Goal: Information Seeking & Learning: Learn about a topic

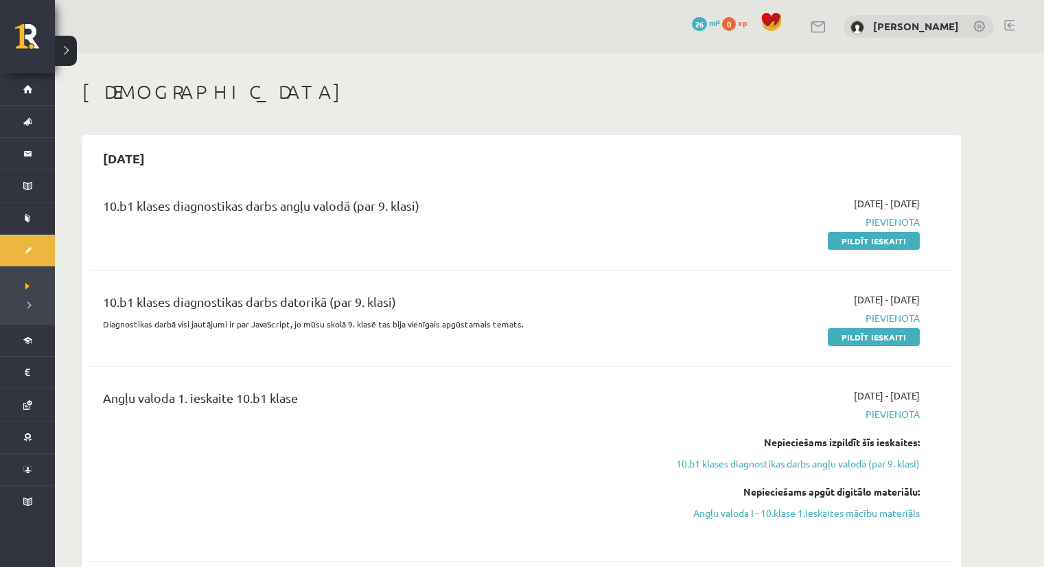
scroll to position [69, 0]
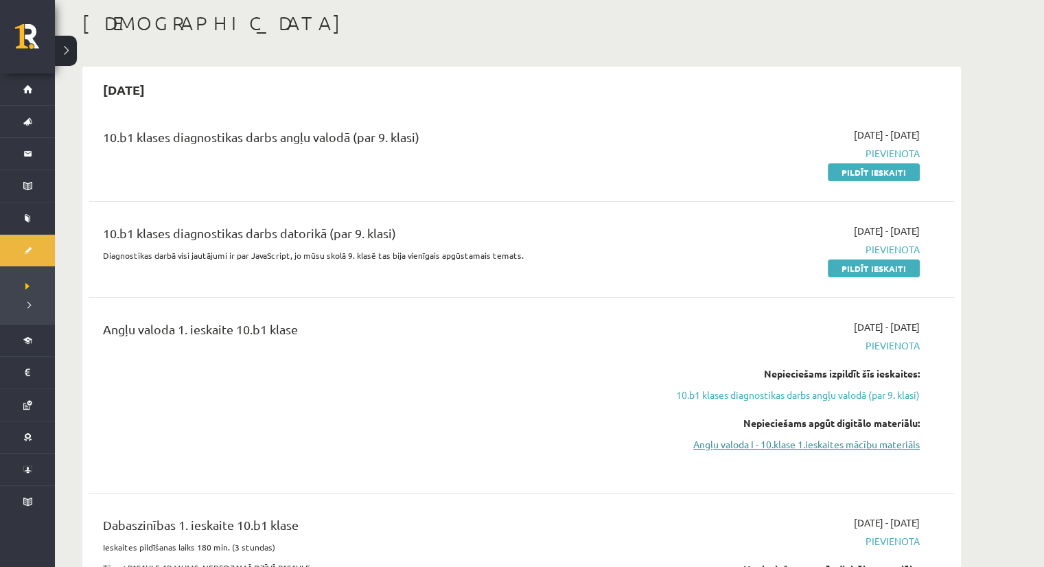
click at [774, 448] on link "Angļu valoda I - 10.klase 1.ieskaites mācību materiāls" at bounding box center [790, 444] width 259 height 14
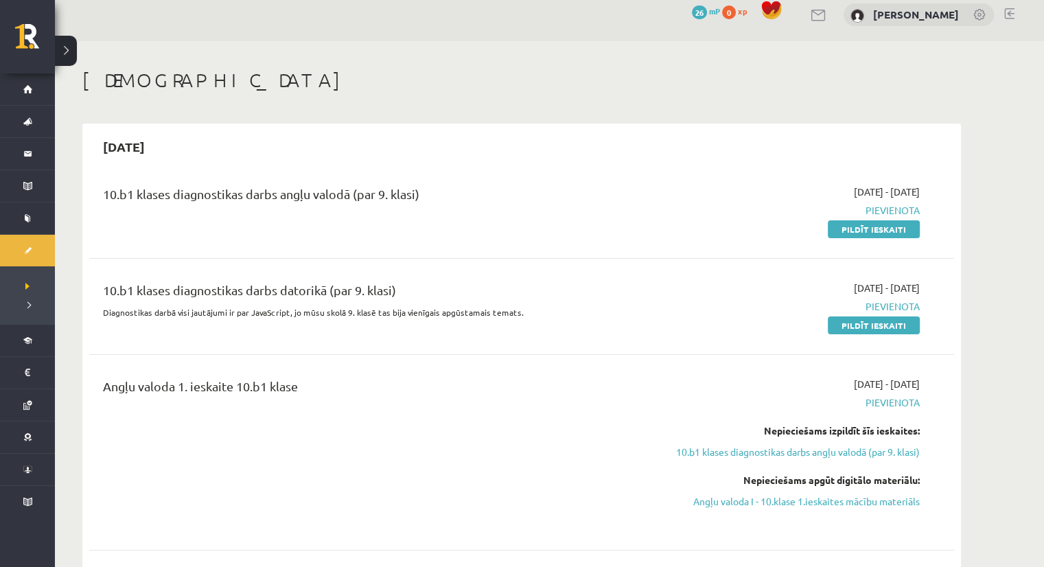
scroll to position [0, 0]
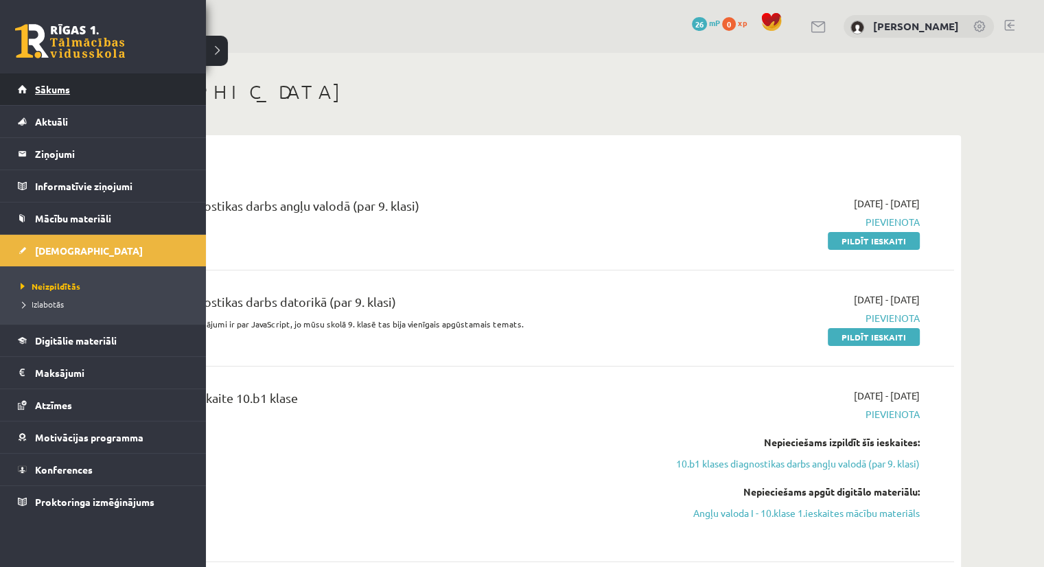
click at [56, 97] on link "Sākums" at bounding box center [103, 89] width 171 height 32
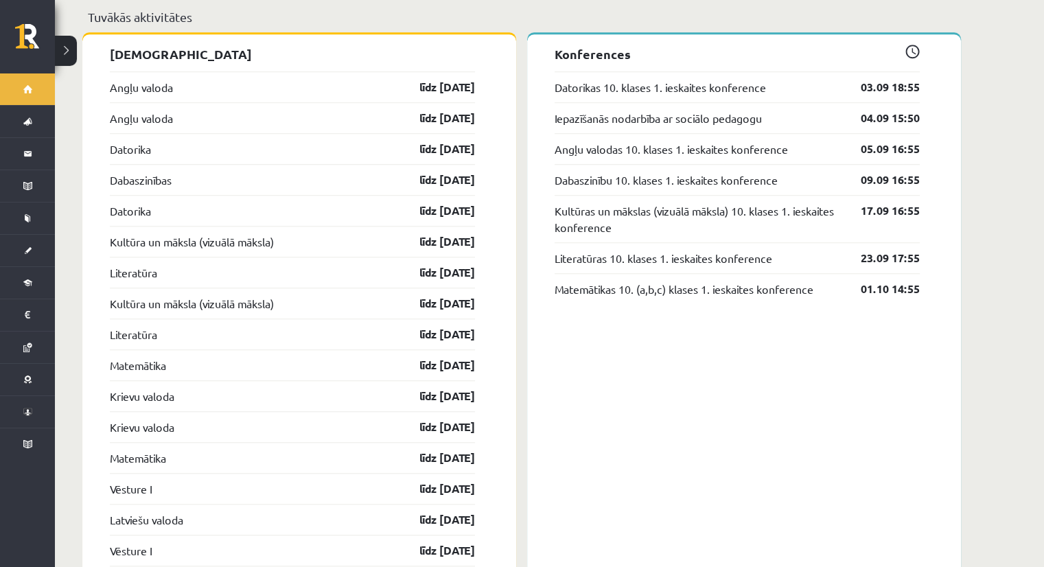
scroll to position [1086, 0]
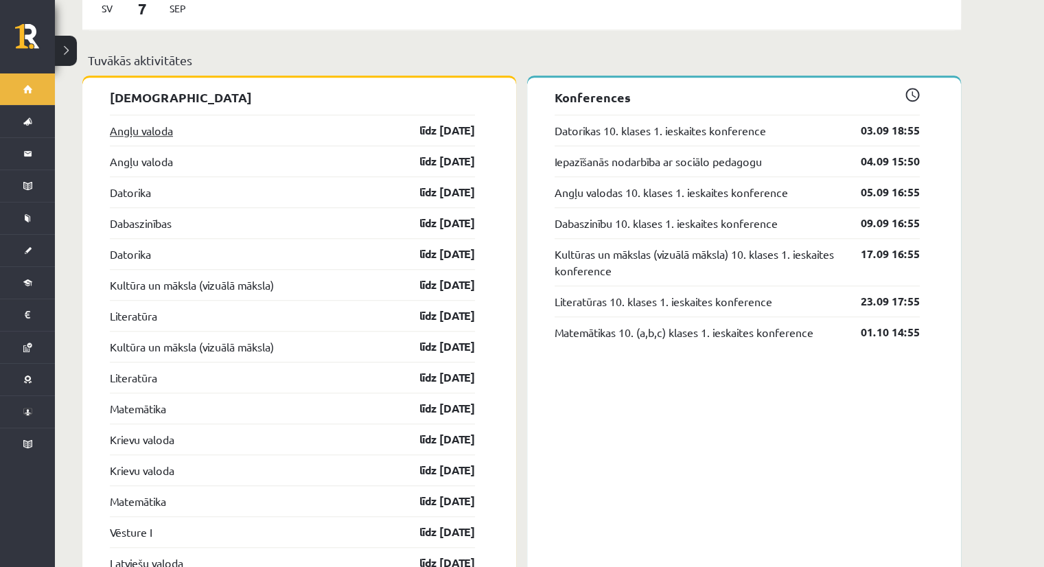
click at [130, 122] on link "Angļu valoda" at bounding box center [141, 130] width 63 height 16
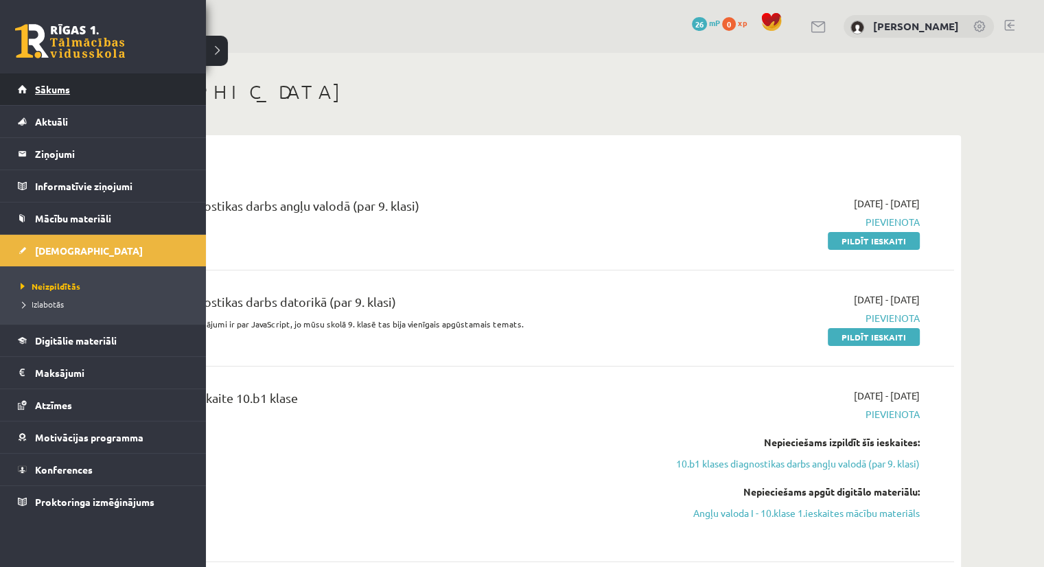
click at [28, 83] on link "Sākums" at bounding box center [103, 89] width 171 height 32
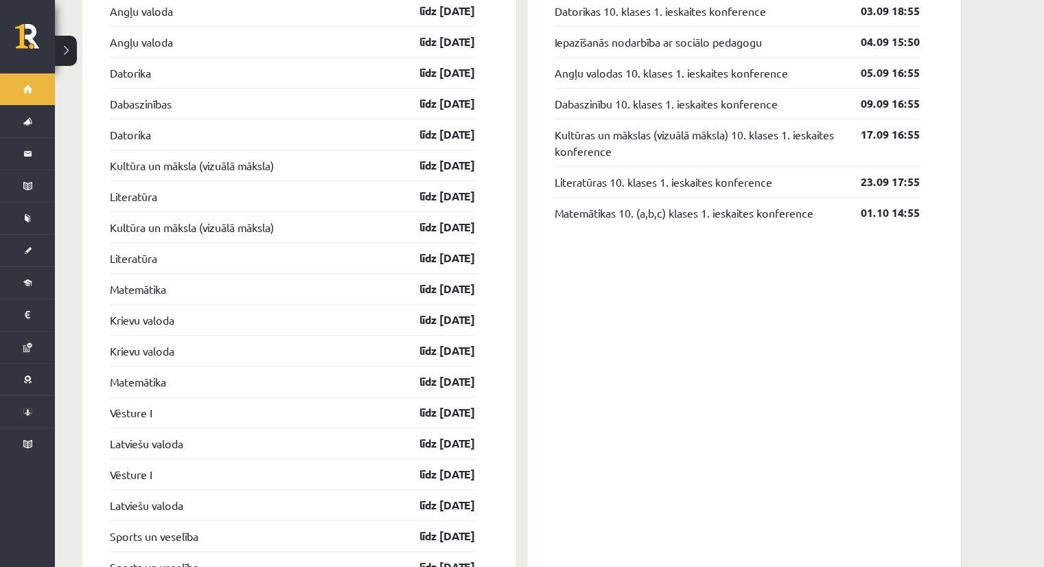
scroll to position [1018, 0]
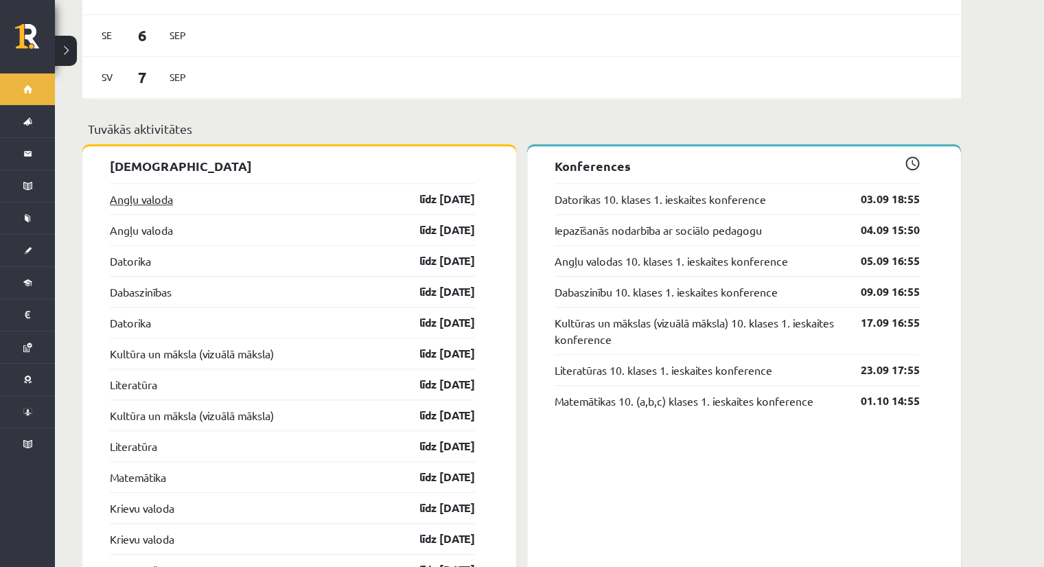
click at [154, 191] on link "Angļu valoda" at bounding box center [141, 199] width 63 height 16
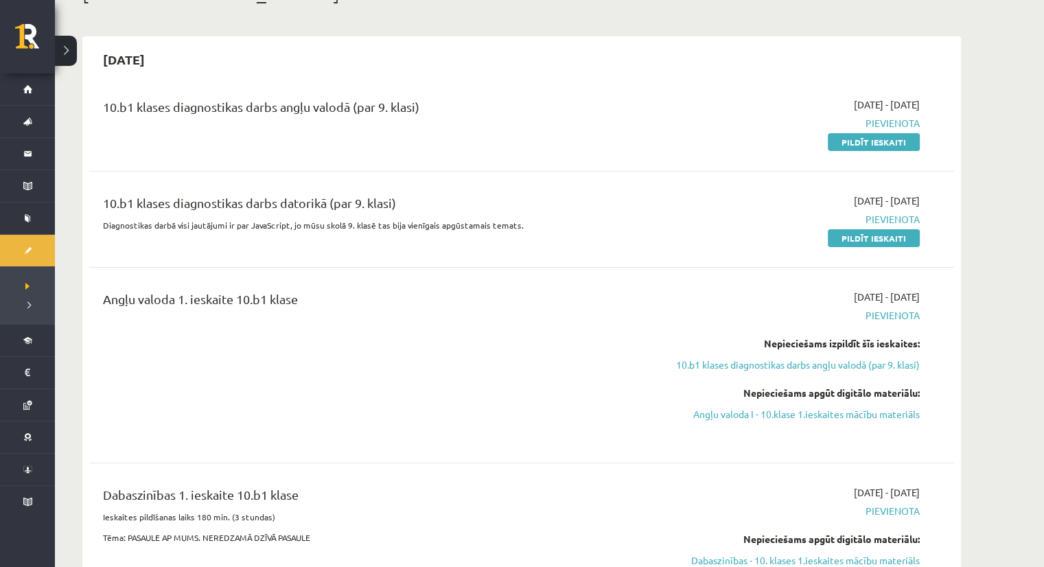
scroll to position [137, 0]
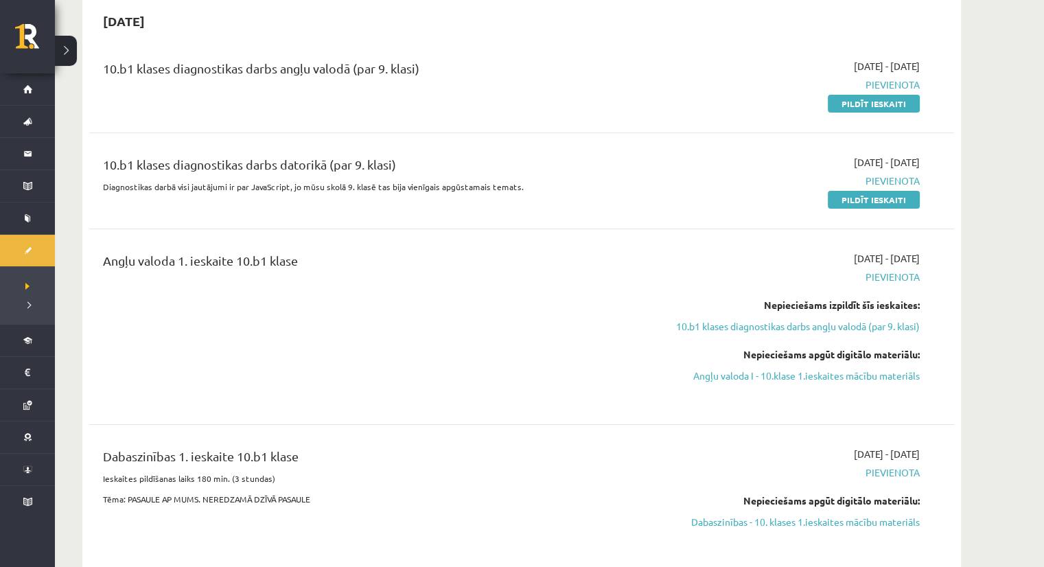
click at [886, 278] on span "Pievienota" at bounding box center [790, 277] width 259 height 14
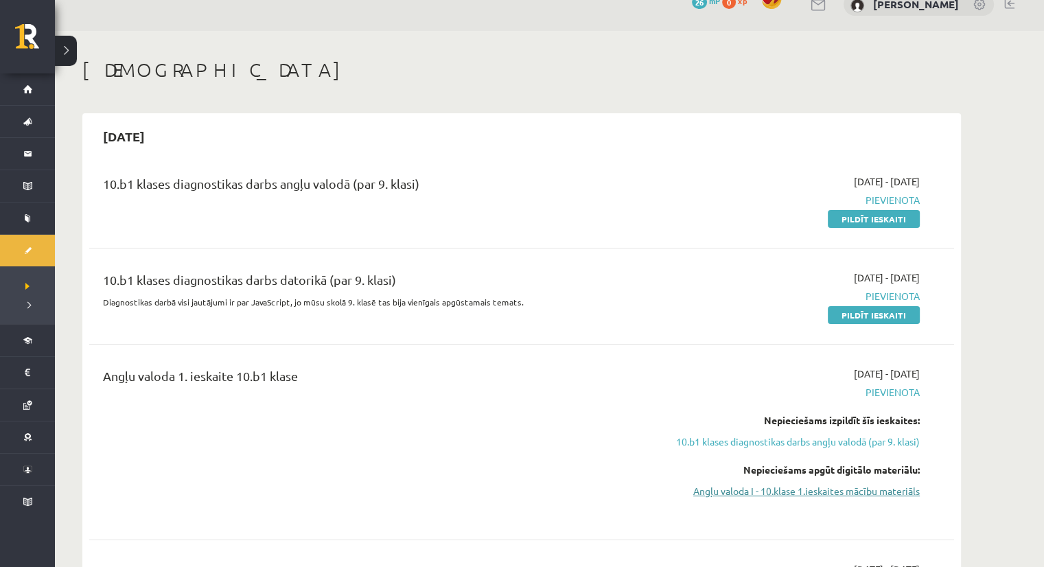
scroll to position [0, 0]
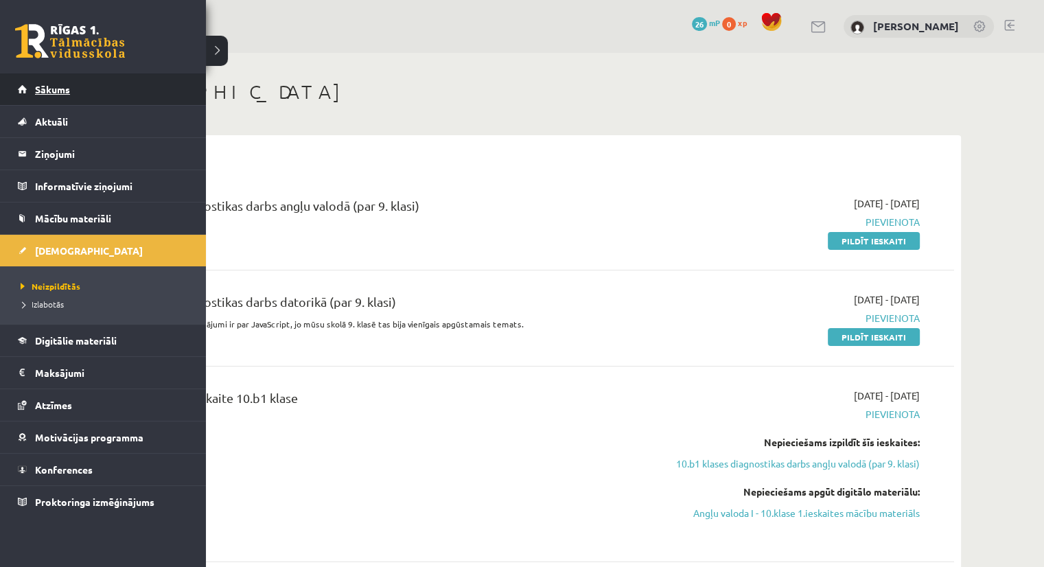
click at [76, 94] on link "Sākums" at bounding box center [103, 89] width 171 height 32
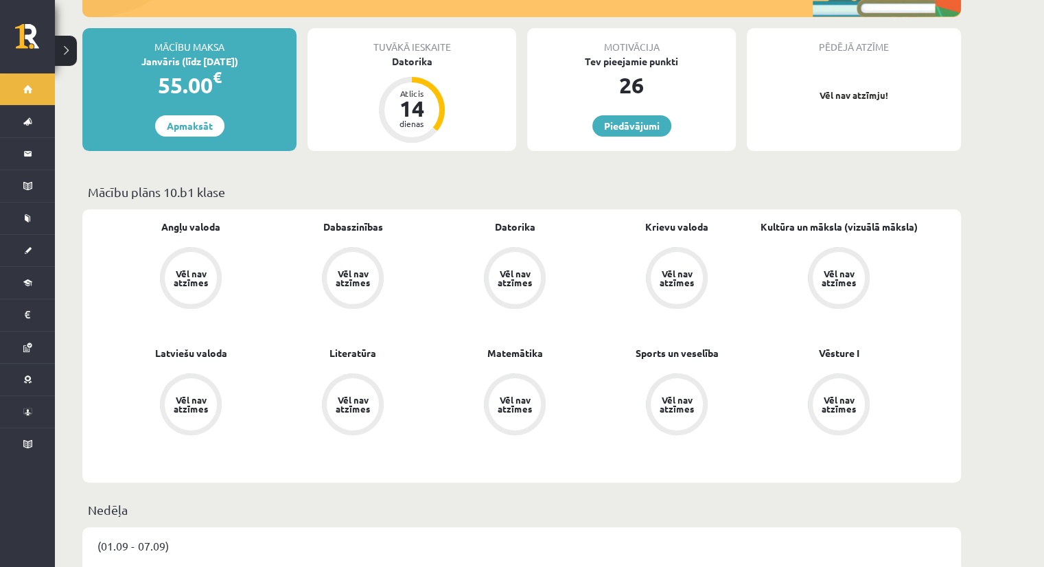
scroll to position [274, 0]
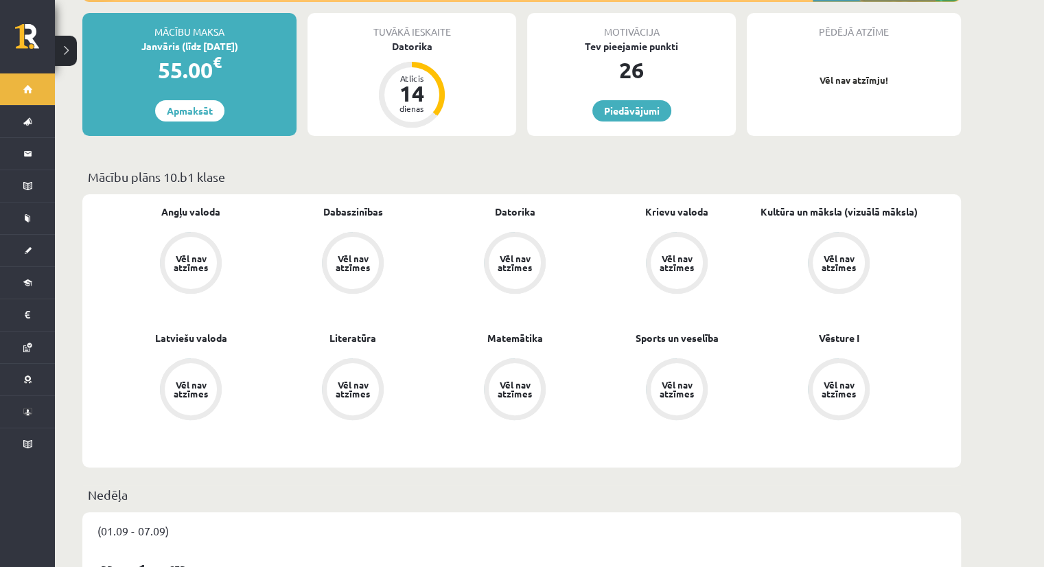
click at [190, 254] on div "Vēl nav atzīmes" at bounding box center [191, 263] width 38 height 18
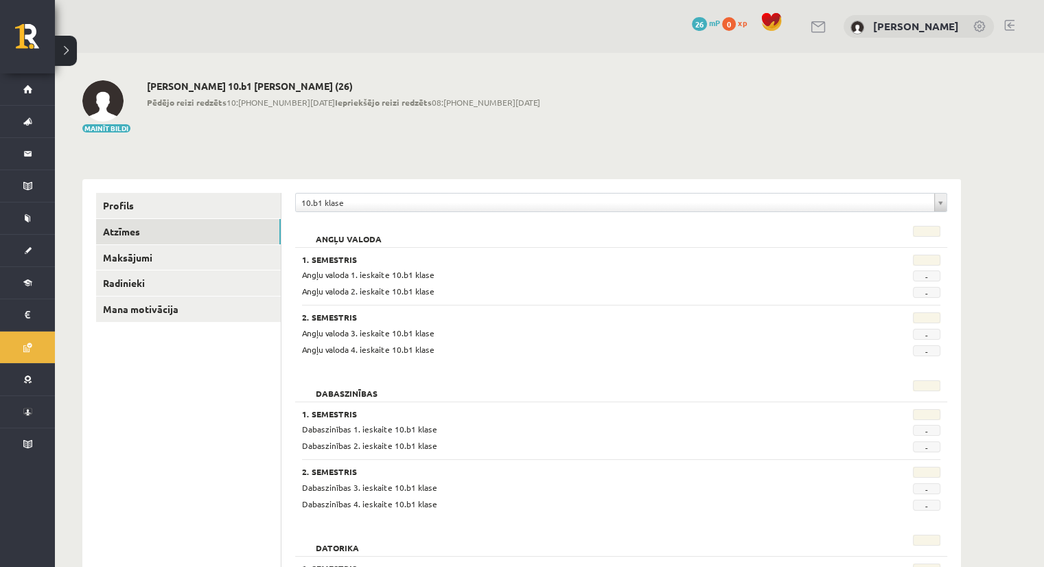
click at [922, 275] on span "-" at bounding box center [926, 275] width 27 height 11
click at [364, 287] on span "Angļu valoda 2. ieskaite 10.b1 klase" at bounding box center [368, 290] width 132 height 11
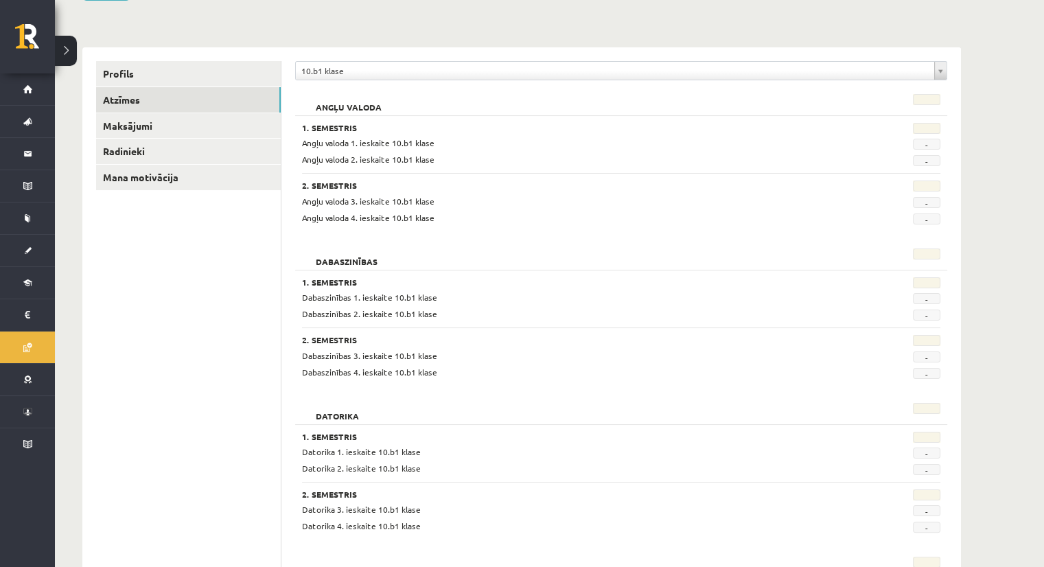
scroll to position [137, 0]
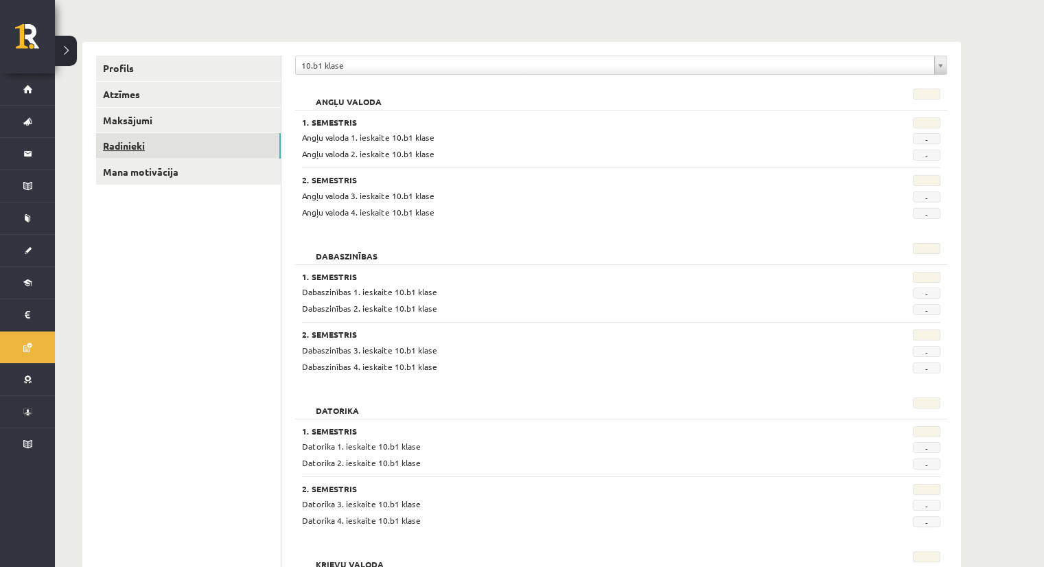
click at [116, 148] on link "Radinieki" at bounding box center [188, 145] width 185 height 25
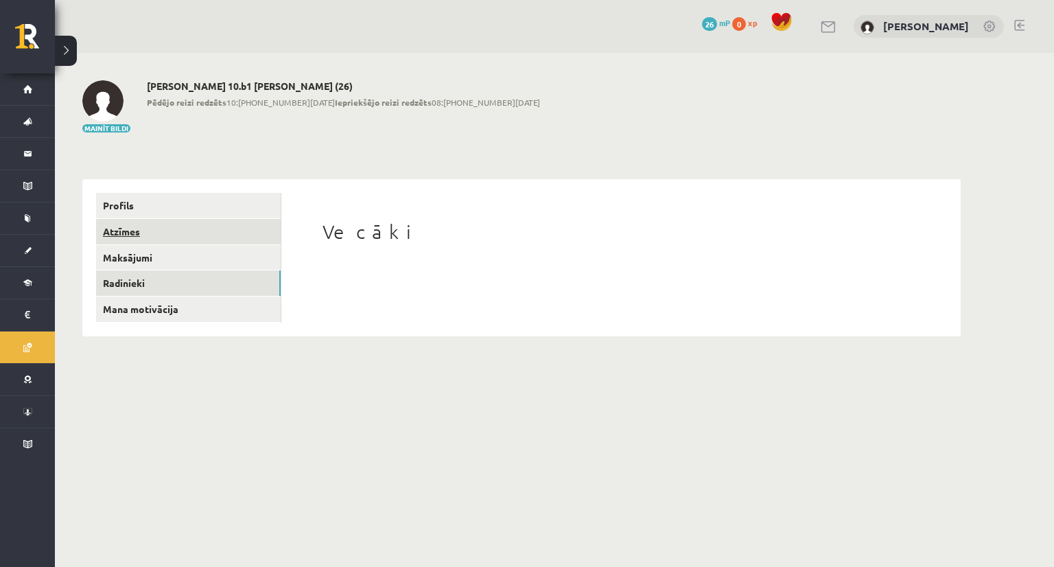
click at [133, 234] on link "Atzīmes" at bounding box center [188, 231] width 185 height 25
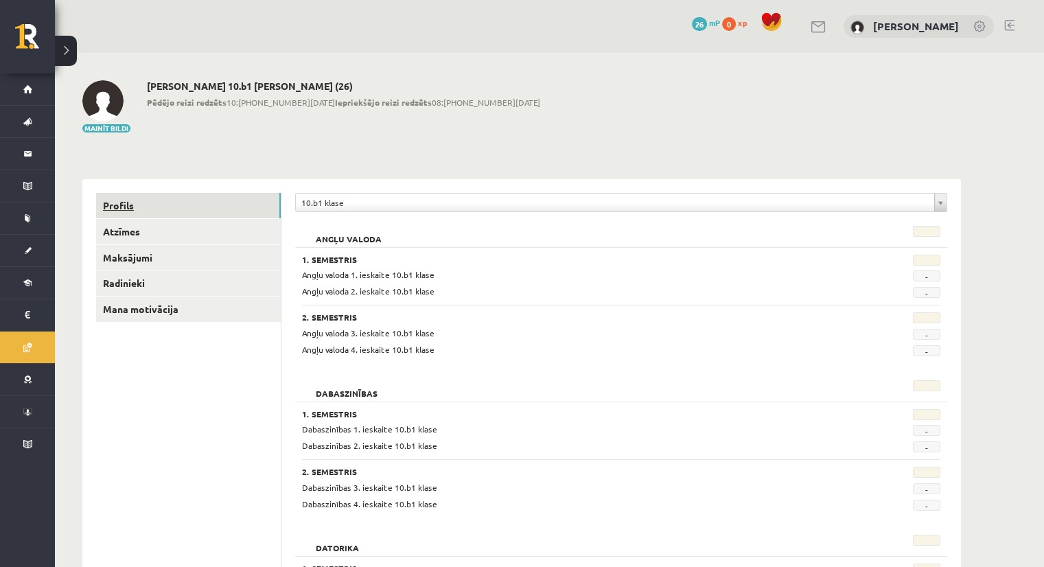
click at [129, 204] on link "Profils" at bounding box center [188, 205] width 185 height 25
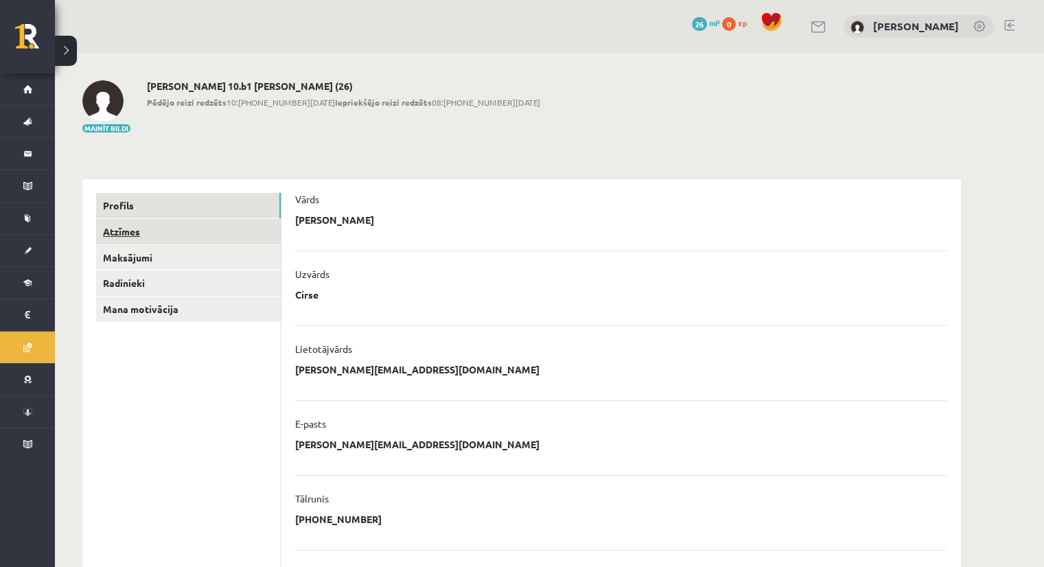
click at [128, 243] on link "Atzīmes" at bounding box center [188, 231] width 185 height 25
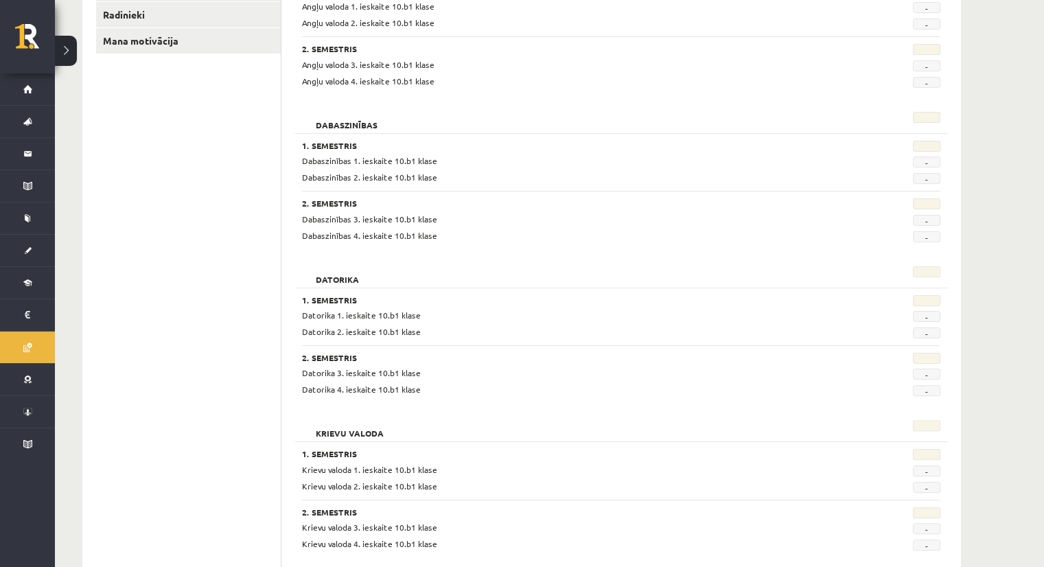
scroll to position [274, 0]
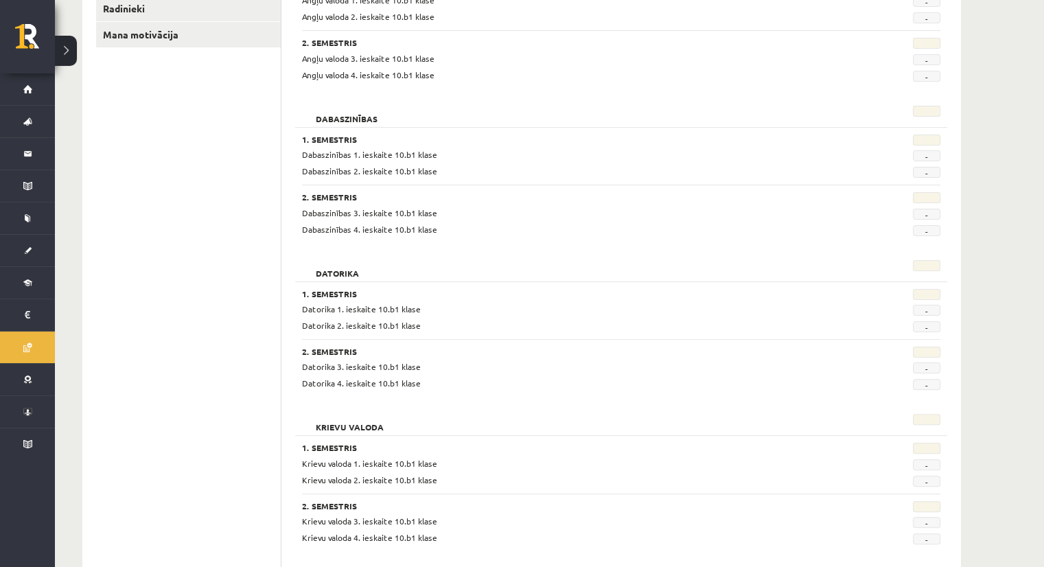
click at [357, 371] on div "Datorika 3. ieskaite 10.b1 klase" at bounding box center [566, 366] width 549 height 13
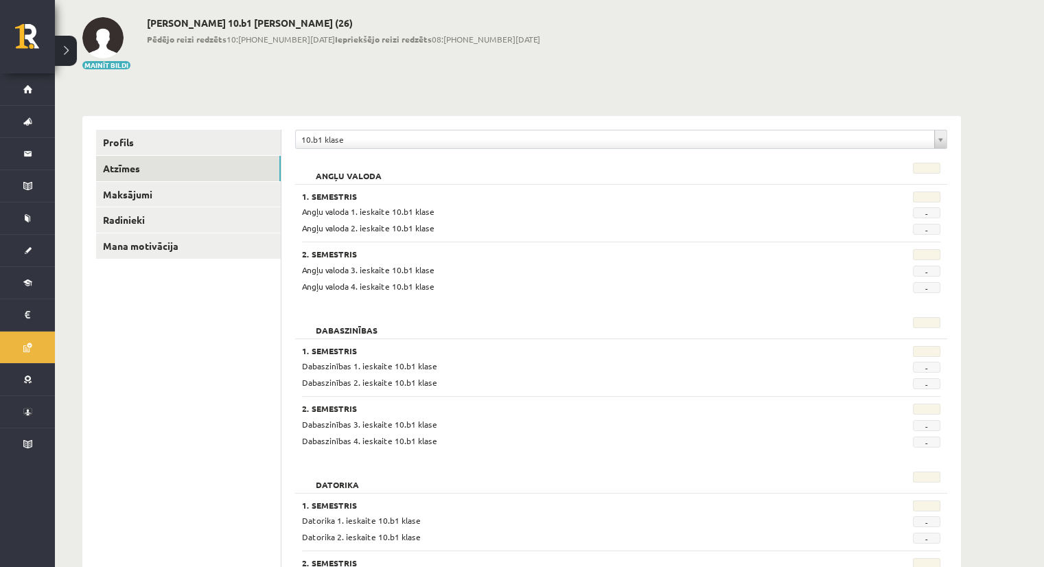
scroll to position [0, 0]
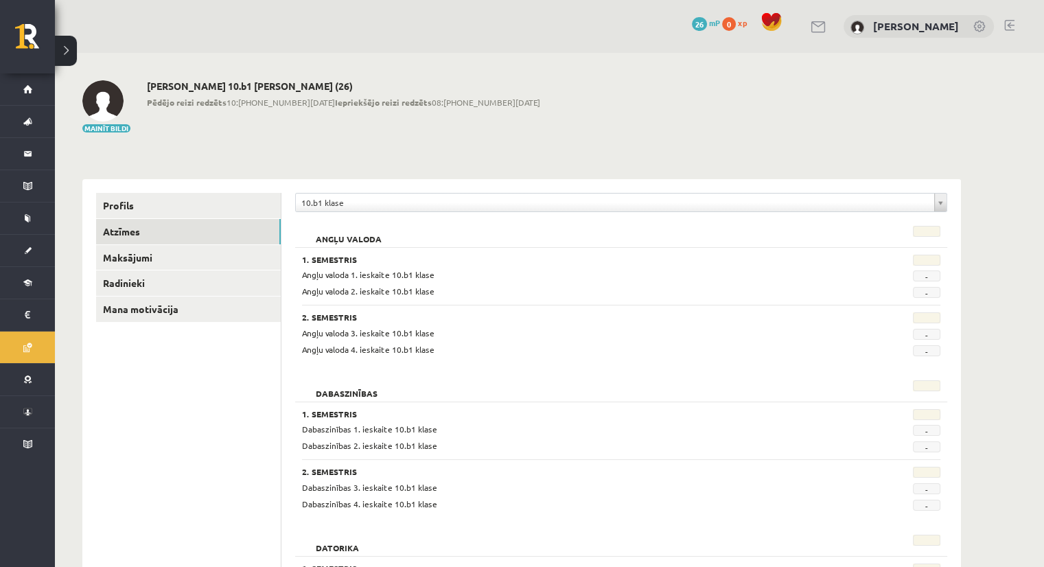
click at [336, 275] on span "Angļu valoda 1. ieskaite 10.b1 klase" at bounding box center [368, 274] width 132 height 11
click at [341, 294] on span "Angļu valoda 2. ieskaite 10.b1 klase" at bounding box center [368, 290] width 132 height 11
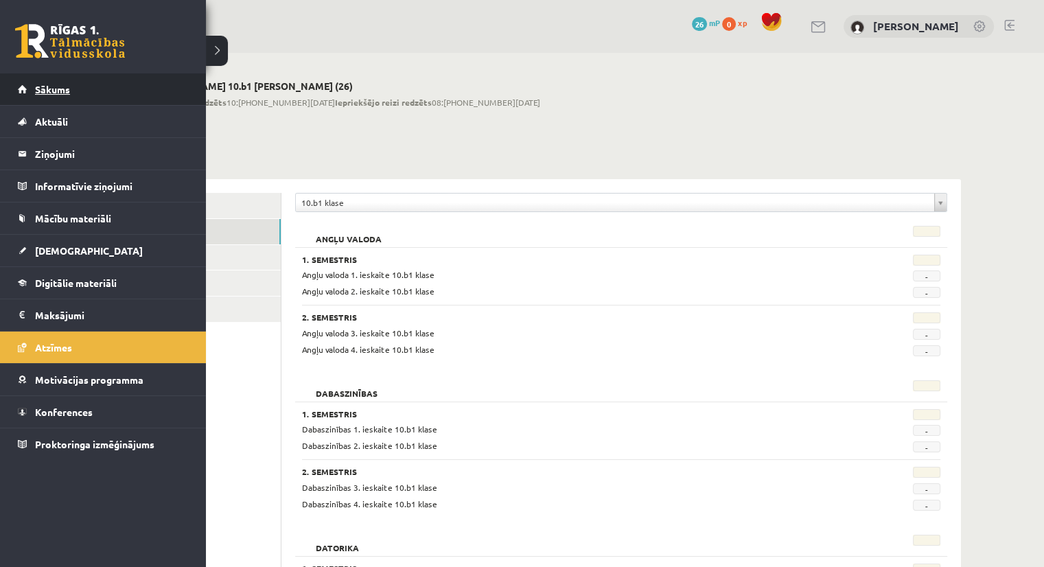
click at [30, 89] on link "Sākums" at bounding box center [103, 89] width 171 height 32
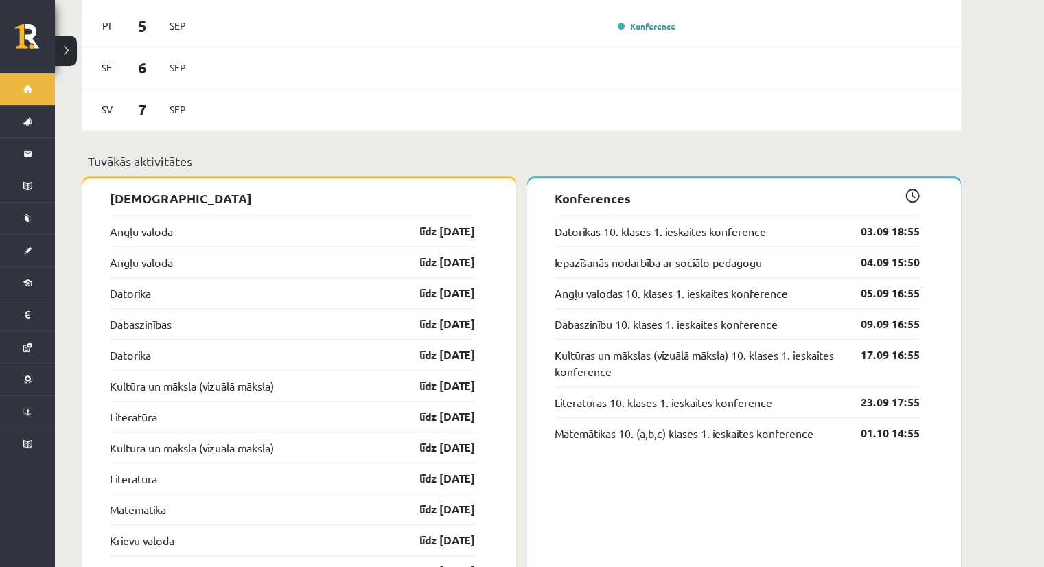
scroll to position [949, 0]
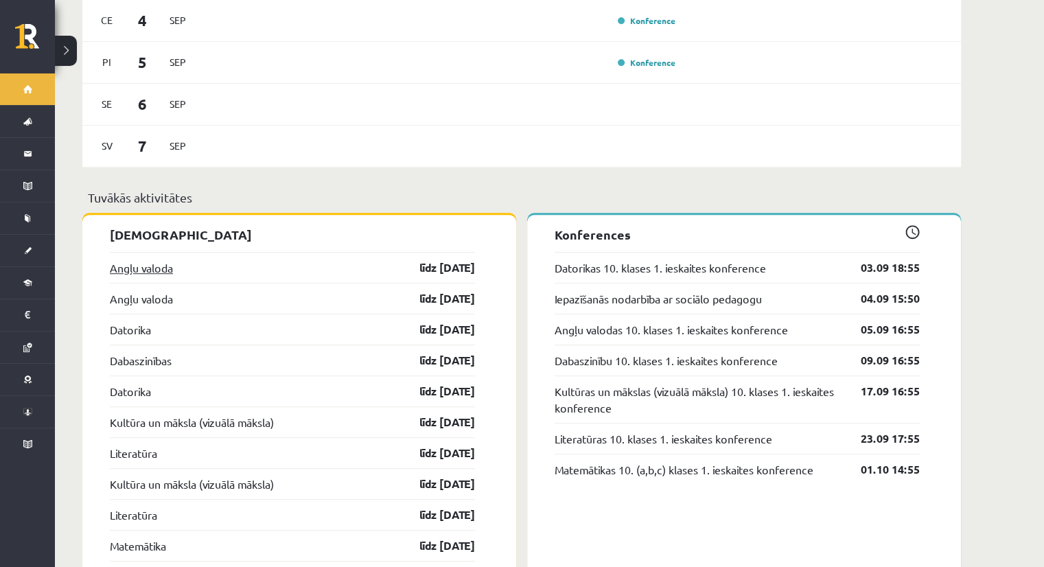
click at [162, 259] on link "Angļu valoda" at bounding box center [141, 267] width 63 height 16
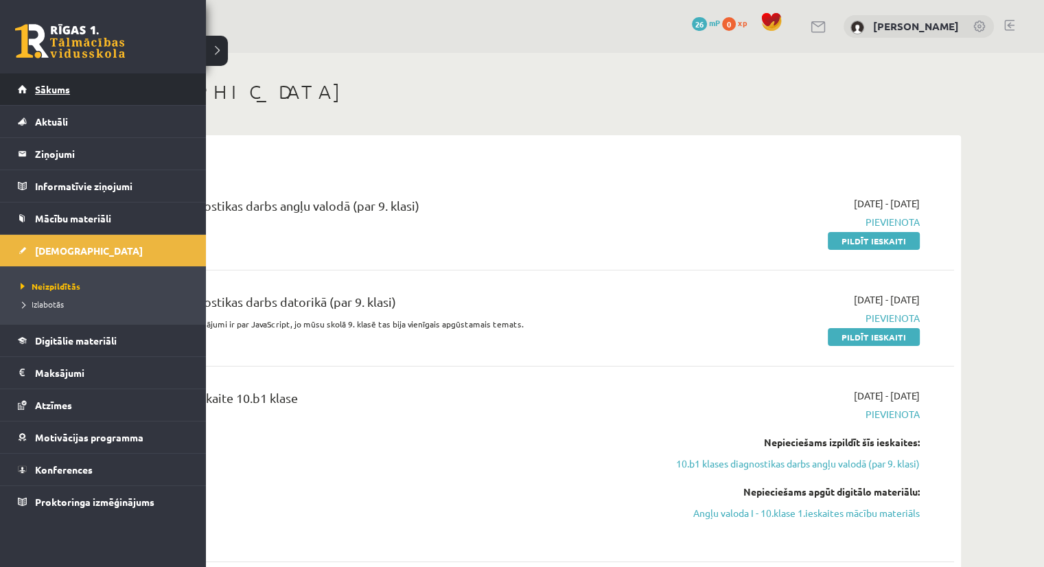
click at [121, 91] on link "Sākums" at bounding box center [103, 89] width 171 height 32
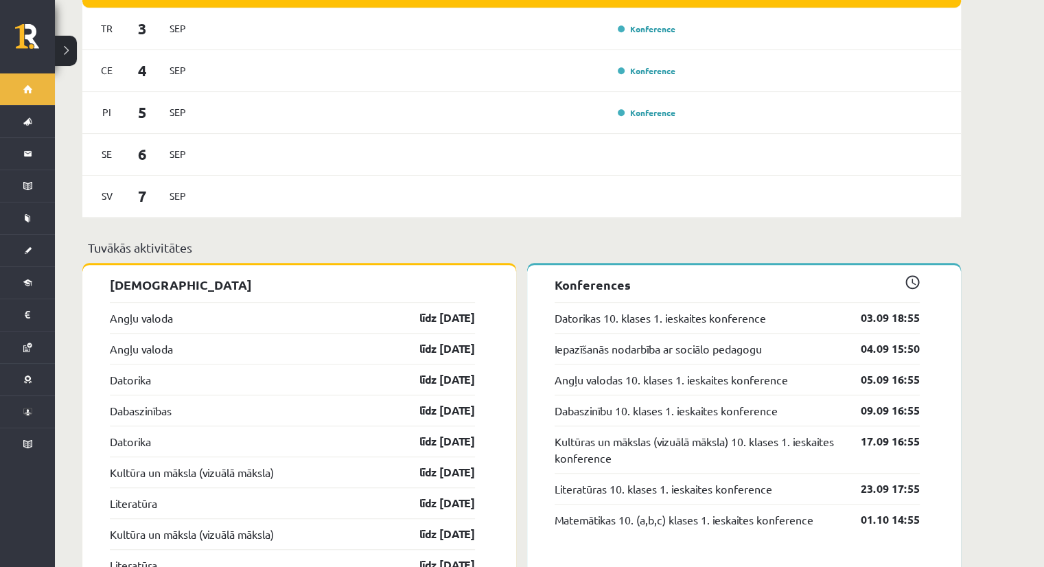
scroll to position [892, 0]
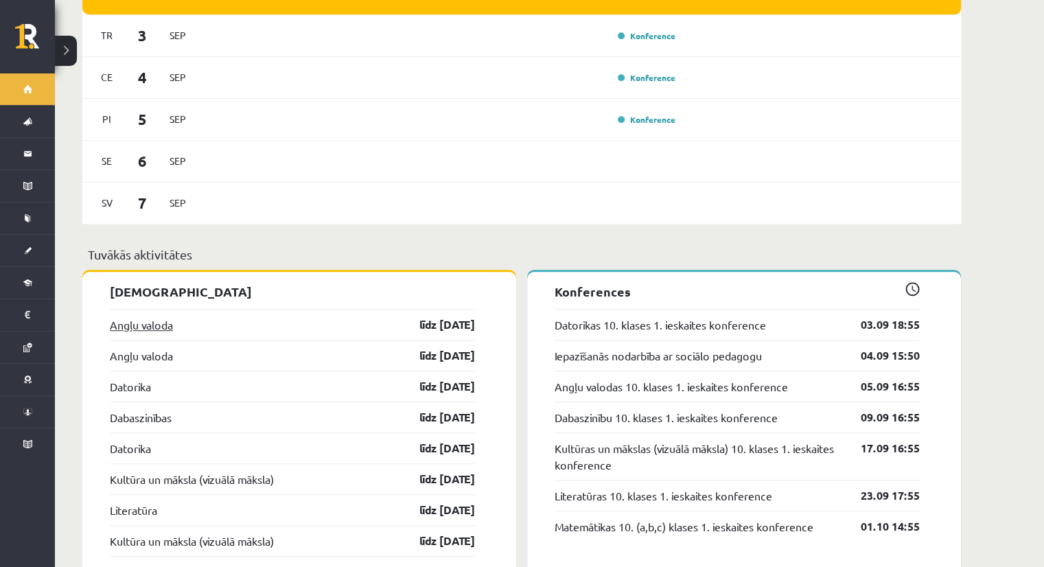
click at [118, 316] on link "Angļu valoda" at bounding box center [141, 324] width 63 height 16
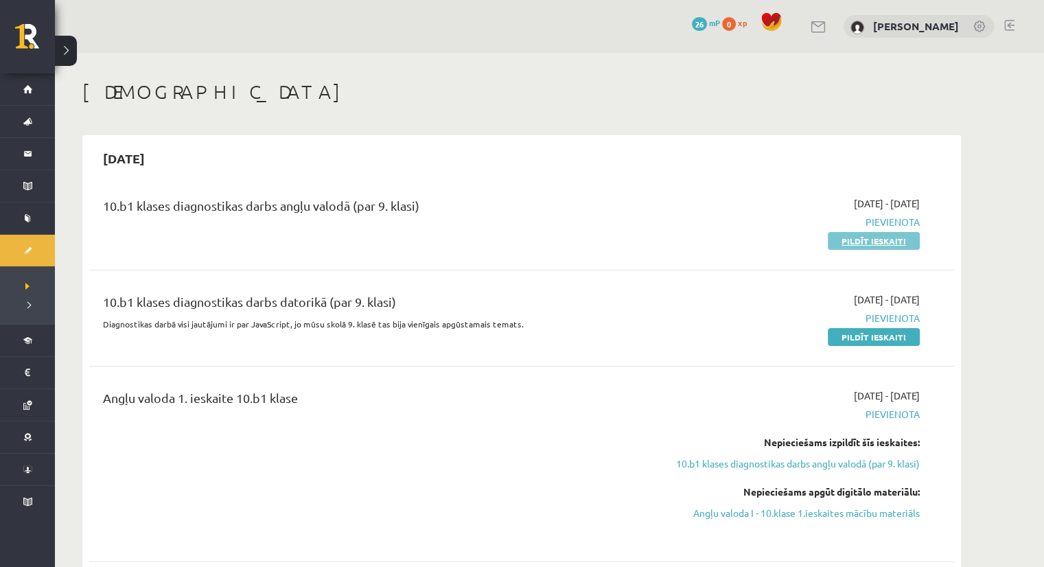
click at [853, 242] on link "Pildīt ieskaiti" at bounding box center [873, 241] width 92 height 18
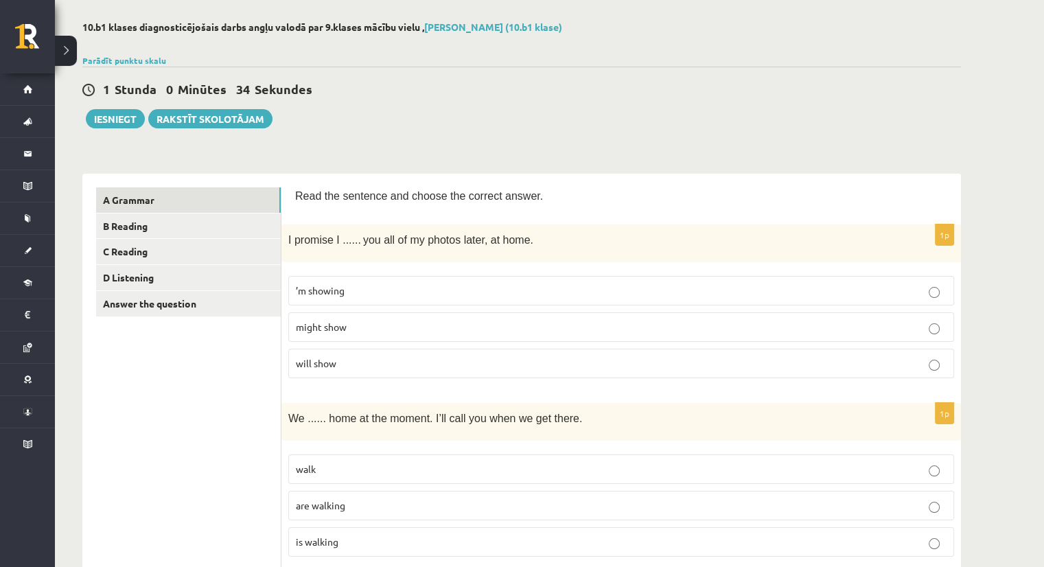
scroll to position [69, 0]
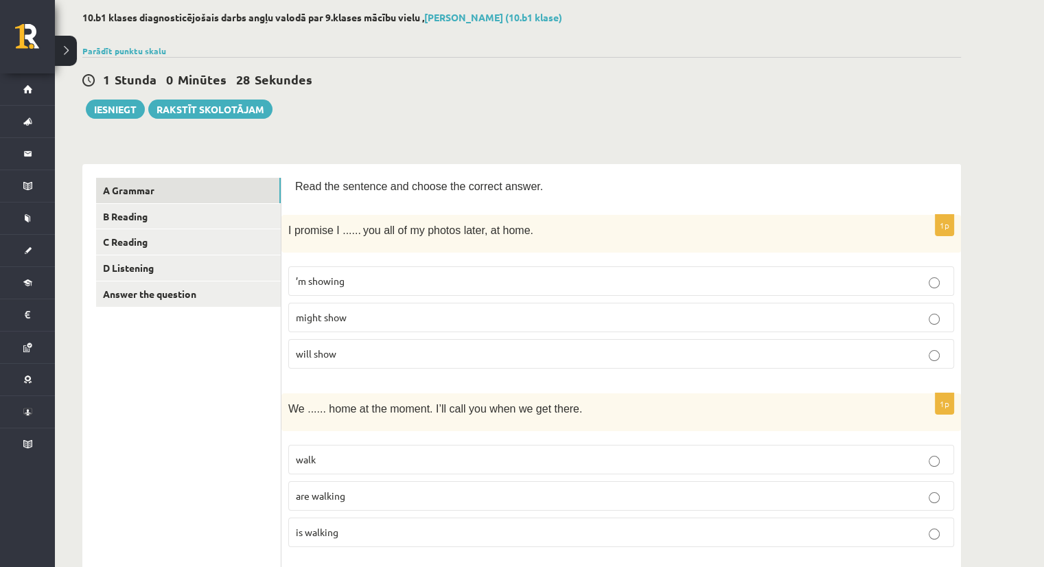
click at [338, 347] on p "will show" at bounding box center [621, 353] width 650 height 14
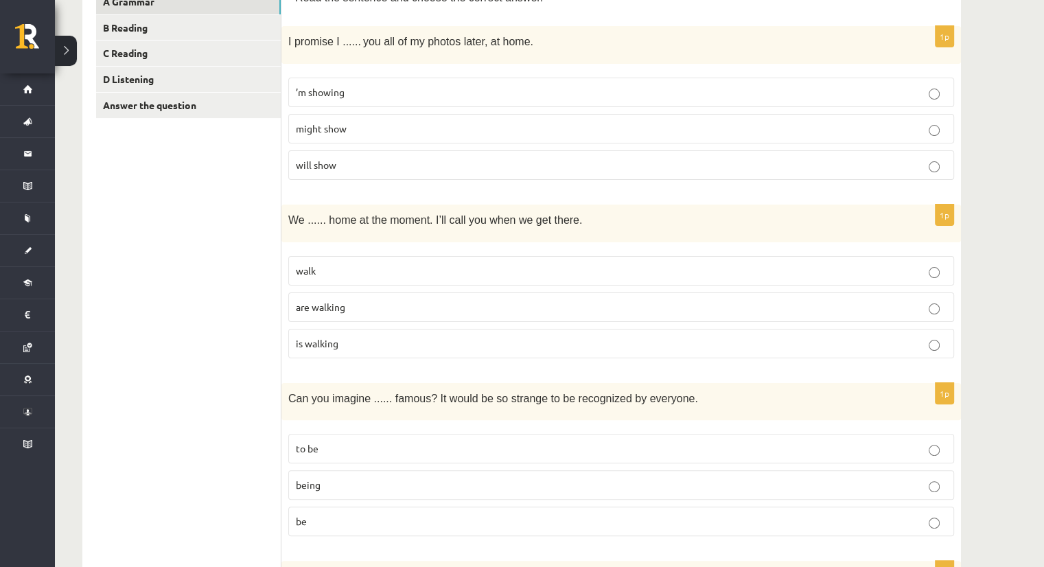
scroll to position [274, 0]
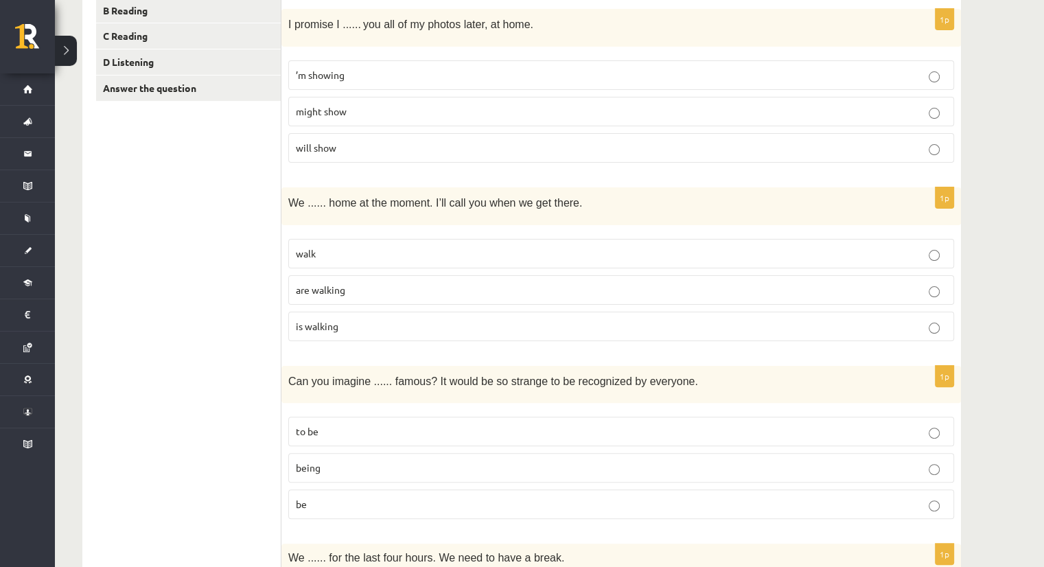
click at [340, 283] on span "are walking" at bounding box center [320, 289] width 49 height 12
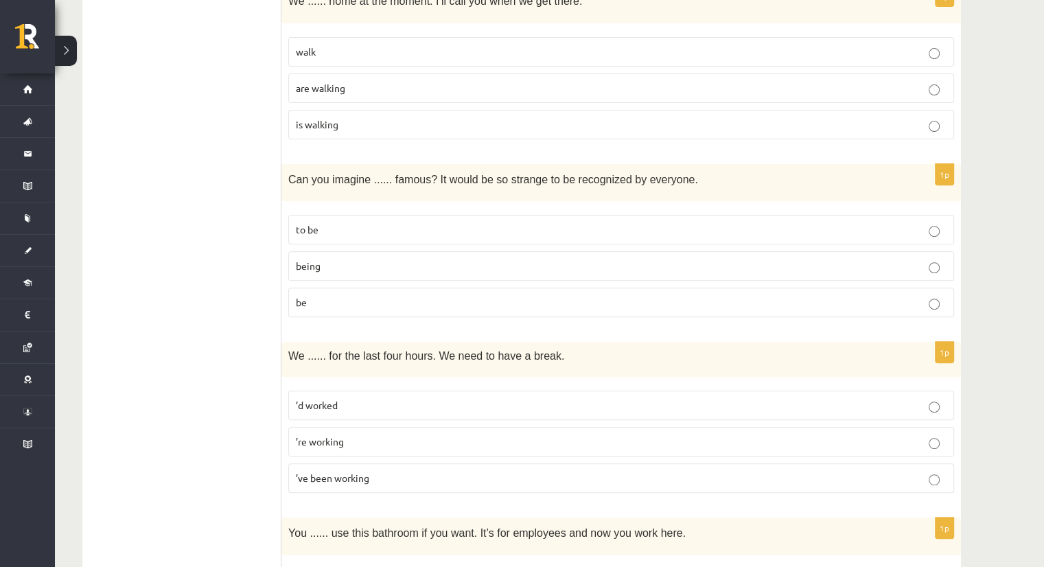
scroll to position [480, 0]
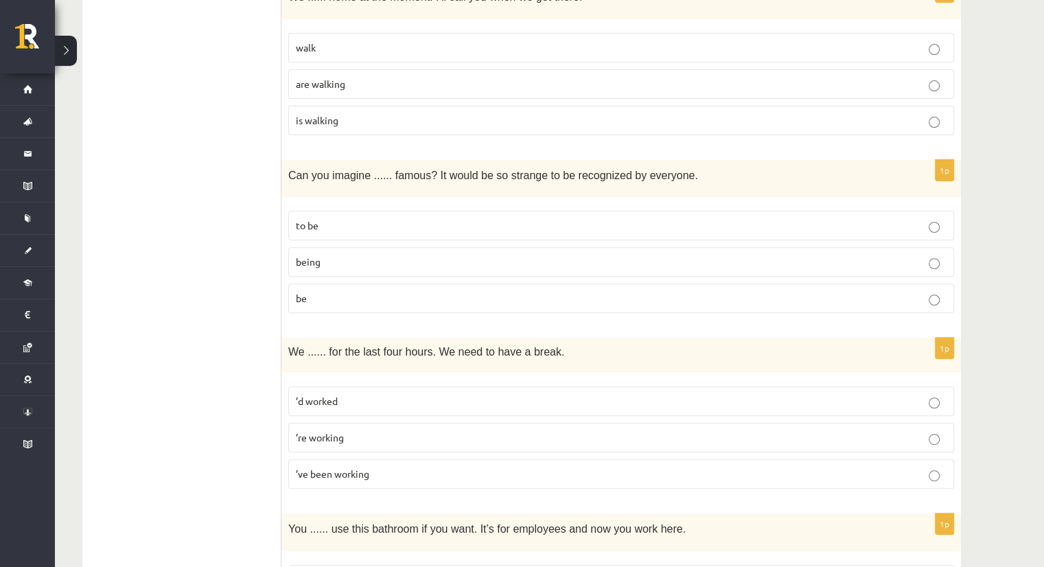
click at [335, 261] on p "being" at bounding box center [621, 262] width 650 height 14
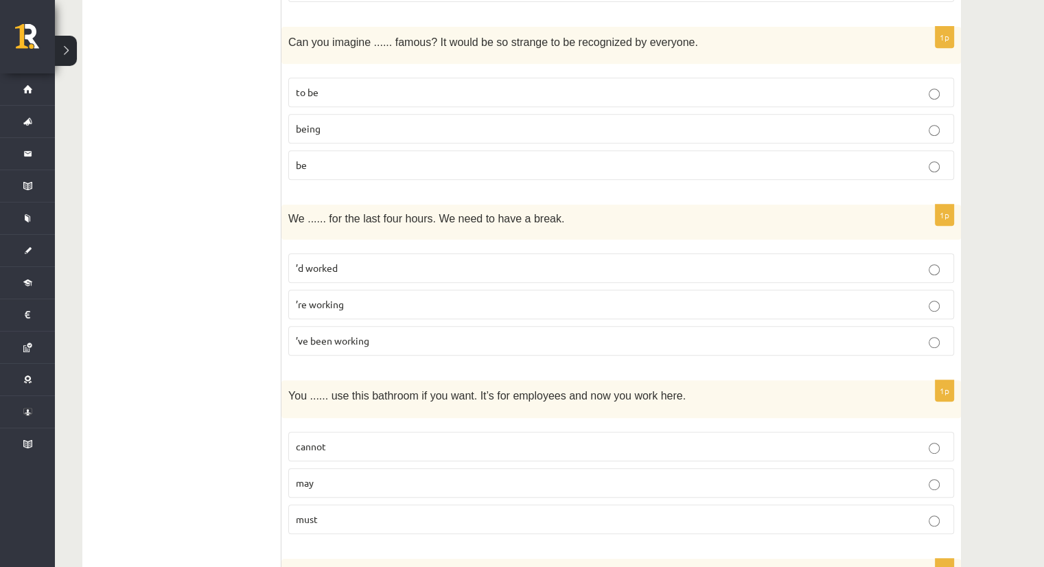
scroll to position [618, 0]
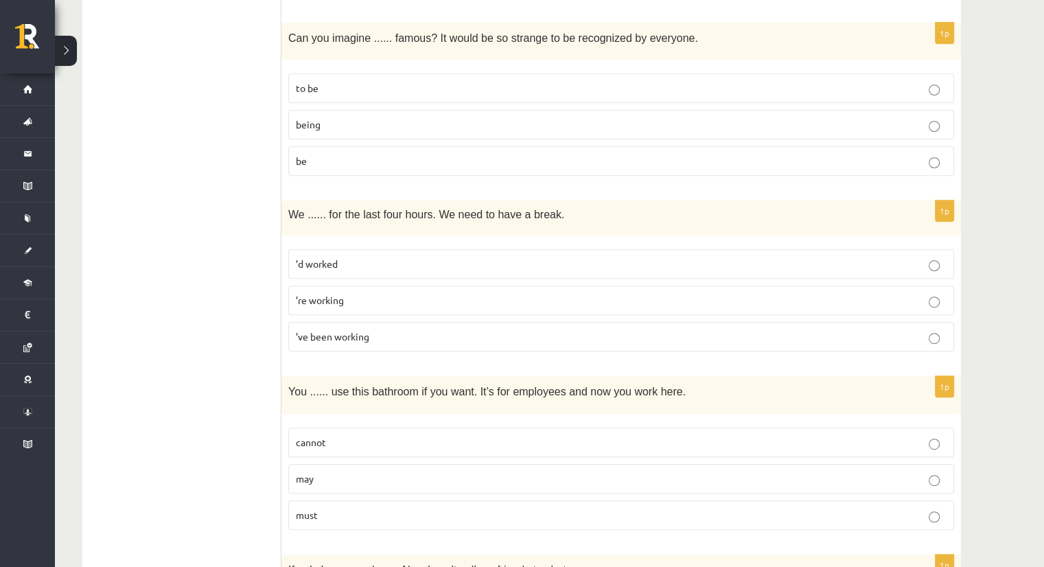
click at [338, 333] on span "’ve been working" at bounding box center [332, 336] width 73 height 12
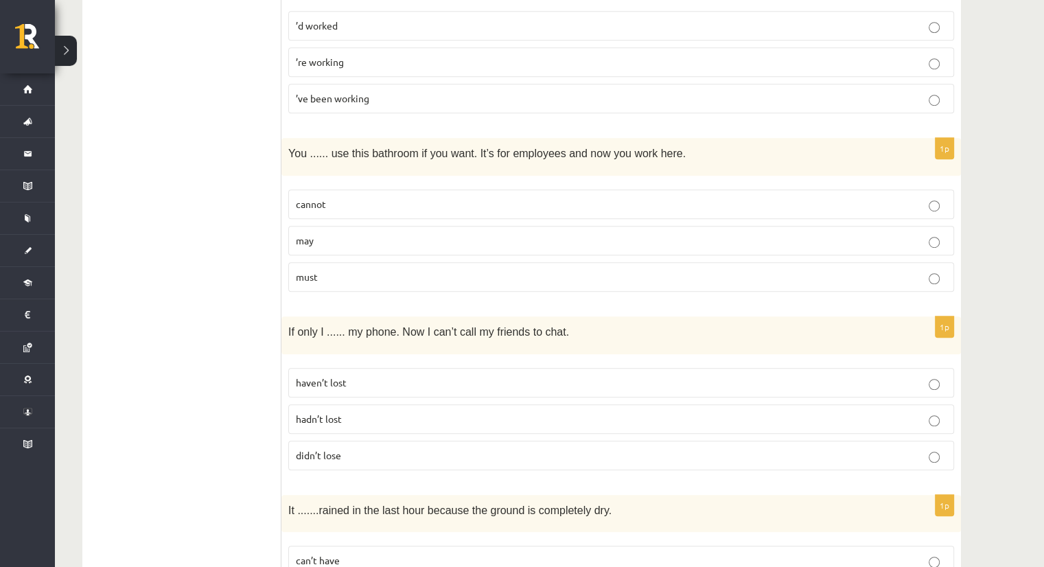
scroll to position [892, 0]
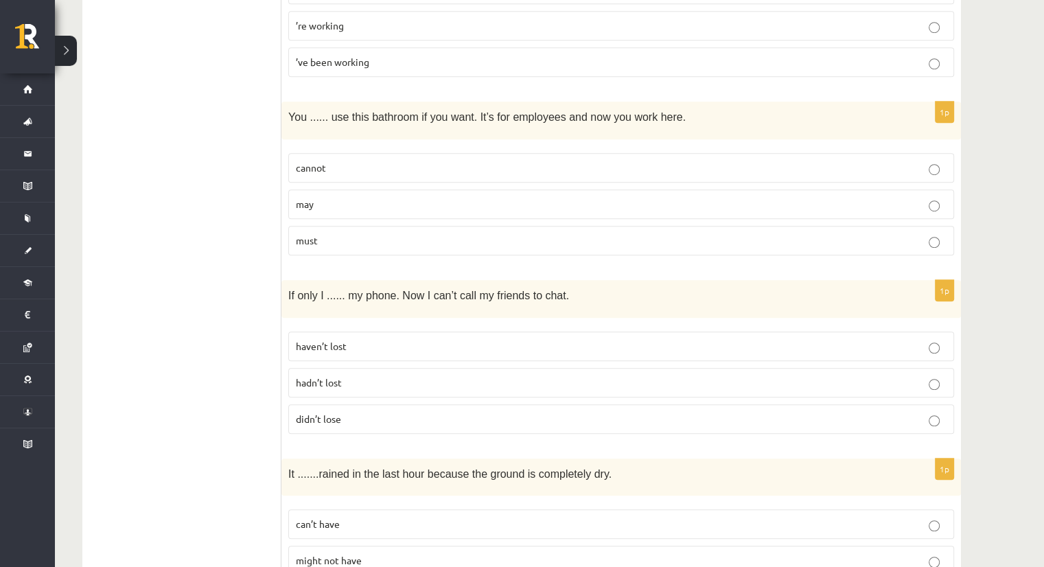
click at [335, 207] on label "may" at bounding box center [621, 204] width 666 height 30
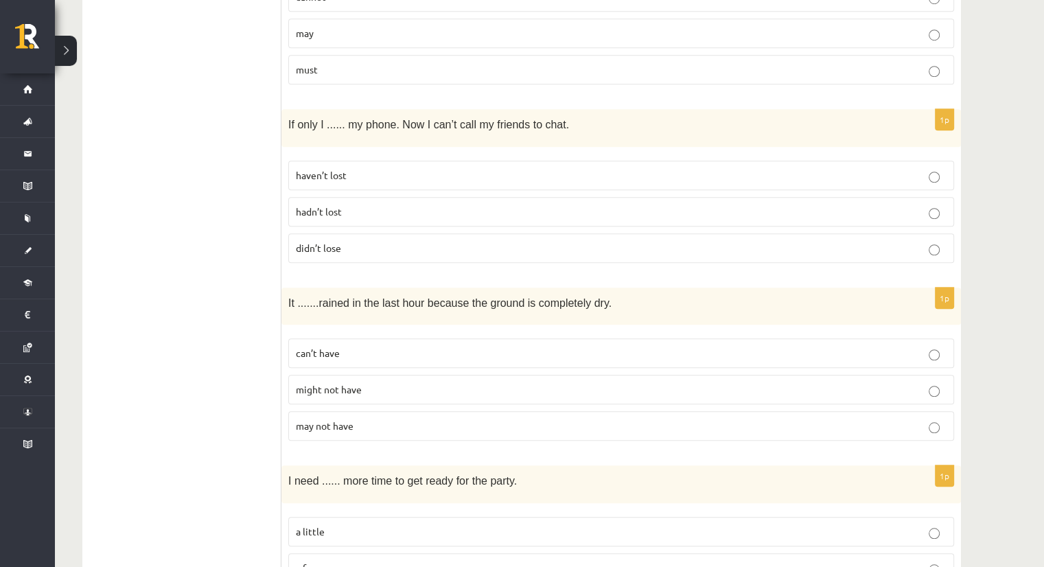
scroll to position [1098, 0]
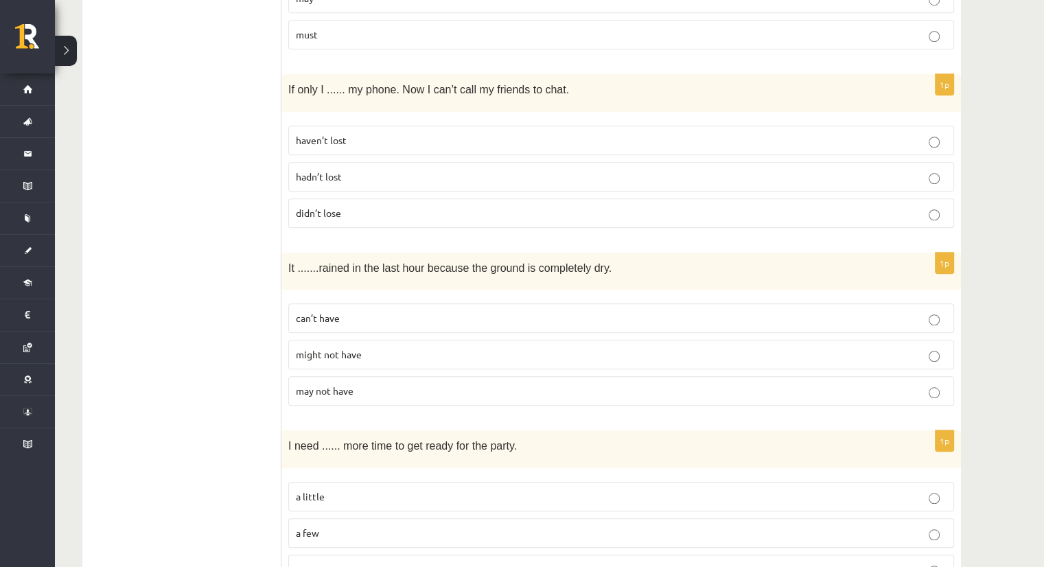
click at [325, 207] on span "didn’t lose" at bounding box center [318, 213] width 45 height 12
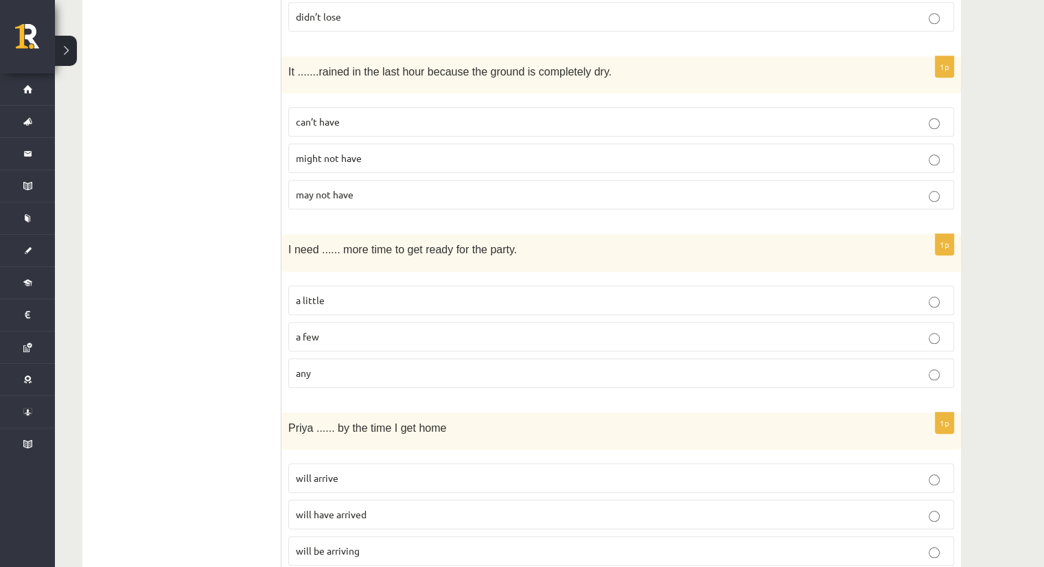
scroll to position [1304, 0]
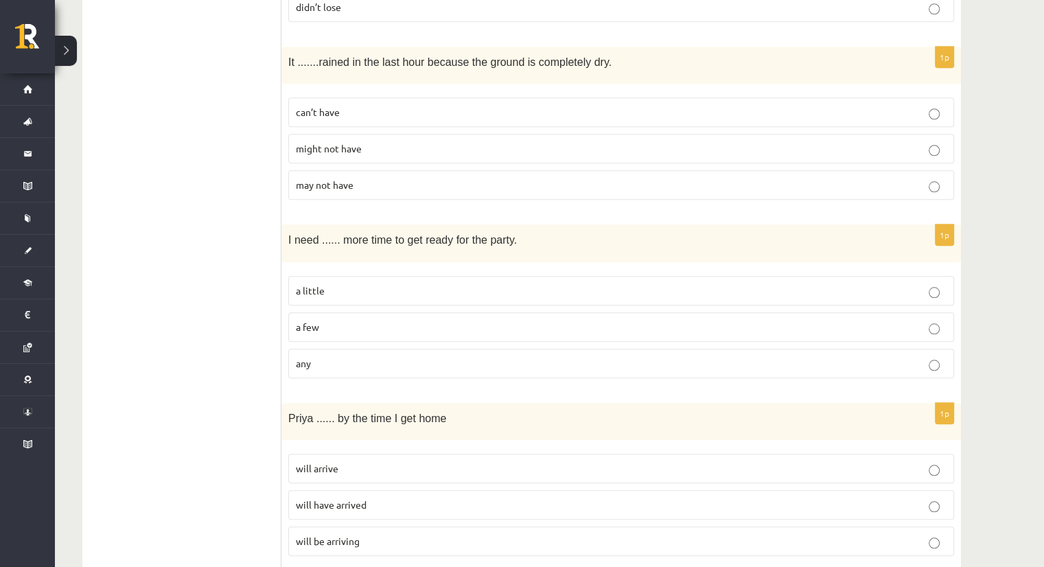
click at [324, 134] on label "might not have" at bounding box center [621, 149] width 666 height 30
click at [348, 287] on p "a little" at bounding box center [621, 290] width 650 height 14
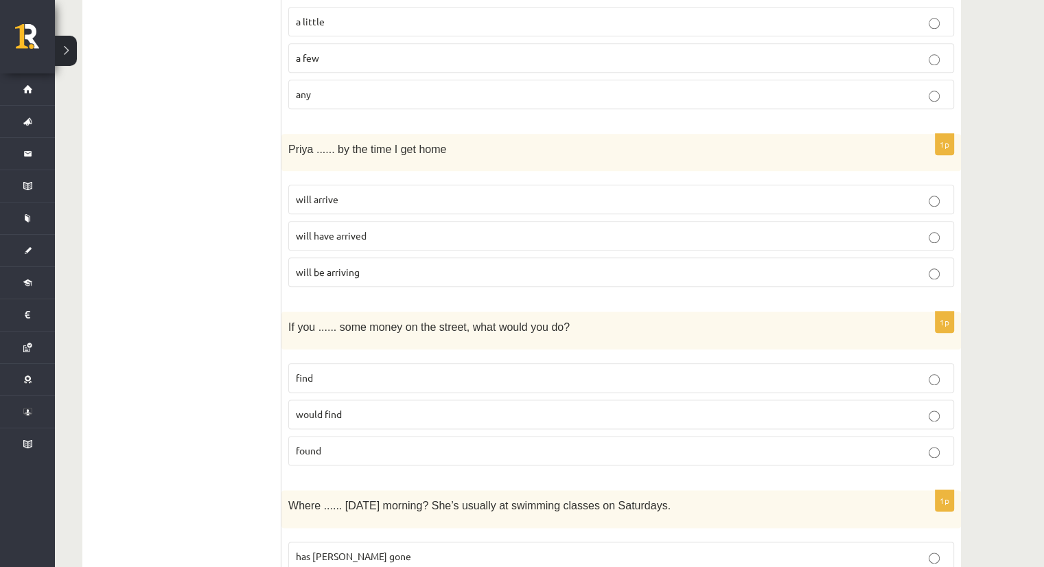
scroll to position [1578, 0]
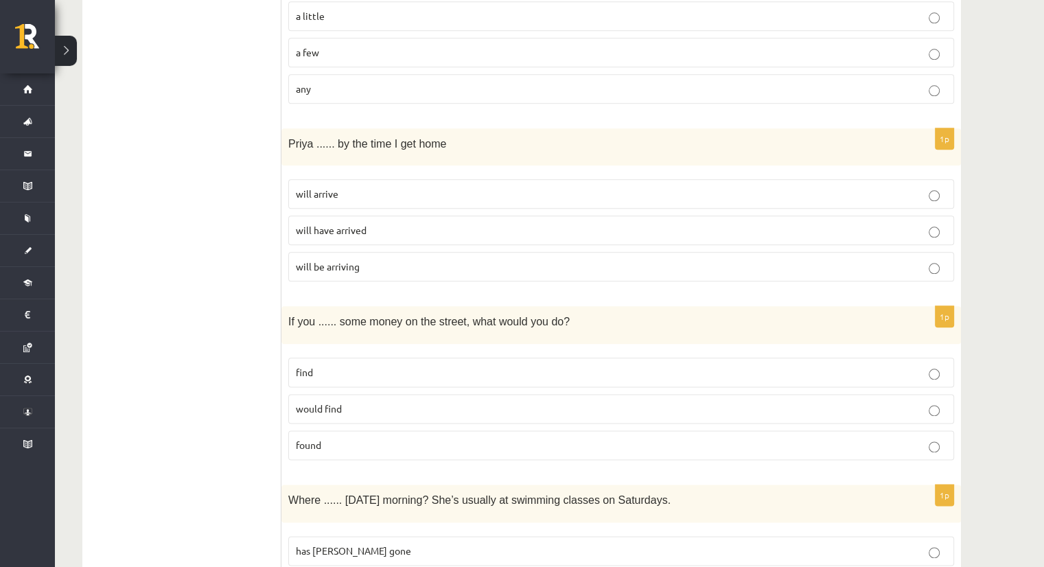
click at [335, 224] on span "will have arrived" at bounding box center [331, 230] width 71 height 12
click at [324, 187] on span "will arrive" at bounding box center [317, 193] width 43 height 12
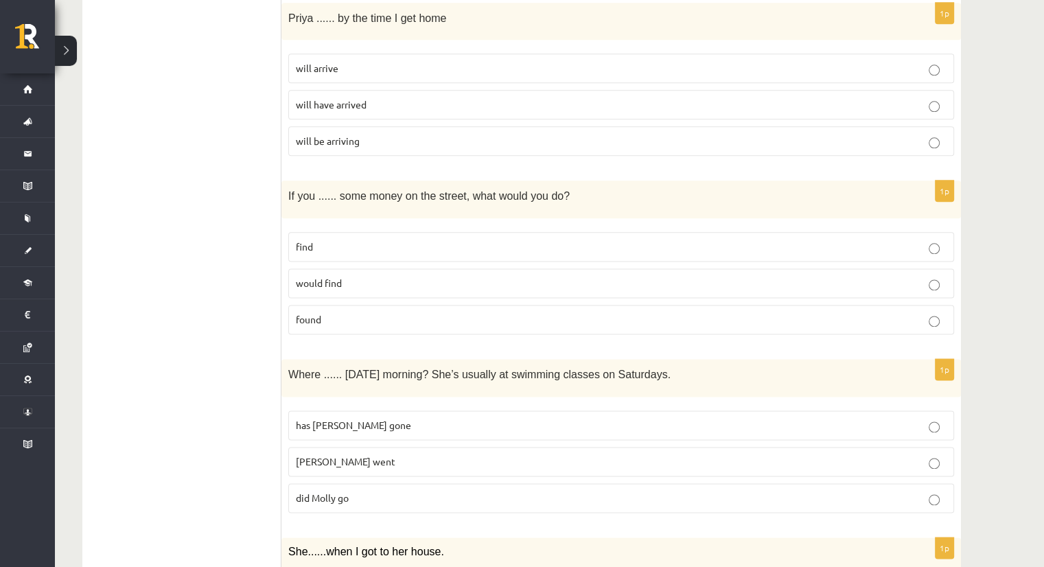
scroll to position [1715, 0]
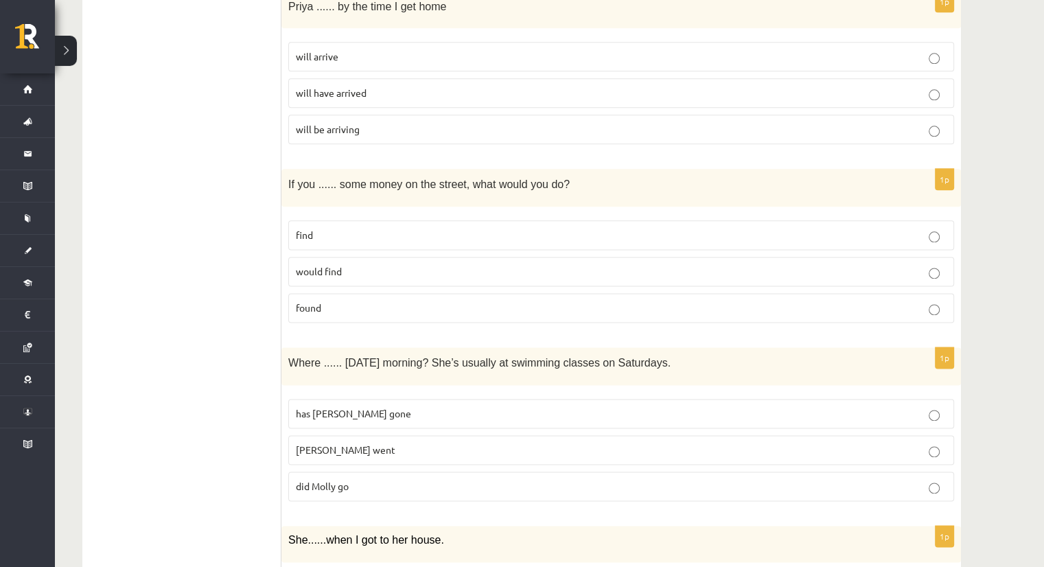
click at [340, 220] on label "find" at bounding box center [621, 235] width 666 height 30
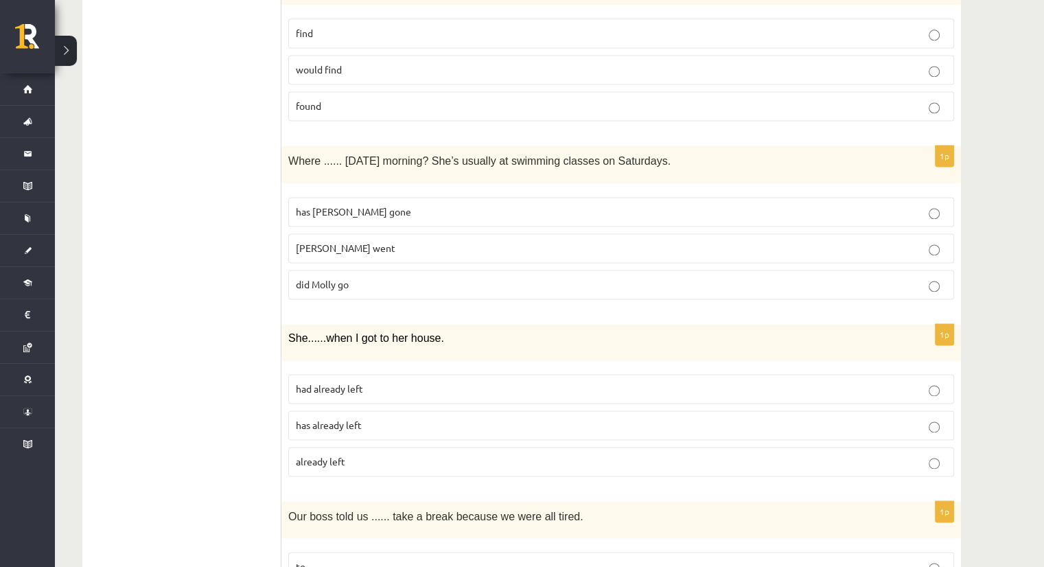
scroll to position [1921, 0]
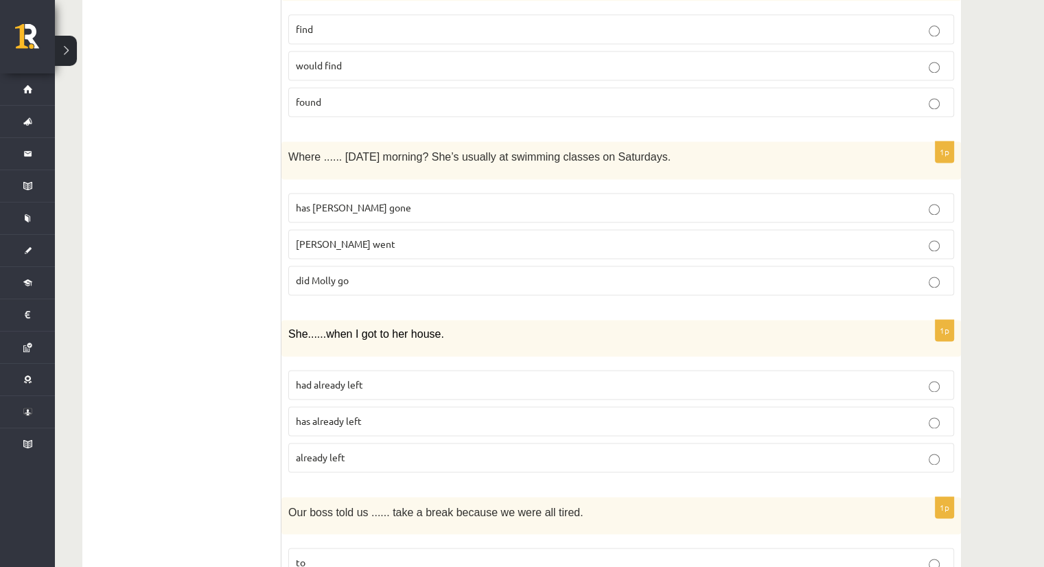
click at [364, 273] on p "did Molly go" at bounding box center [621, 280] width 650 height 14
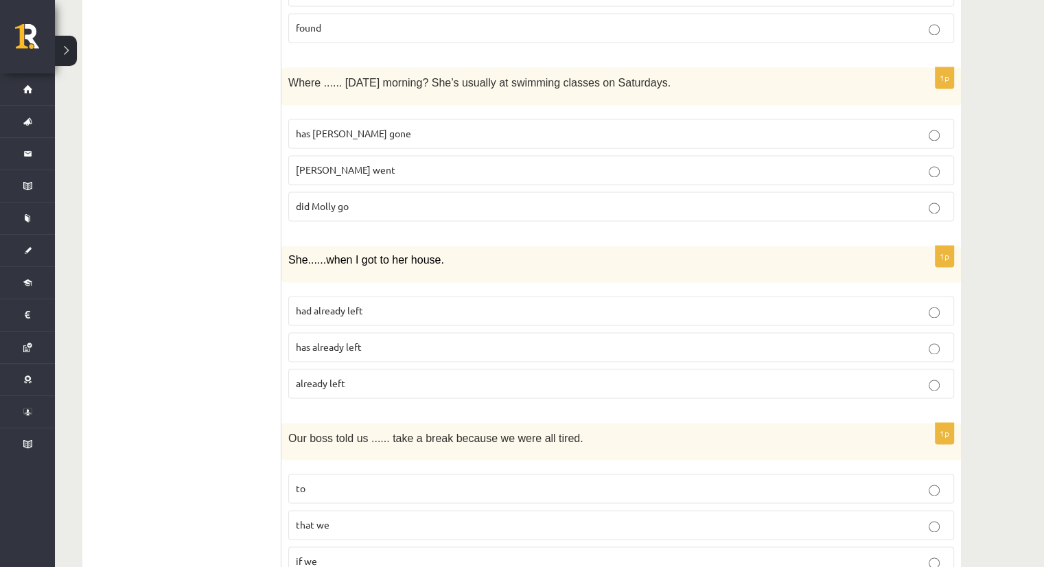
scroll to position [1990, 0]
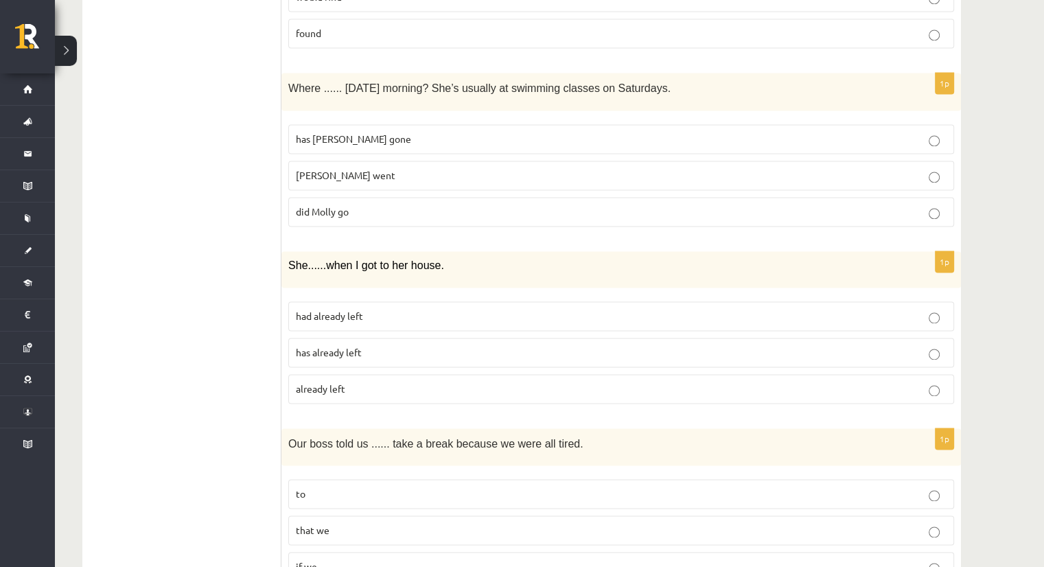
click at [401, 309] on p "had already left" at bounding box center [621, 316] width 650 height 14
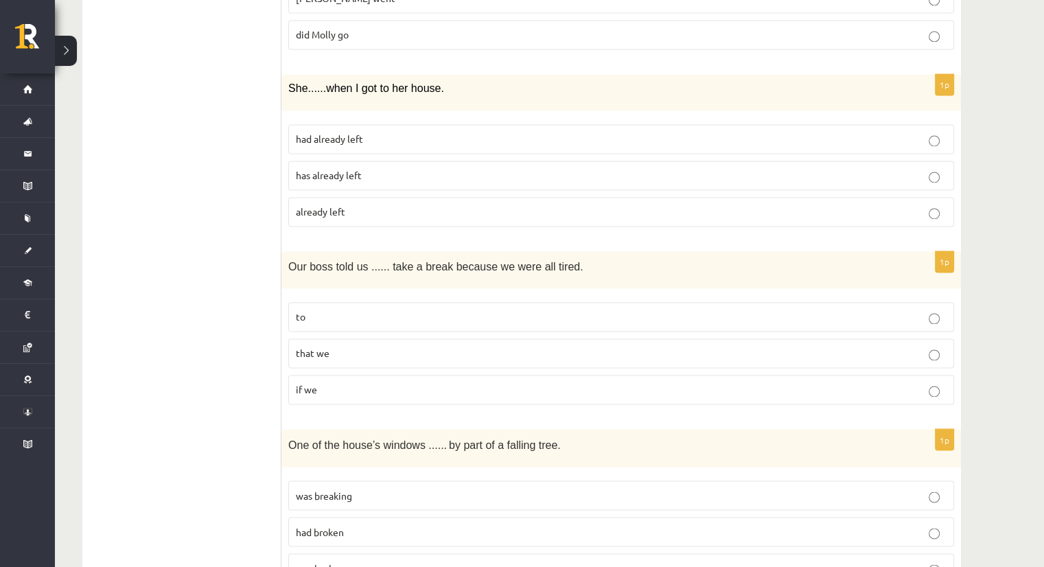
scroll to position [2196, 0]
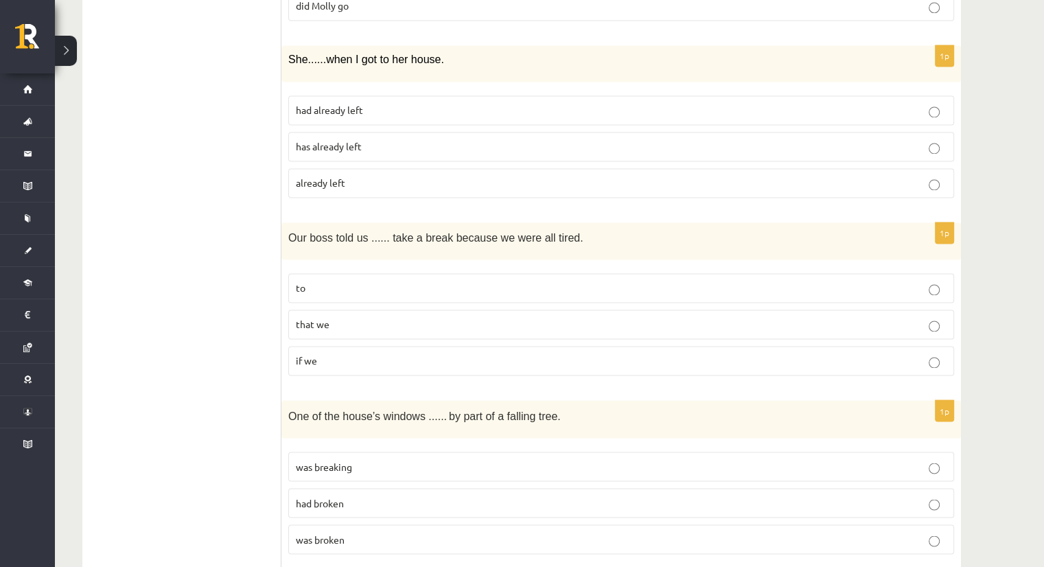
click at [407, 273] on label "to" at bounding box center [621, 288] width 666 height 30
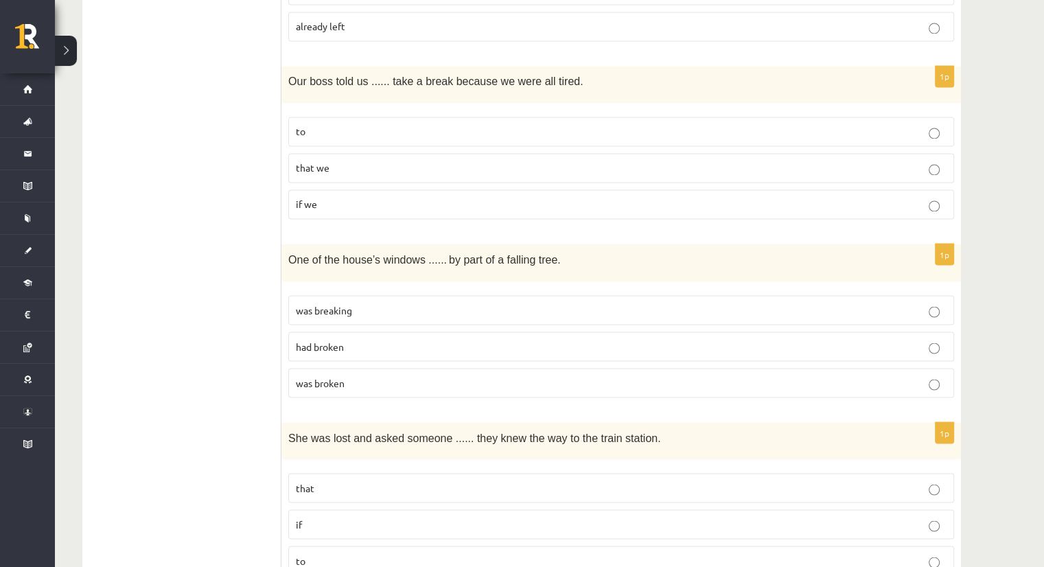
scroll to position [2401, 0]
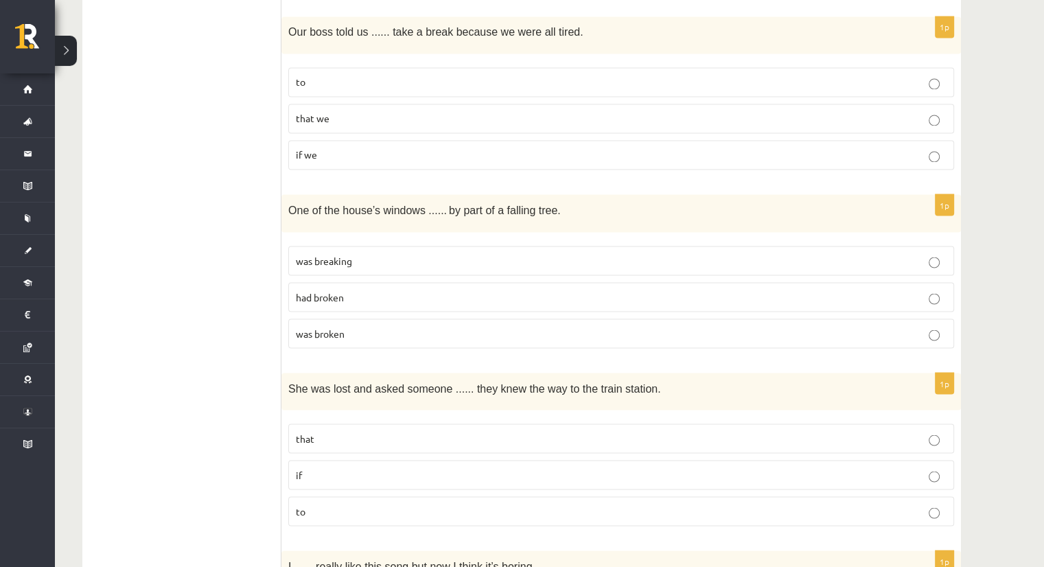
click at [353, 326] on p "was broken" at bounding box center [621, 333] width 650 height 14
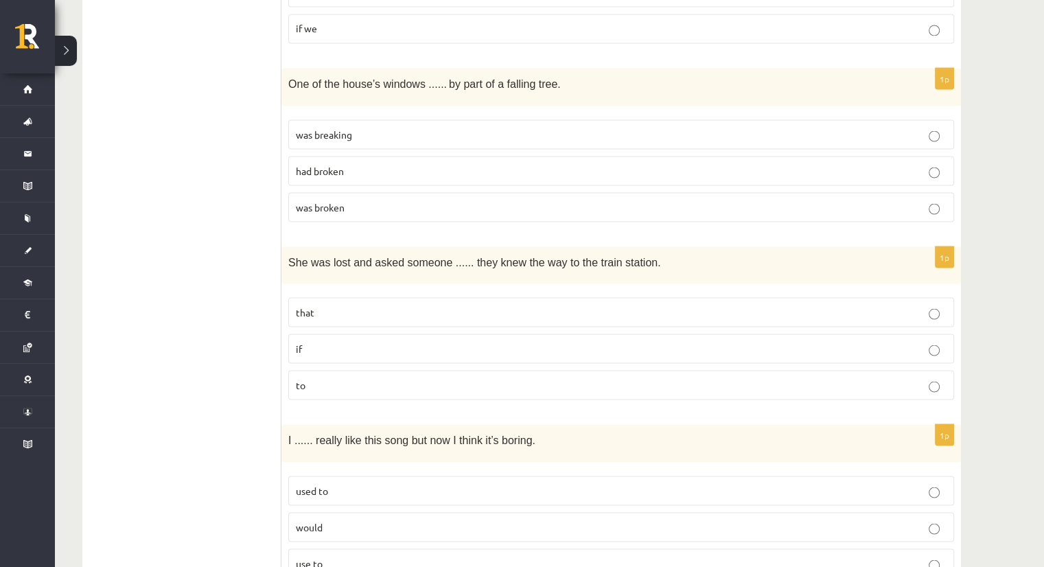
scroll to position [2539, 0]
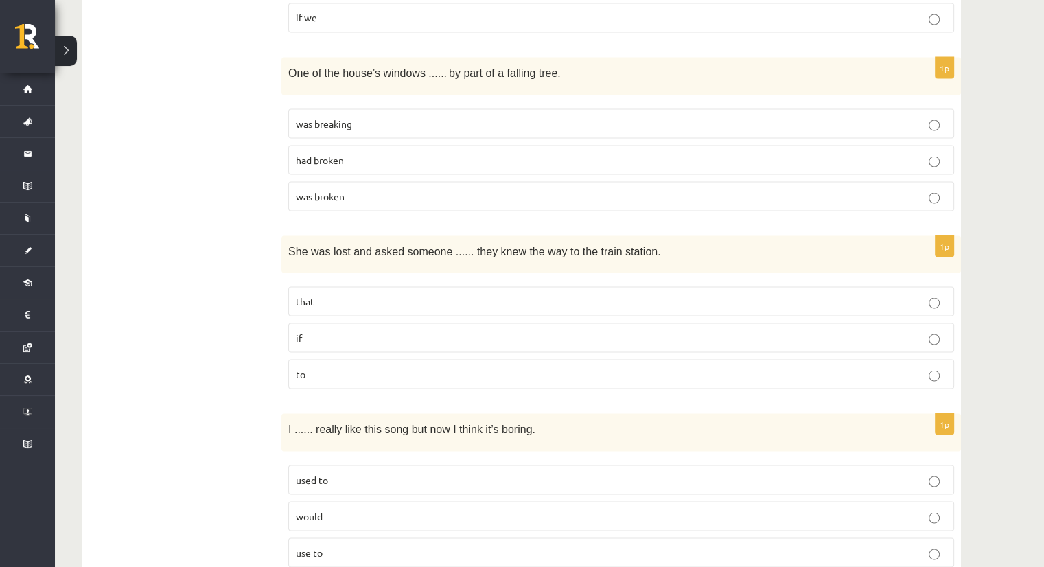
click at [379, 330] on p "if" at bounding box center [621, 337] width 650 height 14
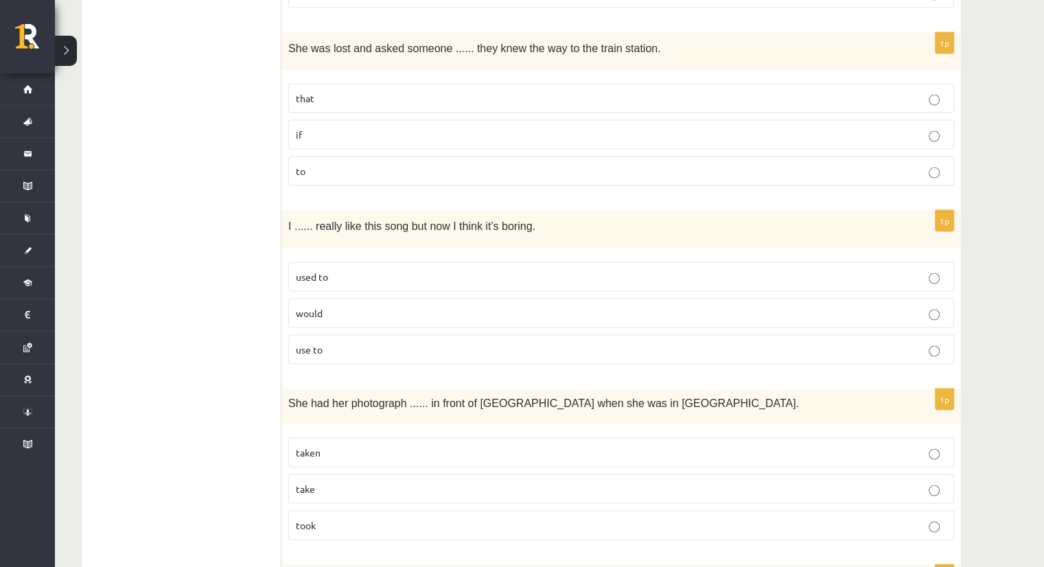
scroll to position [2745, 0]
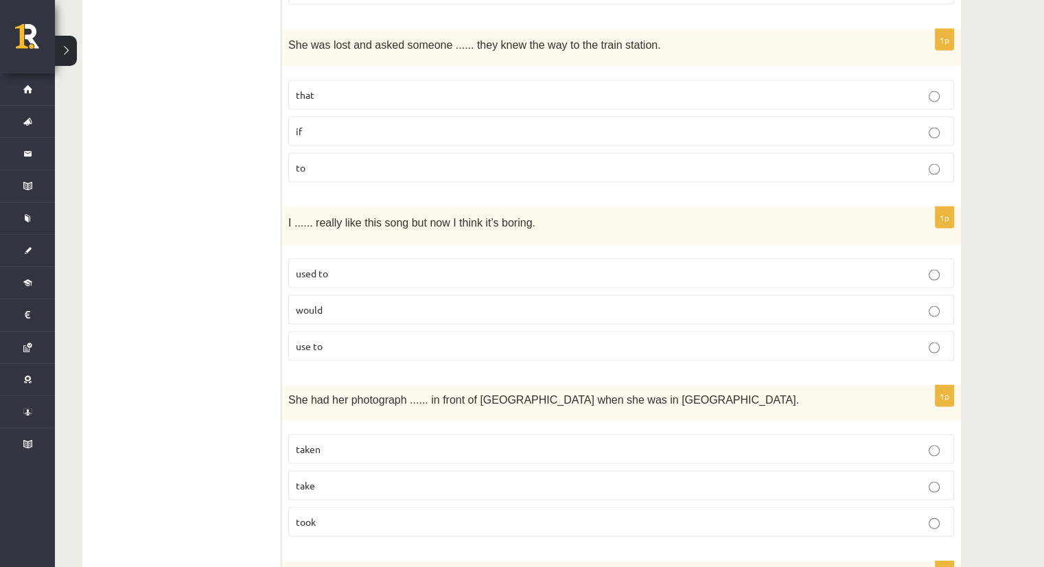
click at [353, 339] on p "use to" at bounding box center [621, 346] width 650 height 14
click at [346, 266] on p "used to" at bounding box center [621, 273] width 650 height 14
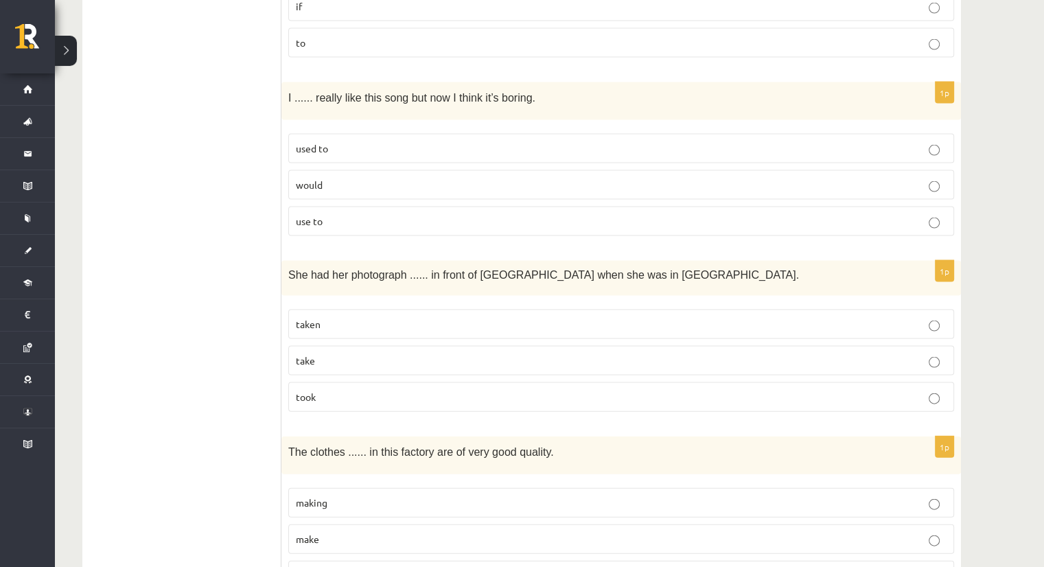
scroll to position [2882, 0]
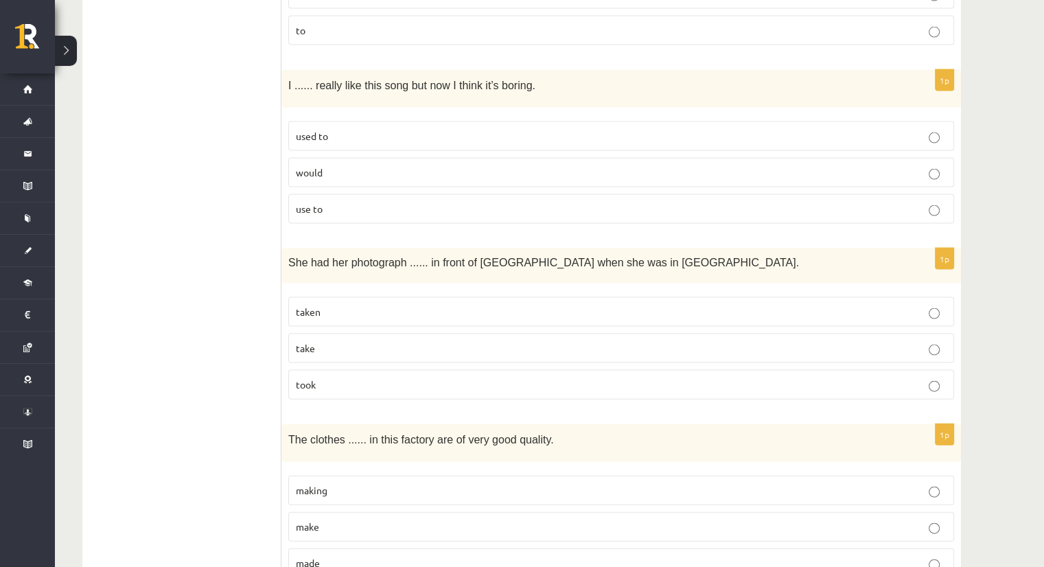
click at [350, 305] on p "taken" at bounding box center [621, 312] width 650 height 14
click at [343, 377] on label "took" at bounding box center [621, 385] width 666 height 30
click at [366, 305] on p "taken" at bounding box center [621, 312] width 650 height 14
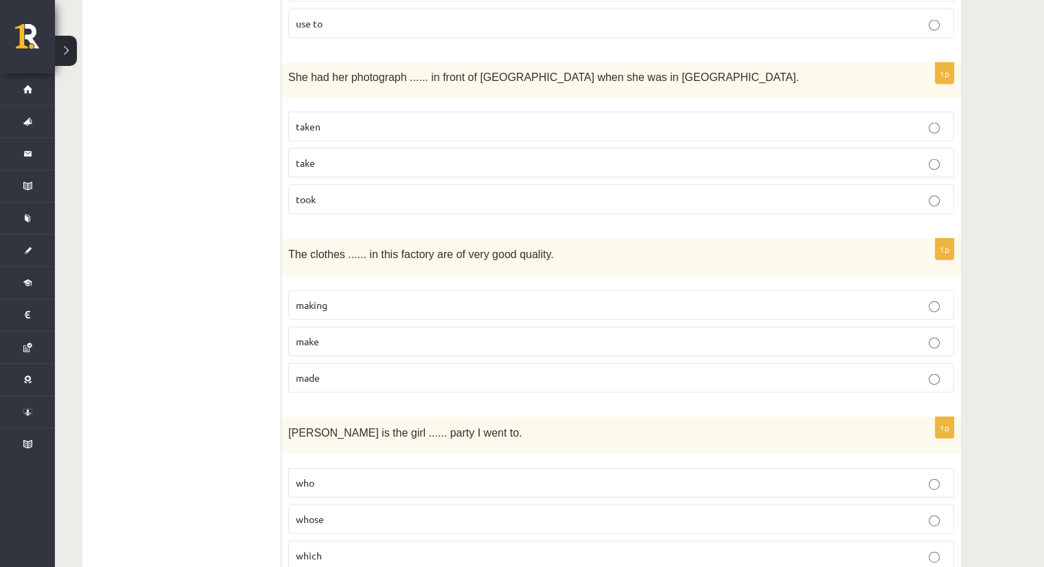
scroll to position [3088, 0]
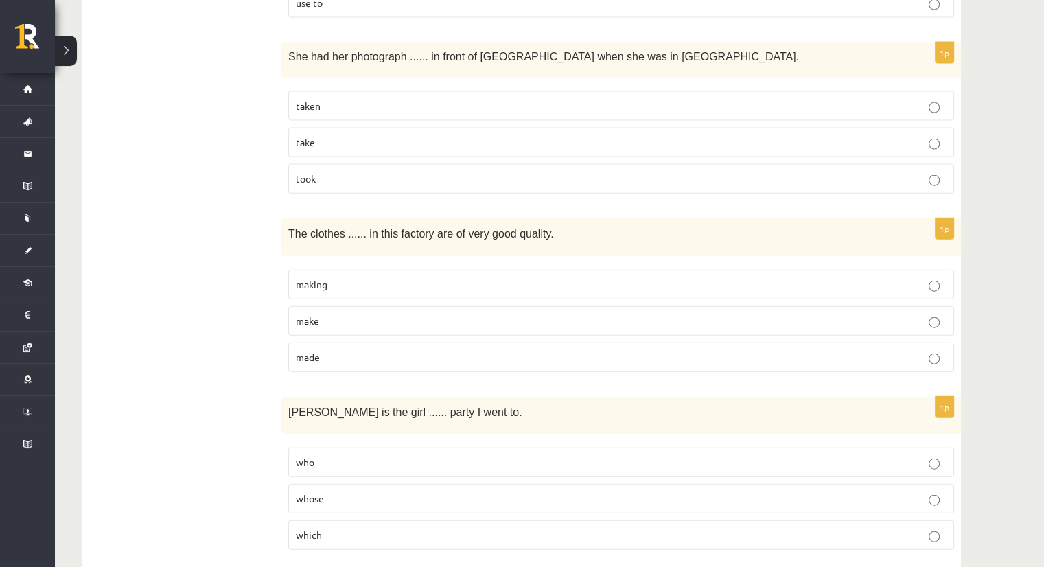
click at [362, 350] on p "made" at bounding box center [621, 357] width 650 height 14
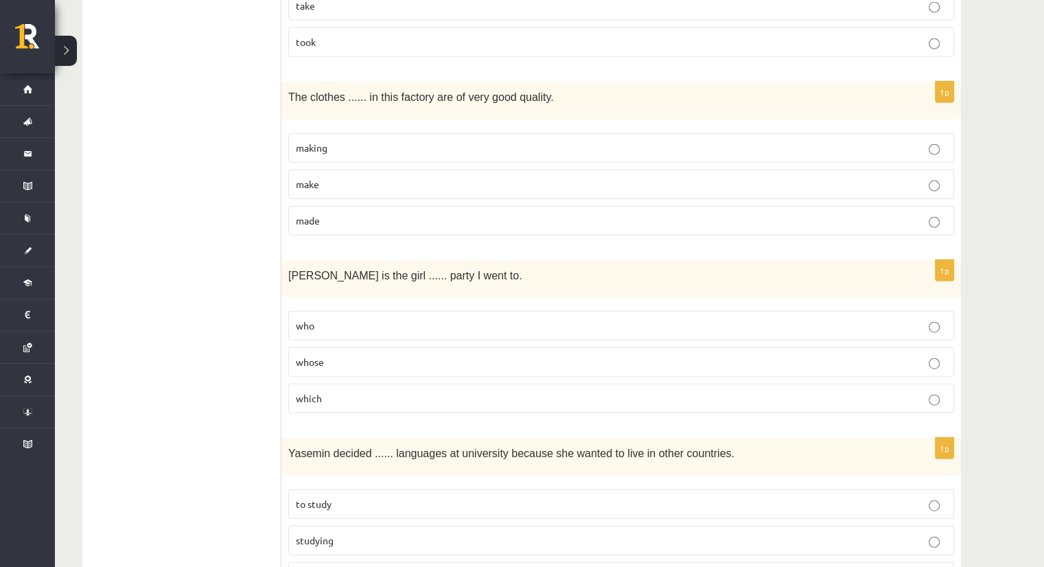
scroll to position [3225, 0]
click at [351, 390] on p "which" at bounding box center [621, 397] width 650 height 14
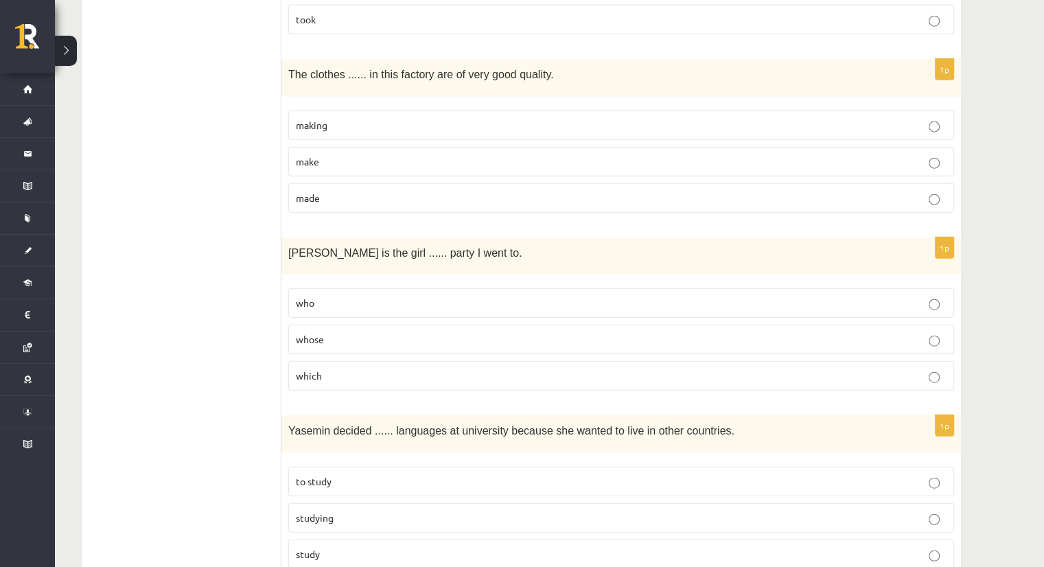
scroll to position [3282, 0]
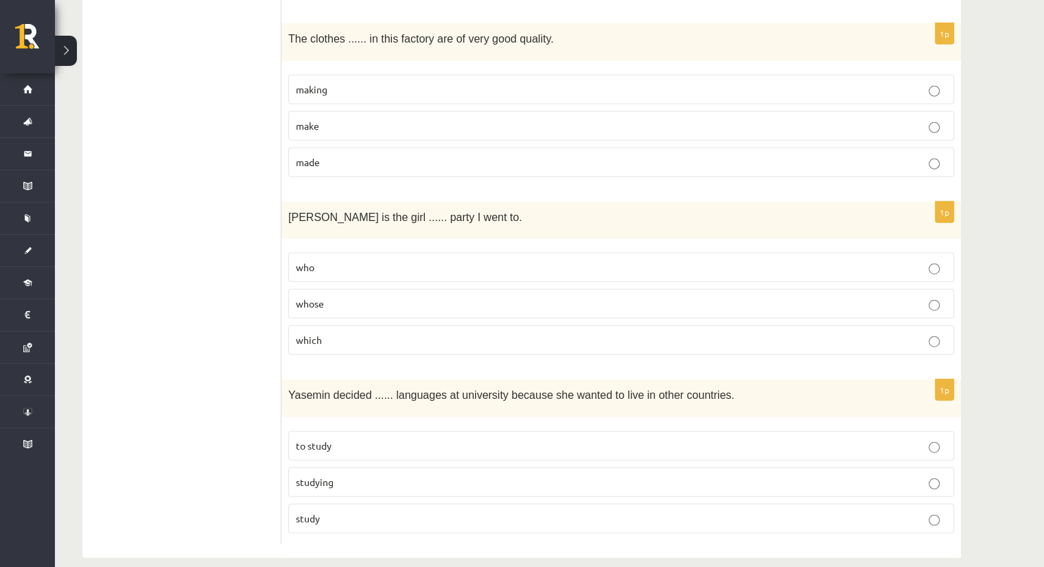
click at [362, 296] on p "whose" at bounding box center [621, 303] width 650 height 14
click at [336, 511] on p "study" at bounding box center [621, 518] width 650 height 14
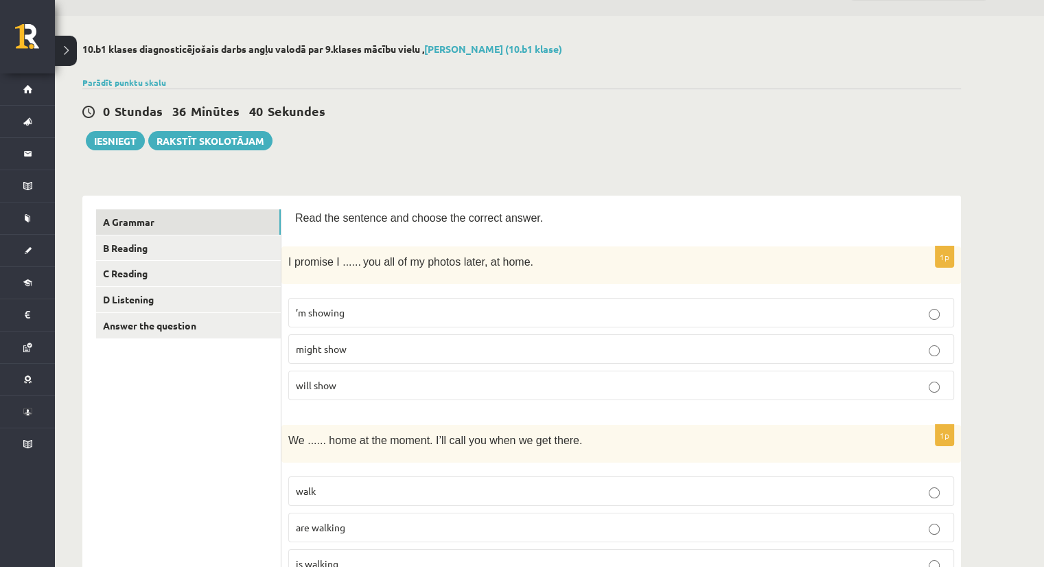
scroll to position [0, 0]
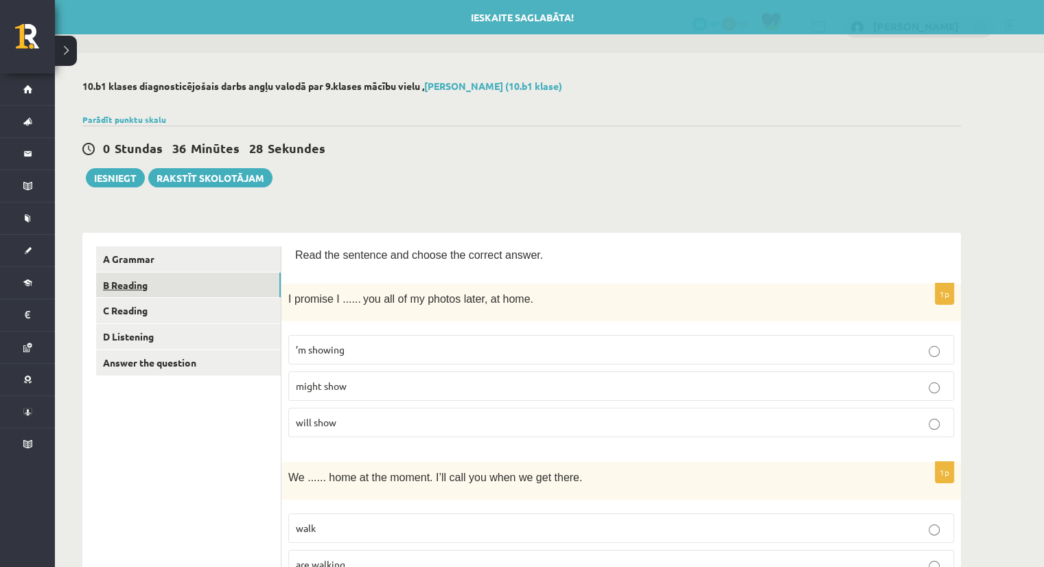
click at [117, 280] on link "B Reading" at bounding box center [188, 284] width 185 height 25
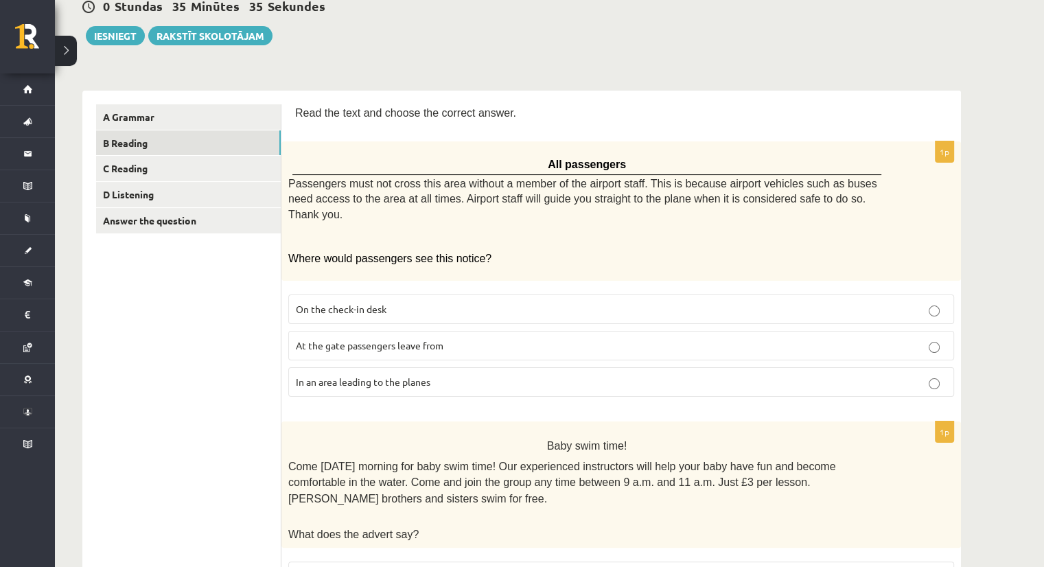
scroll to position [137, 0]
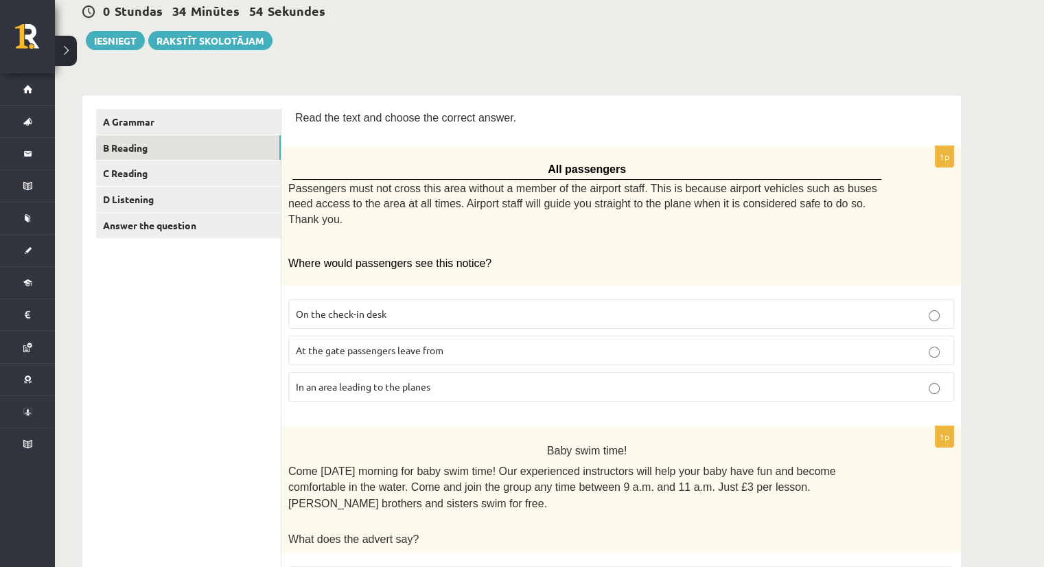
click at [421, 380] on span "In an area leading to the planes" at bounding box center [363, 386] width 134 height 12
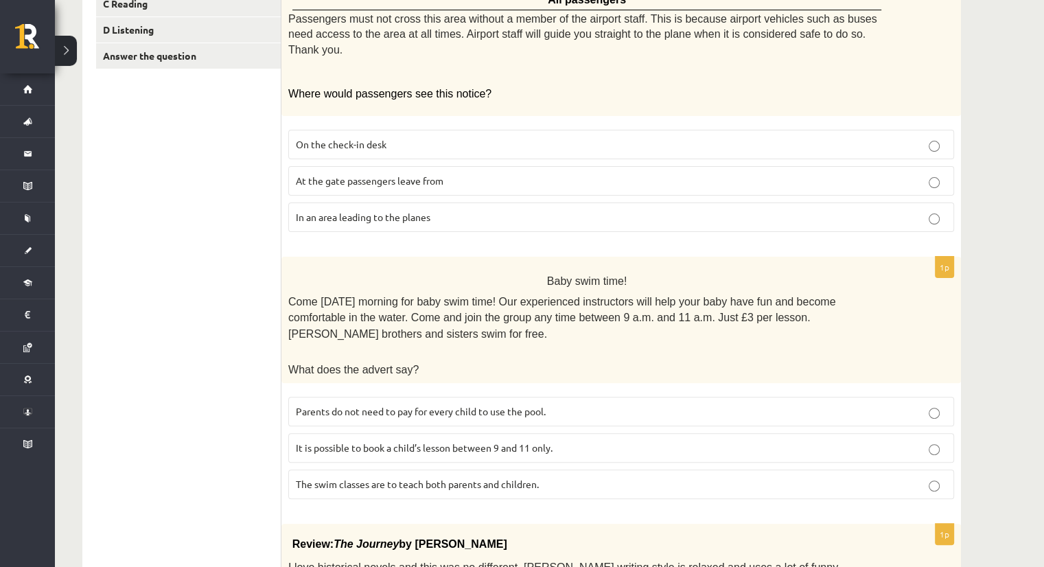
scroll to position [343, 0]
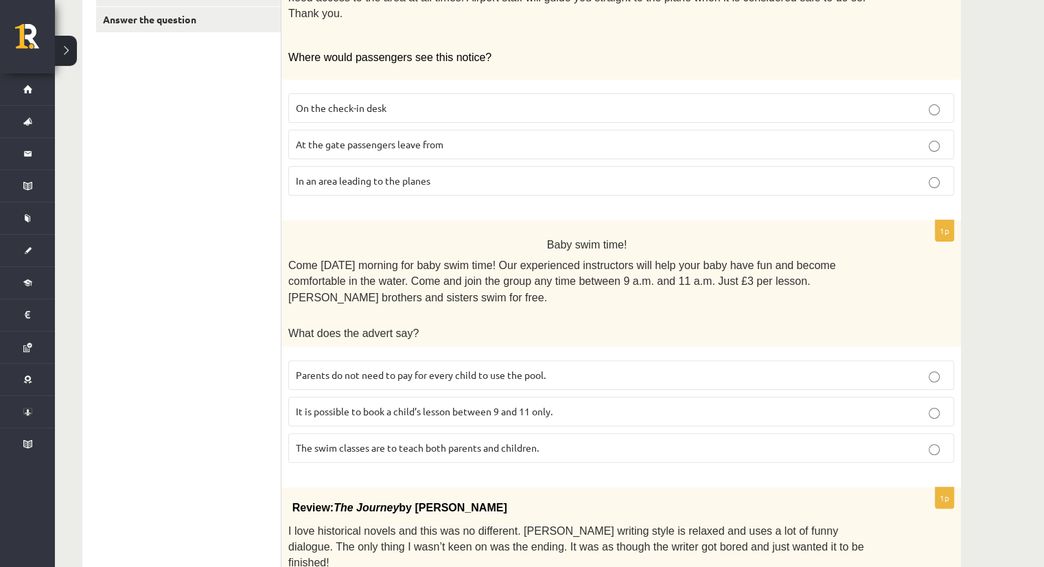
click at [941, 368] on p "Parents do not need to pay for every child to use the pool." at bounding box center [621, 375] width 650 height 14
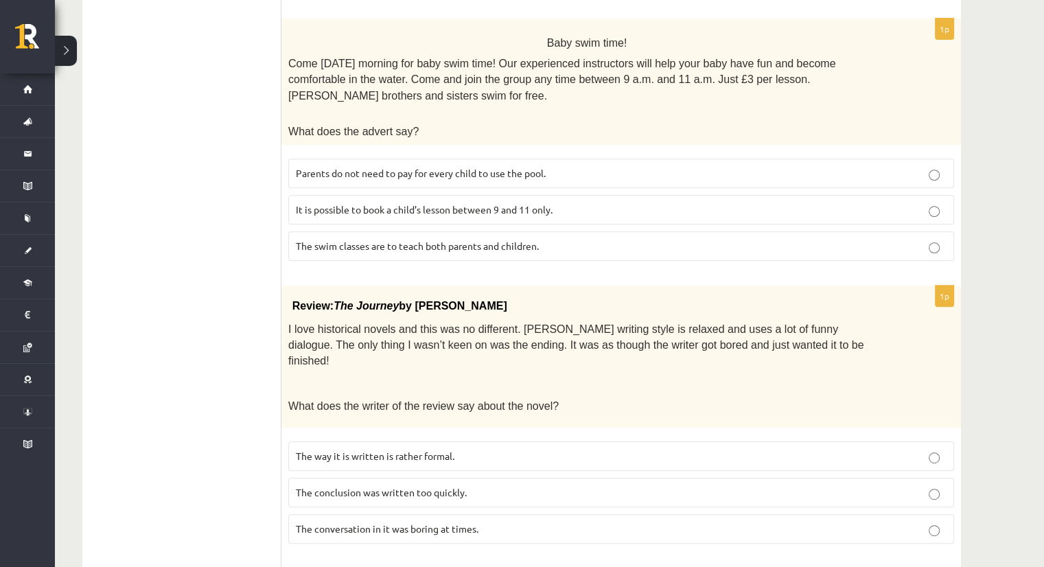
scroll to position [549, 0]
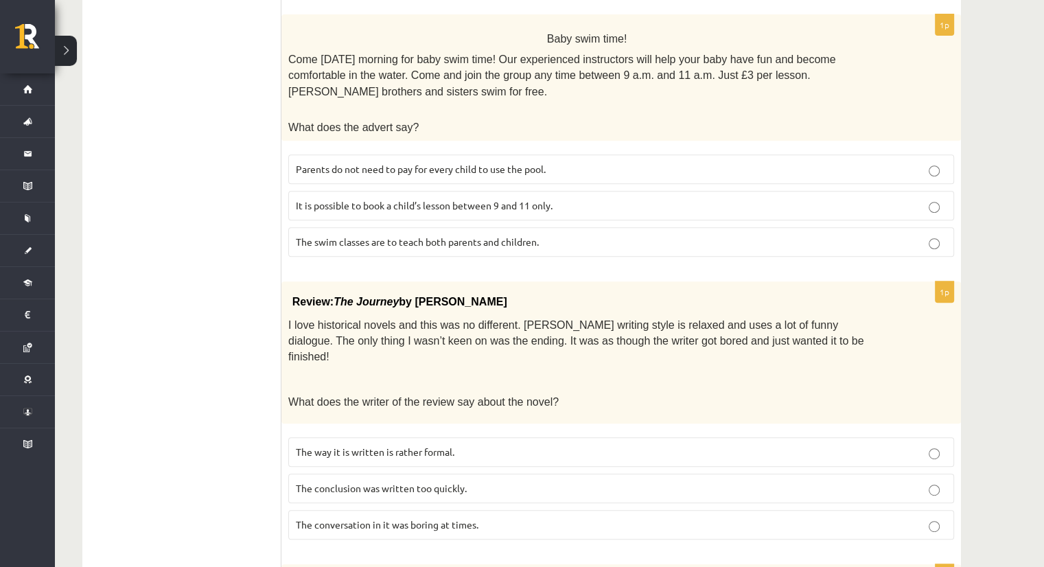
click at [713, 510] on label "The conversation in it was boring at times." at bounding box center [621, 525] width 666 height 30
click at [718, 481] on p "The conclusion was written too quickly." at bounding box center [621, 488] width 650 height 14
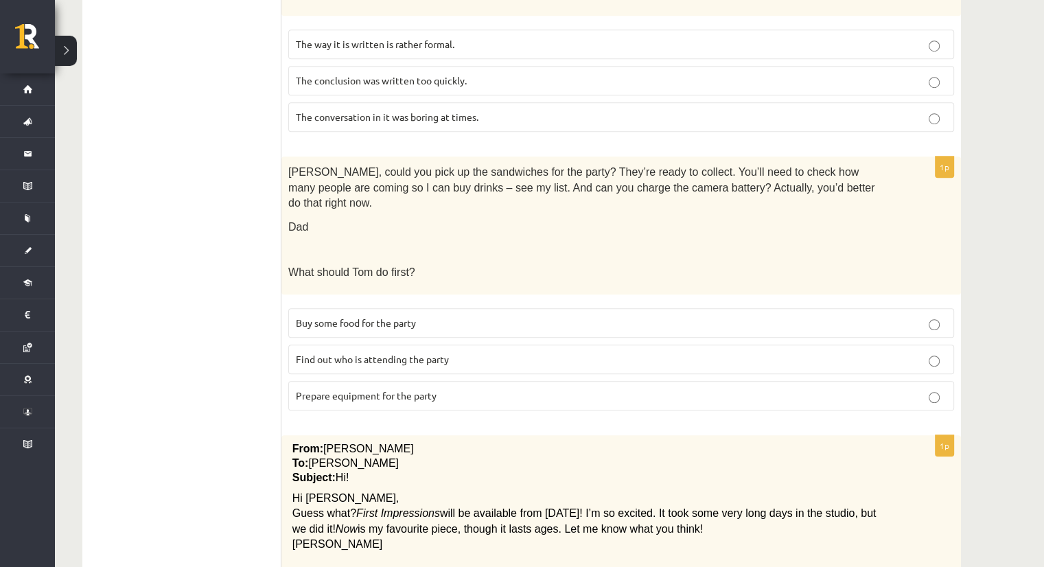
scroll to position [961, 0]
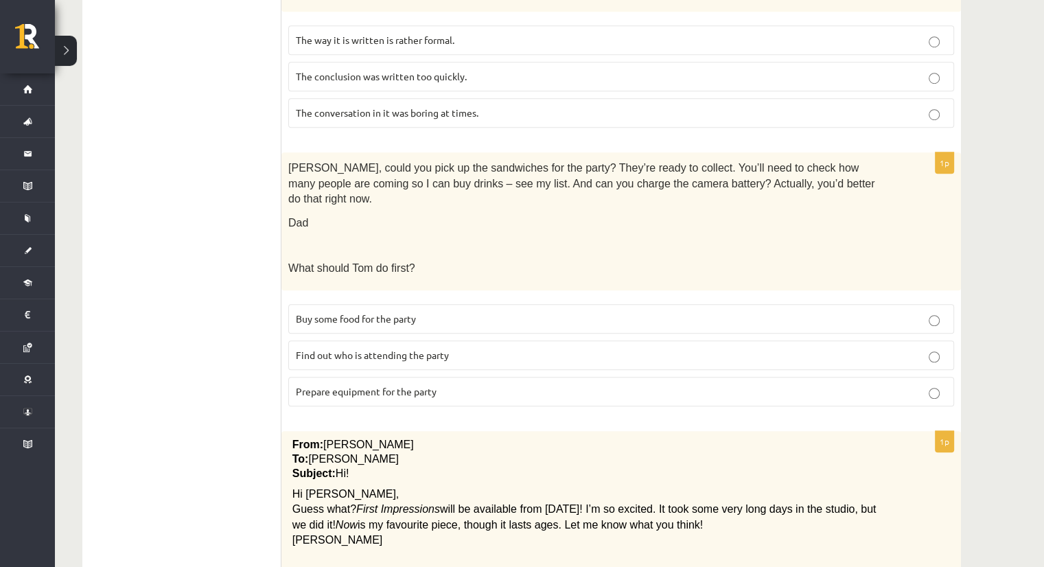
click at [617, 348] on p "Find out who is attending the party" at bounding box center [621, 355] width 650 height 14
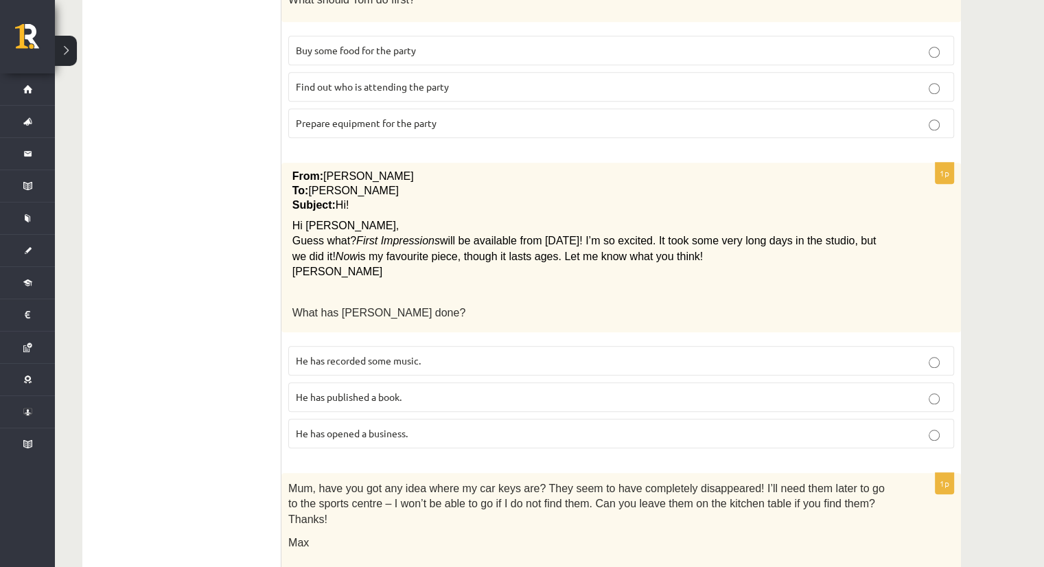
scroll to position [1235, 0]
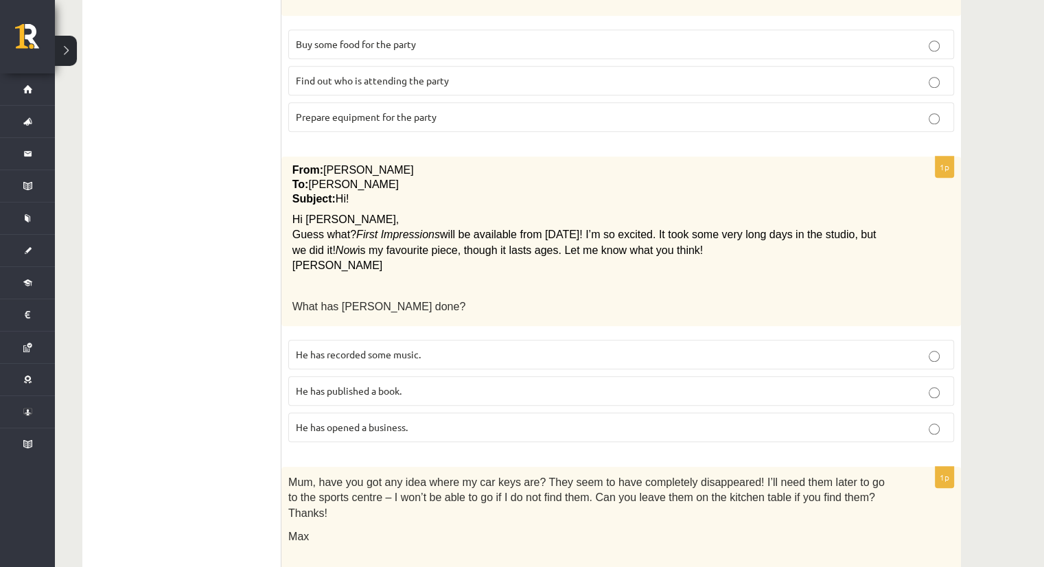
click at [617, 347] on p "He has recorded some music." at bounding box center [621, 354] width 650 height 14
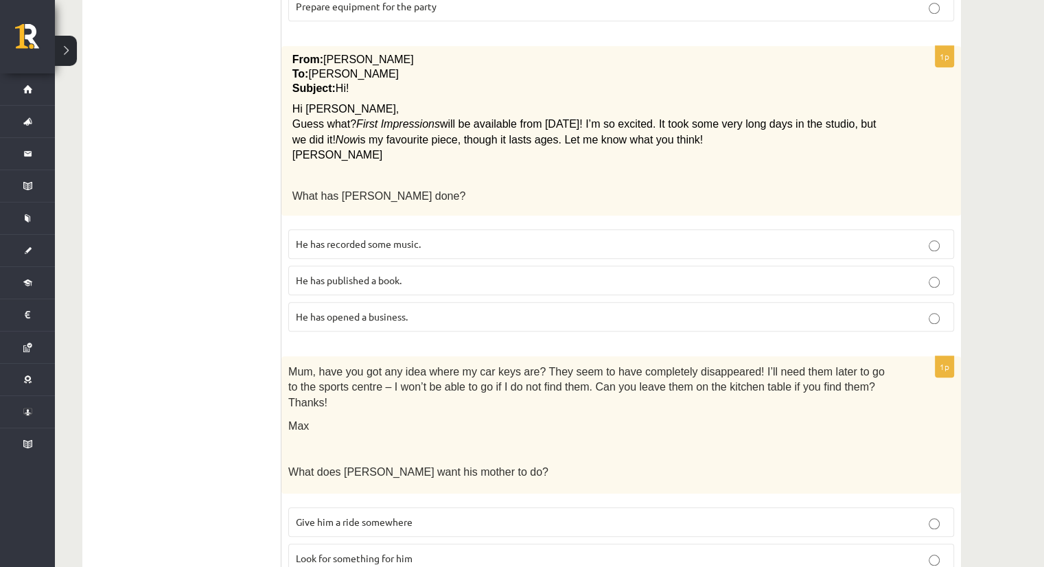
scroll to position [1350, 0]
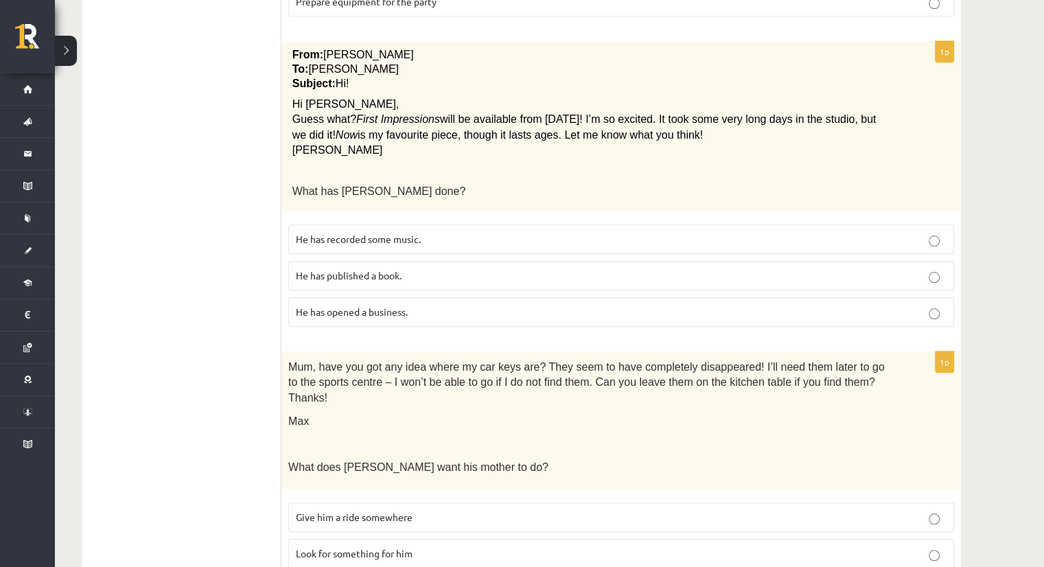
click at [417, 546] on p "Look for something for him" at bounding box center [621, 553] width 650 height 14
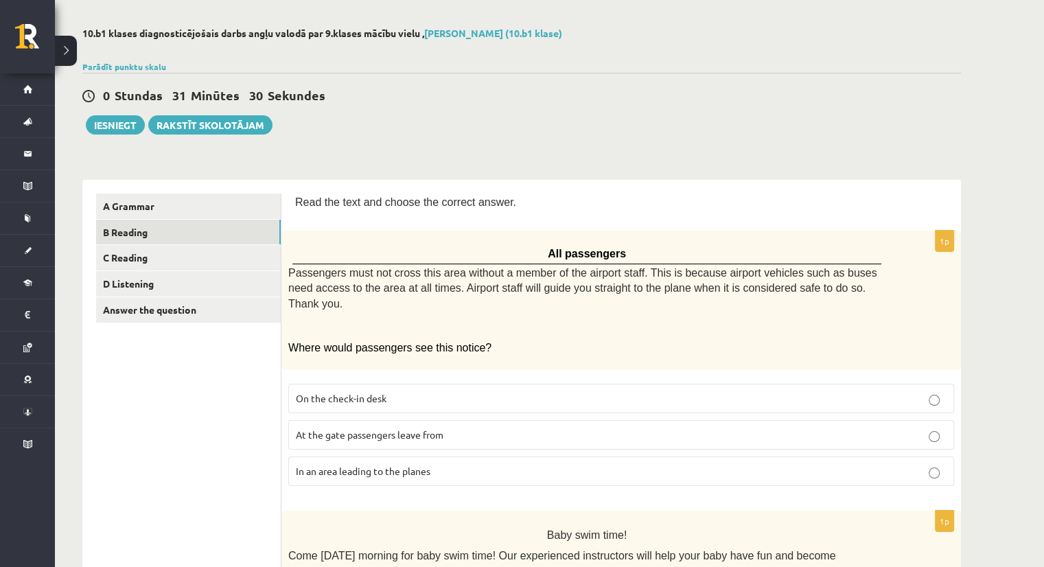
scroll to position [47, 0]
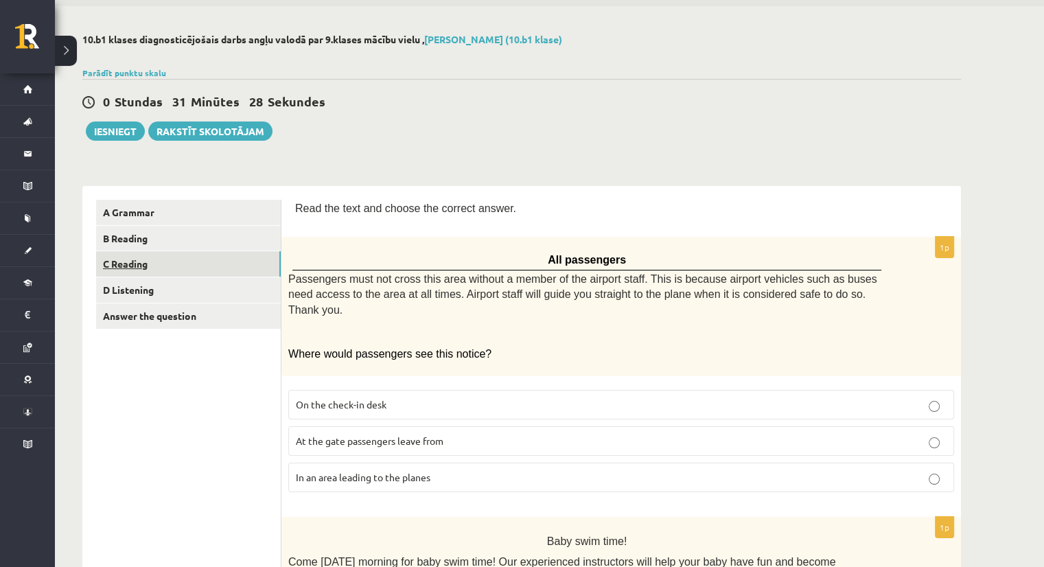
click at [130, 270] on link "C Reading" at bounding box center [188, 263] width 185 height 25
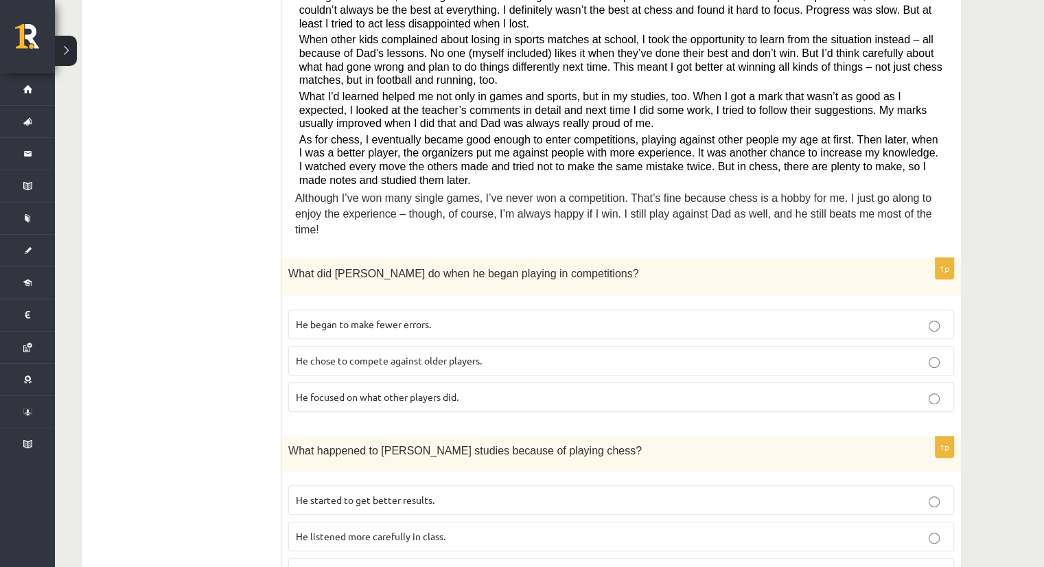
scroll to position [390, 0]
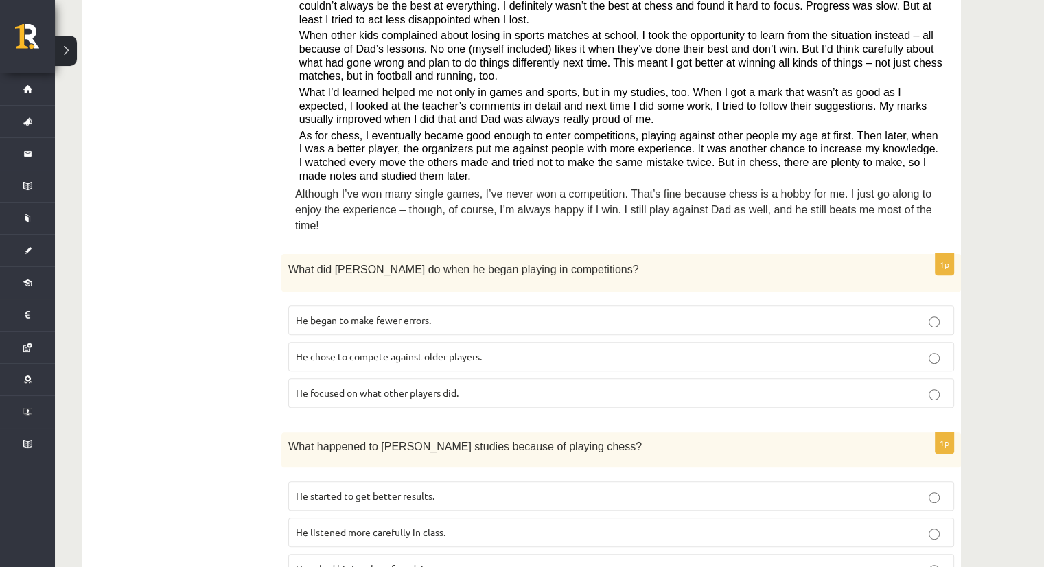
click at [425, 314] on span "He began to make fewer errors." at bounding box center [363, 320] width 135 height 12
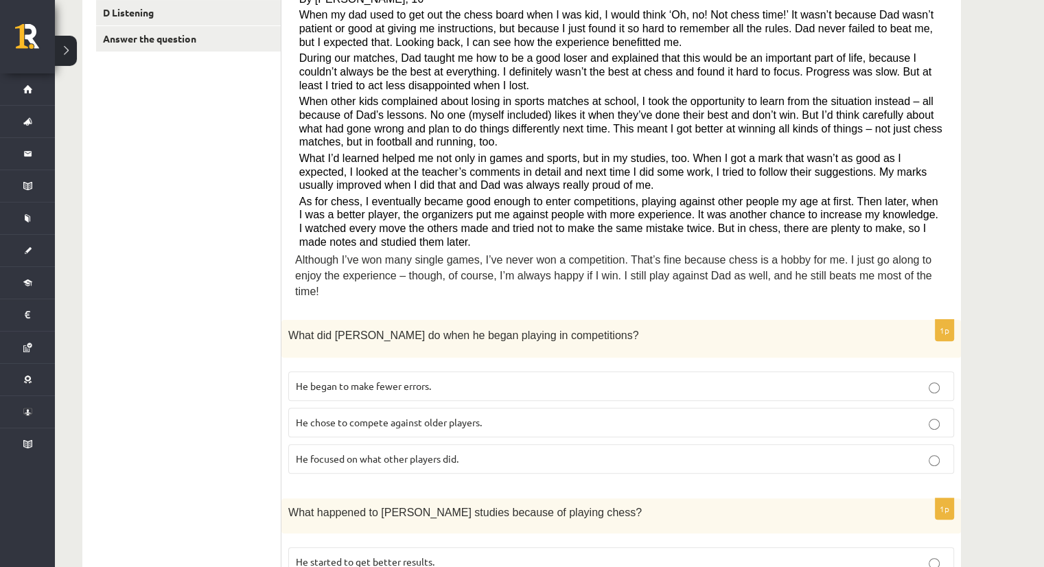
scroll to position [321, 0]
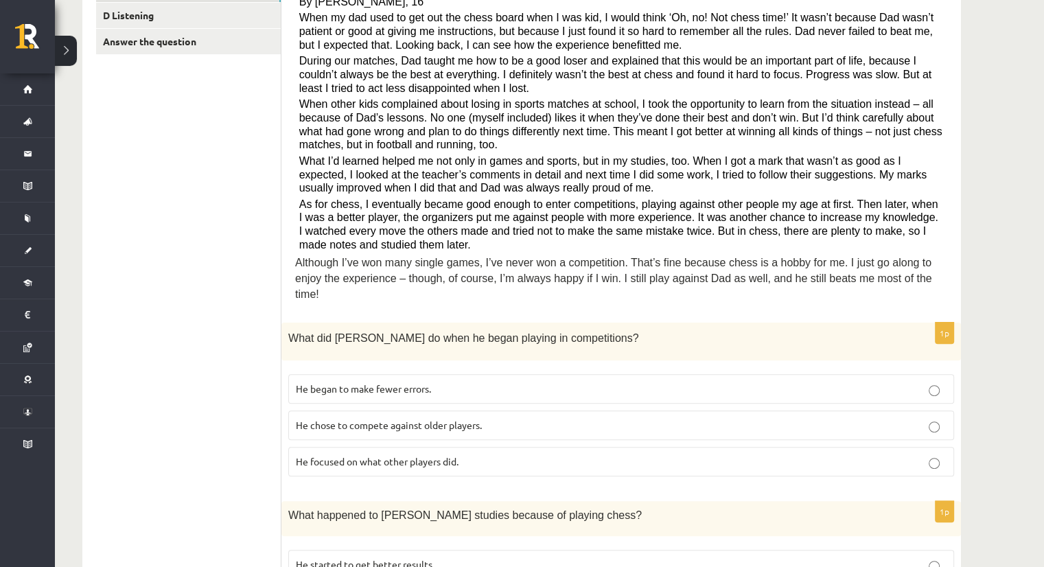
click at [393, 410] on label "He chose to compete against older players." at bounding box center [621, 425] width 666 height 30
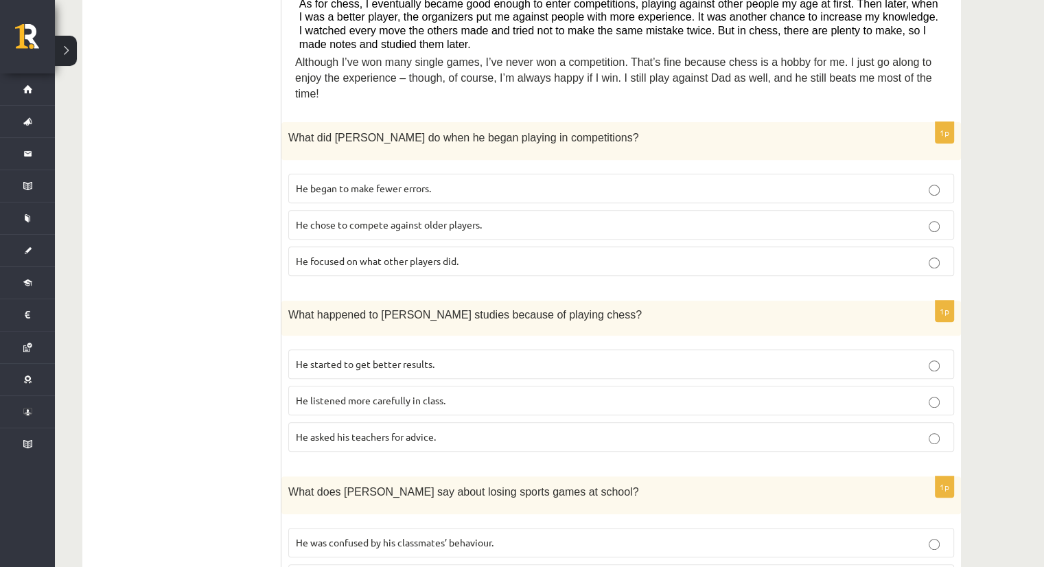
scroll to position [527, 0]
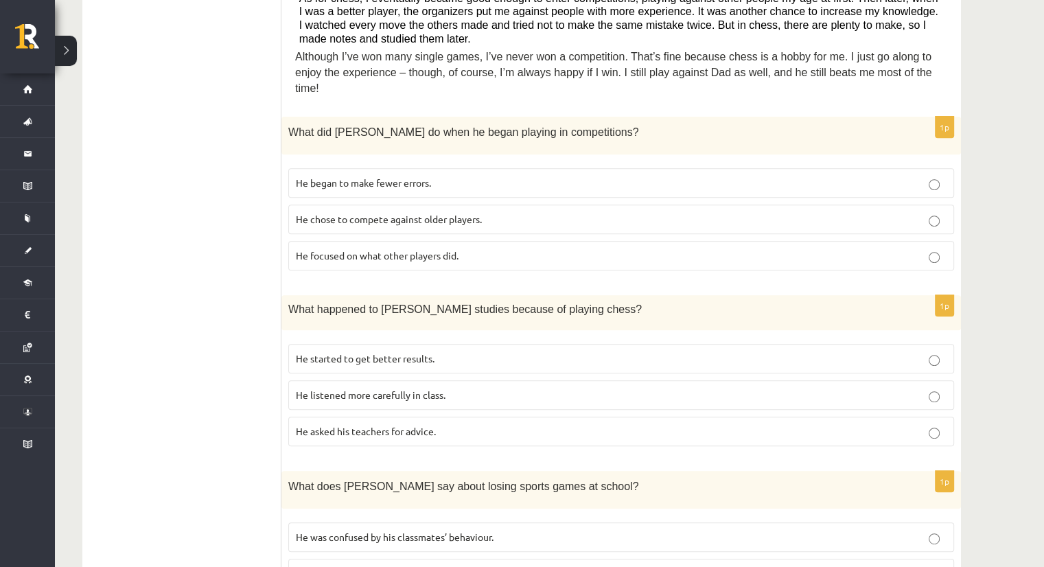
click at [483, 388] on p "He listened more carefully in class." at bounding box center [621, 395] width 650 height 14
click at [386, 424] on p "He asked his teachers for advice." at bounding box center [621, 431] width 650 height 14
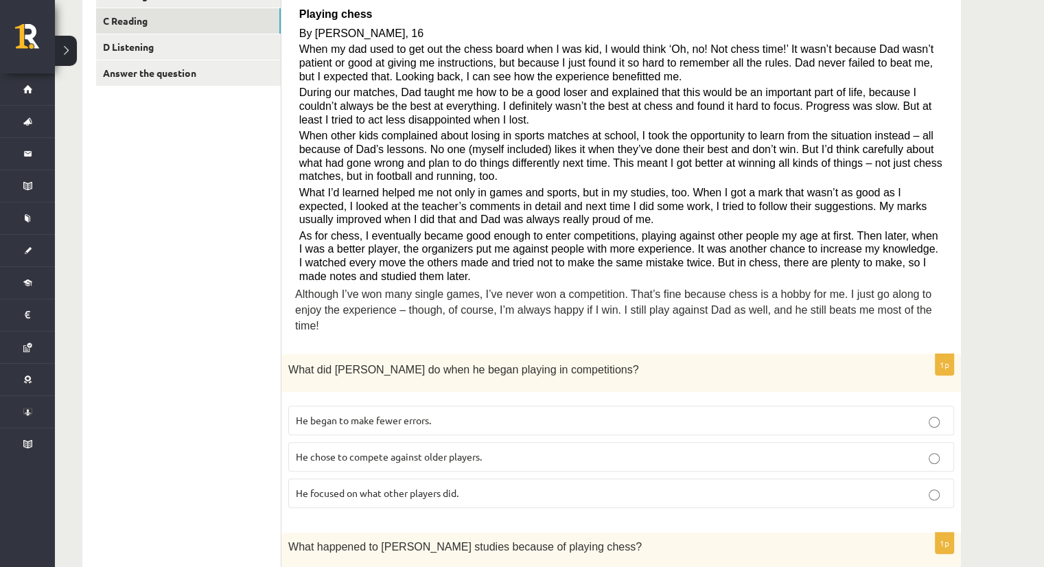
scroll to position [252, 0]
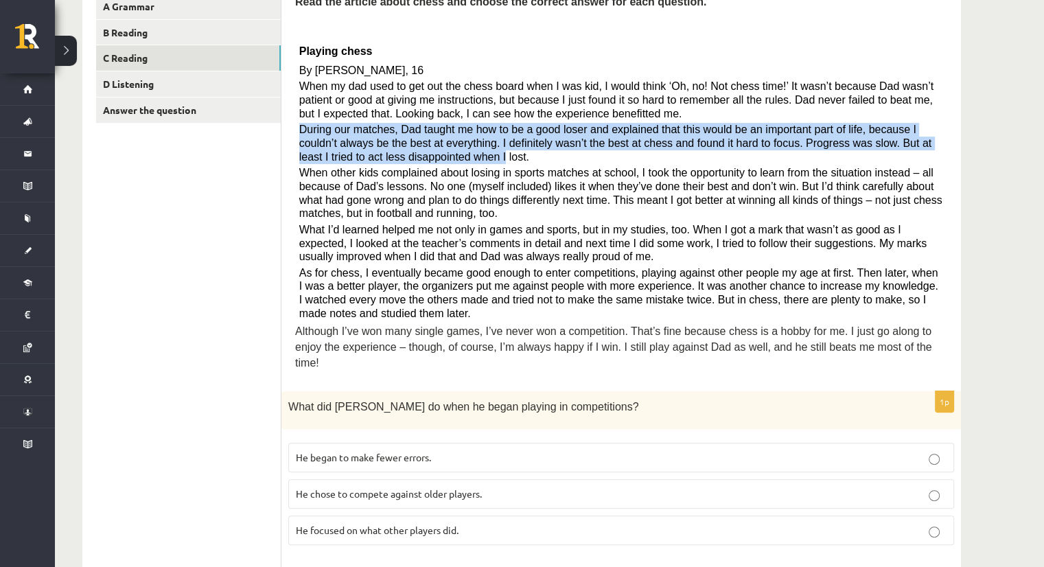
drag, startPoint x: 297, startPoint y: 121, endPoint x: 390, endPoint y: 160, distance: 100.3
click at [390, 160] on div "Read the article about chess and choose the correct answer for each question. P…" at bounding box center [621, 186] width 652 height 384
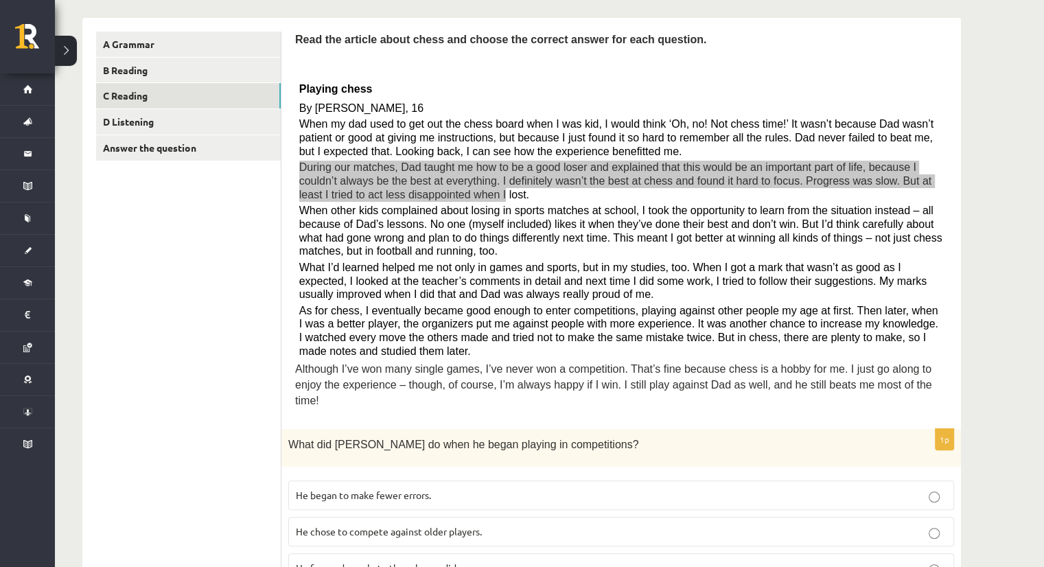
scroll to position [184, 0]
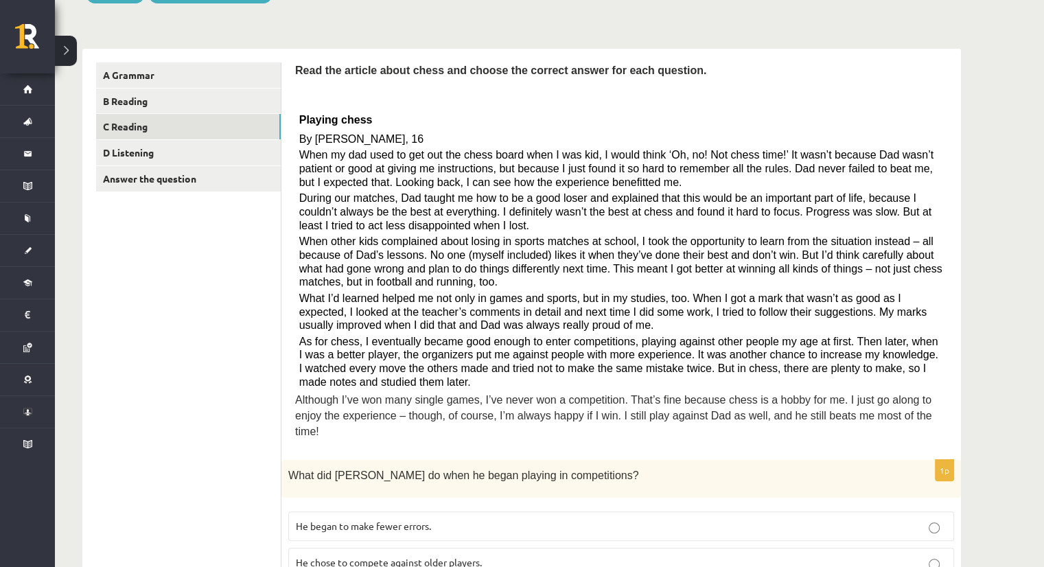
click at [543, 332] on div "Read the article about chess and choose the correct answer for each question. P…" at bounding box center [621, 254] width 652 height 384
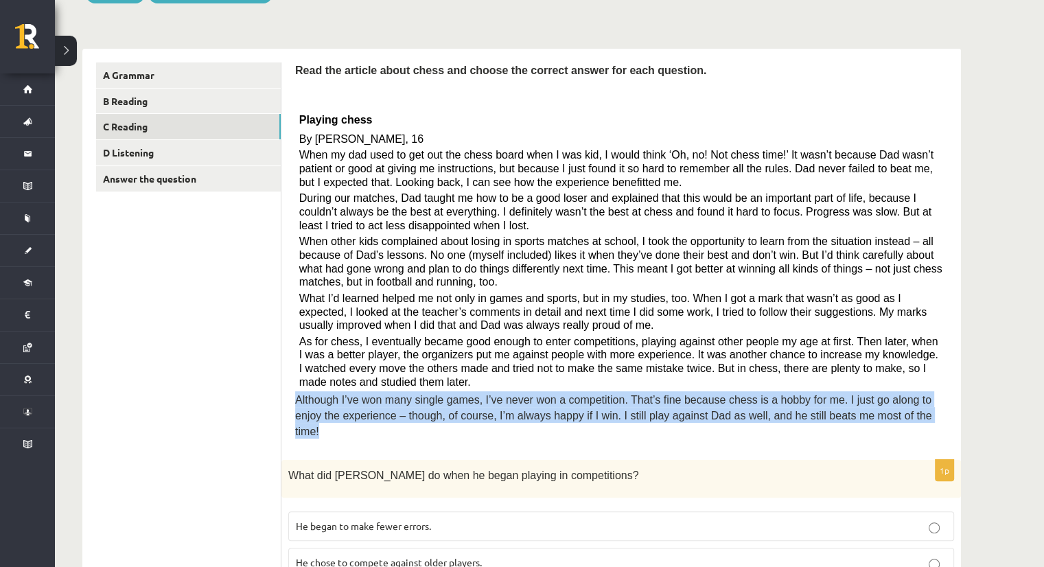
drag, startPoint x: 288, startPoint y: 392, endPoint x: 871, endPoint y: 423, distance: 583.3
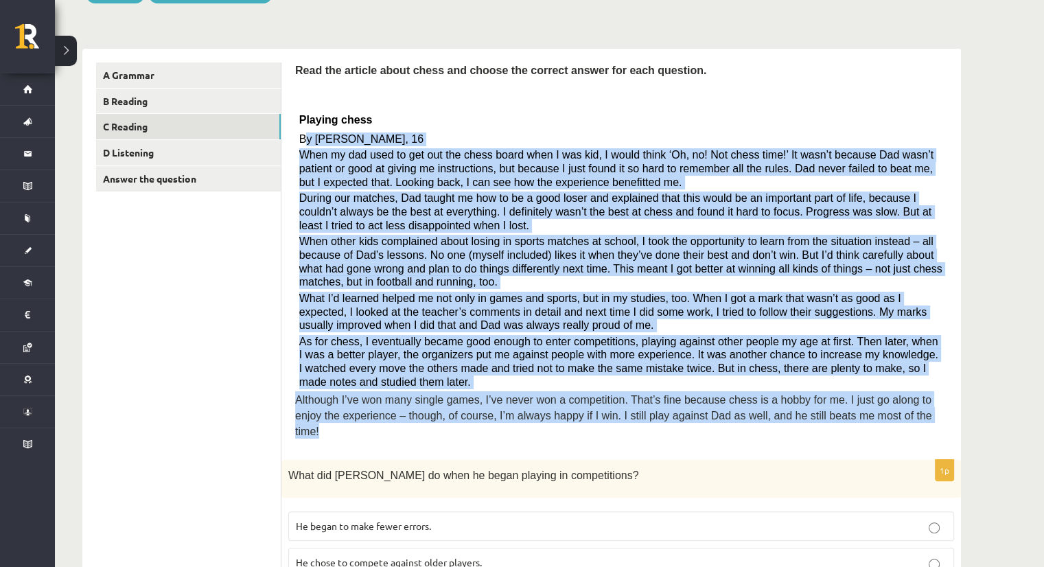
drag, startPoint x: 303, startPoint y: 137, endPoint x: 881, endPoint y: 416, distance: 642.3
click at [881, 416] on div "Read the article about chess and choose the correct answer for each question. P…" at bounding box center [621, 254] width 652 height 384
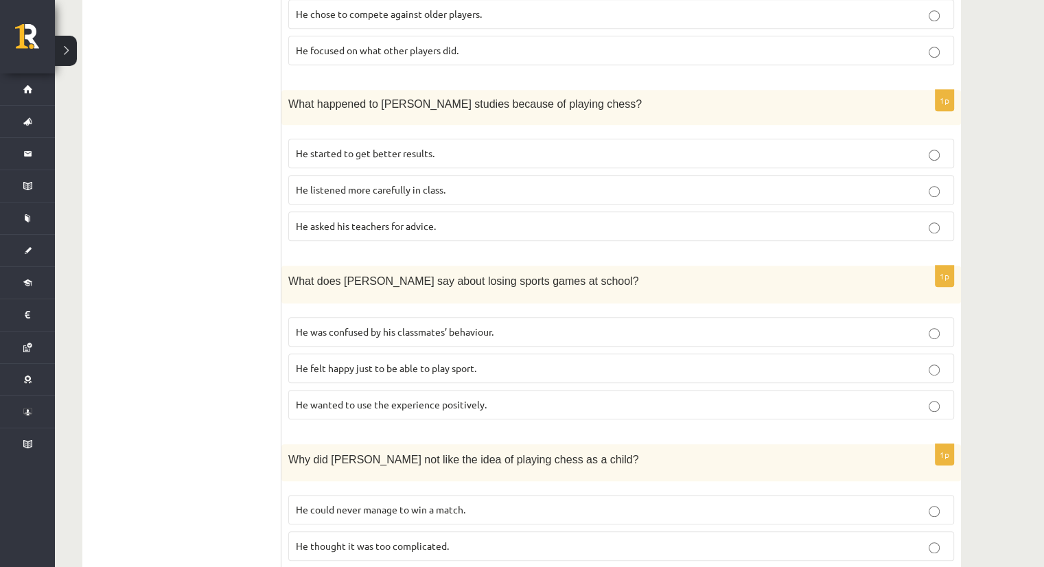
scroll to position [733, 0]
click at [503, 360] on p "He felt happy just to be able to play sport." at bounding box center [621, 367] width 650 height 14
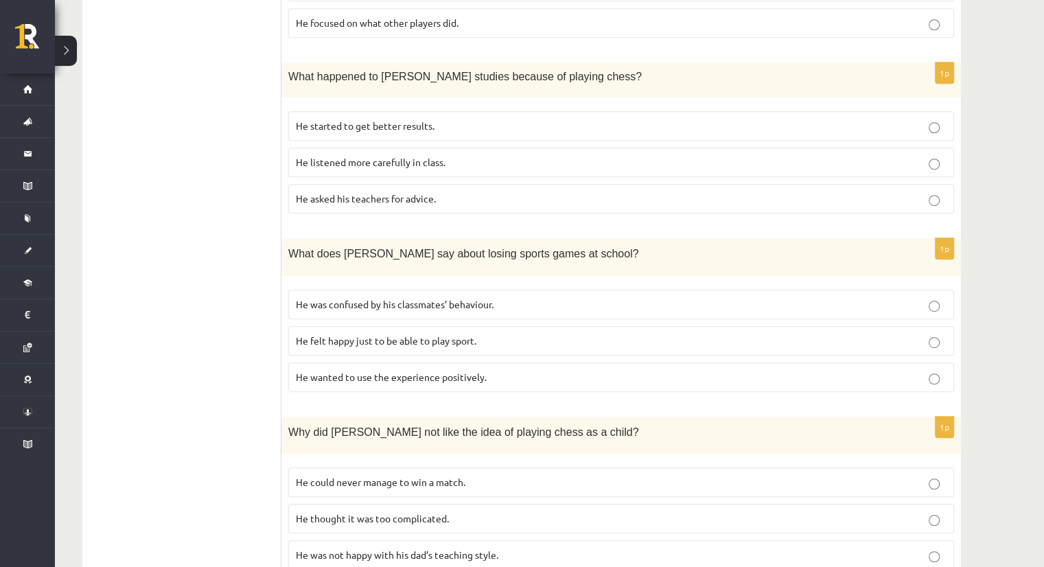
scroll to position [801, 0]
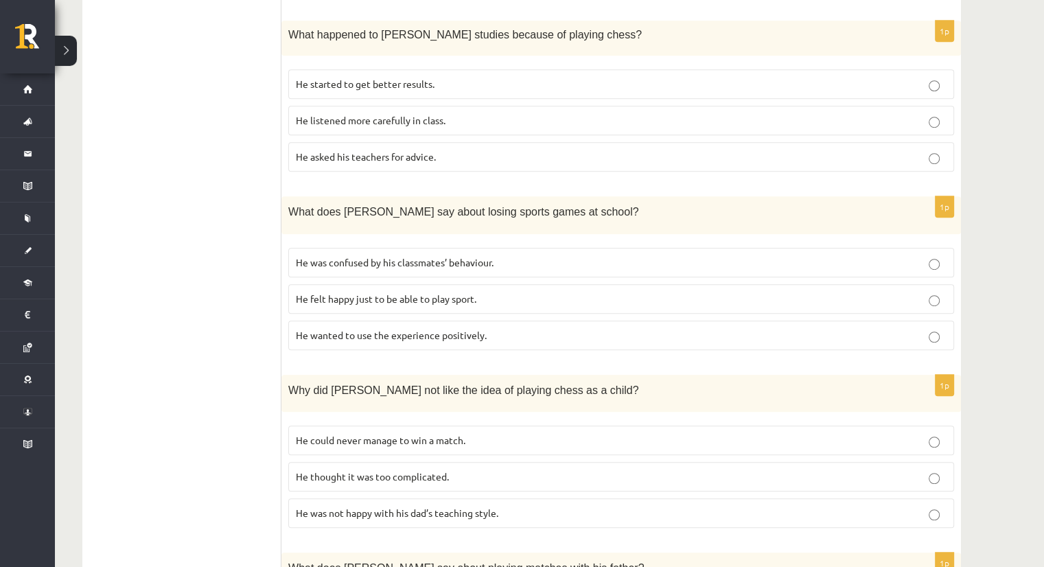
click at [762, 433] on p "He could never manage to win a match." at bounding box center [621, 440] width 650 height 14
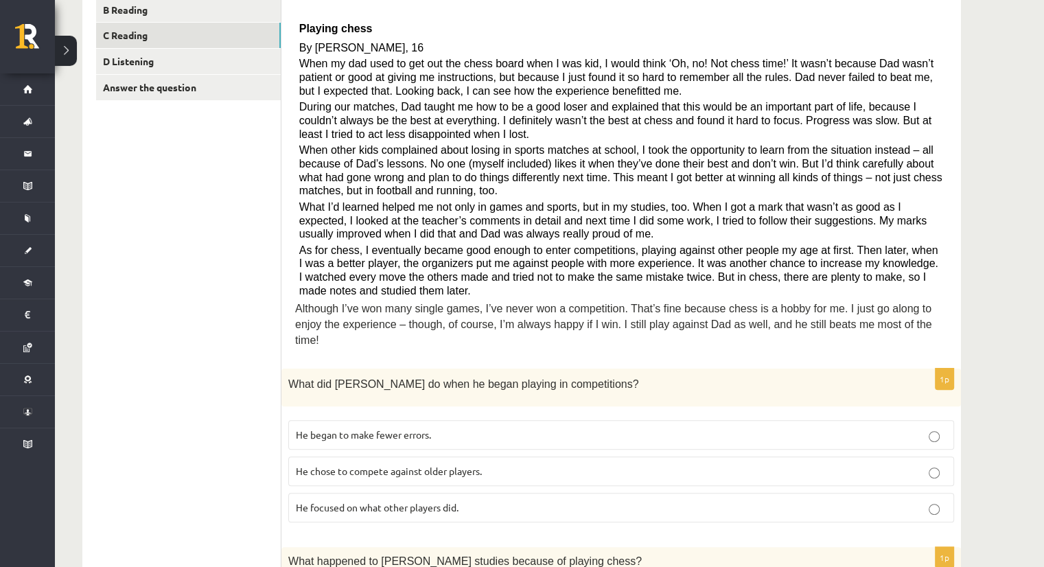
scroll to position [184, 0]
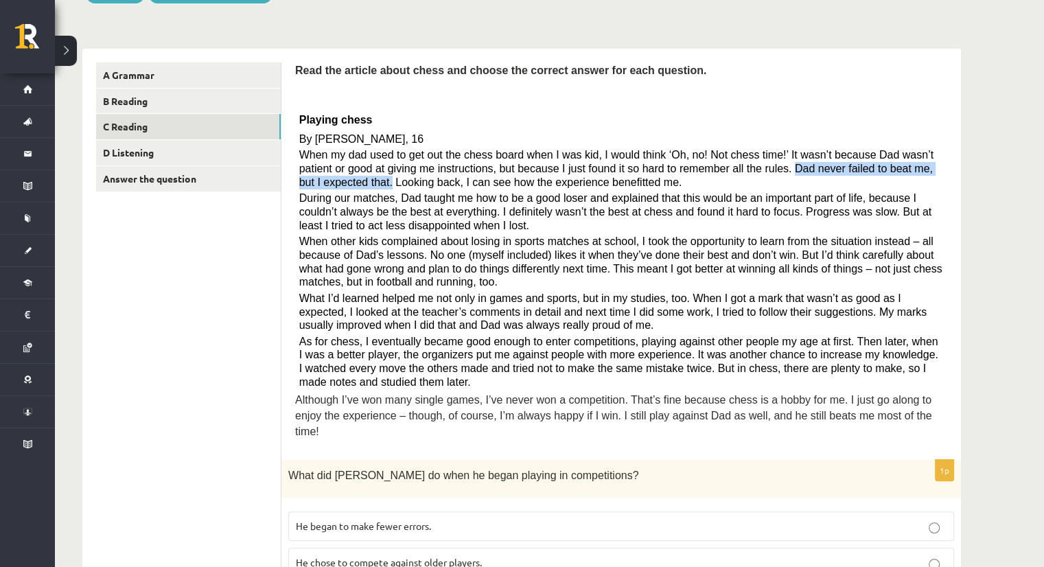
drag, startPoint x: 713, startPoint y: 173, endPoint x: 928, endPoint y: 172, distance: 215.5
click at [928, 172] on p "When my dad used to get out the chess board when I was kid, I would think ‘Oh, …" at bounding box center [621, 168] width 644 height 40
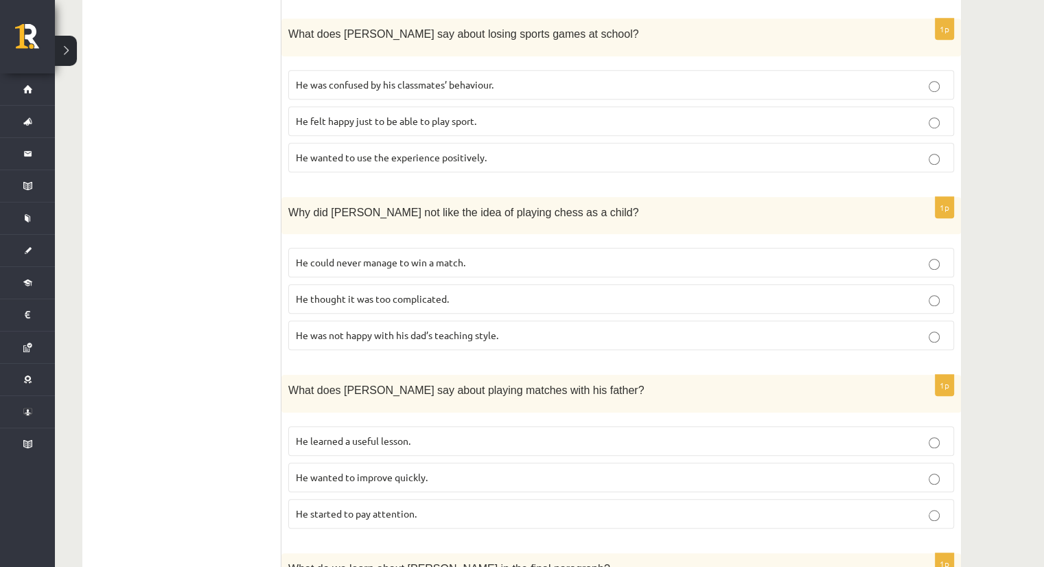
scroll to position [942, 0]
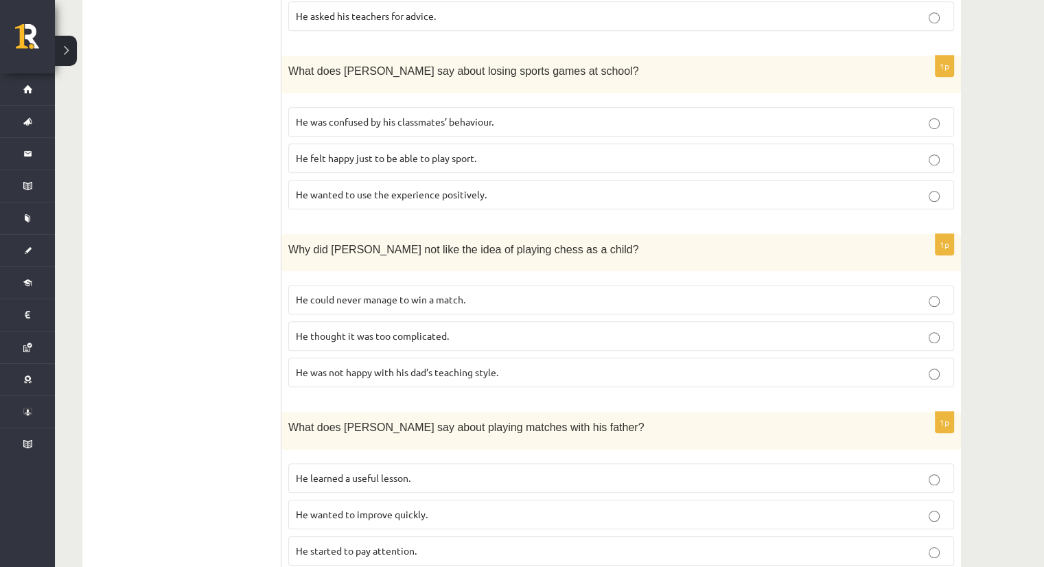
click at [565, 329] on p "He thought it was too complicated." at bounding box center [621, 336] width 650 height 14
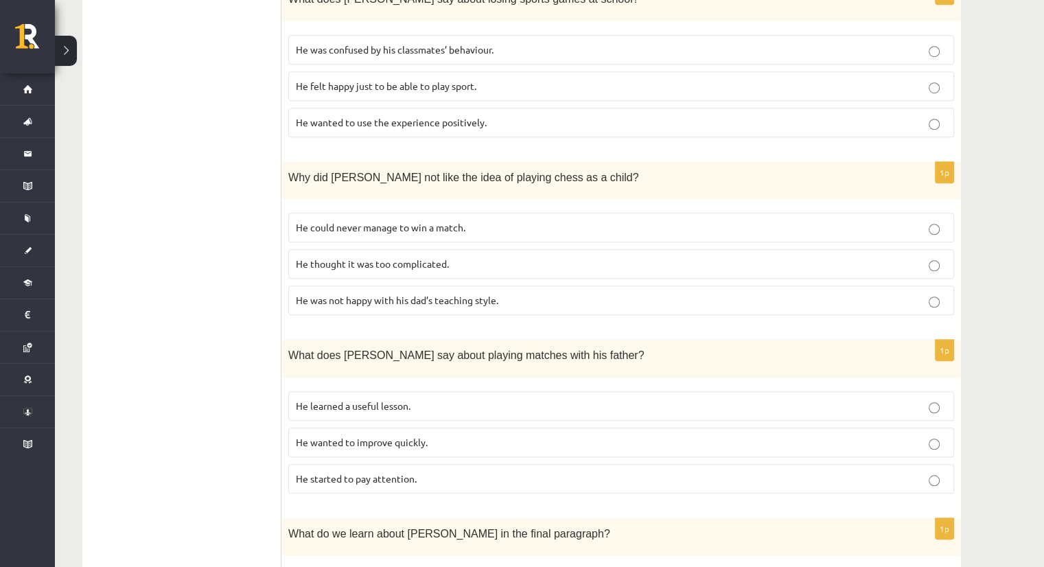
scroll to position [1011, 0]
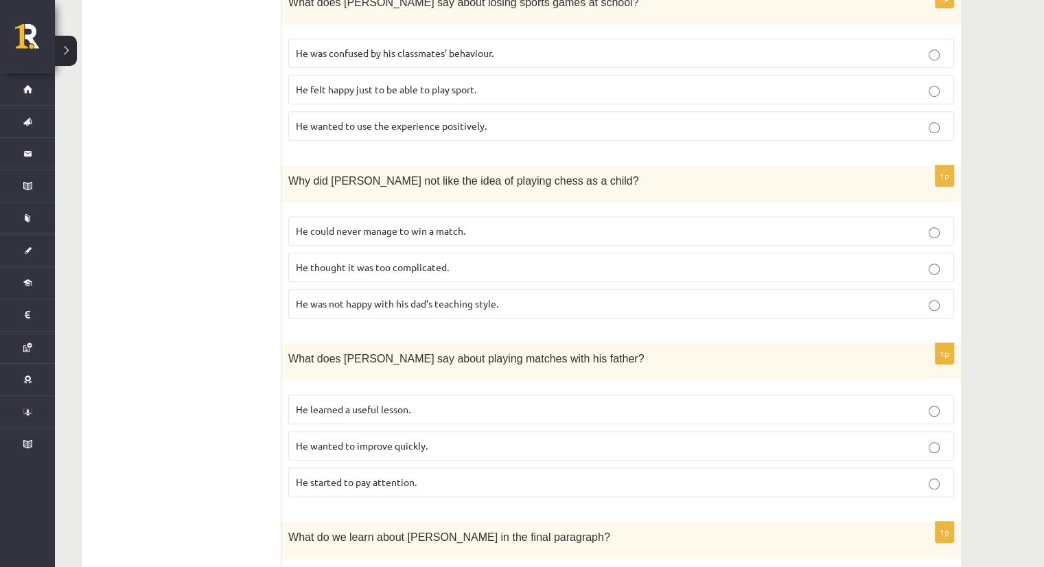
click at [513, 402] on p "He learned a useful lesson." at bounding box center [621, 409] width 650 height 14
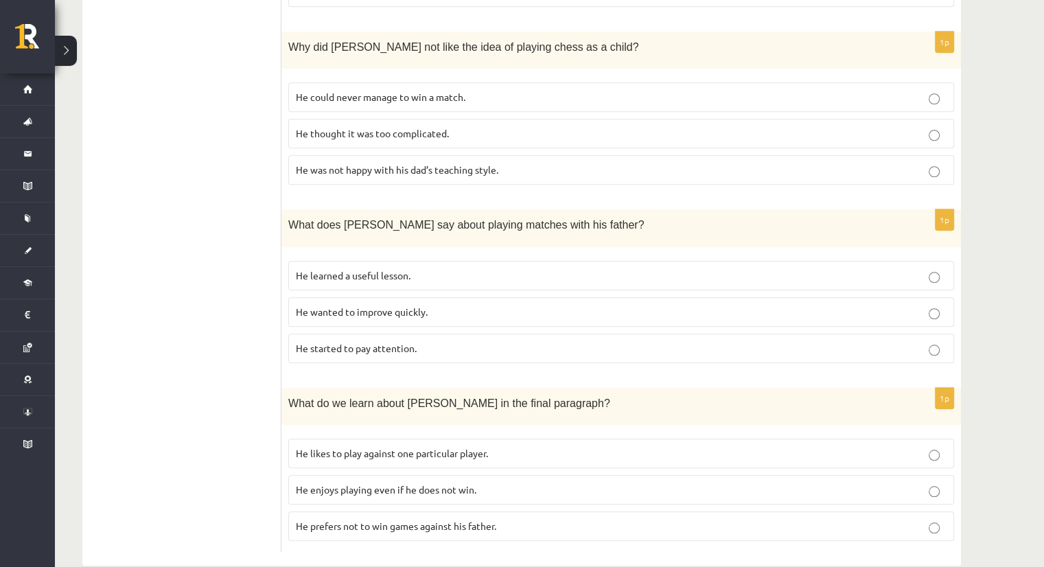
scroll to position [1148, 0]
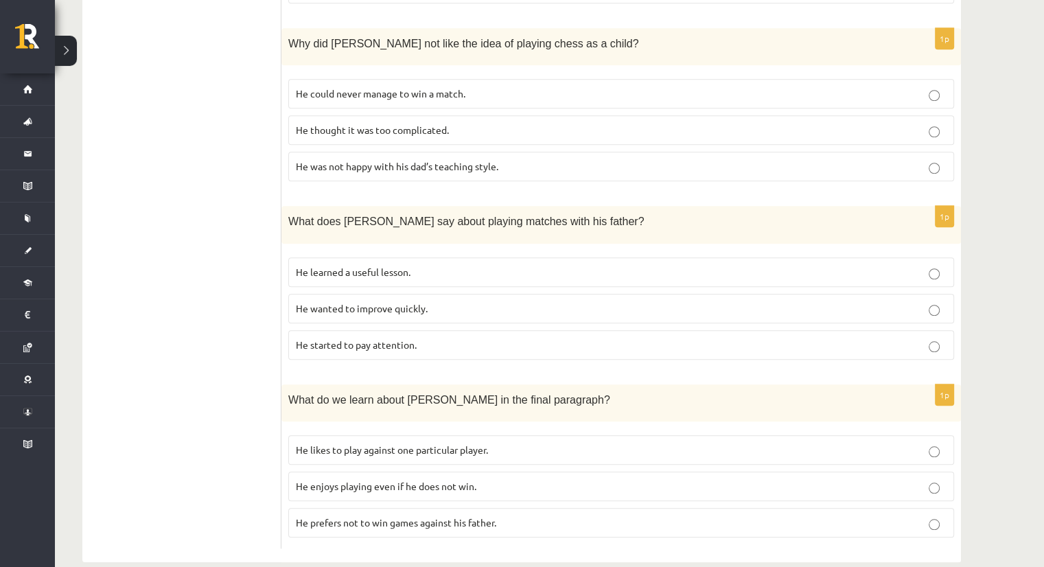
click at [526, 479] on p "He enjoys playing even if he does not win." at bounding box center [621, 486] width 650 height 14
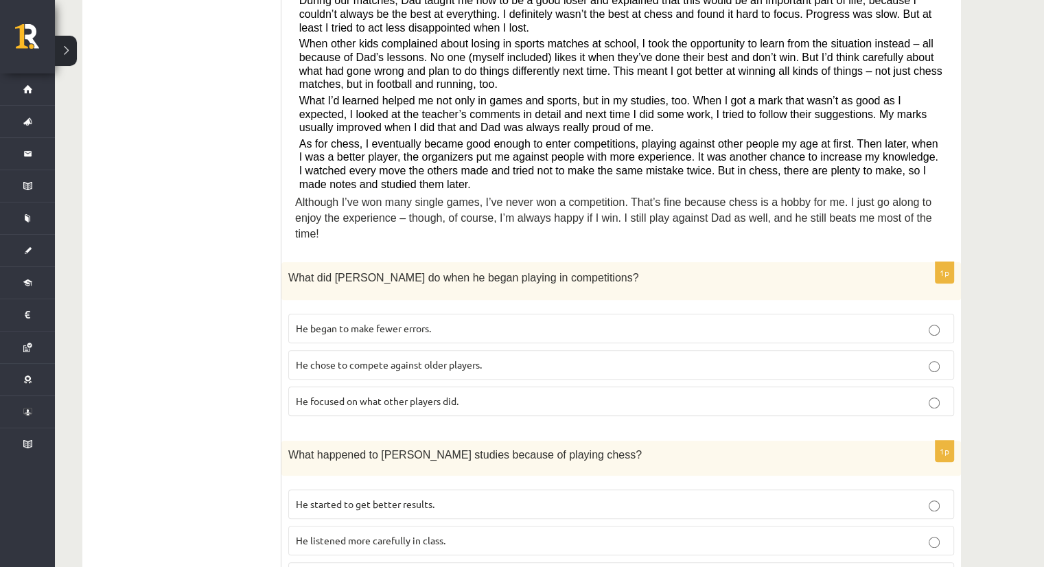
scroll to position [325, 0]
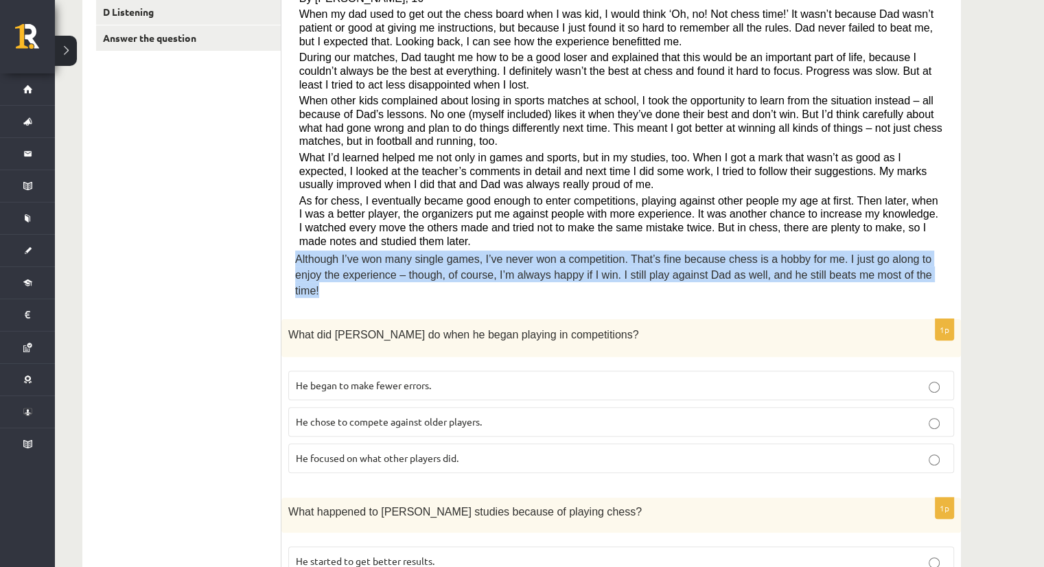
drag, startPoint x: 289, startPoint y: 251, endPoint x: 867, endPoint y: 276, distance: 578.9
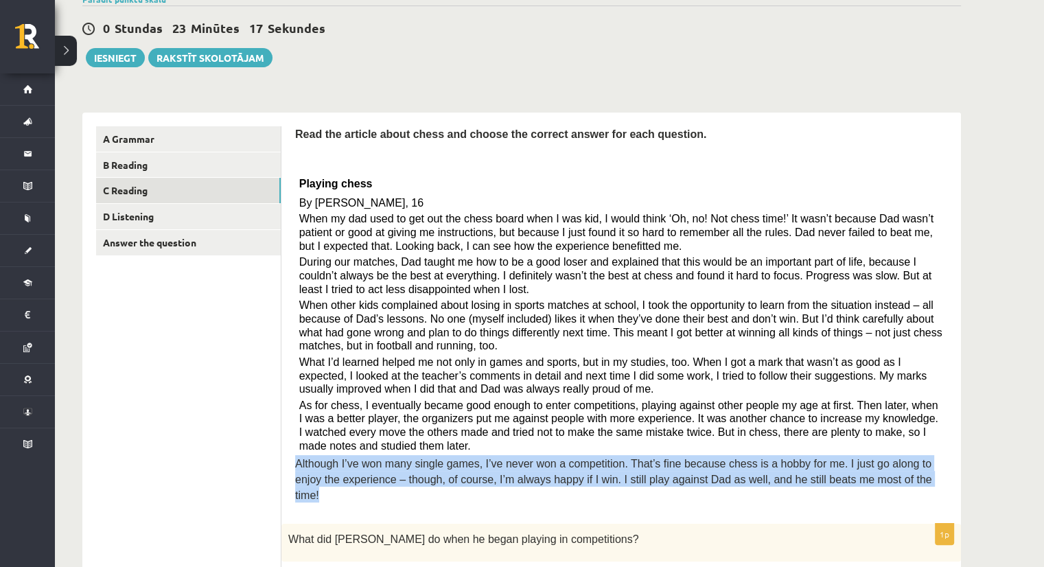
scroll to position [50, 0]
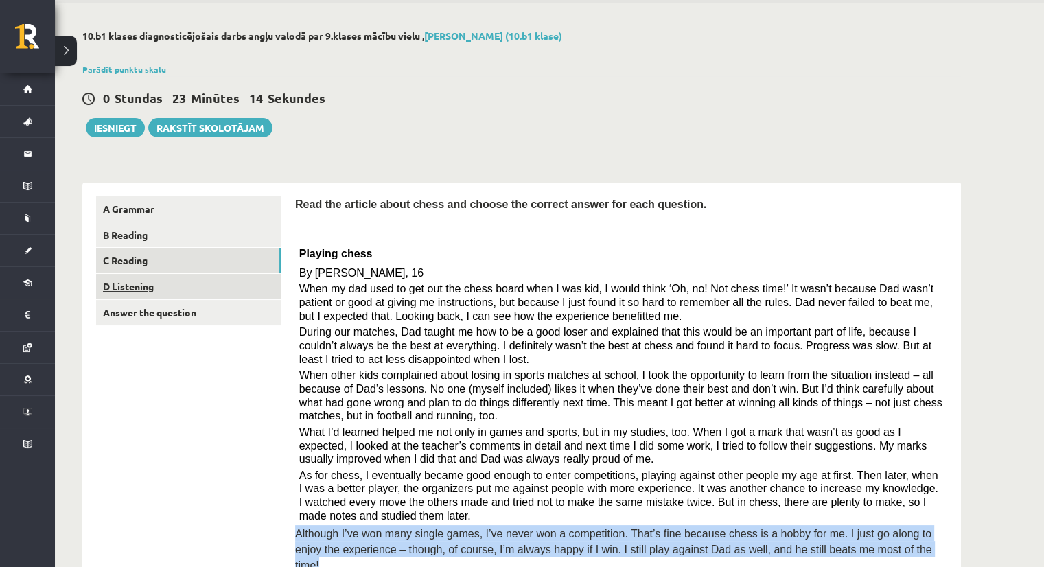
click at [156, 292] on link "D Listening" at bounding box center [188, 286] width 185 height 25
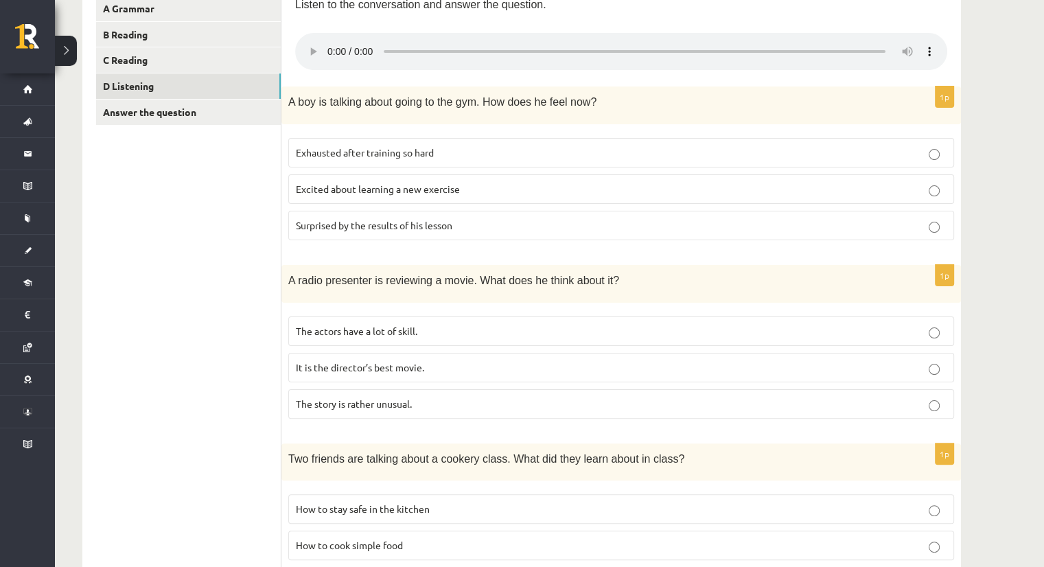
scroll to position [256, 0]
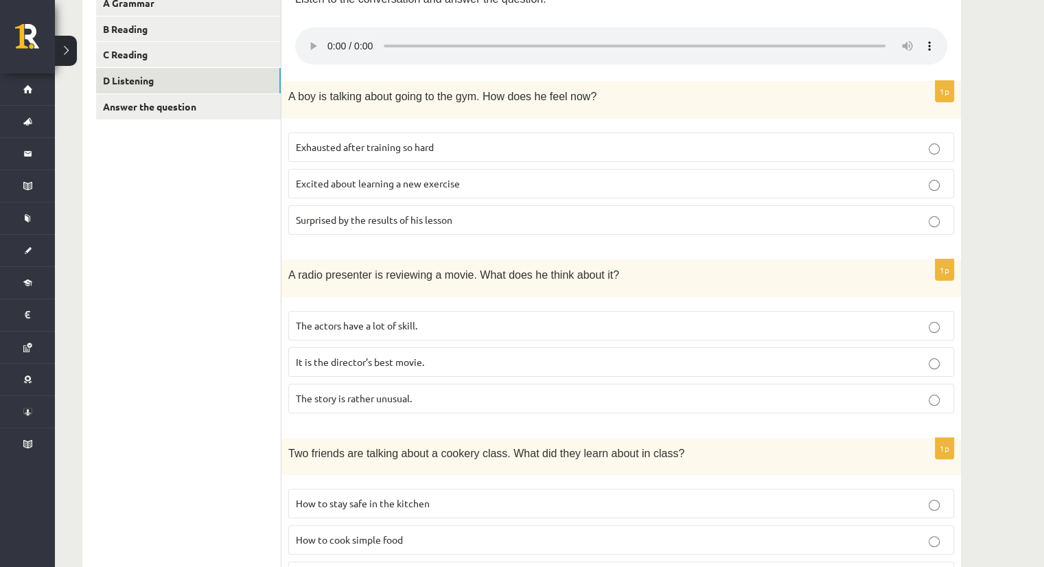
click at [431, 181] on span "Excited about learning a new exercise" at bounding box center [378, 183] width 164 height 12
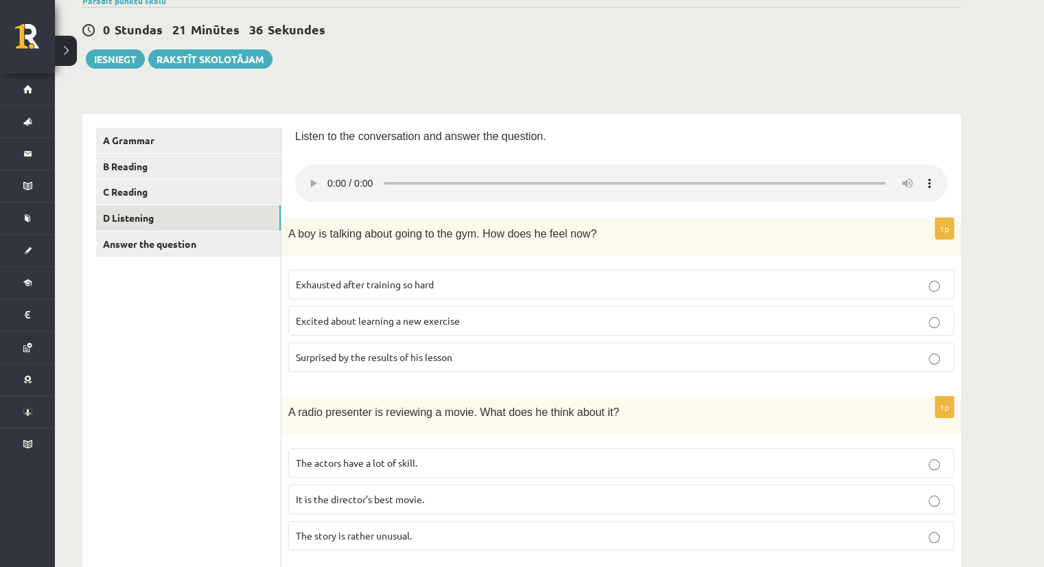
click at [440, 282] on p "Exhausted after training so hard" at bounding box center [621, 284] width 650 height 14
click at [417, 327] on label "Excited about learning a new exercise" at bounding box center [621, 321] width 666 height 30
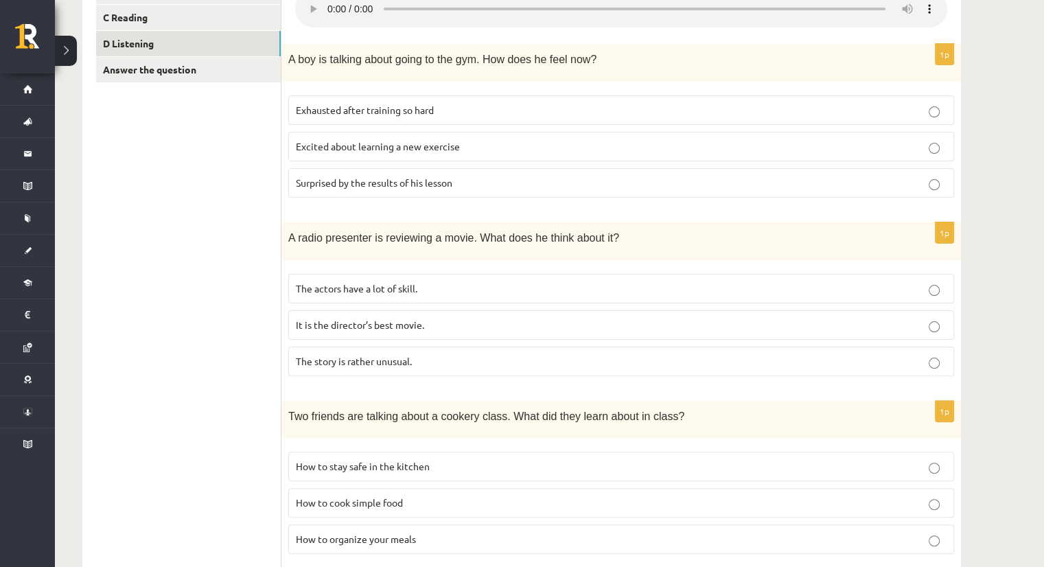
scroll to position [325, 0]
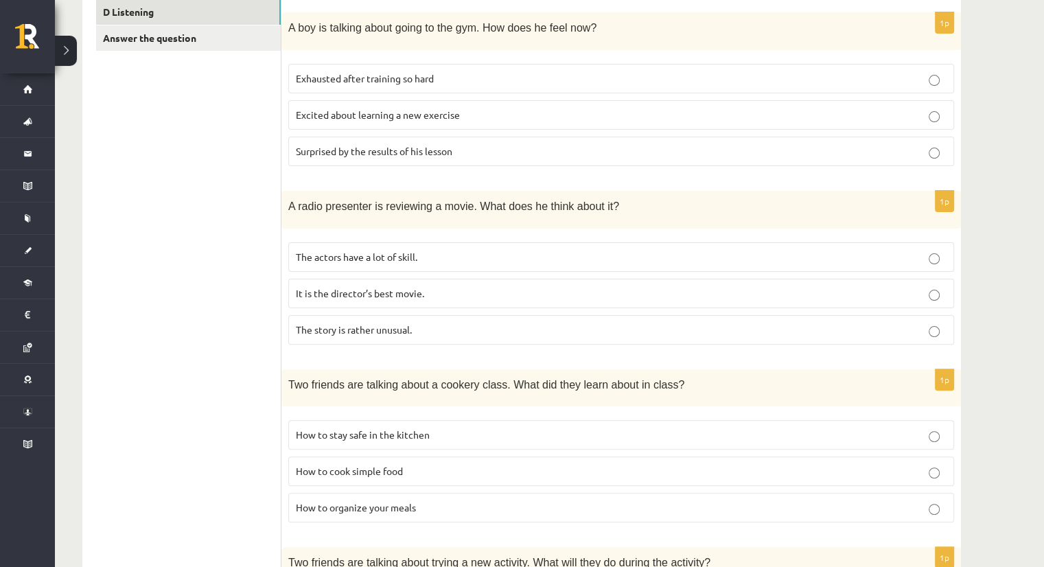
click at [425, 319] on label "The story is rather unusual." at bounding box center [621, 330] width 666 height 30
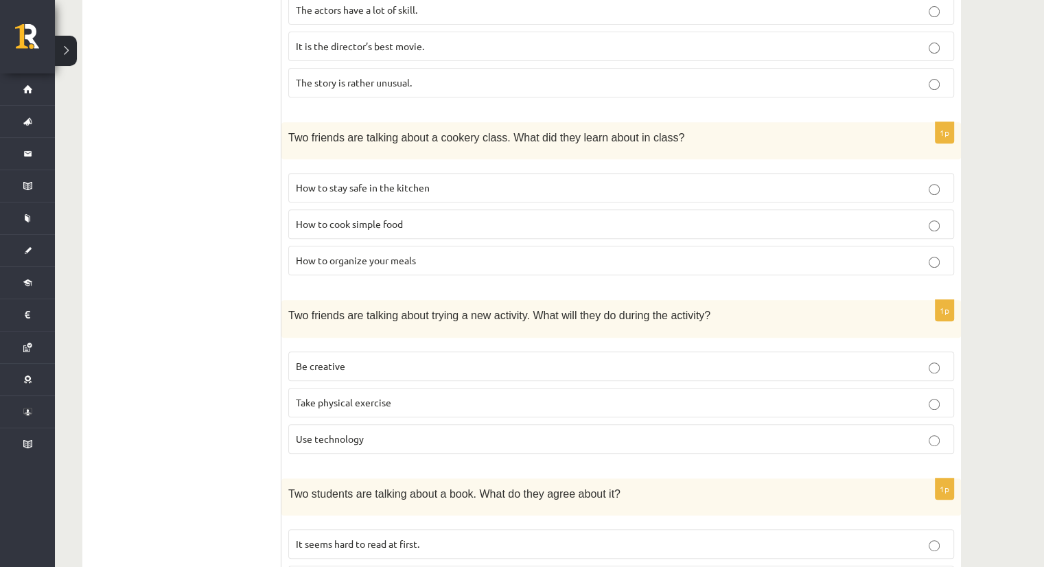
scroll to position [618, 0]
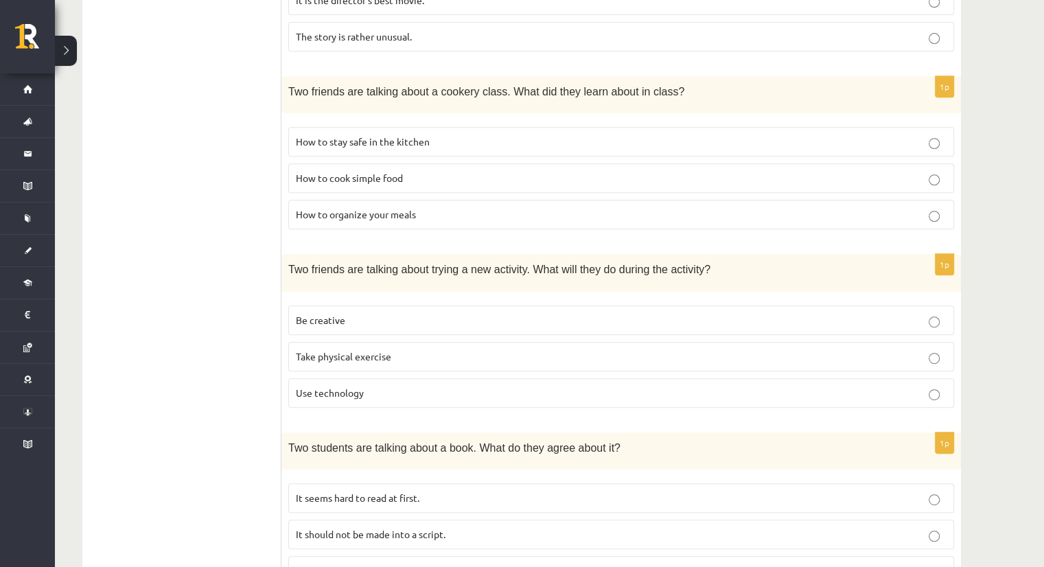
click at [428, 313] on p "Be creative" at bounding box center [621, 320] width 650 height 14
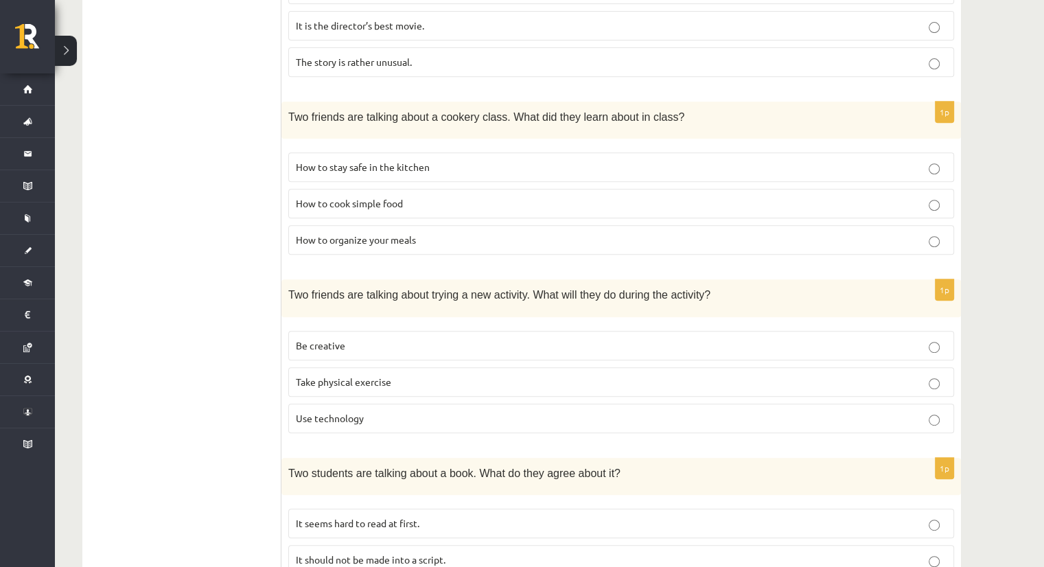
scroll to position [587, 0]
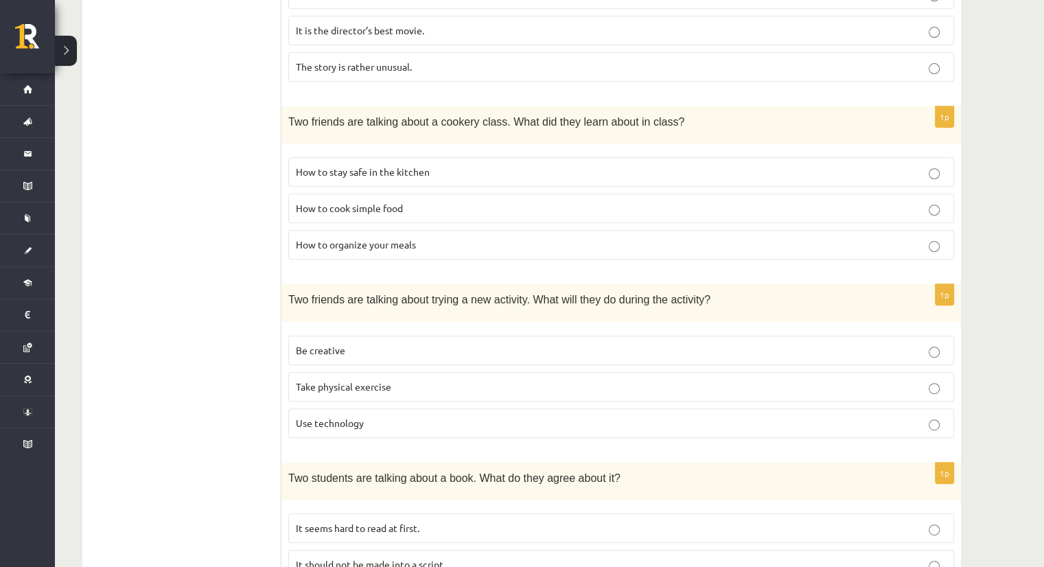
click at [436, 223] on fieldset "How to stay safe in the kitchen How to cook simple food How to organize your me…" at bounding box center [621, 206] width 666 height 113
click at [434, 248] on p "How to organize your meals" at bounding box center [621, 244] width 650 height 14
click at [435, 211] on p "How to cook simple food" at bounding box center [621, 208] width 650 height 14
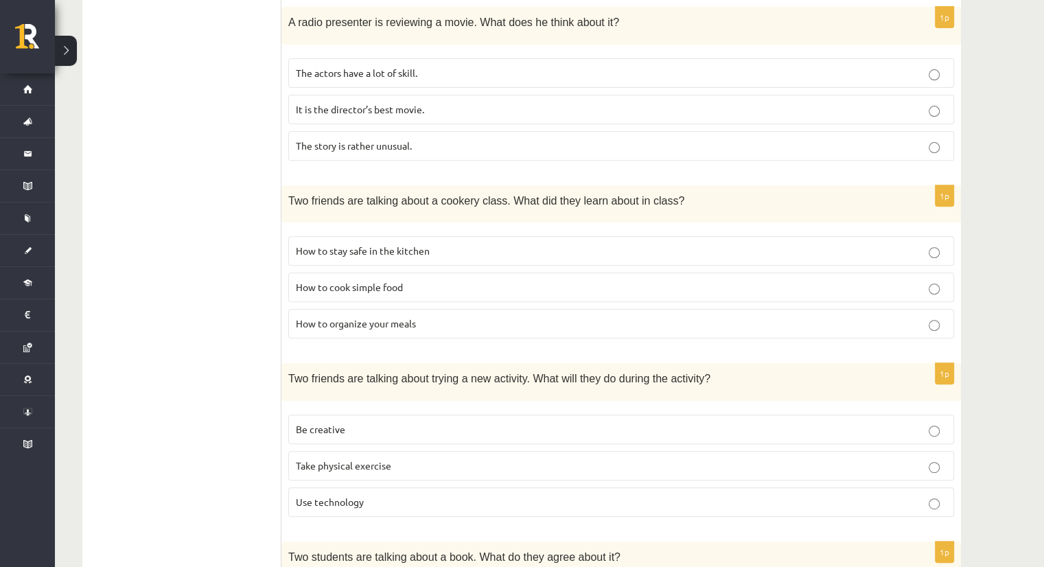
scroll to position [450, 0]
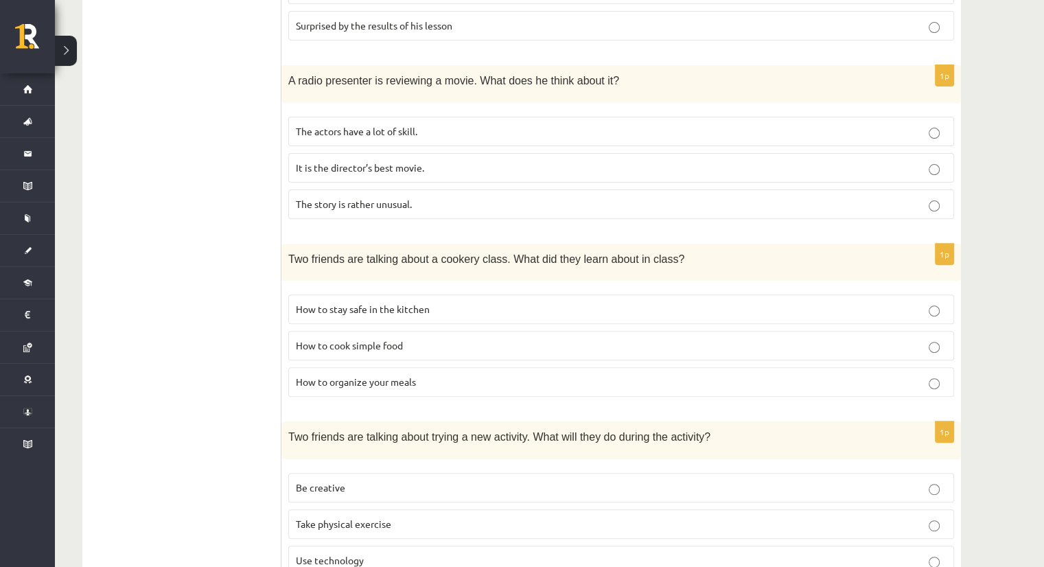
click at [403, 132] on span "The actors have a lot of skill." at bounding box center [356, 131] width 121 height 12
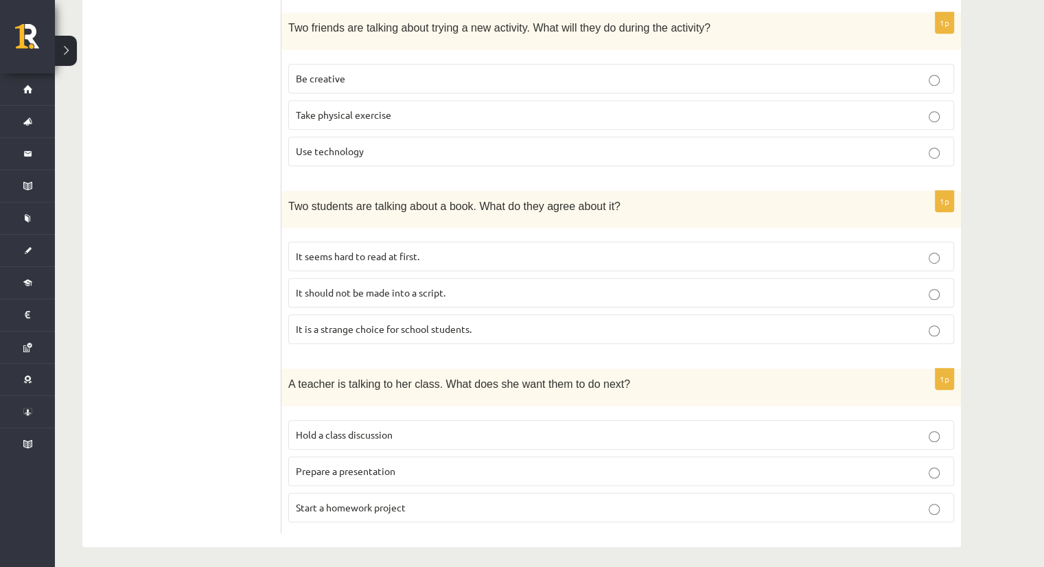
scroll to position [862, 0]
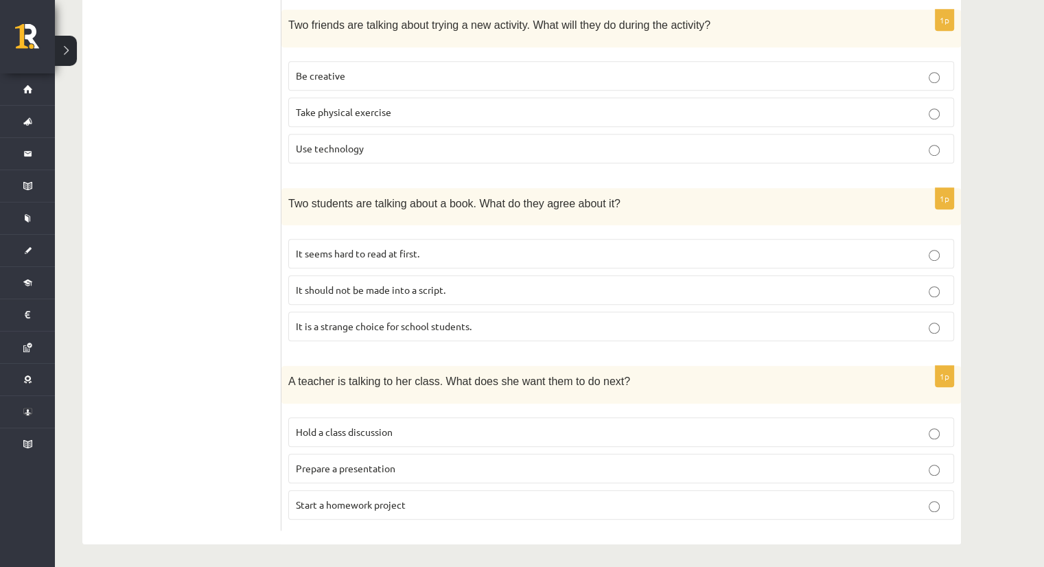
click at [460, 248] on p "It seems hard to read at first." at bounding box center [621, 253] width 650 height 14
click at [486, 461] on p "Prepare a presentation" at bounding box center [621, 468] width 650 height 14
click at [406, 426] on p "Hold a class discussion" at bounding box center [621, 432] width 650 height 14
click at [382, 471] on label "Prepare a presentation" at bounding box center [621, 469] width 666 height 30
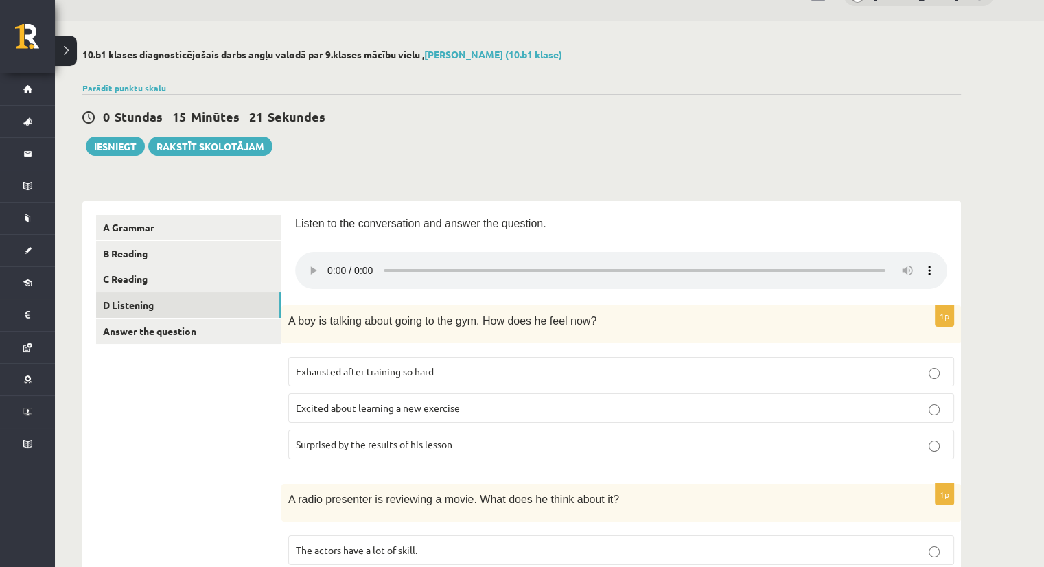
scroll to position [0, 0]
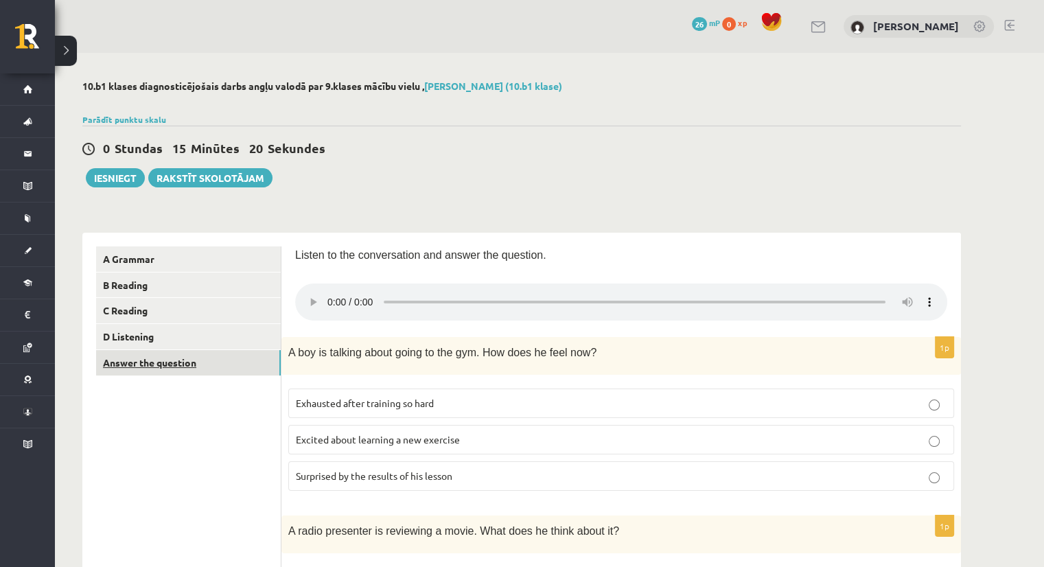
click at [135, 366] on link "Answer the question" at bounding box center [188, 362] width 185 height 25
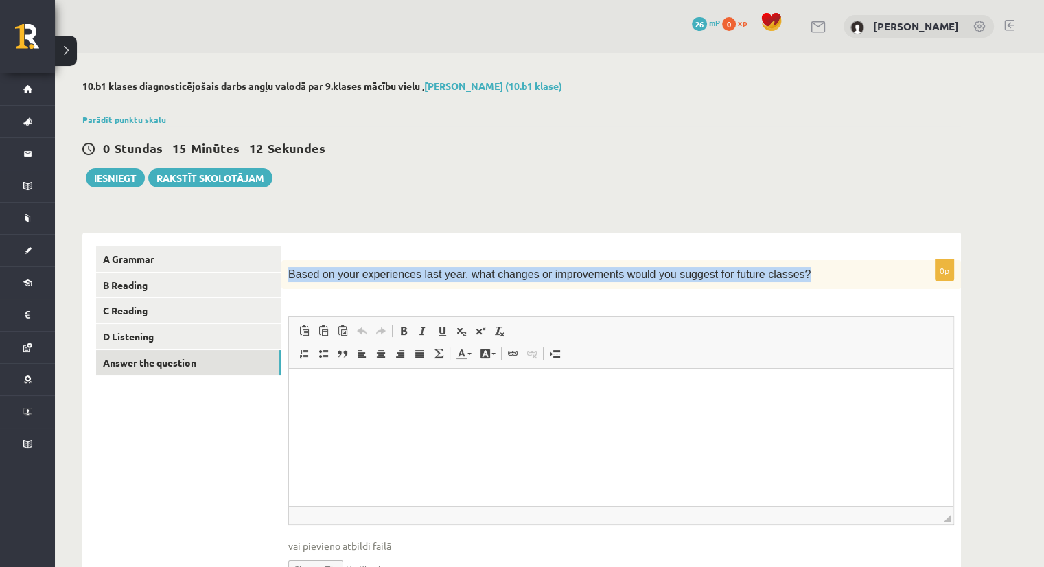
drag, startPoint x: 773, startPoint y: 272, endPoint x: 285, endPoint y: 270, distance: 487.8
click at [285, 270] on div "Based on your experiences last year, what changes or improvements would you sug…" at bounding box center [620, 274] width 679 height 29
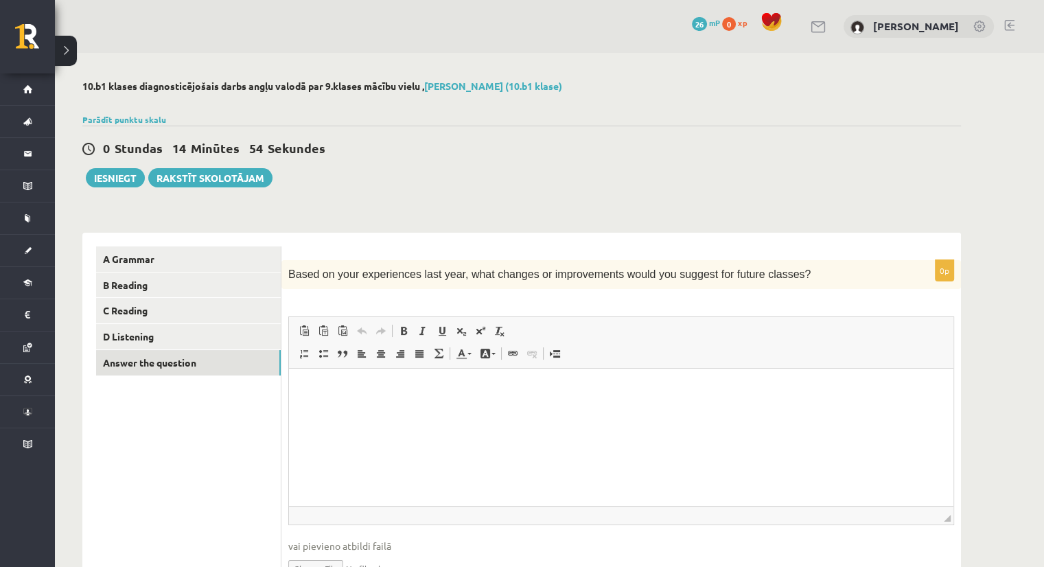
click at [982, 115] on div "10.b1 klases diagnosticējošais darbs angļu valodā par 9.klases mācību vielu , A…" at bounding box center [521, 348] width 933 height 590
drag, startPoint x: 437, startPoint y: 420, endPoint x: 363, endPoint y: 419, distance: 74.1
click at [363, 410] on html at bounding box center [621, 389] width 664 height 42
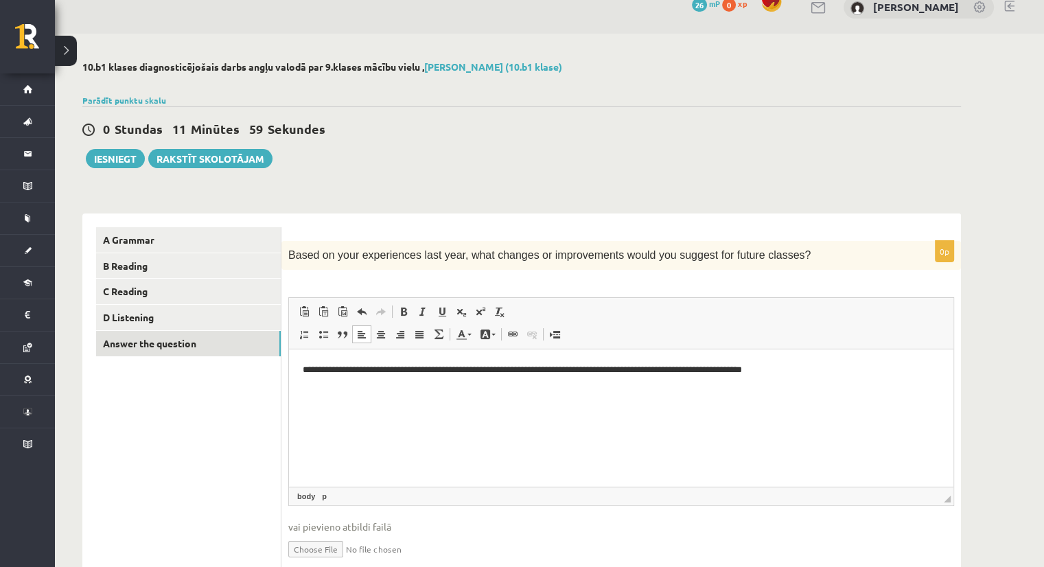
scroll to position [8, 0]
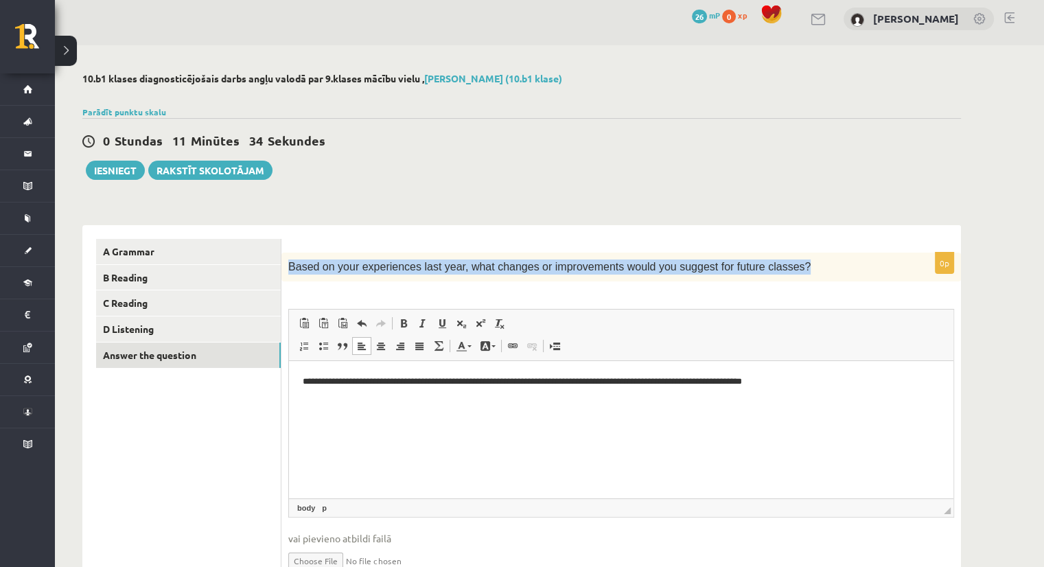
drag, startPoint x: 768, startPoint y: 259, endPoint x: 283, endPoint y: 240, distance: 485.5
click at [283, 240] on div "**********" at bounding box center [620, 416] width 679 height 383
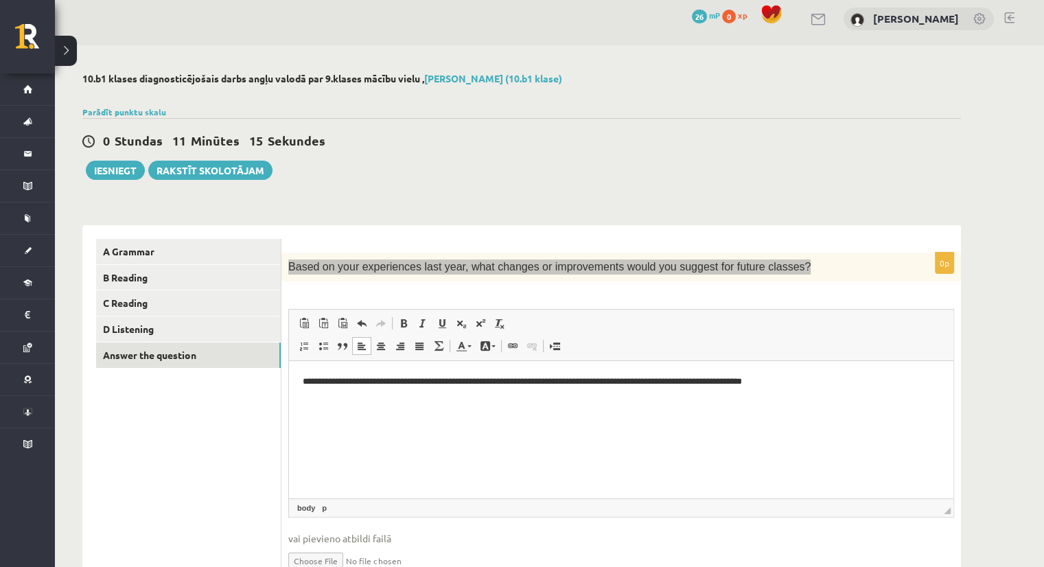
click at [877, 396] on html "**********" at bounding box center [621, 382] width 664 height 42
click at [906, 399] on html "**********" at bounding box center [621, 382] width 664 height 42
click at [883, 395] on p "**********" at bounding box center [621, 389] width 637 height 29
click at [772, 417] on html "**********" at bounding box center [621, 389] width 664 height 56
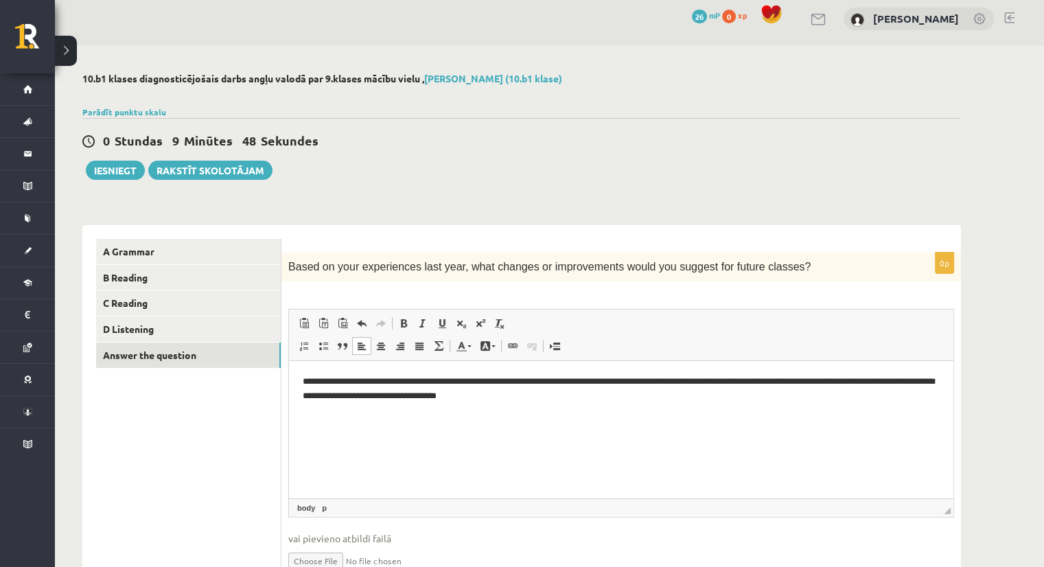
click at [676, 300] on div "**********" at bounding box center [620, 423] width 679 height 342
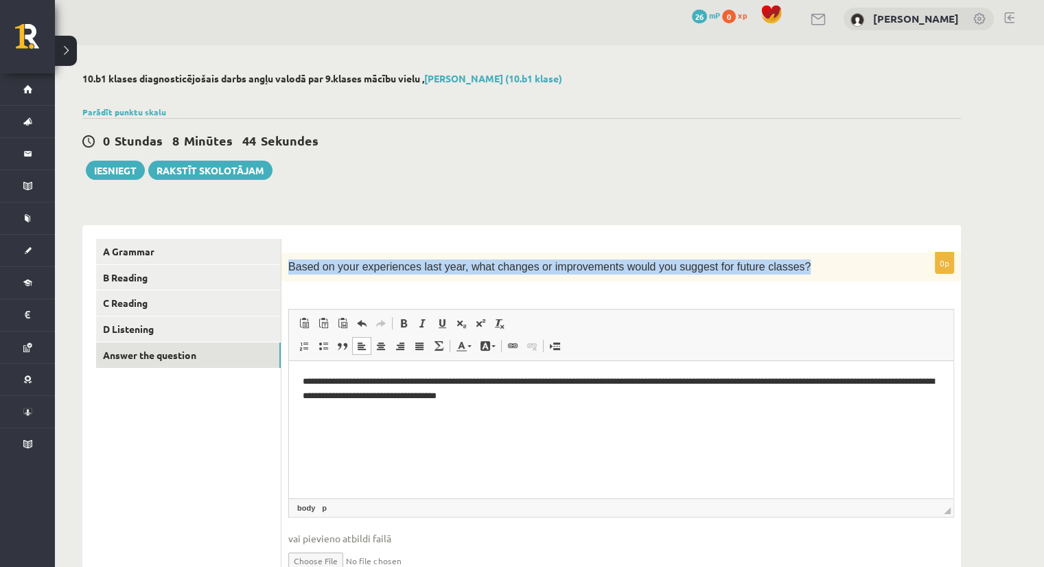
drag, startPoint x: 766, startPoint y: 266, endPoint x: 289, endPoint y: 264, distance: 477.6
click at [289, 264] on p "Based on your experiences last year, what changes or improvements would you sug…" at bounding box center [586, 266] width 597 height 15
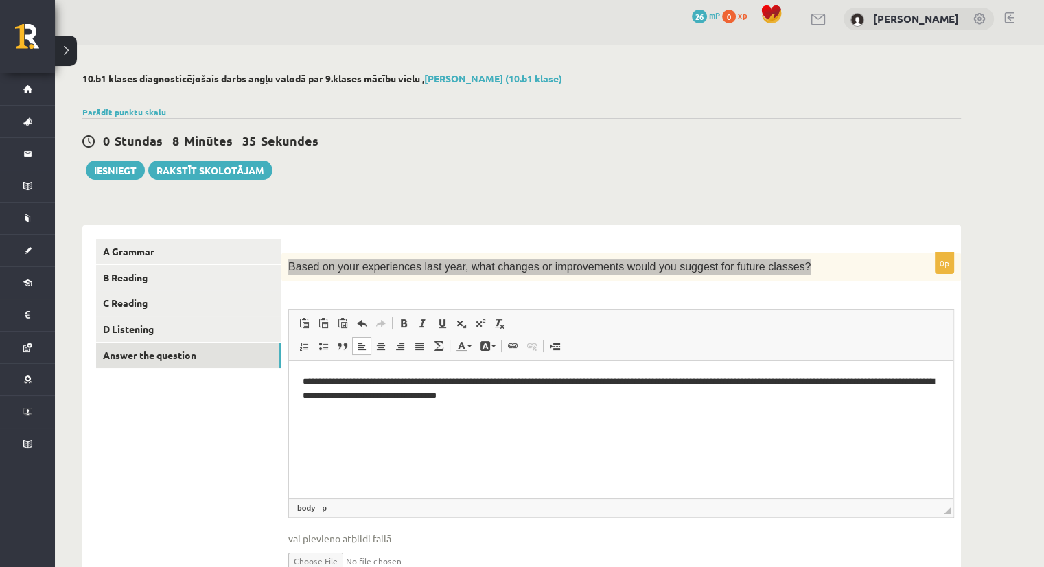
click at [702, 416] on html "**********" at bounding box center [621, 389] width 664 height 56
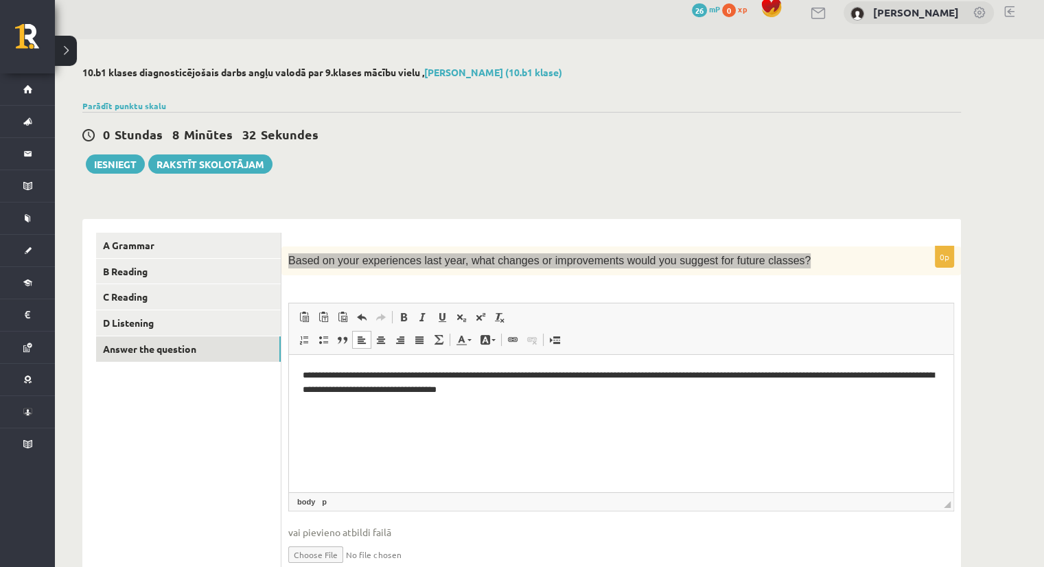
scroll to position [0, 0]
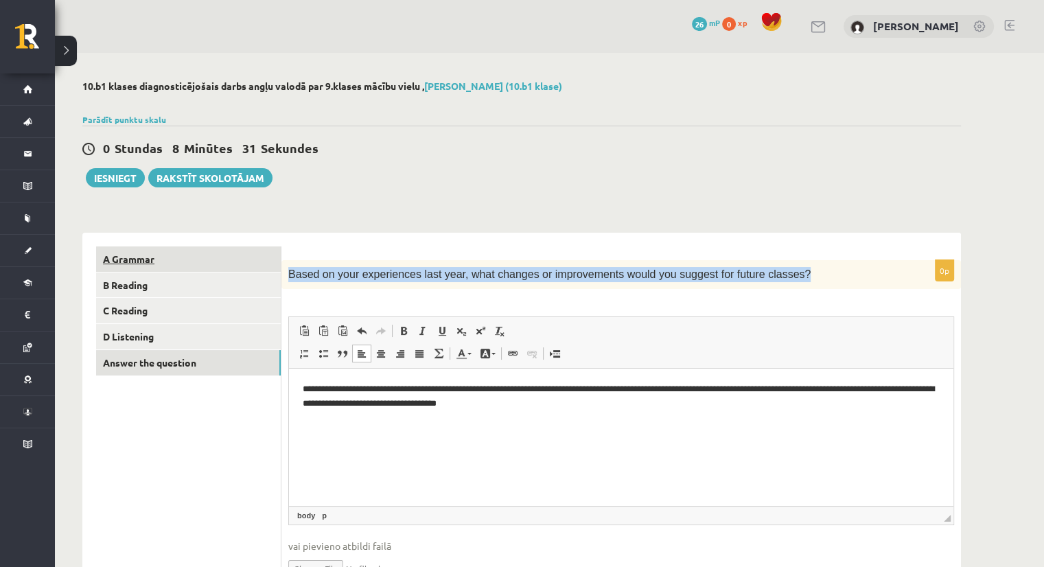
click at [134, 261] on link "A Grammar" at bounding box center [188, 258] width 185 height 25
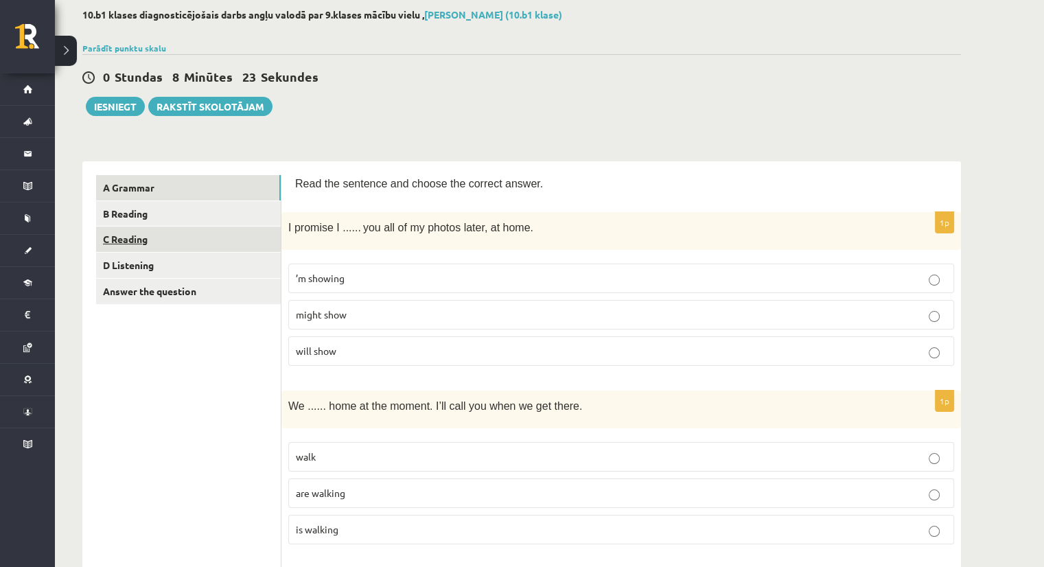
scroll to position [69, 0]
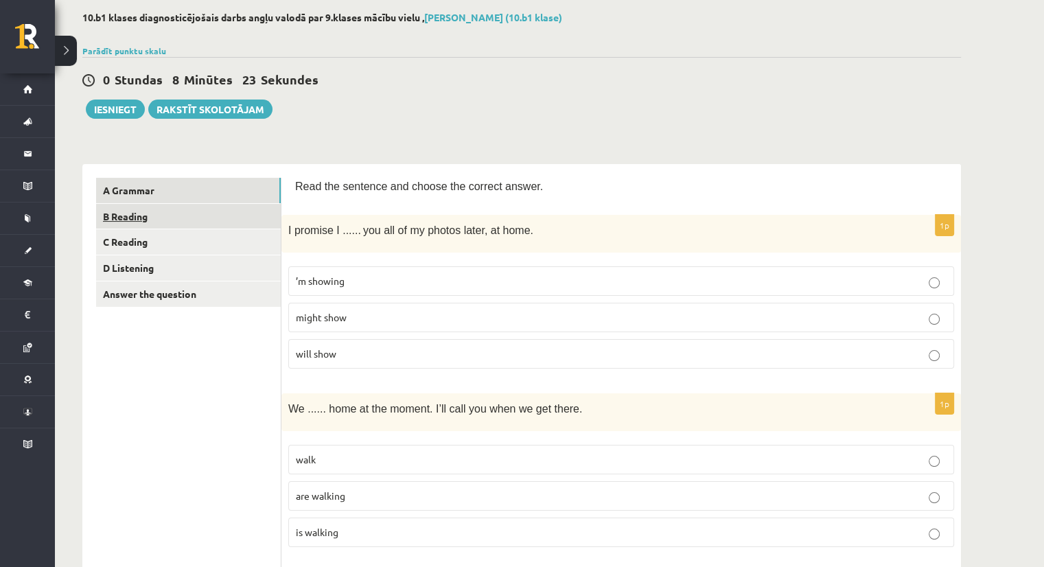
click at [136, 223] on link "B Reading" at bounding box center [188, 216] width 185 height 25
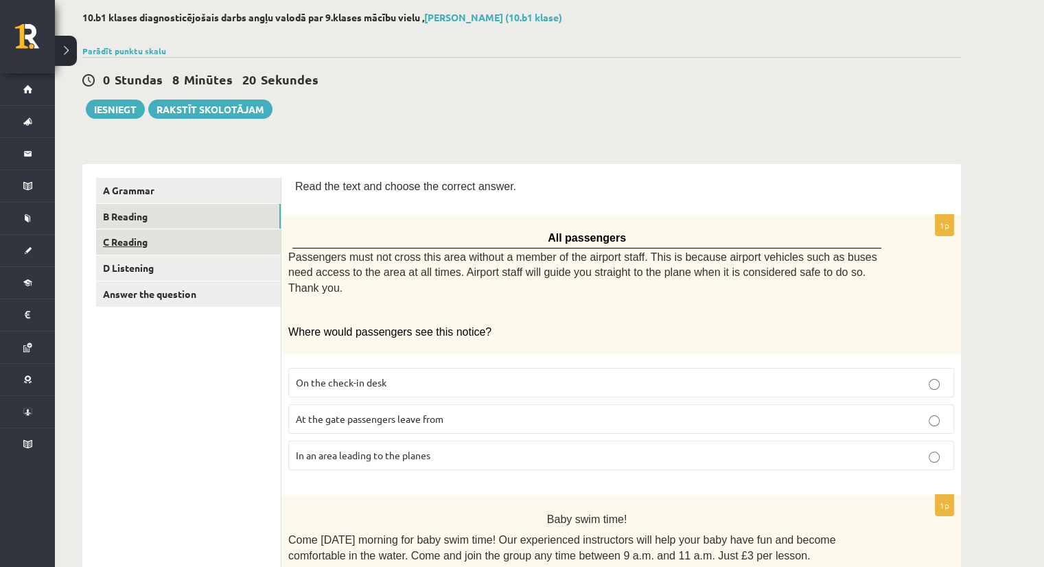
click at [126, 242] on link "C Reading" at bounding box center [188, 241] width 185 height 25
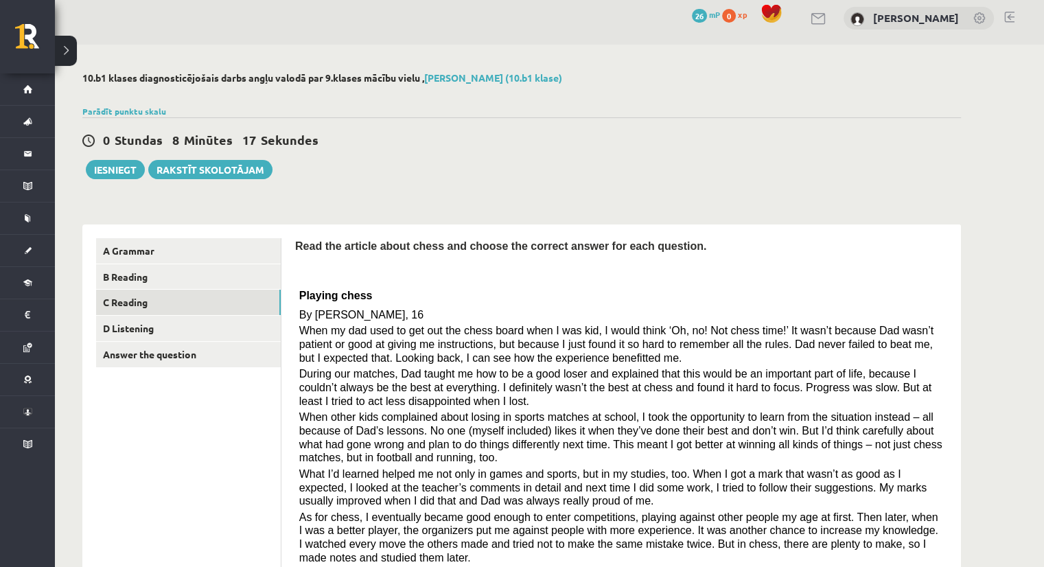
scroll to position [0, 0]
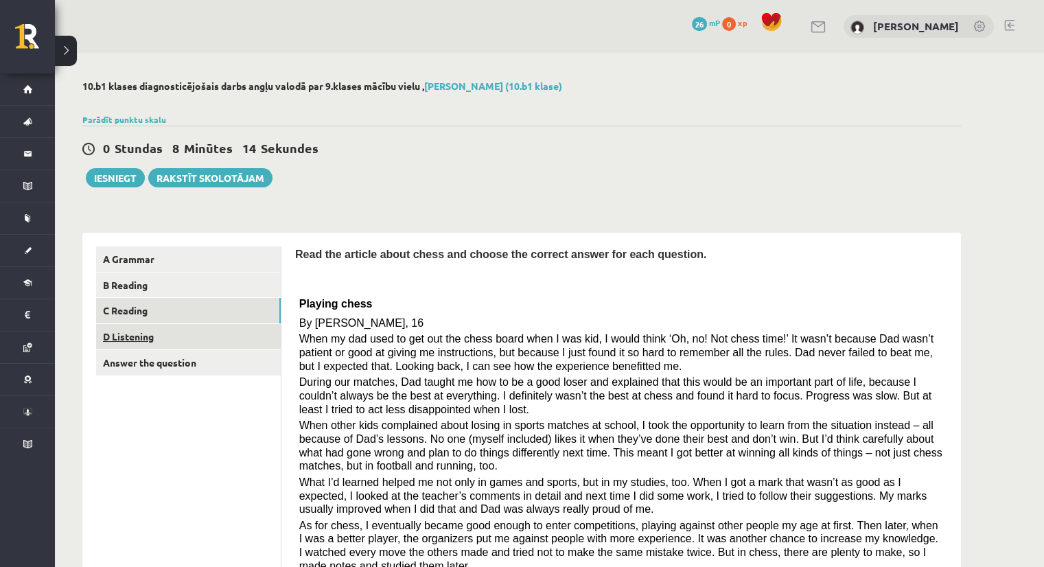
click at [126, 333] on link "D Listening" at bounding box center [188, 336] width 185 height 25
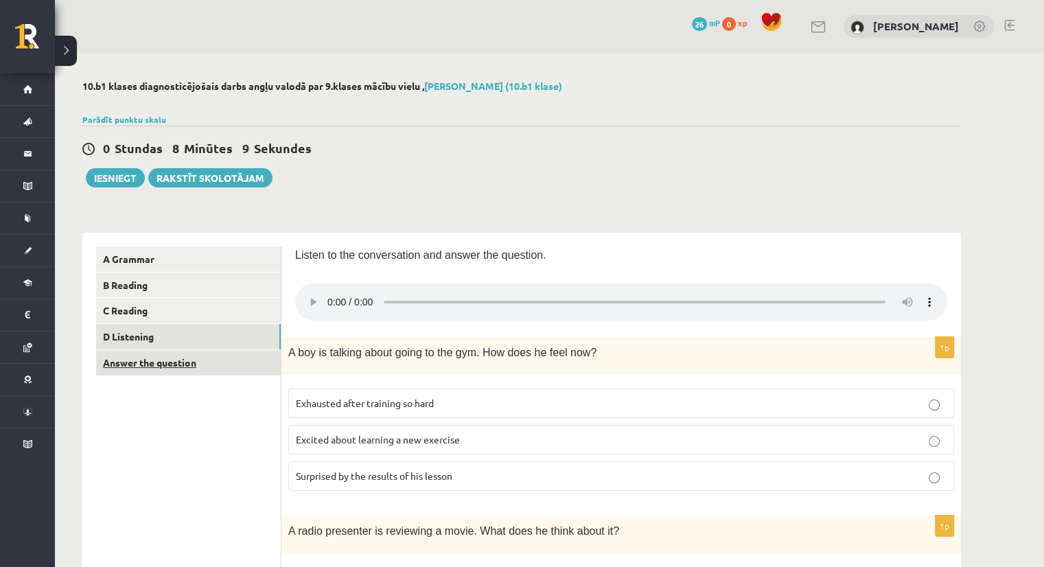
click at [176, 368] on link "Answer the question" at bounding box center [188, 362] width 185 height 25
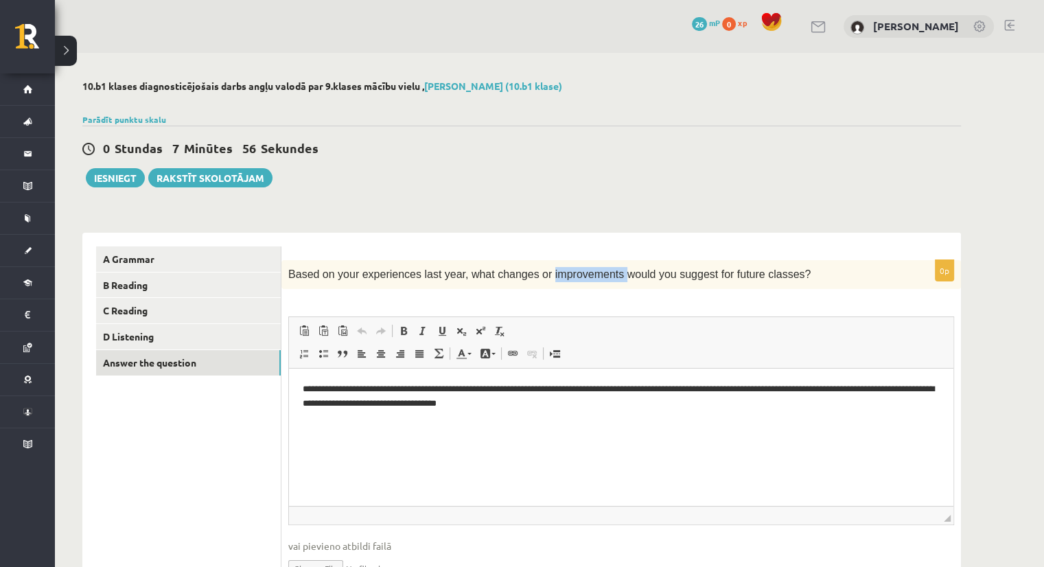
drag, startPoint x: 527, startPoint y: 275, endPoint x: 595, endPoint y: 266, distance: 68.5
click at [595, 266] on div "Based on your experiences last year, what changes or improvements would you sug…" at bounding box center [620, 274] width 679 height 29
drag, startPoint x: 478, startPoint y: 274, endPoint x: 591, endPoint y: 279, distance: 114.0
click at [591, 279] on span "Based on your experiences last year, what changes or improvements would you sug…" at bounding box center [549, 274] width 522 height 12
click at [655, 415] on html "**********" at bounding box center [621, 396] width 664 height 56
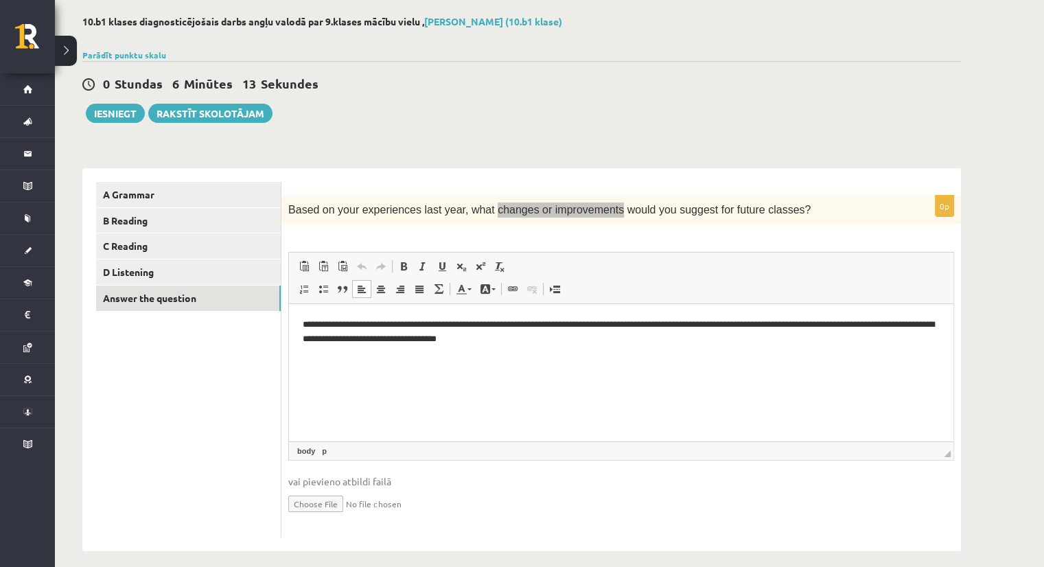
scroll to position [69, 0]
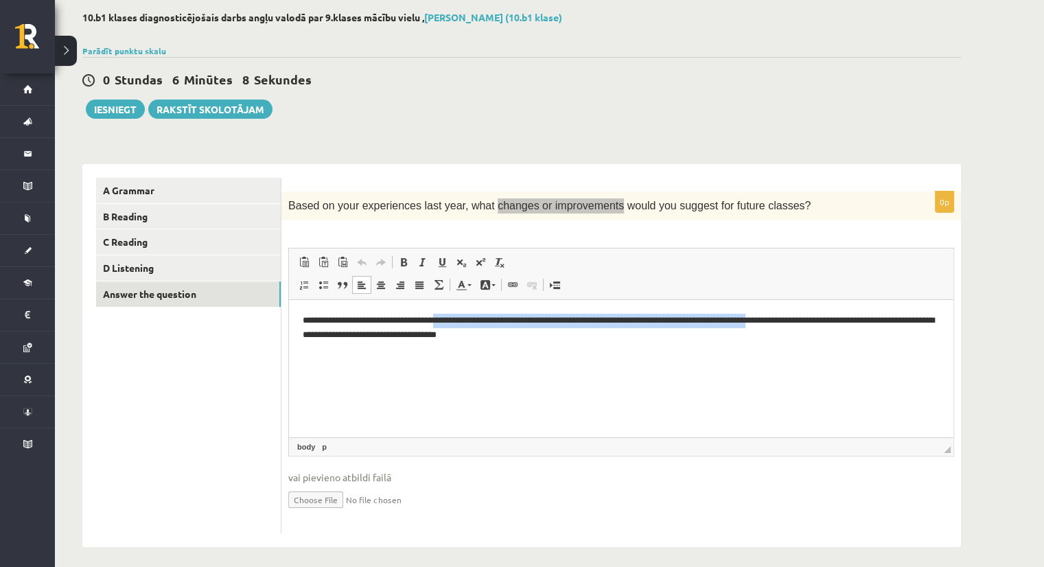
drag, startPoint x: 803, startPoint y: 322, endPoint x: 438, endPoint y: 275, distance: 368.7
click at [438, 300] on html "**********" at bounding box center [621, 328] width 664 height 56
paste body "Rich Text Editor, wiswyg-editor-user-answer-47363961082600"
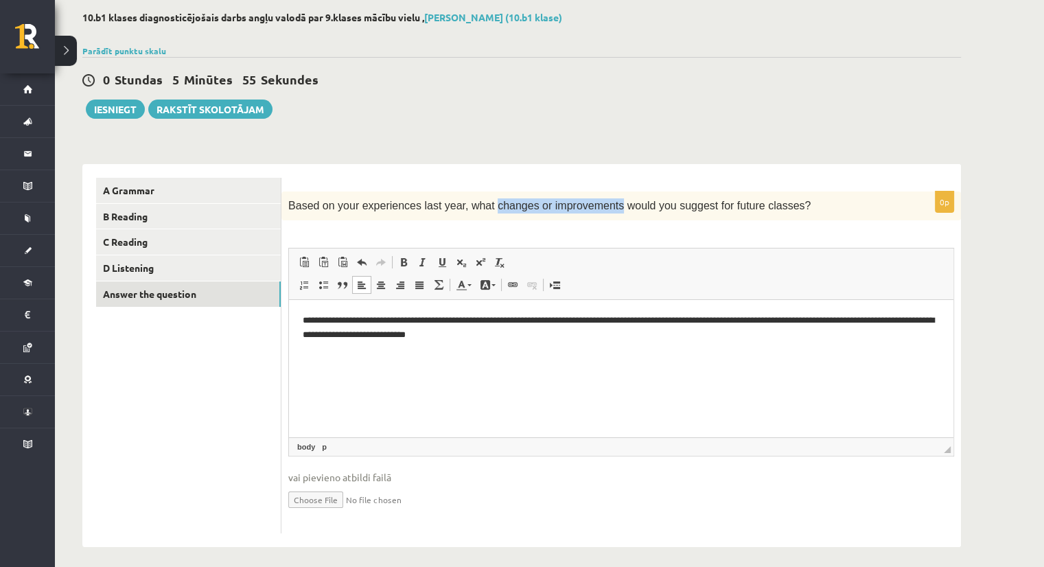
click at [844, 248] on span "Editor toolbars Paste Keyboard shortcut Ctrl+V Paste as plain text Keyboard sho…" at bounding box center [621, 273] width 664 height 51
click at [568, 352] on html "**********" at bounding box center [621, 328] width 664 height 56
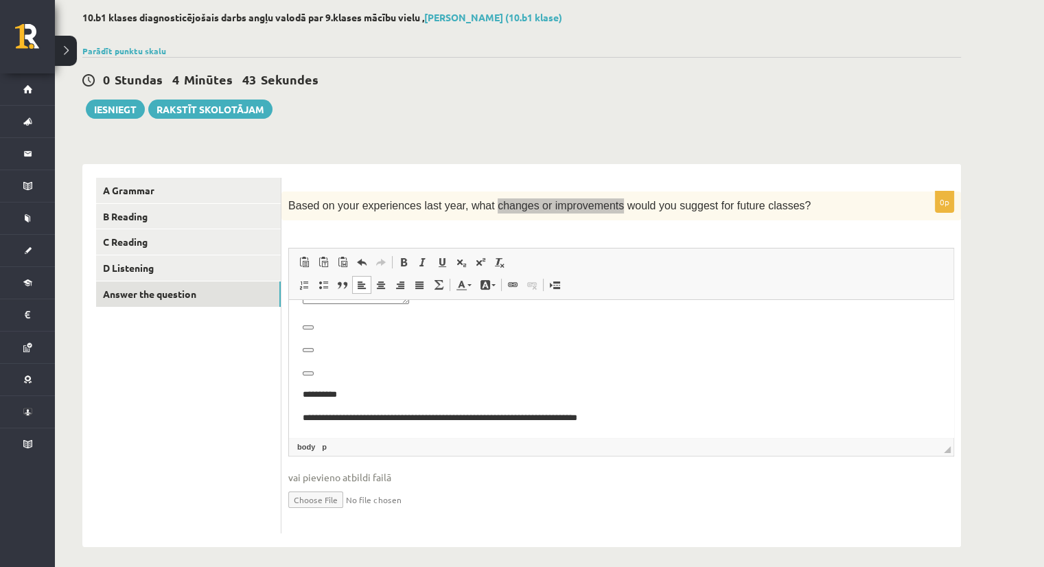
scroll to position [108, 0]
drag, startPoint x: 367, startPoint y: 406, endPoint x: 330, endPoint y: 386, distance: 42.4
click at [336, 385] on body "**********" at bounding box center [621, 315] width 637 height 220
click at [366, 387] on p "**********" at bounding box center [616, 394] width 627 height 14
drag, startPoint x: 362, startPoint y: 391, endPoint x: 303, endPoint y: 336, distance: 81.1
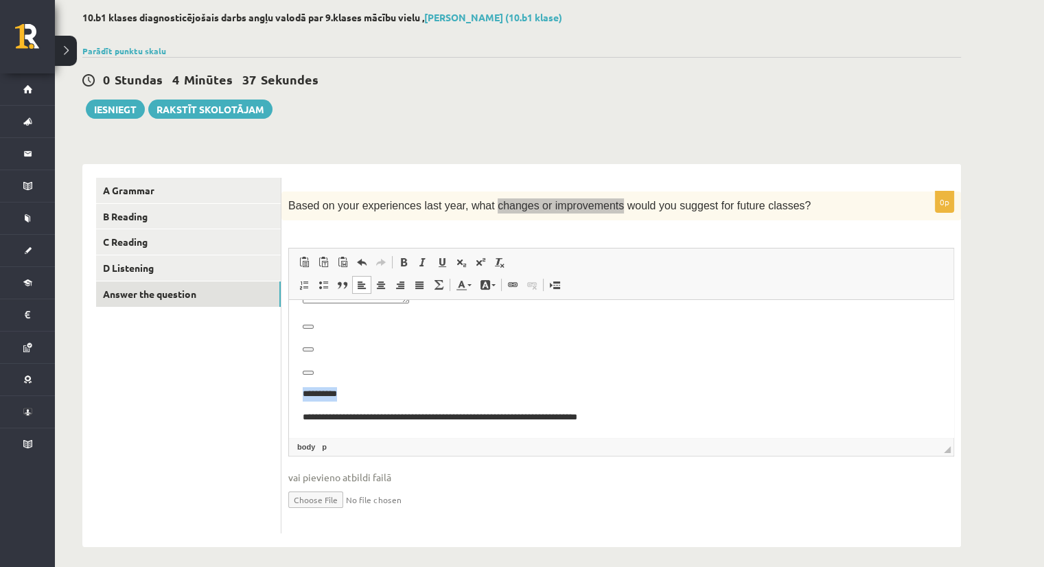
click at [305, 322] on body "**********" at bounding box center [621, 315] width 637 height 220
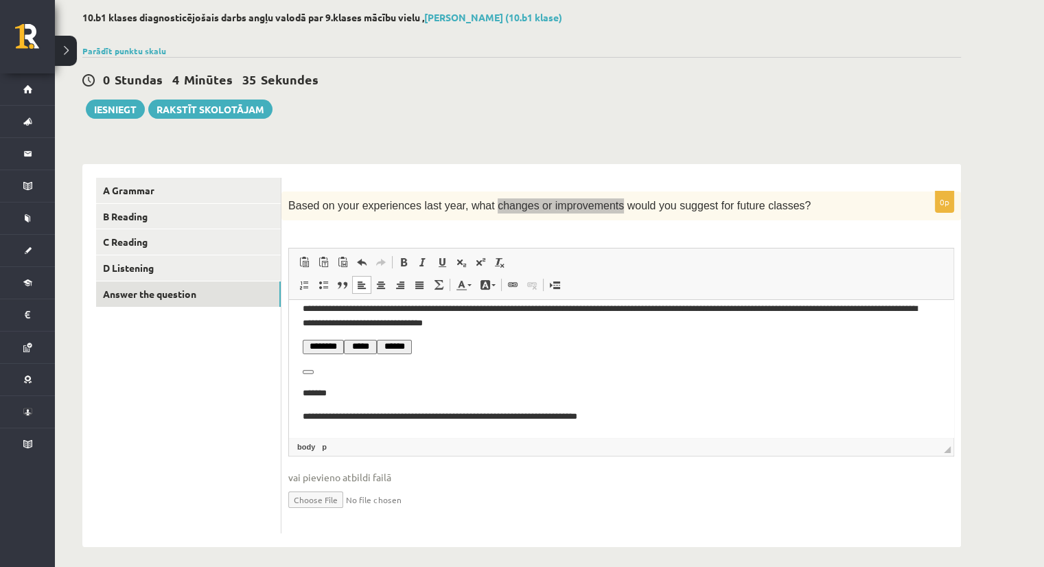
scroll to position [0, 0]
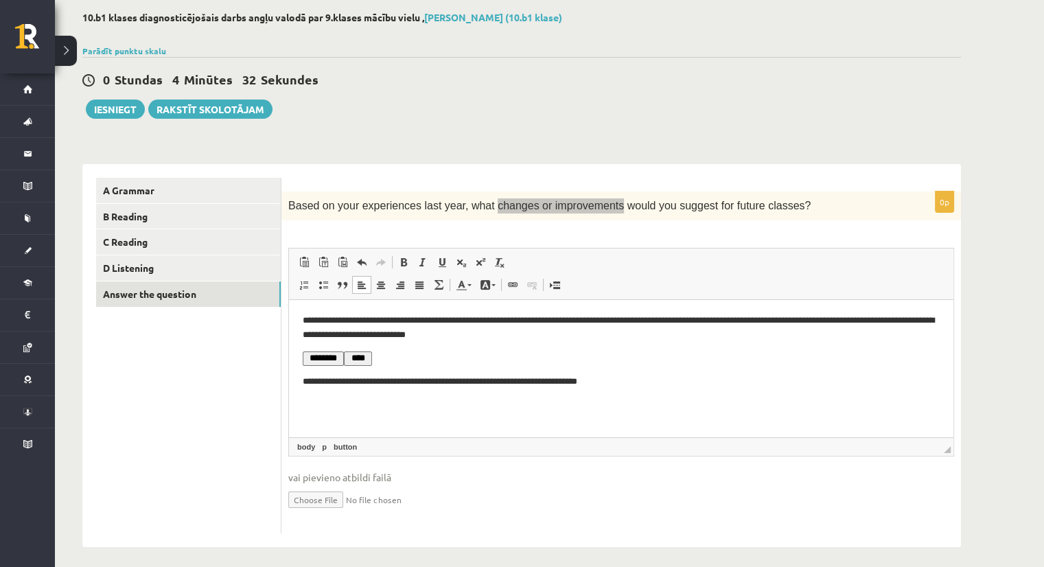
click at [307, 379] on p "**********" at bounding box center [621, 382] width 637 height 14
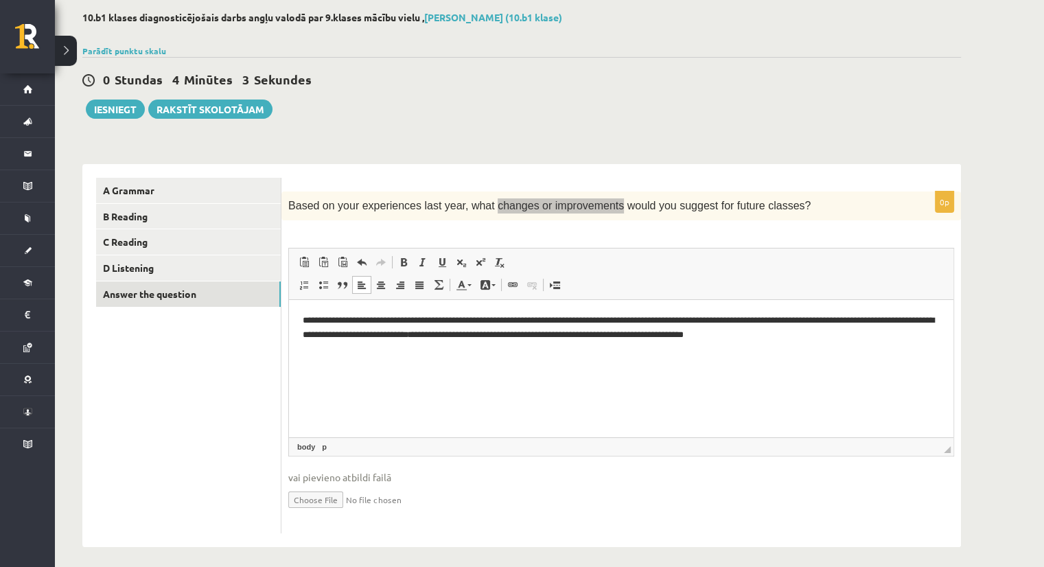
click at [821, 333] on p "**********" at bounding box center [621, 328] width 637 height 29
click at [710, 340] on p "**********" at bounding box center [621, 328] width 637 height 29
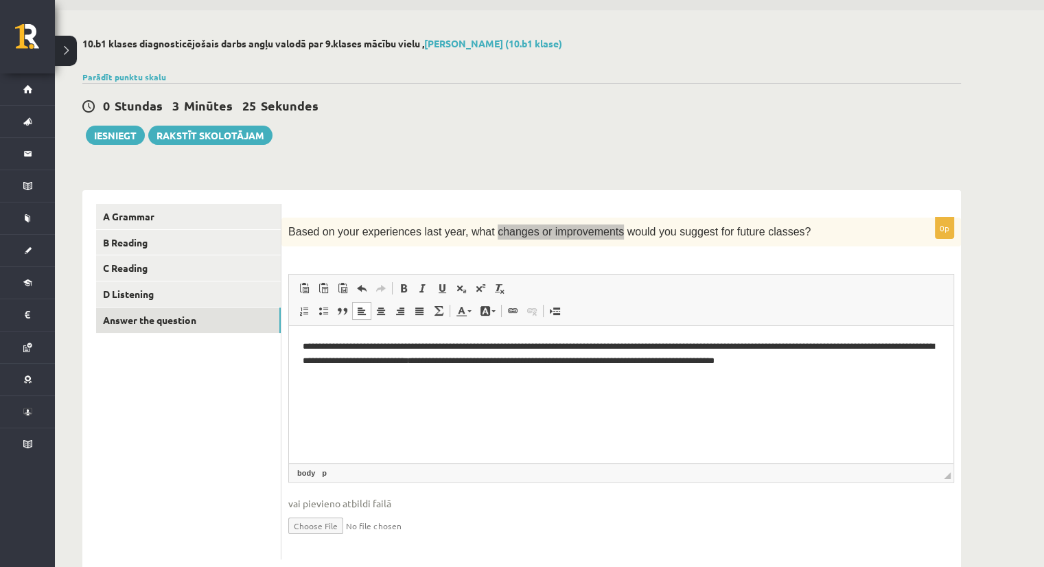
scroll to position [69, 0]
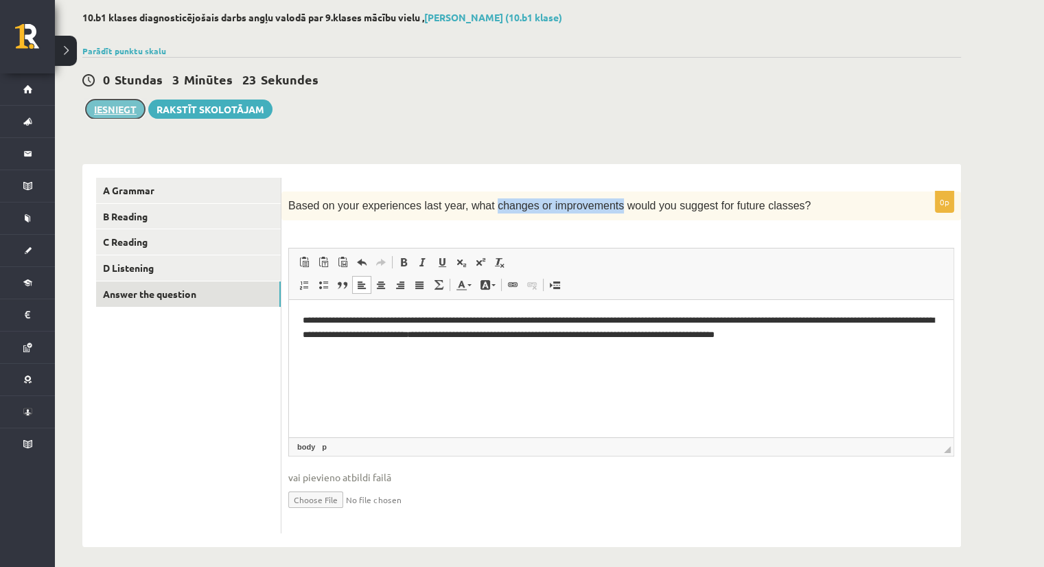
click at [98, 108] on button "Iesniegt" at bounding box center [115, 108] width 59 height 19
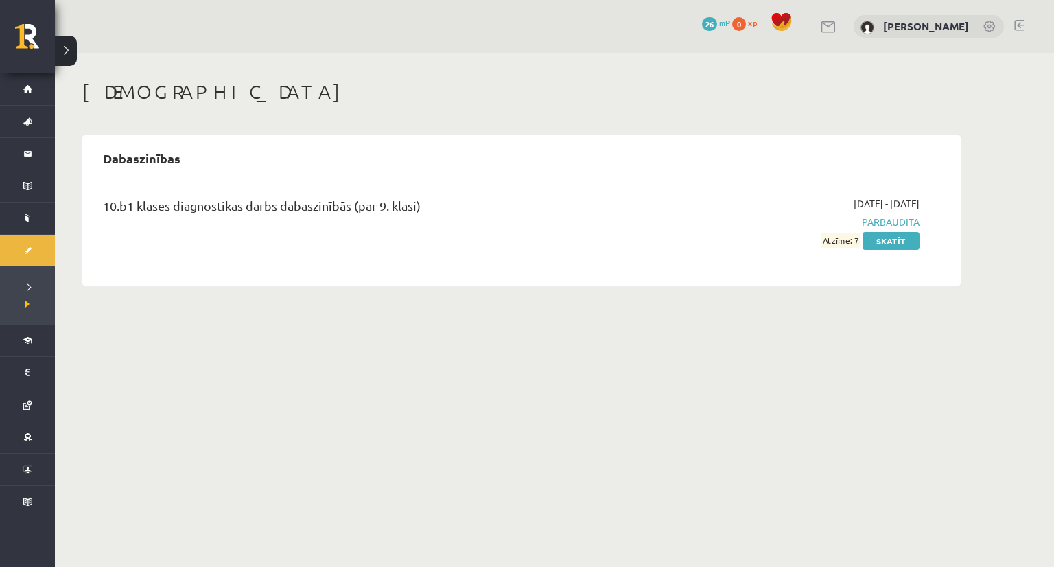
click at [845, 246] on span "Atzīme: 7" at bounding box center [841, 240] width 40 height 14
click at [897, 238] on link "Skatīt" at bounding box center [890, 241] width 57 height 18
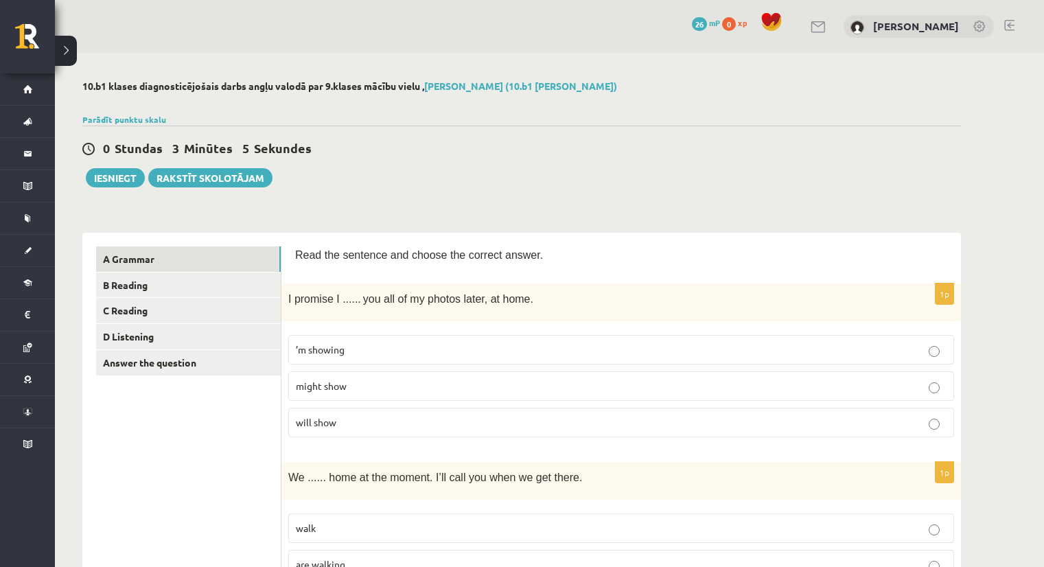
scroll to position [69, 0]
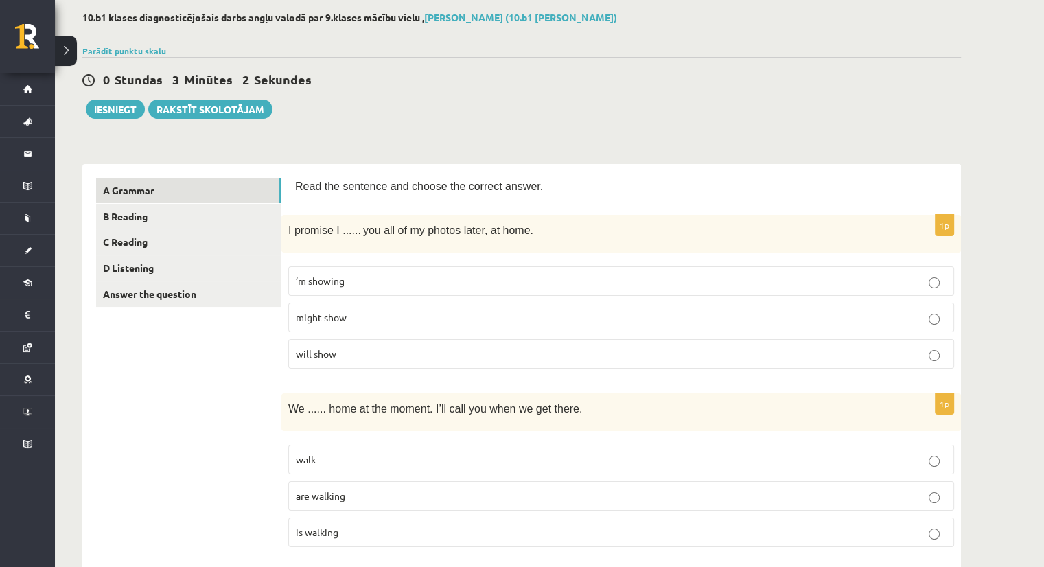
click at [65, 53] on button at bounding box center [66, 51] width 22 height 30
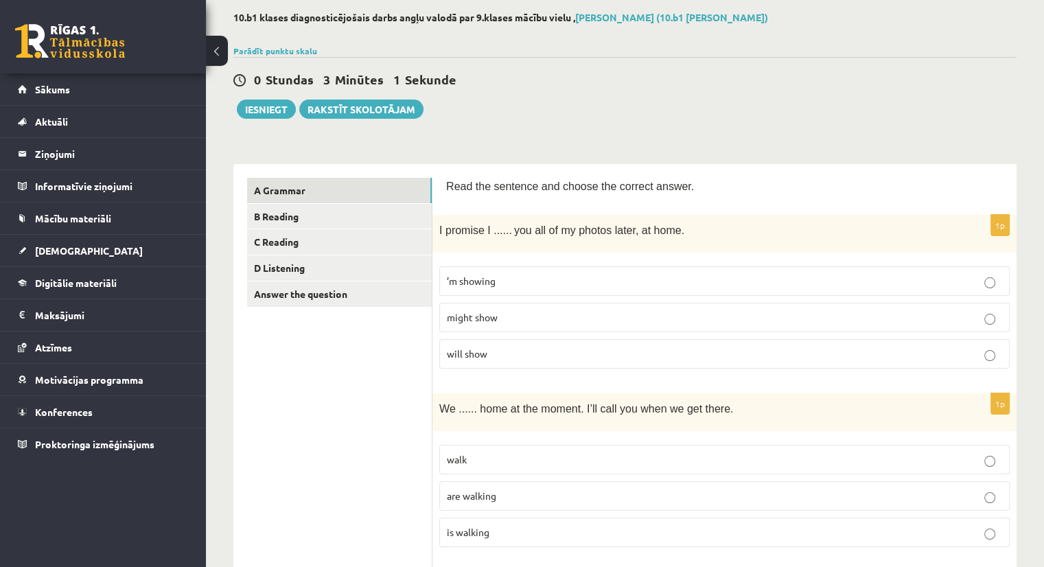
click at [224, 54] on button at bounding box center [217, 51] width 22 height 30
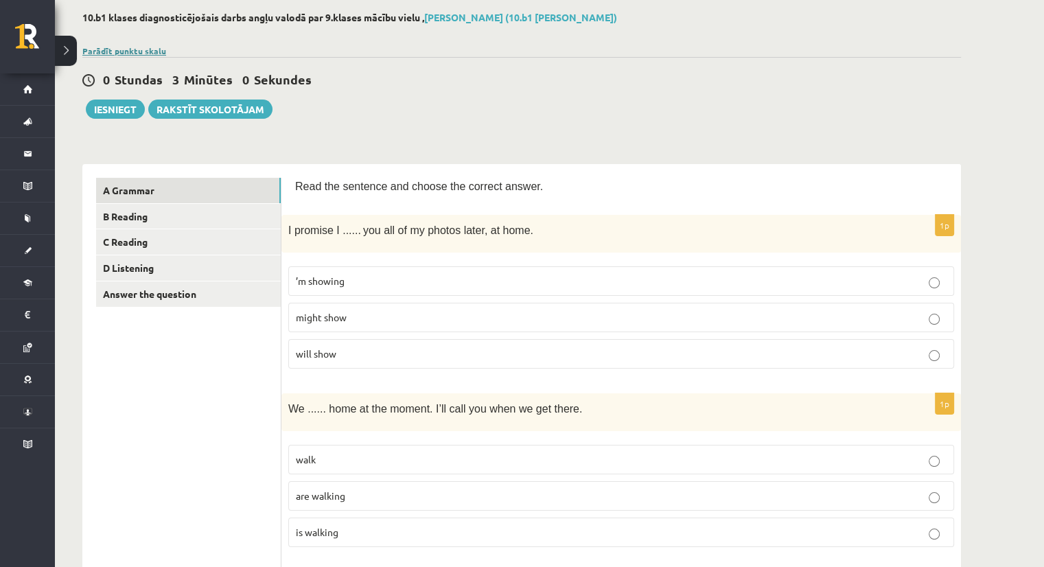
click at [111, 50] on link "Parādīt punktu skalu" at bounding box center [124, 50] width 84 height 11
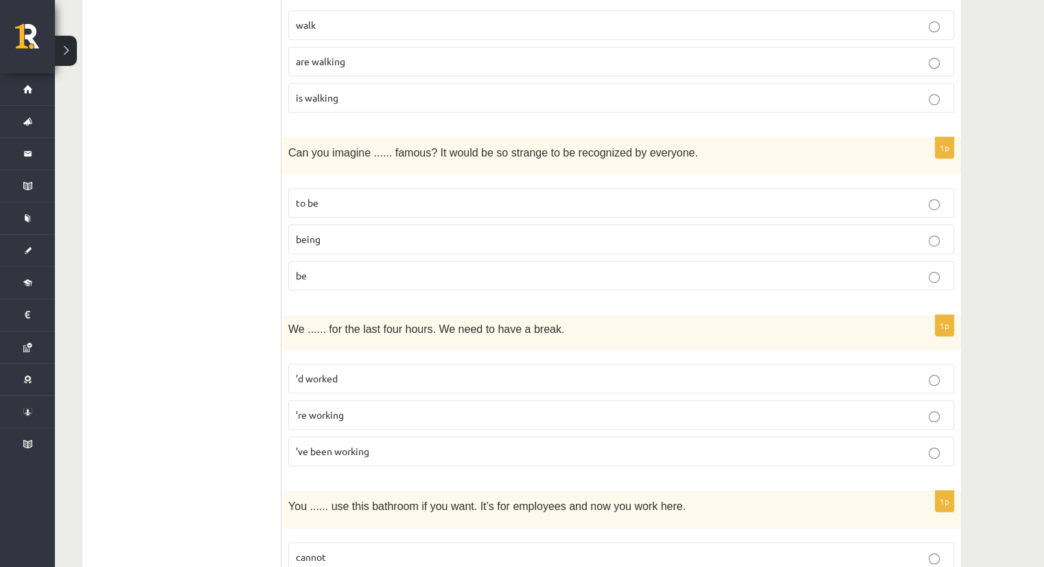
scroll to position [823, 0]
click at [581, 264] on label "be" at bounding box center [621, 276] width 666 height 30
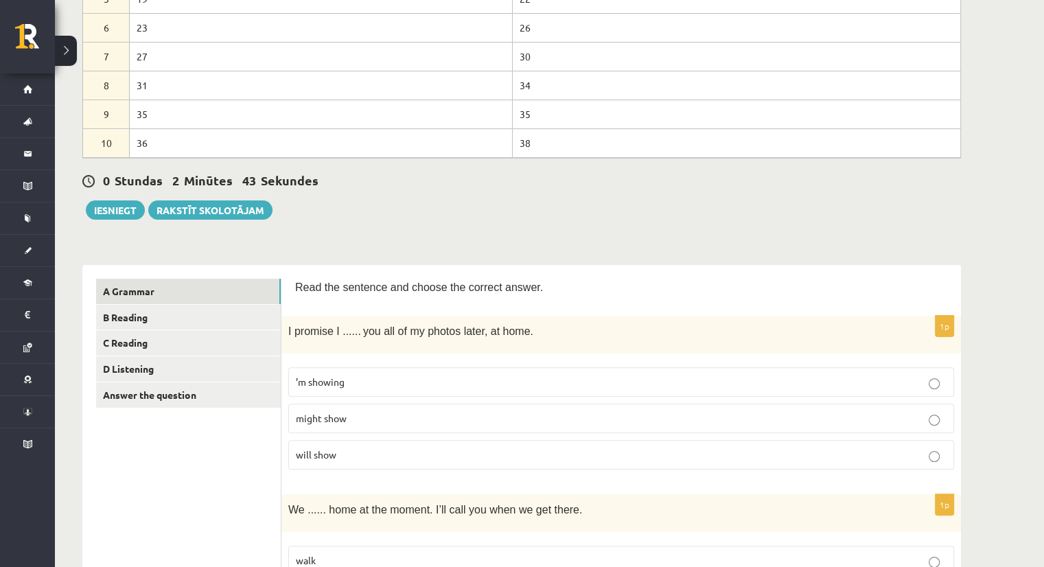
scroll to position [274, 0]
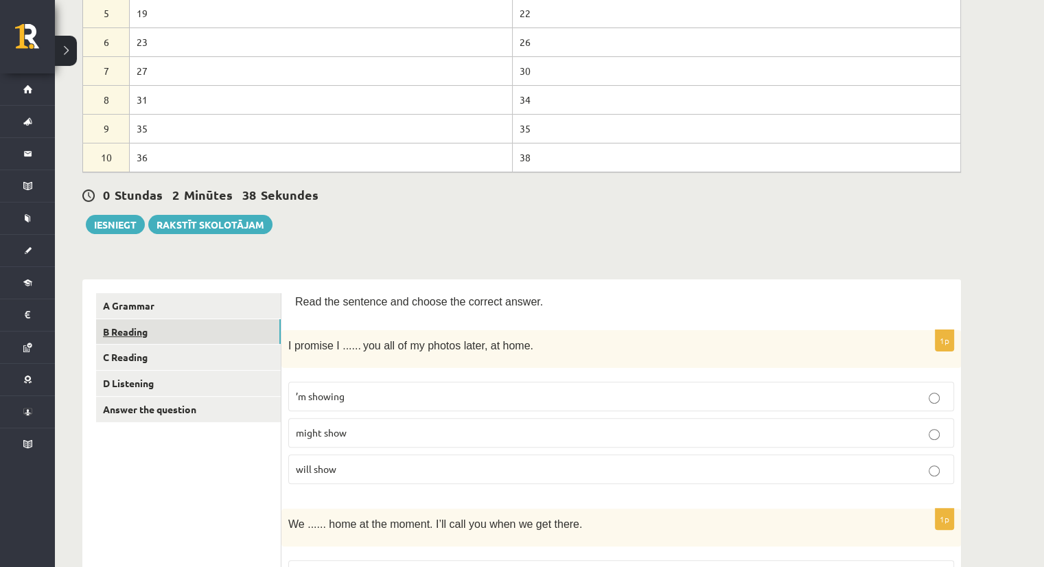
click at [187, 326] on link "B Reading" at bounding box center [188, 331] width 185 height 25
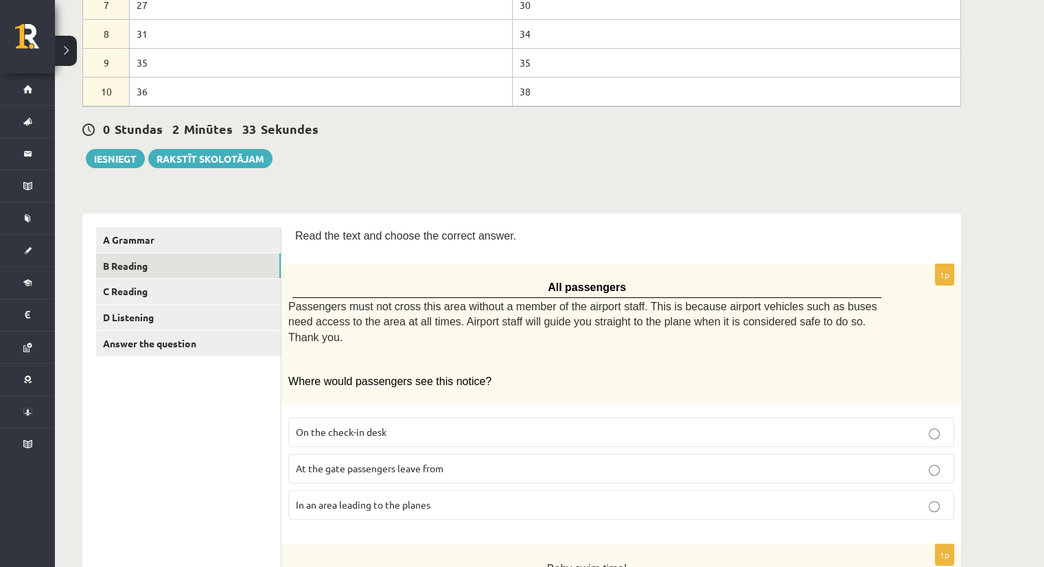
scroll to position [343, 0]
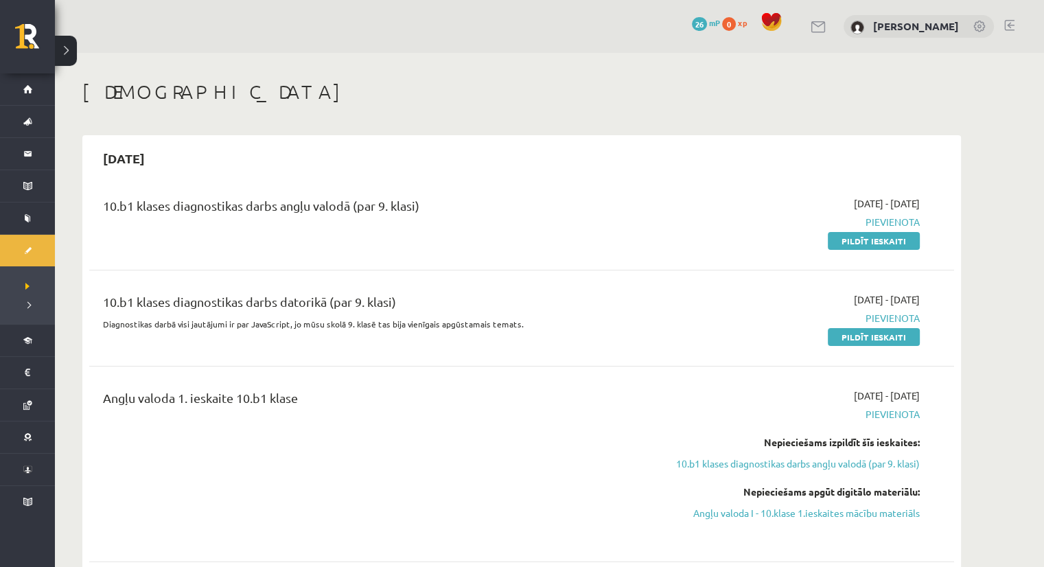
click at [379, 209] on div "10.b1 klases diagnostikas darbs angļu valodā (par 9. klasi)" at bounding box center [371, 208] width 537 height 25
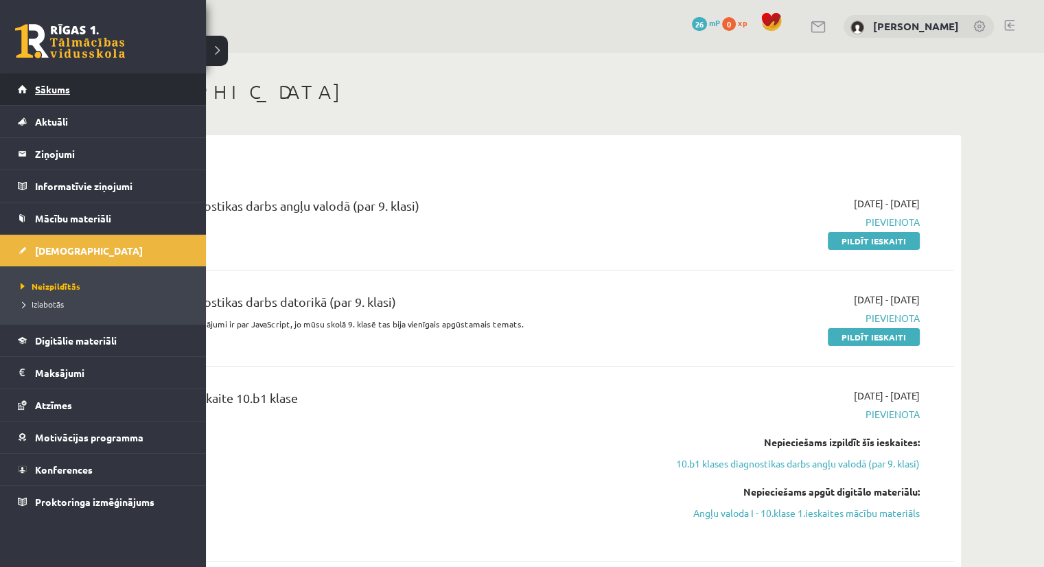
click at [32, 94] on link "Sākums" at bounding box center [103, 89] width 171 height 32
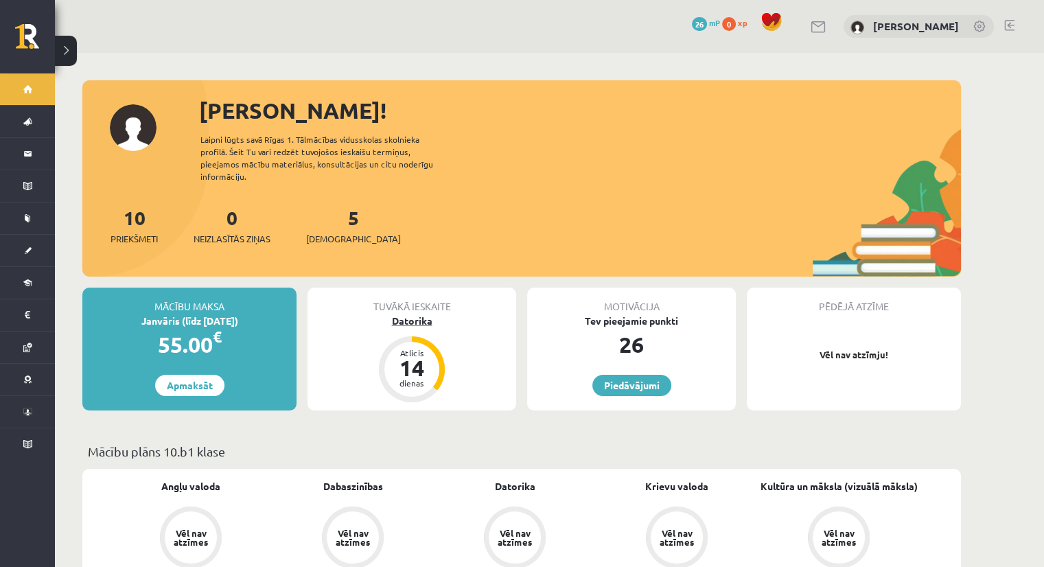
click at [410, 357] on div "14" at bounding box center [411, 368] width 41 height 22
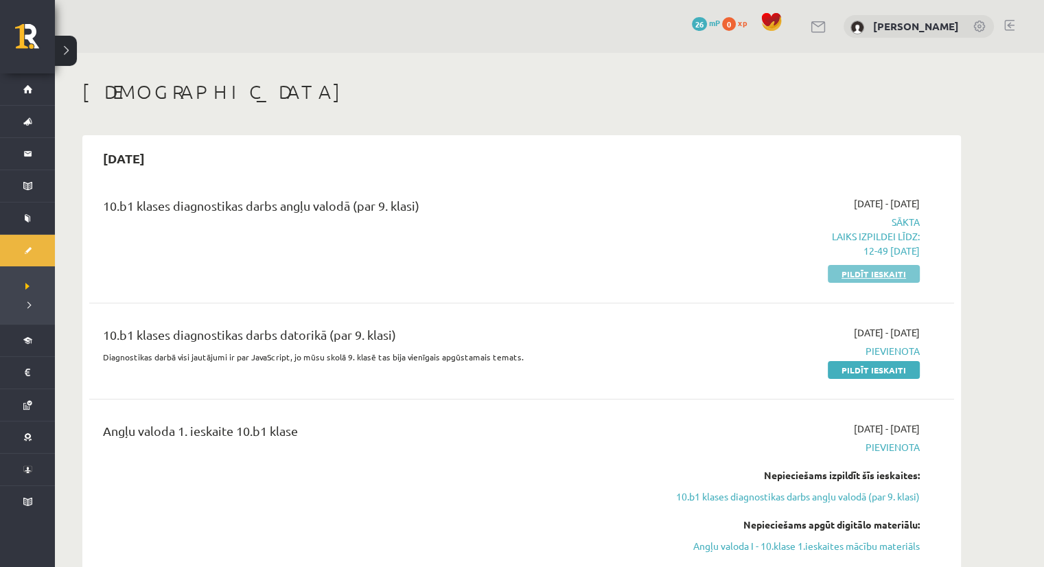
click at [862, 270] on link "Pildīt ieskaiti" at bounding box center [873, 274] width 92 height 18
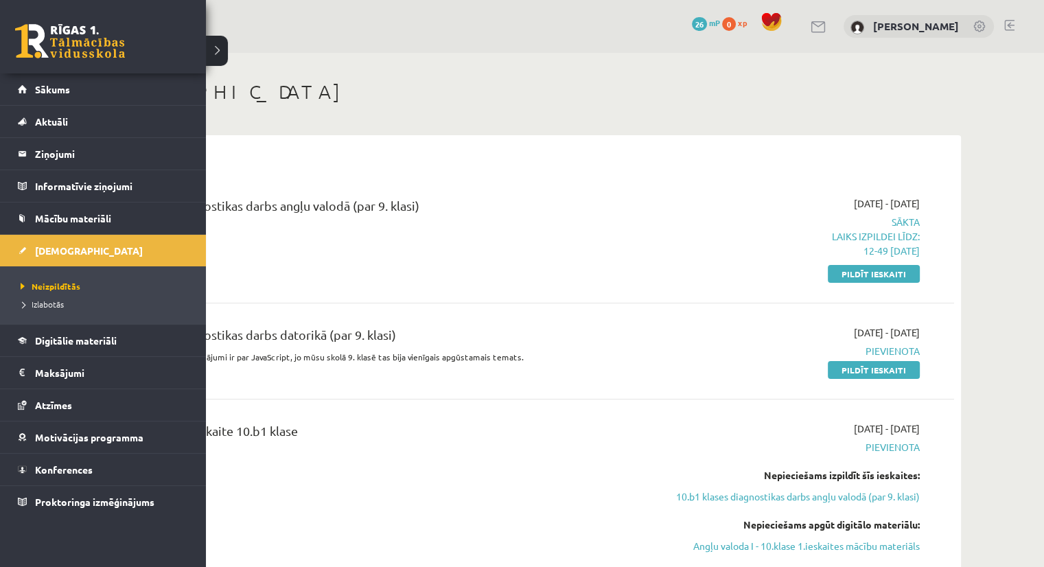
click at [47, 47] on link at bounding box center [70, 41] width 110 height 34
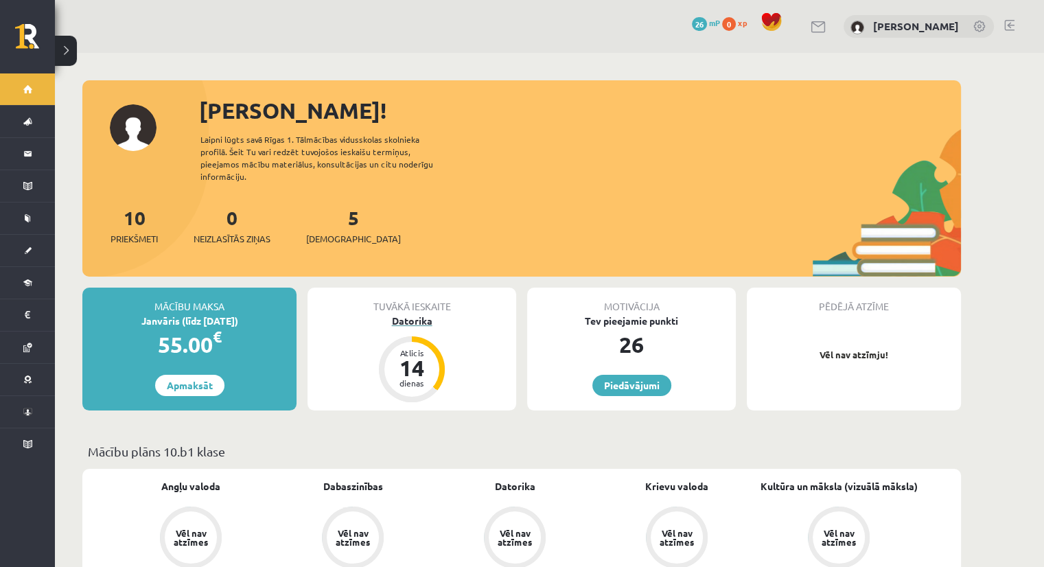
click at [399, 357] on div "14" at bounding box center [411, 368] width 41 height 22
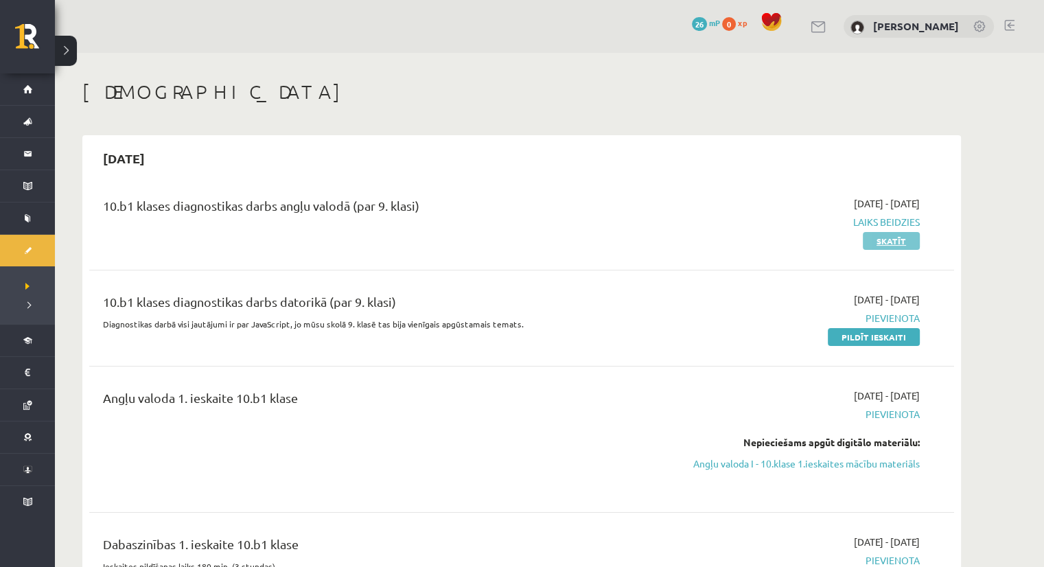
click at [895, 239] on link "Skatīt" at bounding box center [890, 241] width 57 height 18
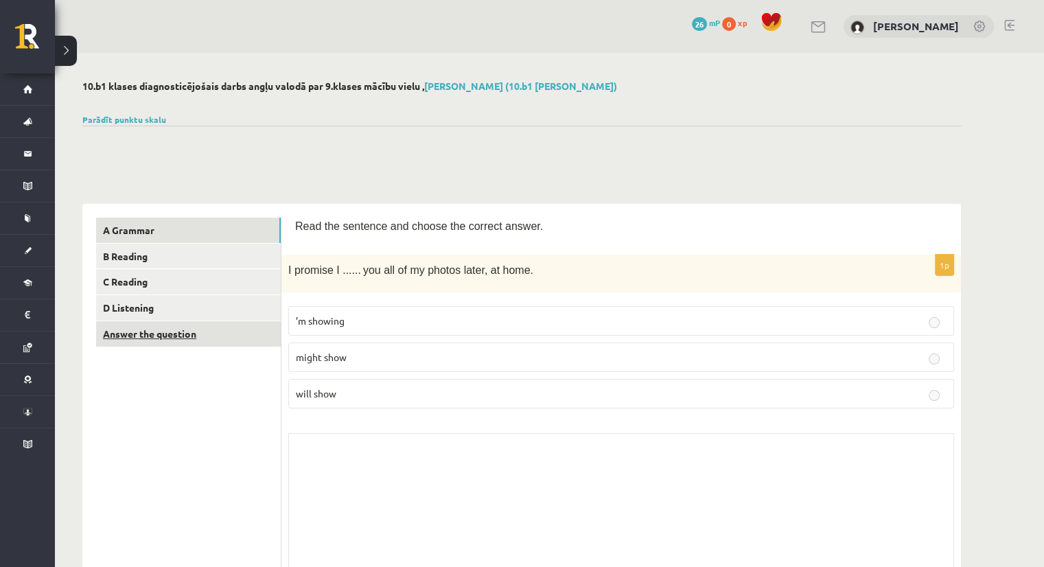
click at [143, 332] on link "Answer the question" at bounding box center [188, 333] width 185 height 25
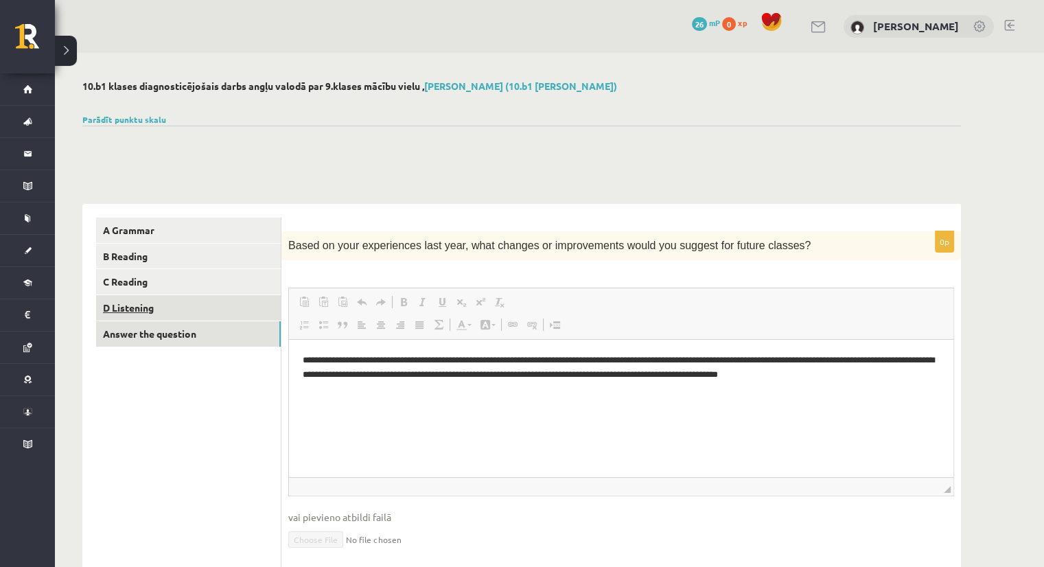
click at [134, 311] on link "D Listening" at bounding box center [188, 307] width 185 height 25
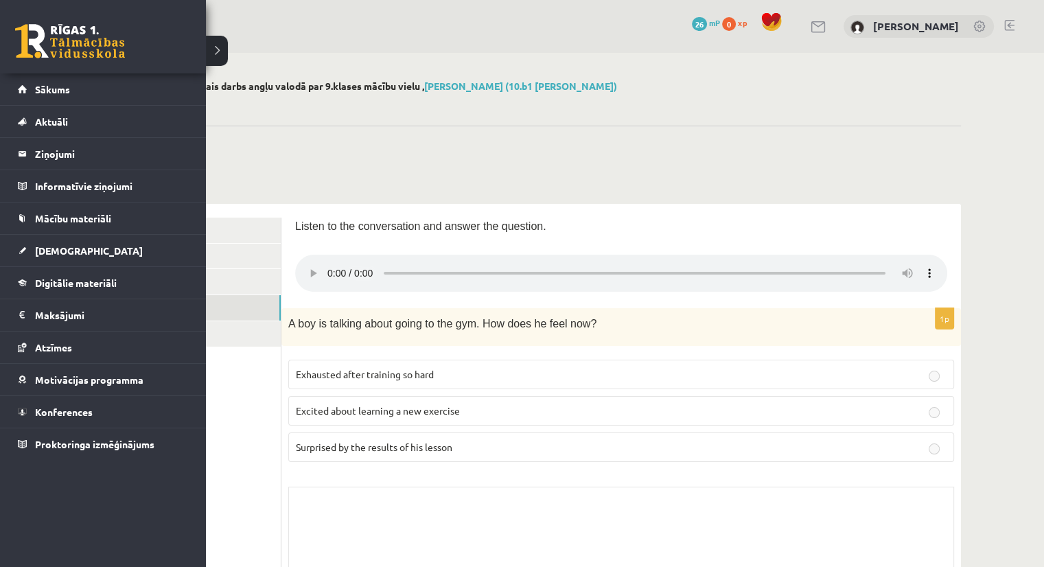
click at [77, 59] on div "0 Dāvanas 26 mP 0 xp" at bounding box center [103, 36] width 206 height 73
click at [80, 38] on link at bounding box center [70, 41] width 110 height 34
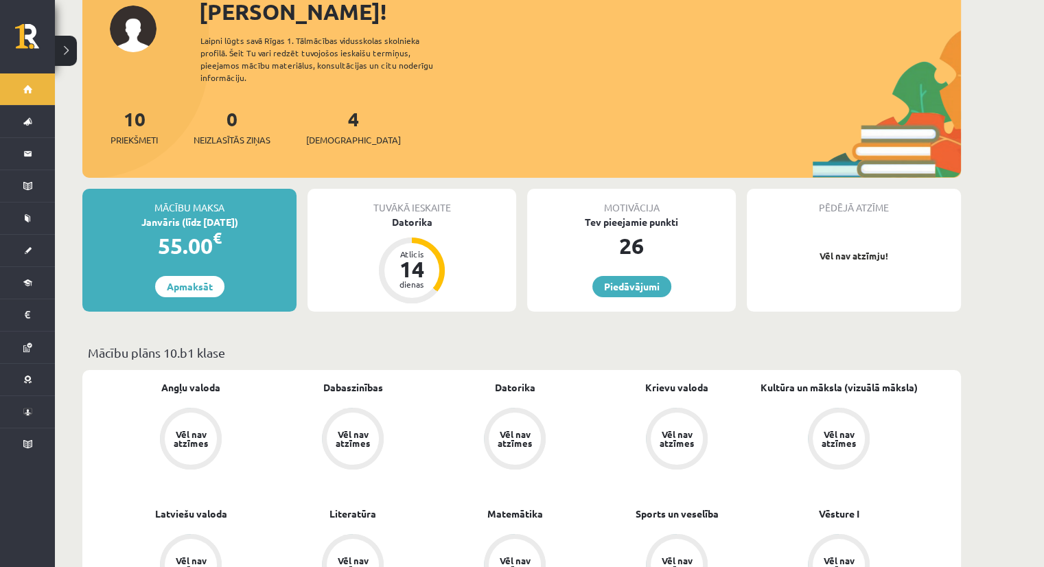
scroll to position [69, 0]
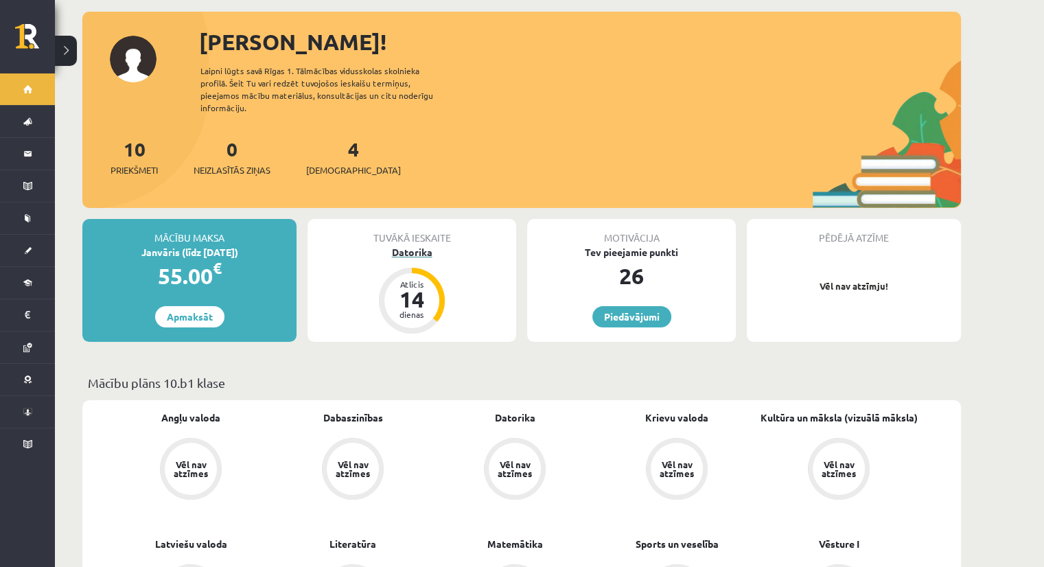
click at [412, 296] on div "14" at bounding box center [411, 299] width 41 height 22
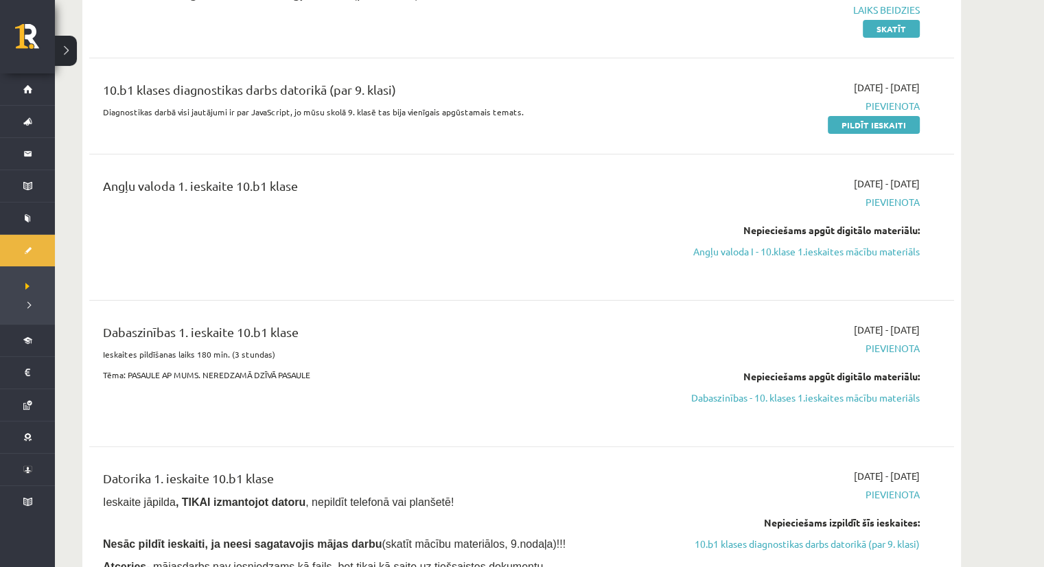
scroll to position [549, 0]
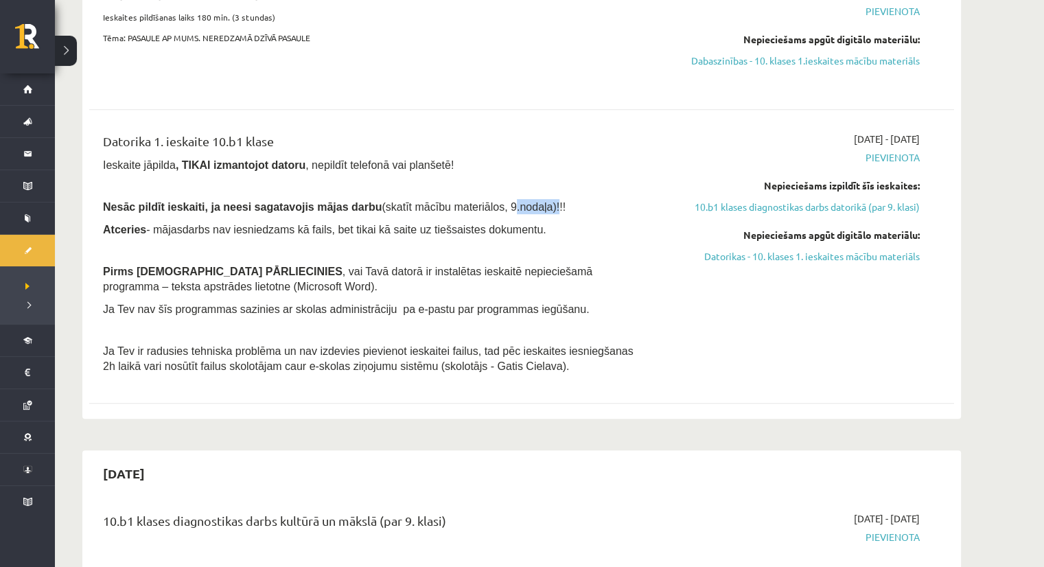
drag, startPoint x: 461, startPoint y: 207, endPoint x: 503, endPoint y: 207, distance: 41.9
click at [503, 207] on span "(skatīt mācību materiālos, 9.nodaļa)!!!" at bounding box center [473, 207] width 184 height 12
click at [354, 224] on span "Atceries - mājasdarbs nav iesniedzams kā fails, bet tikai kā saite uz tiešsaist…" at bounding box center [324, 230] width 443 height 12
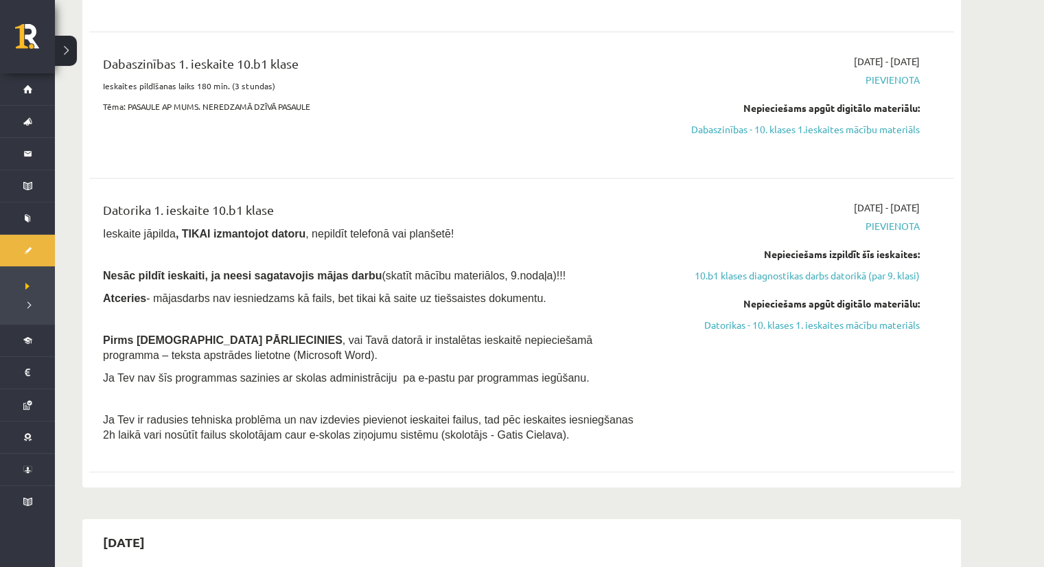
scroll to position [480, 0]
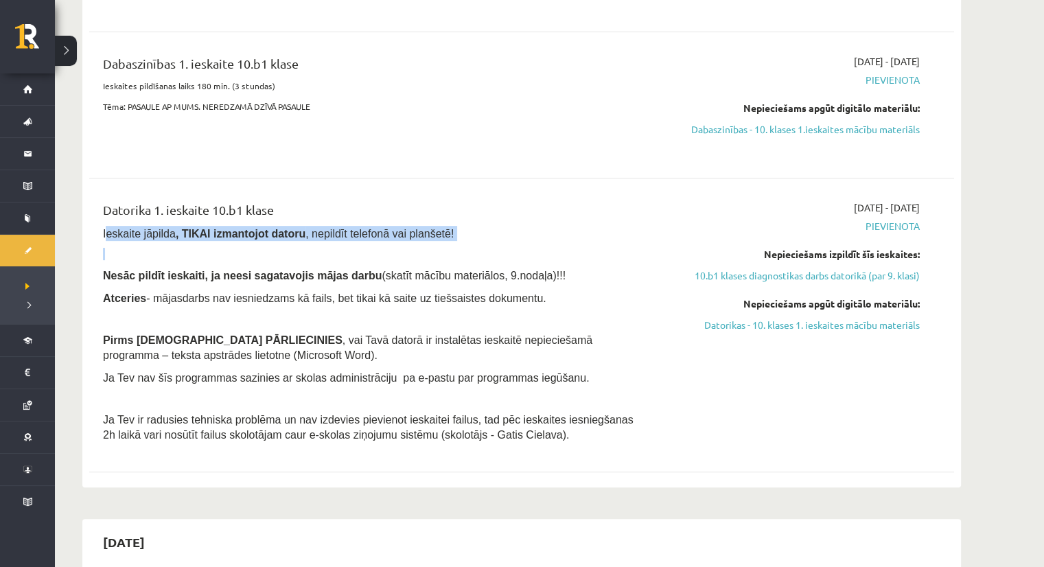
drag, startPoint x: 107, startPoint y: 231, endPoint x: 384, endPoint y: 246, distance: 276.9
click at [379, 246] on div "Datorika 1. ieskaite 10.b1 klase Ieskaite jāpilda , TIKAI izmantojot datoru , n…" at bounding box center [372, 324] width 558 height 249
click at [458, 234] on p "Ieskaite jāpilda , TIKAI izmantojot datoru , nepildīt telefonā vai planšetē!" at bounding box center [371, 233] width 537 height 15
drag, startPoint x: 436, startPoint y: 242, endPoint x: 96, endPoint y: 237, distance: 340.4
click at [96, 237] on div "Datorika 1. ieskaite 10.b1 klase Ieskaite jāpilda , TIKAI izmantojot datoru , n…" at bounding box center [372, 324] width 558 height 249
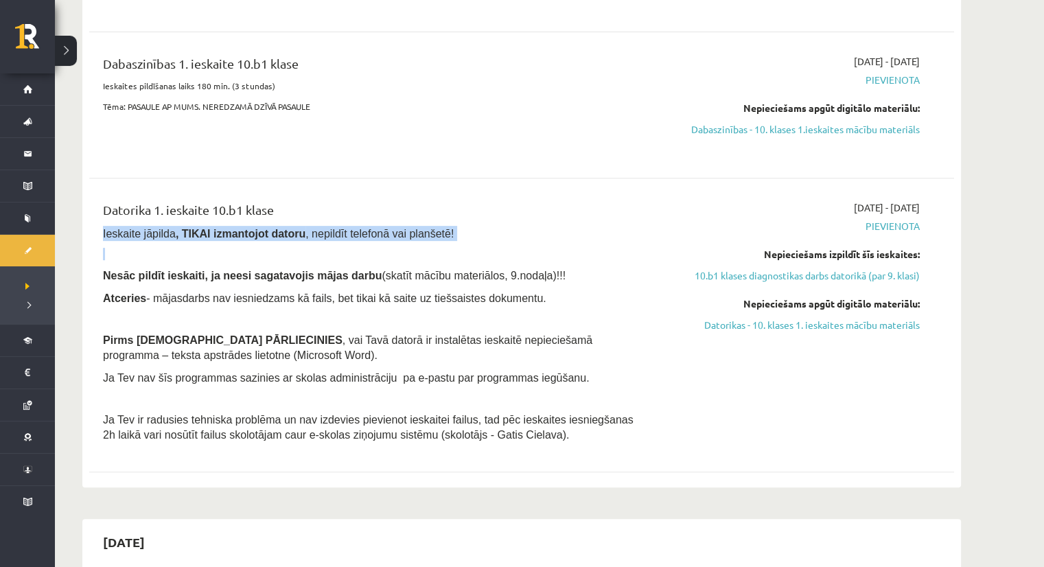
click at [118, 253] on p at bounding box center [371, 254] width 537 height 12
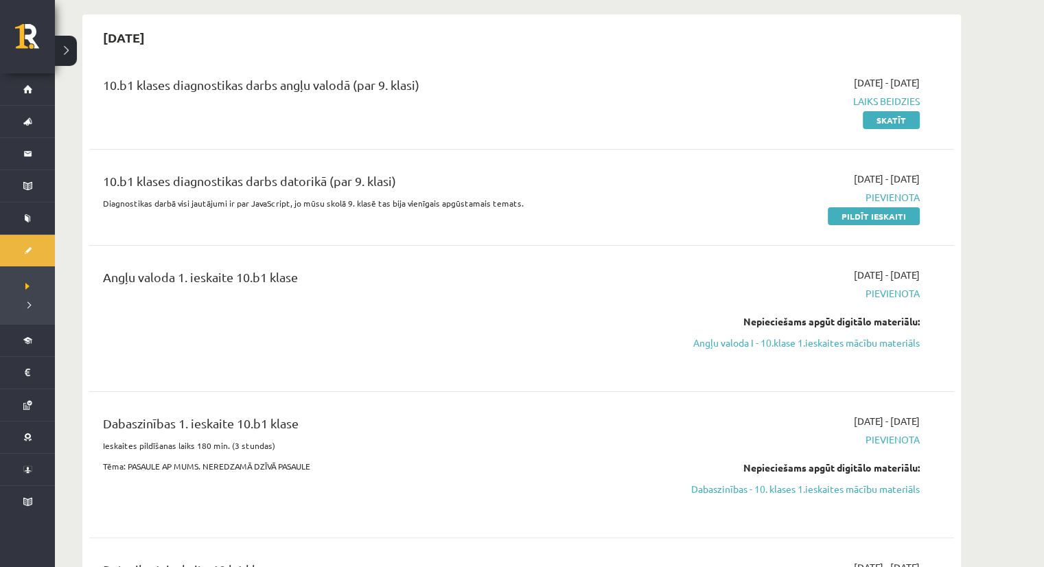
scroll to position [0, 0]
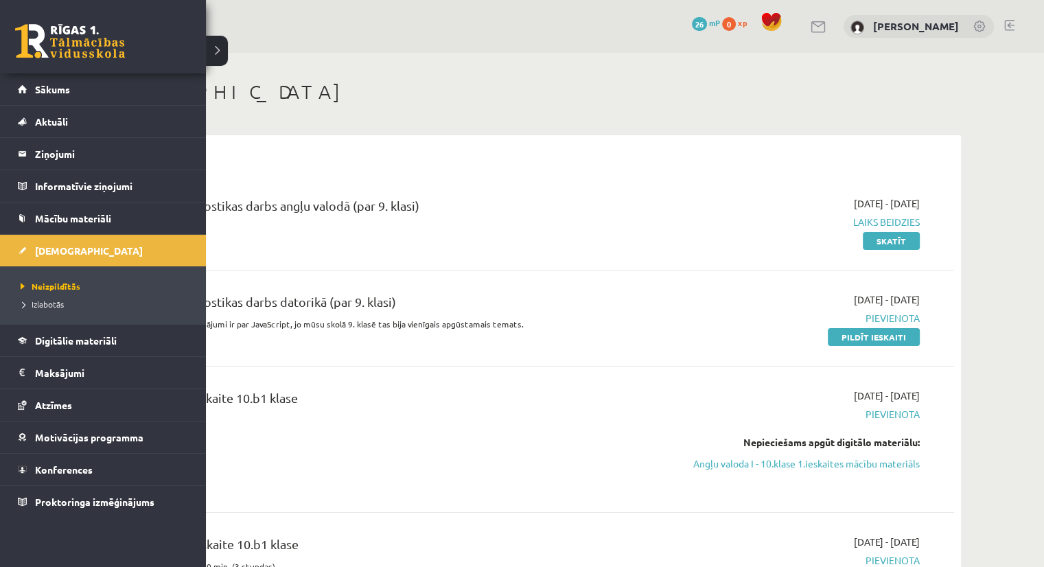
click at [38, 36] on link at bounding box center [70, 41] width 110 height 34
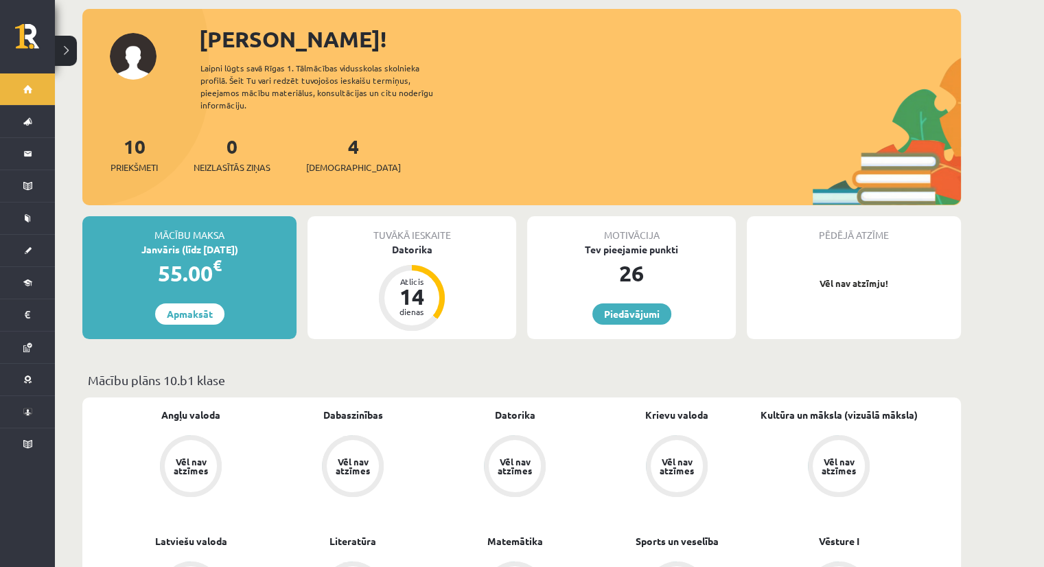
scroll to position [69, 0]
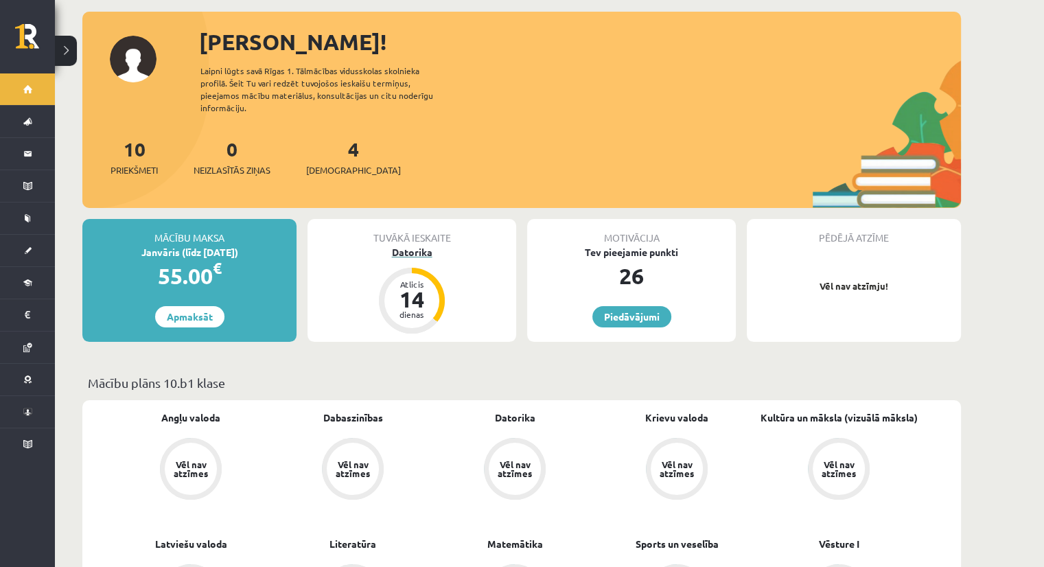
click at [409, 288] on div "14" at bounding box center [411, 299] width 41 height 22
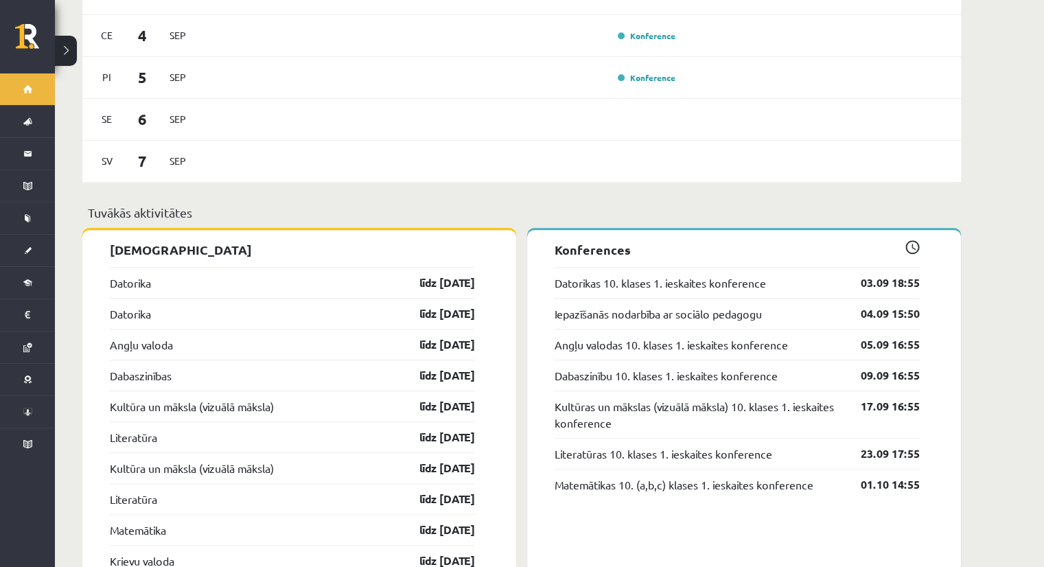
scroll to position [1029, 0]
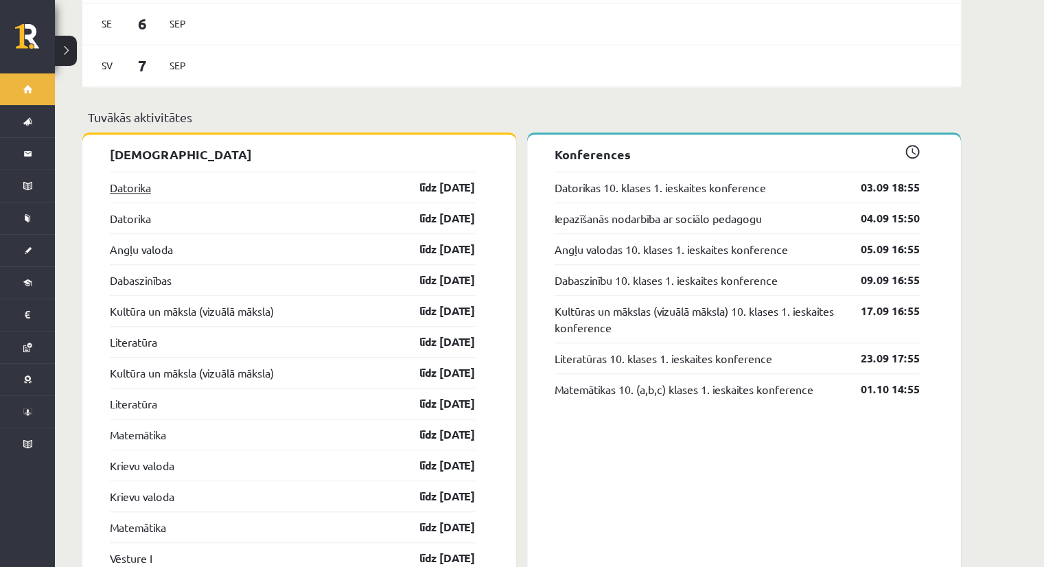
click at [117, 179] on link "Datorika" at bounding box center [130, 187] width 41 height 16
click at [137, 184] on link "Datorika" at bounding box center [130, 187] width 41 height 16
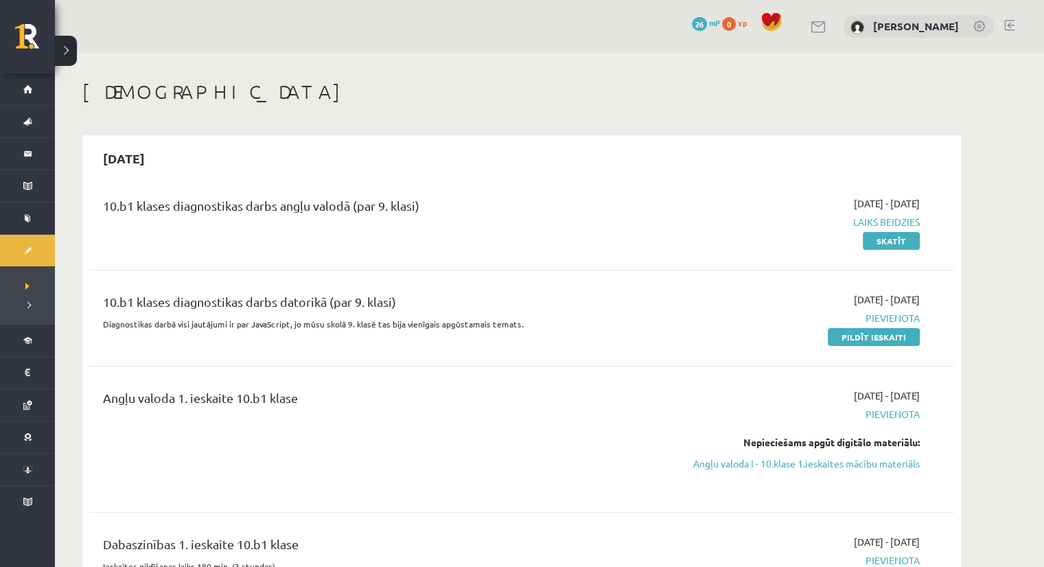
click at [833, 336] on link "Pildīt ieskaiti" at bounding box center [873, 337] width 92 height 18
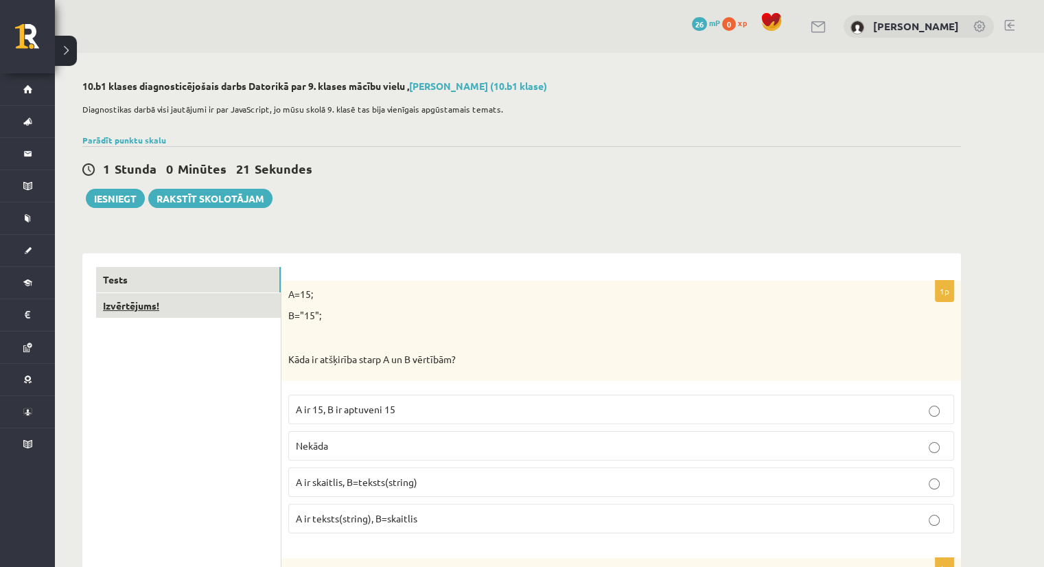
click at [154, 309] on link "Izvērtējums!" at bounding box center [188, 305] width 185 height 25
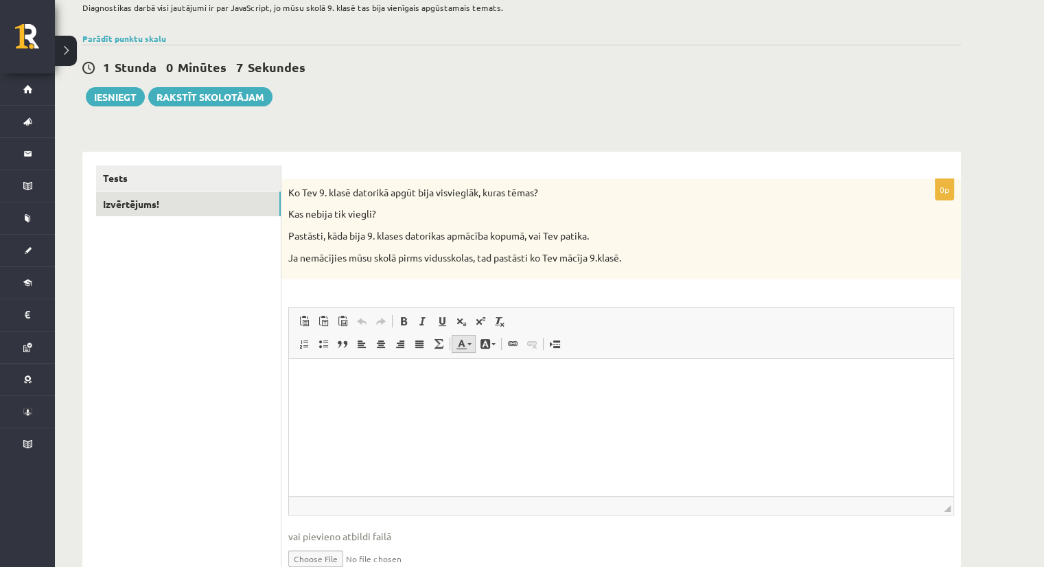
scroll to position [99, 0]
click at [165, 183] on link "Tests" at bounding box center [188, 179] width 185 height 25
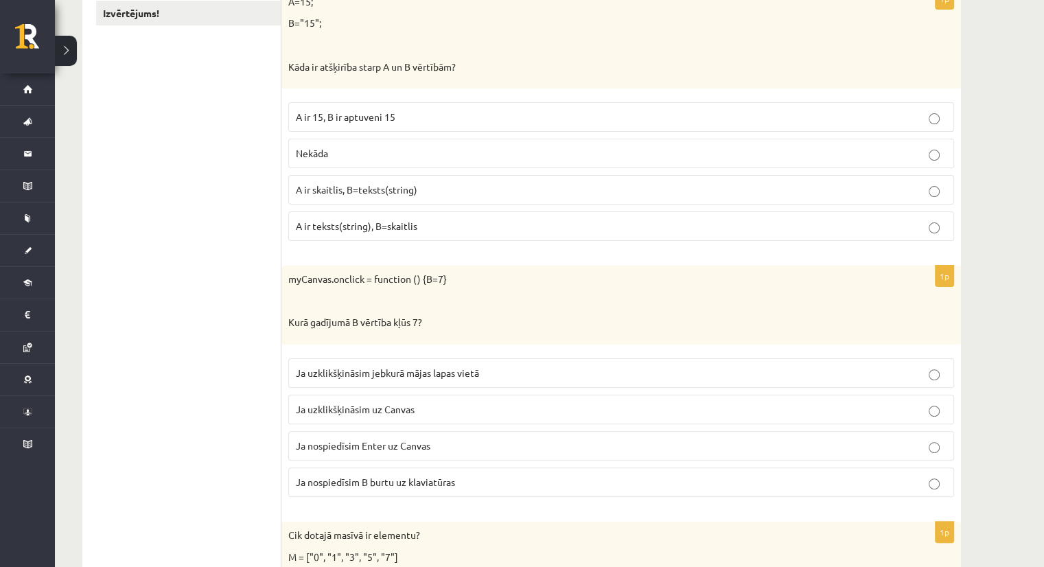
scroll to position [305, 0]
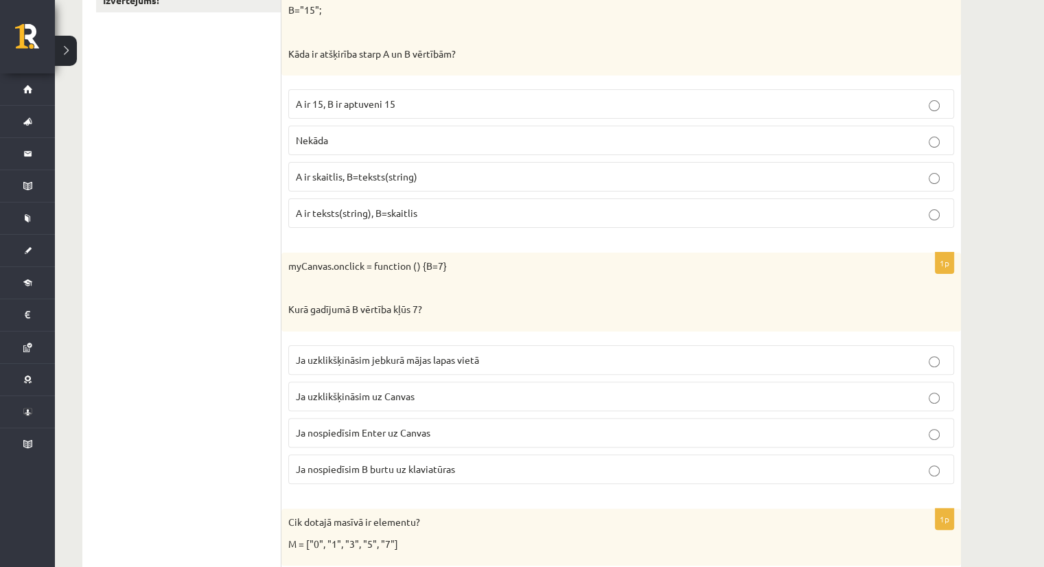
click at [349, 171] on span "A ir skaitlis, B=teksts(string)" at bounding box center [356, 176] width 121 height 12
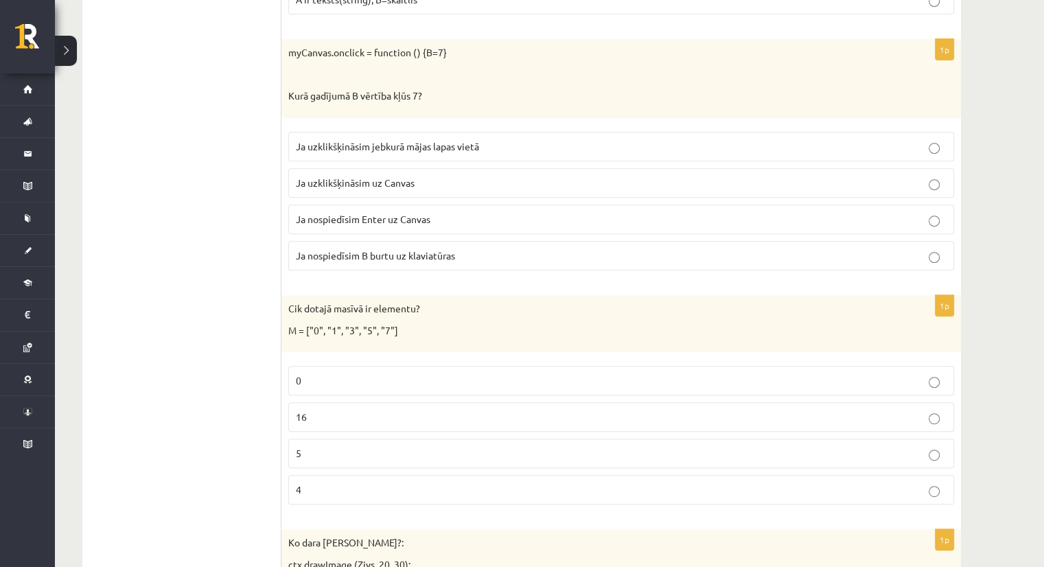
scroll to position [511, 0]
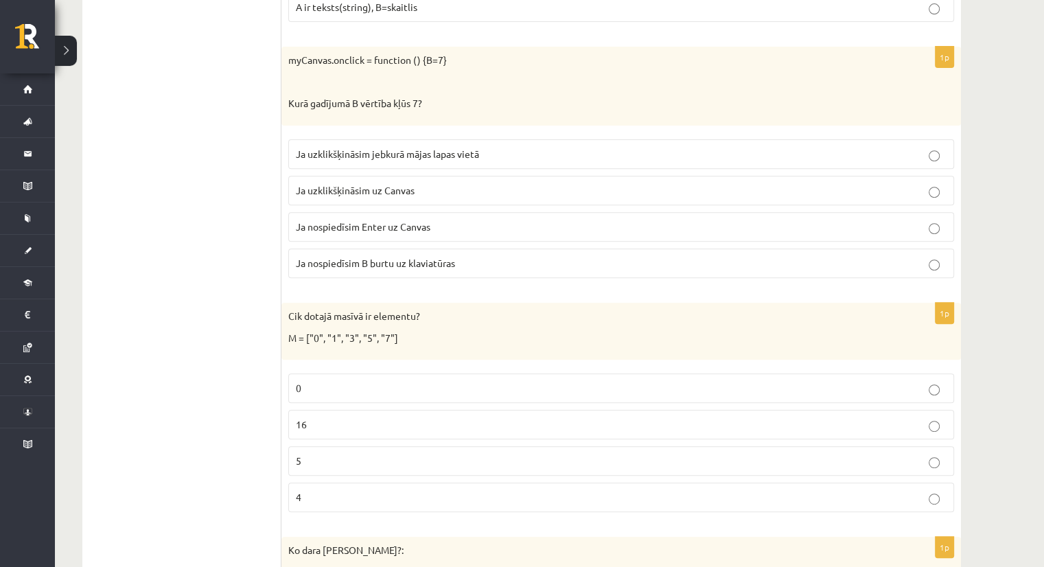
click at [439, 184] on p "Ja uzklikšķināsim uz Canvas" at bounding box center [621, 190] width 650 height 14
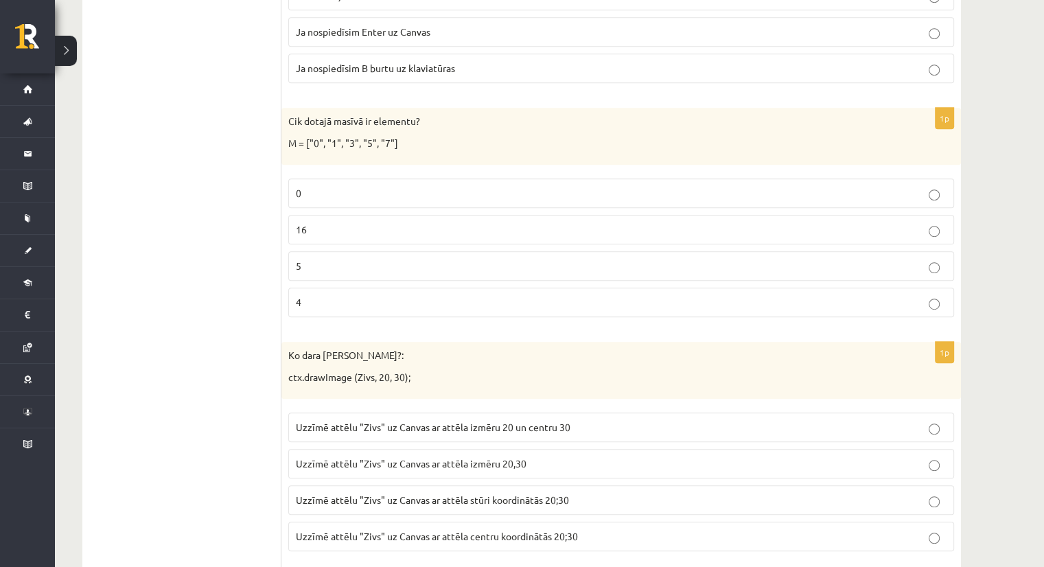
scroll to position [717, 0]
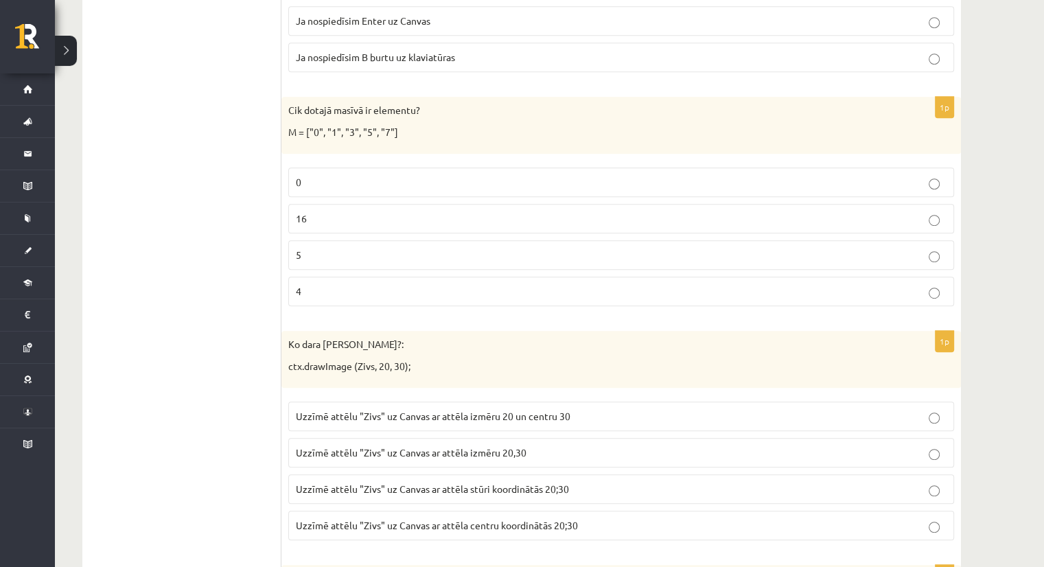
click at [312, 248] on p "5" at bounding box center [621, 255] width 650 height 14
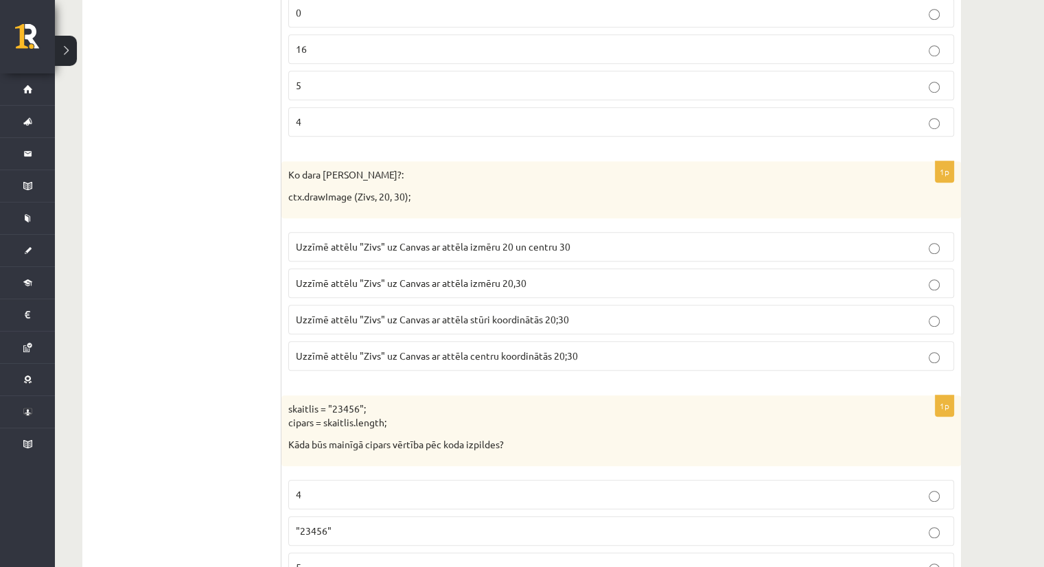
scroll to position [923, 0]
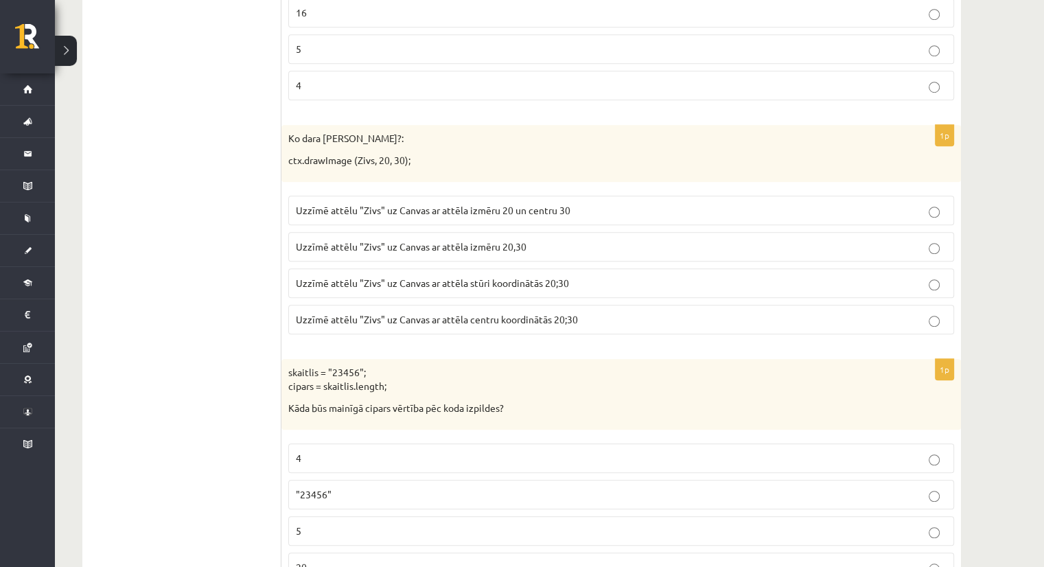
click at [405, 283] on span "Uzzīmē attēlu "Zivs" uz Canvas ar attēla stūri koordinātās 20;30" at bounding box center [432, 283] width 273 height 12
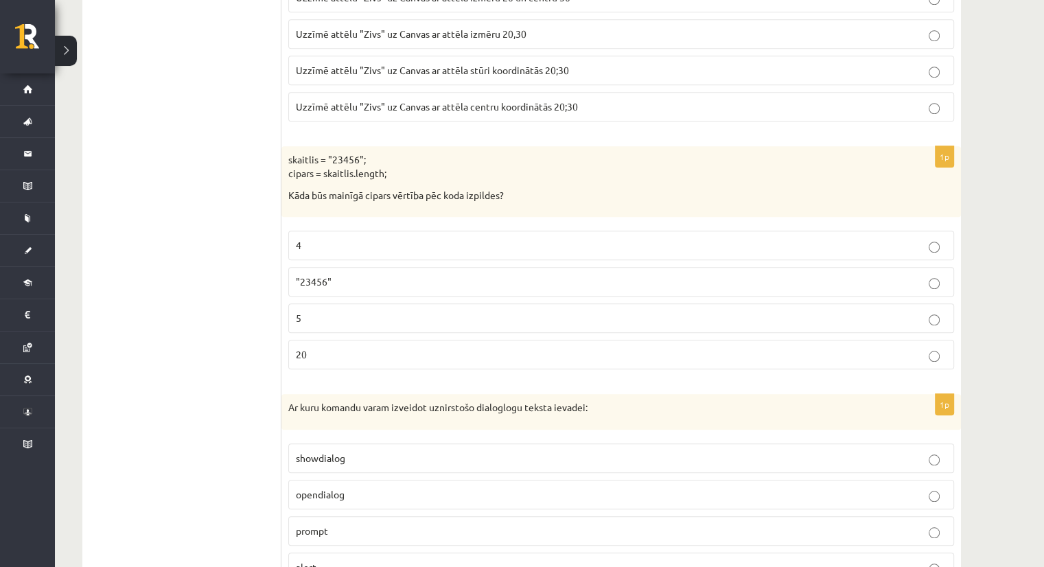
scroll to position [1129, 0]
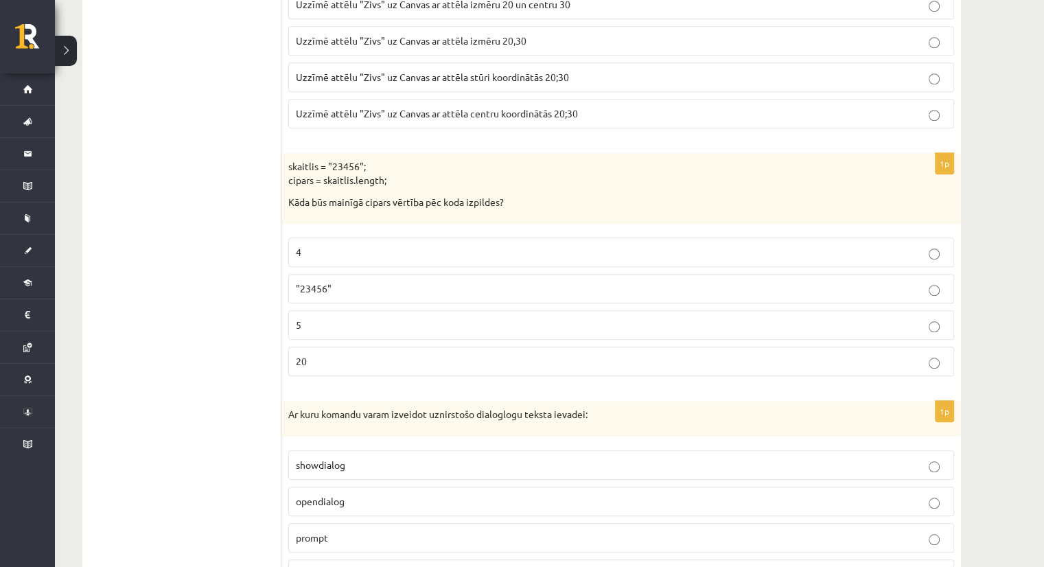
click at [322, 318] on p "5" at bounding box center [621, 325] width 650 height 14
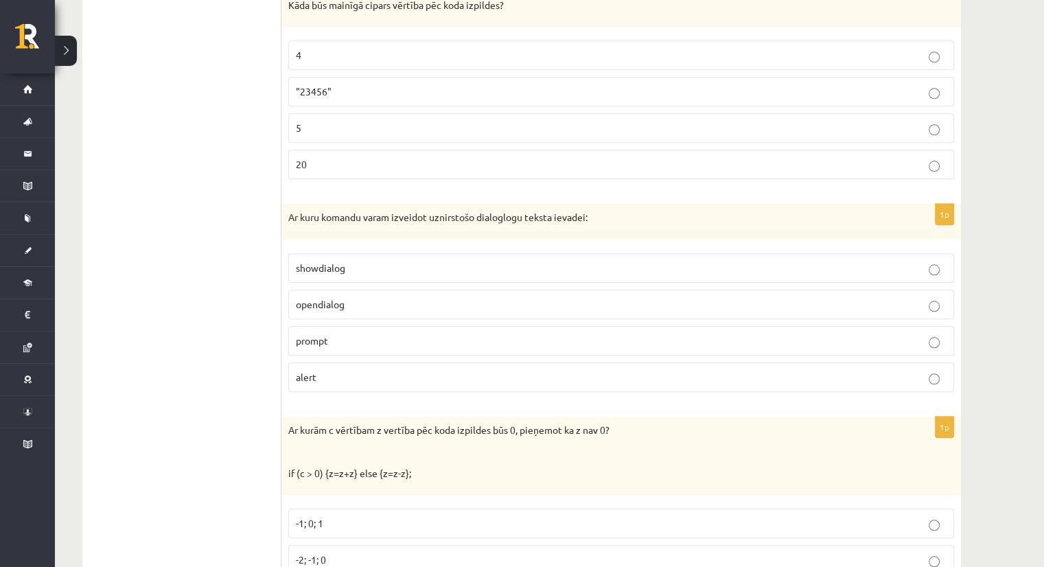
scroll to position [1335, 0]
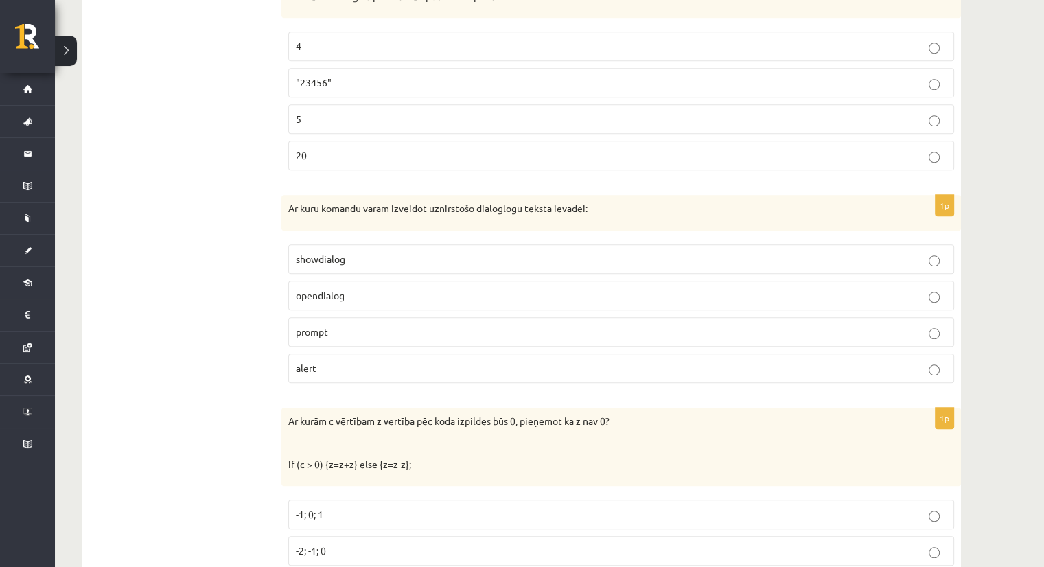
click at [320, 237] on fieldset "showdialog opendialog prompt alert" at bounding box center [621, 312] width 666 height 150
click at [316, 255] on span "showdialog" at bounding box center [320, 258] width 49 height 12
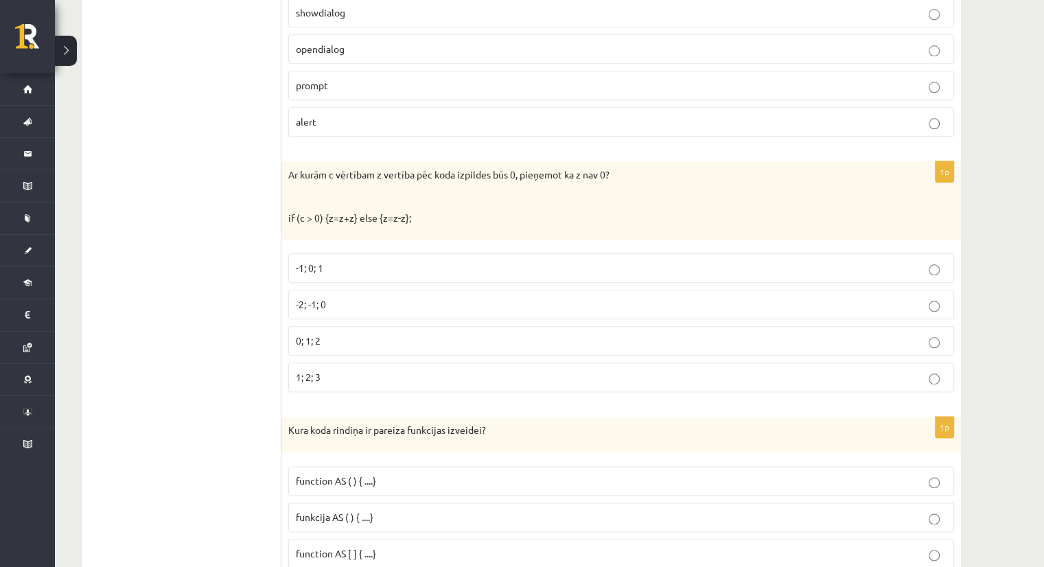
scroll to position [1609, 0]
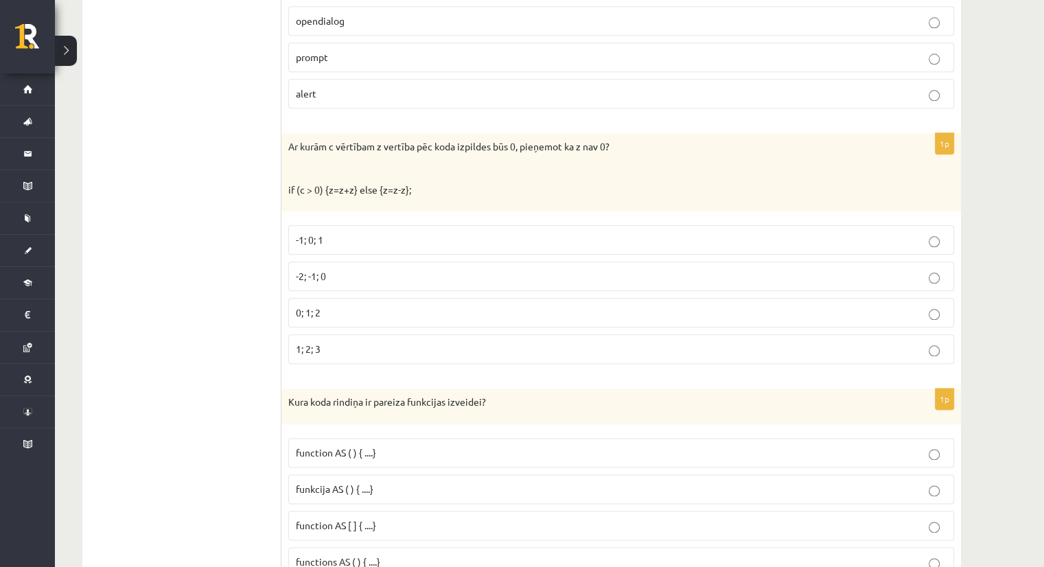
click at [314, 346] on p "1; 2; 3" at bounding box center [621, 349] width 650 height 14
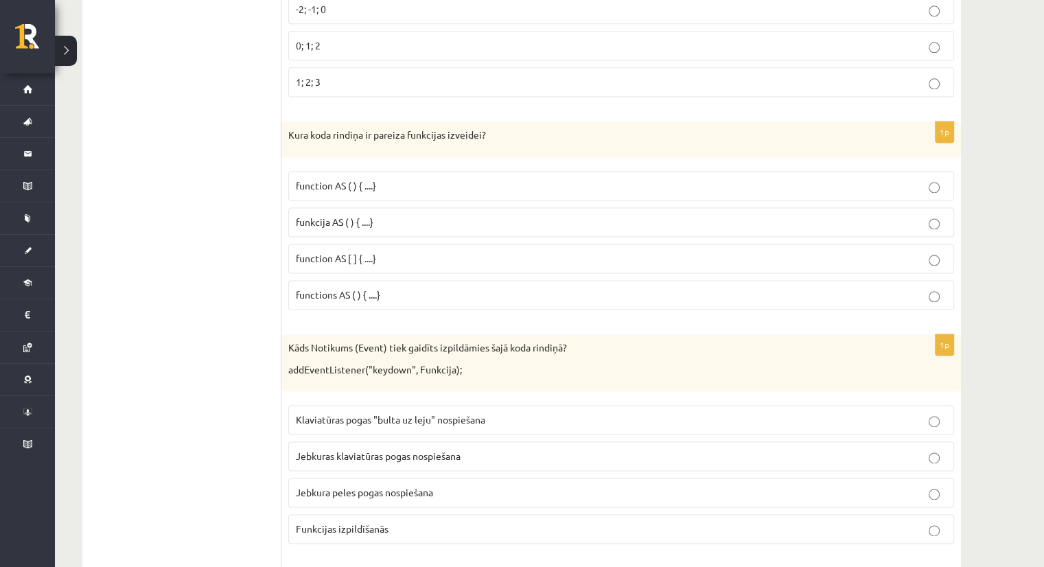
scroll to position [1883, 0]
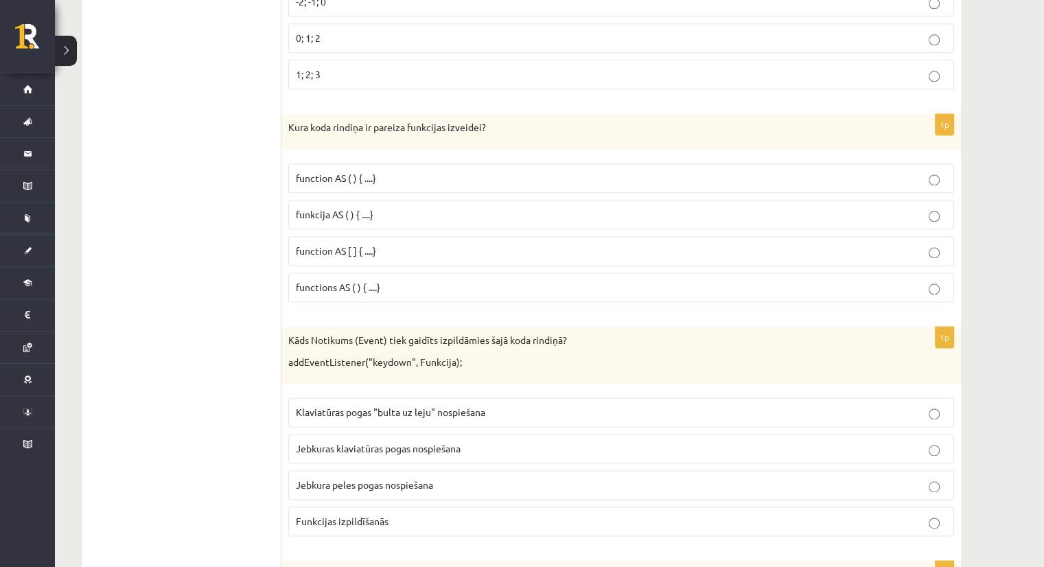
click at [313, 172] on span "function AS ( ) { ....}" at bounding box center [336, 178] width 80 height 12
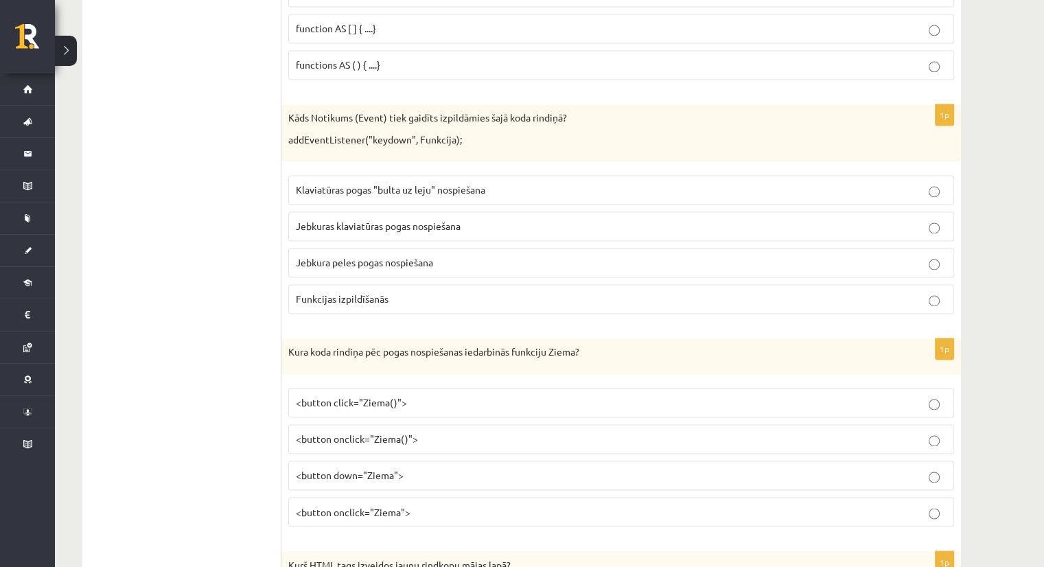
scroll to position [2158, 0]
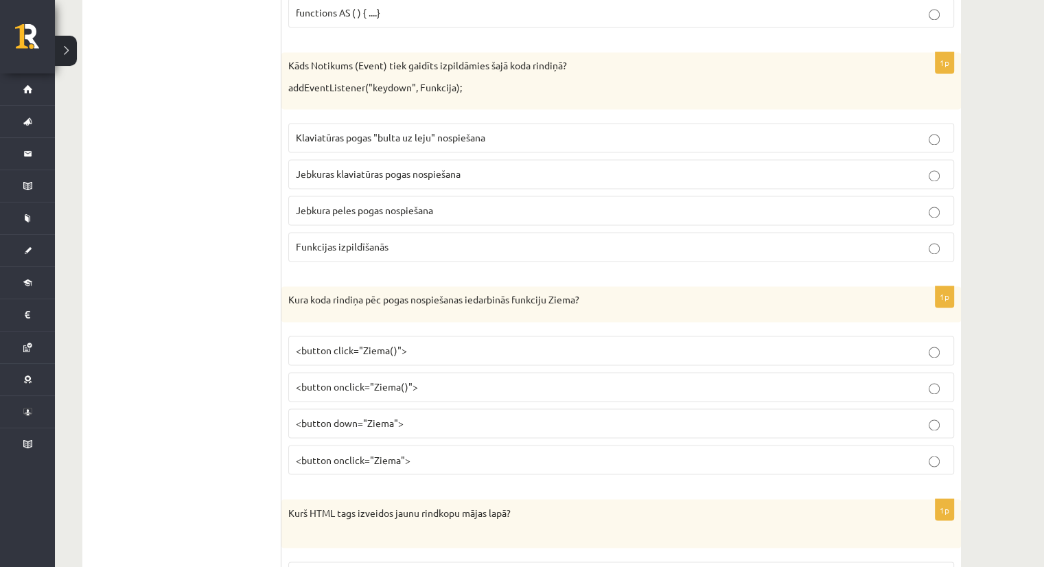
click at [764, 239] on p "Funkcijas izpildīšanās" at bounding box center [621, 246] width 650 height 14
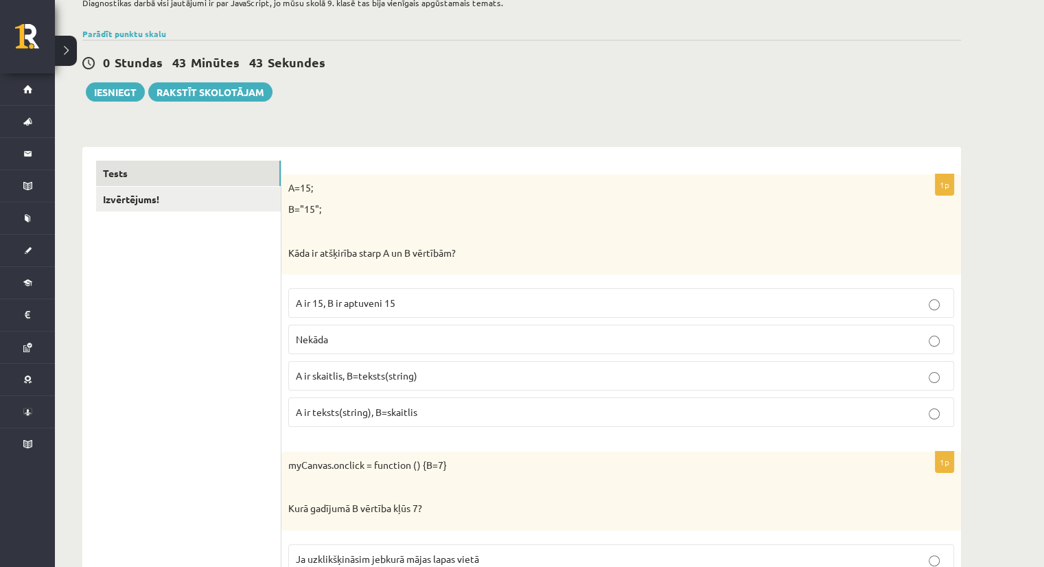
scroll to position [137, 0]
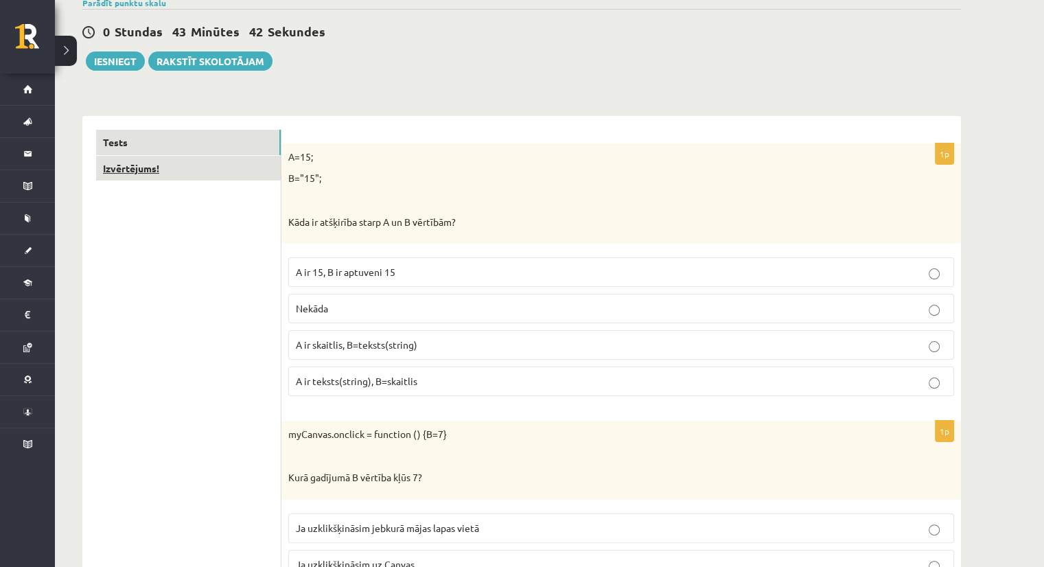
click at [128, 164] on link "Izvērtējums!" at bounding box center [188, 168] width 185 height 25
click at [124, 171] on link "Izvērtējums!" at bounding box center [188, 168] width 185 height 25
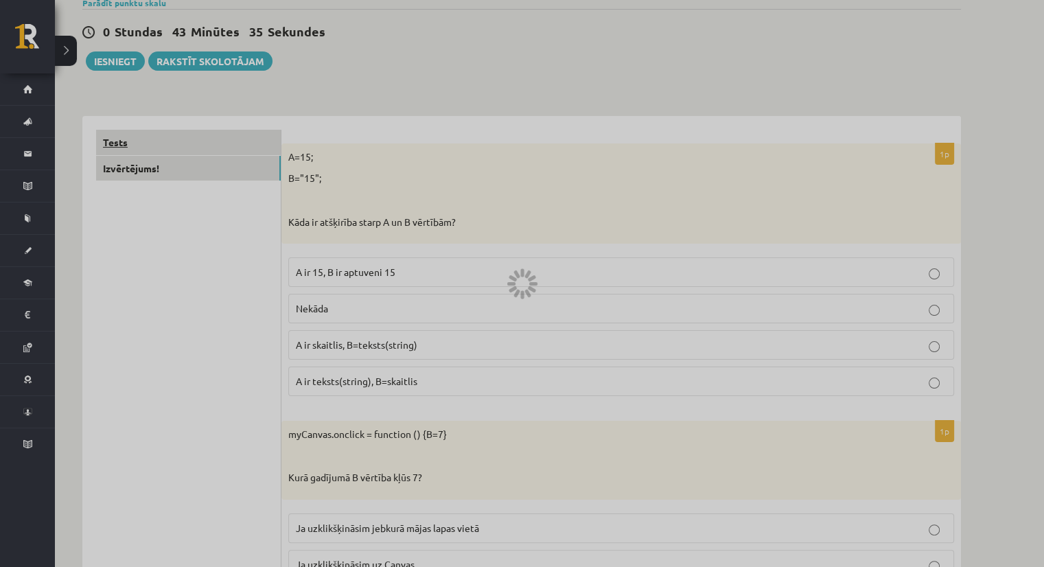
click at [138, 143] on div at bounding box center [522, 283] width 1044 height 567
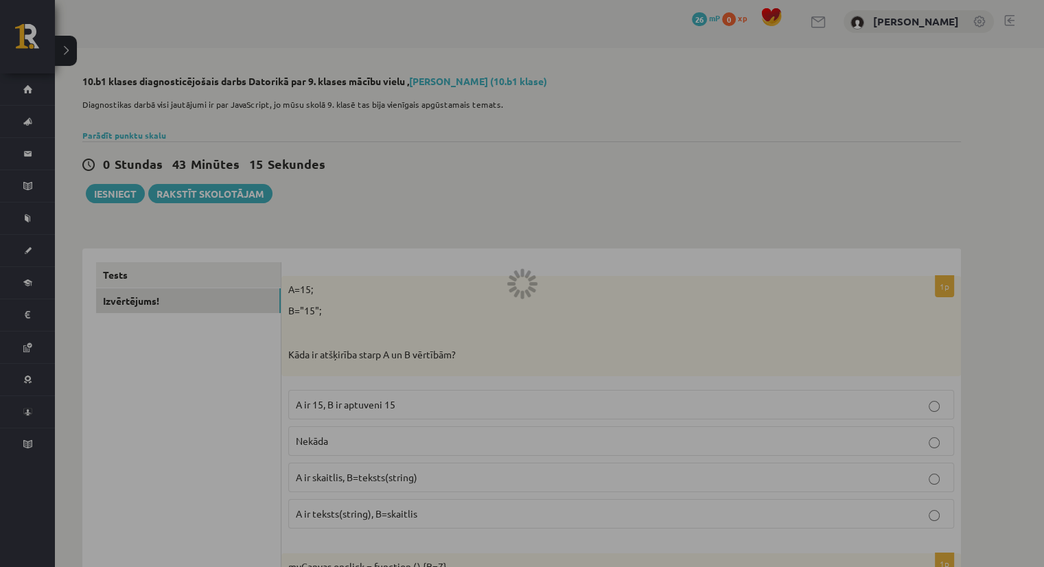
scroll to position [0, 0]
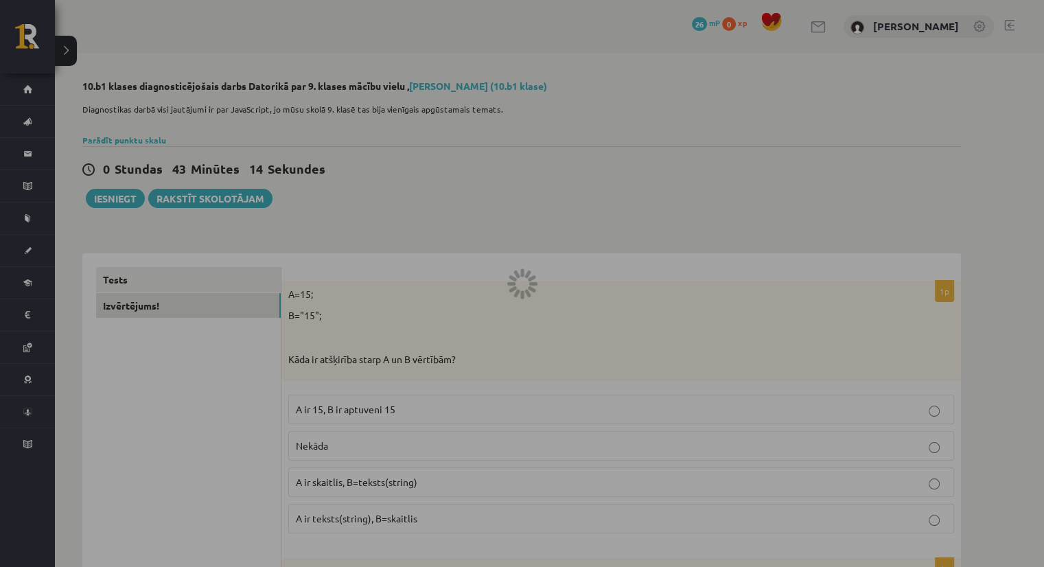
click at [119, 281] on div at bounding box center [522, 283] width 1044 height 567
click at [121, 280] on div at bounding box center [522, 283] width 1044 height 567
drag, startPoint x: 19, startPoint y: 43, endPoint x: 21, endPoint y: 25, distance: 18.0
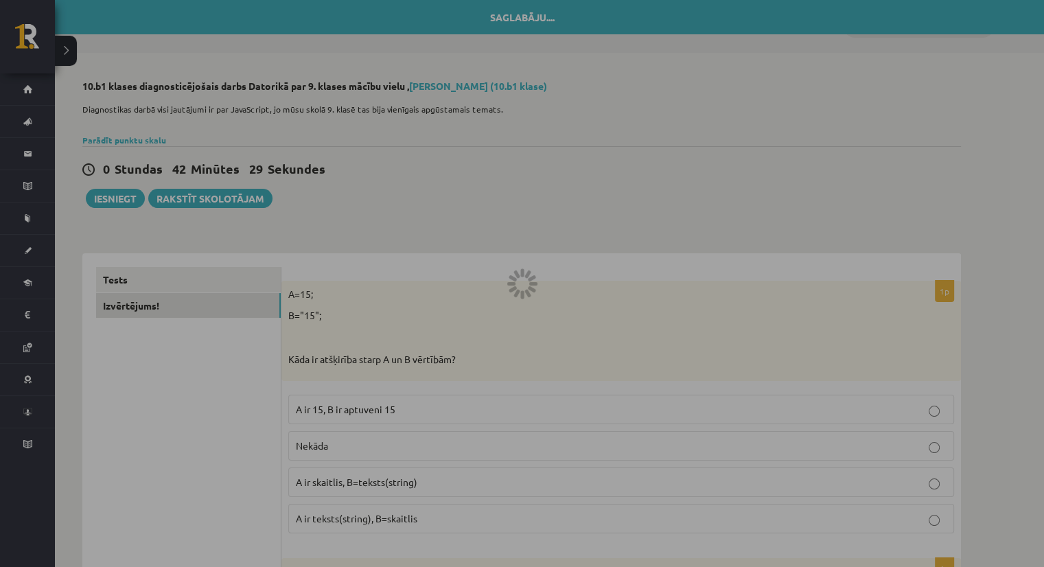
drag, startPoint x: 21, startPoint y: 25, endPoint x: 417, endPoint y: 147, distance: 414.1
click at [417, 147] on div at bounding box center [522, 283] width 1044 height 567
drag, startPoint x: 27, startPoint y: 40, endPoint x: 15, endPoint y: 21, distance: 23.1
drag, startPoint x: 15, startPoint y: 21, endPoint x: 467, endPoint y: 168, distance: 475.6
click at [467, 168] on div at bounding box center [522, 283] width 1044 height 567
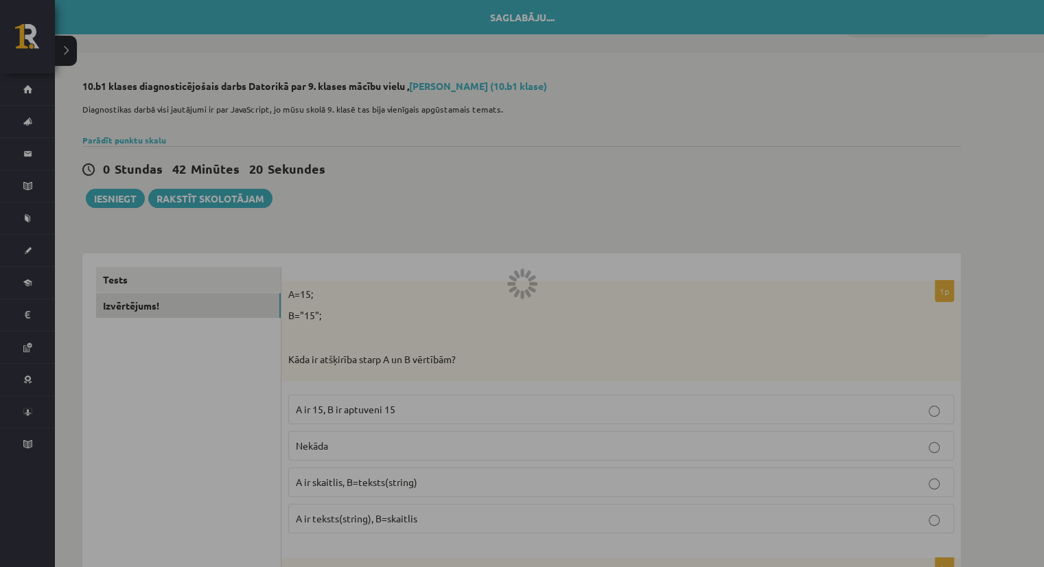
drag, startPoint x: 17, startPoint y: 45, endPoint x: 117, endPoint y: 485, distance: 451.6
drag, startPoint x: 117, startPoint y: 485, endPoint x: 30, endPoint y: 203, distance: 295.2
drag, startPoint x: 30, startPoint y: 203, endPoint x: 30, endPoint y: 97, distance: 106.4
drag, startPoint x: 30, startPoint y: 97, endPoint x: 655, endPoint y: 206, distance: 634.5
click at [655, 206] on div at bounding box center [522, 283] width 1044 height 567
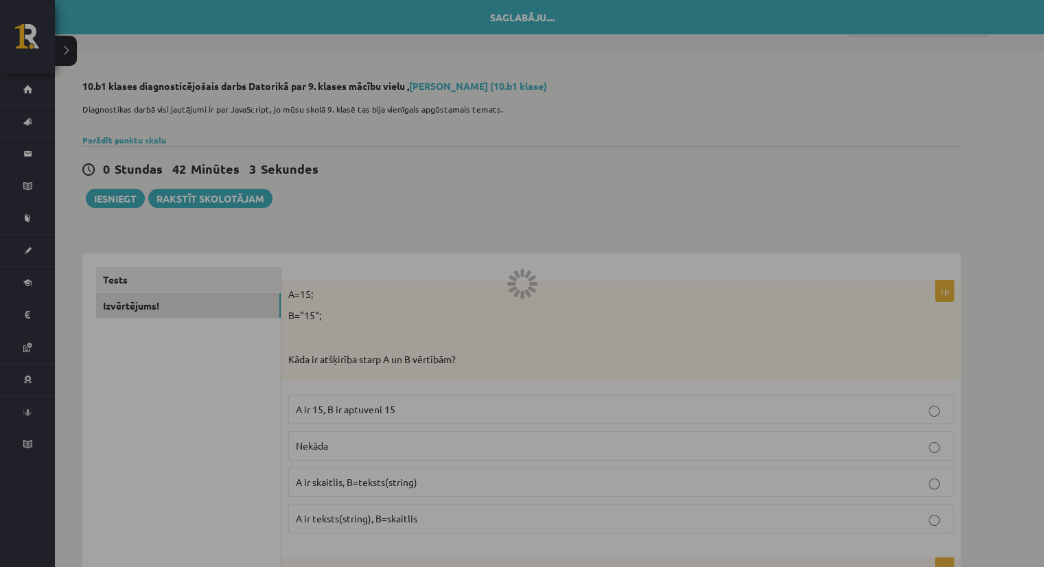
drag, startPoint x: 25, startPoint y: 44, endPoint x: 22, endPoint y: 12, distance: 31.7
click at [22, 12] on div at bounding box center [522, 283] width 1044 height 567
click at [59, 58] on div at bounding box center [522, 283] width 1044 height 567
click at [72, 53] on div at bounding box center [522, 283] width 1044 height 567
click at [525, 168] on div at bounding box center [522, 283] width 1044 height 567
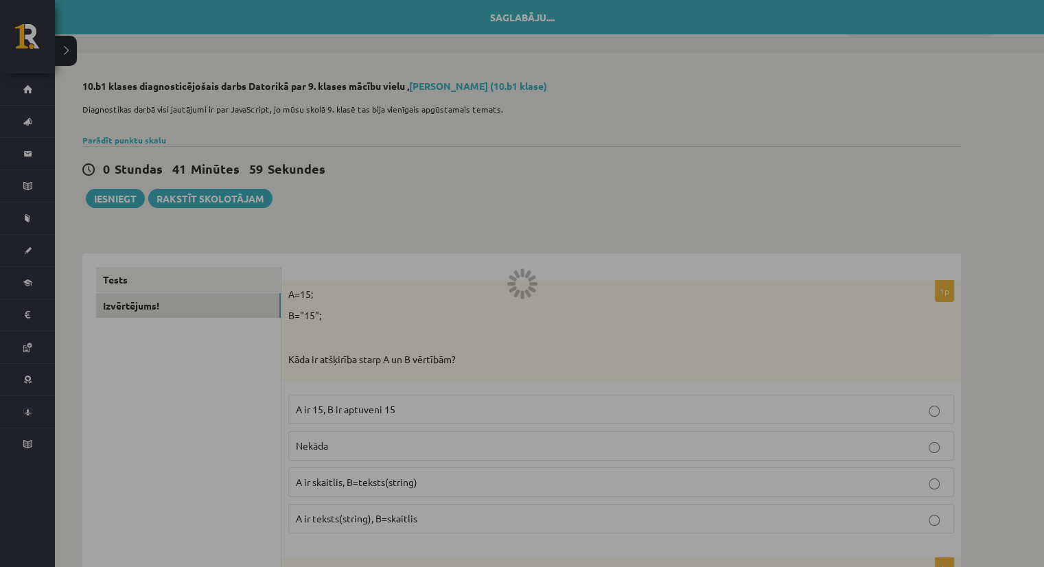
click at [73, 47] on div at bounding box center [522, 283] width 1044 height 567
click at [21, 36] on div at bounding box center [522, 283] width 1044 height 567
click at [184, 273] on div at bounding box center [522, 283] width 1044 height 567
click at [19, 41] on div at bounding box center [522, 283] width 1044 height 567
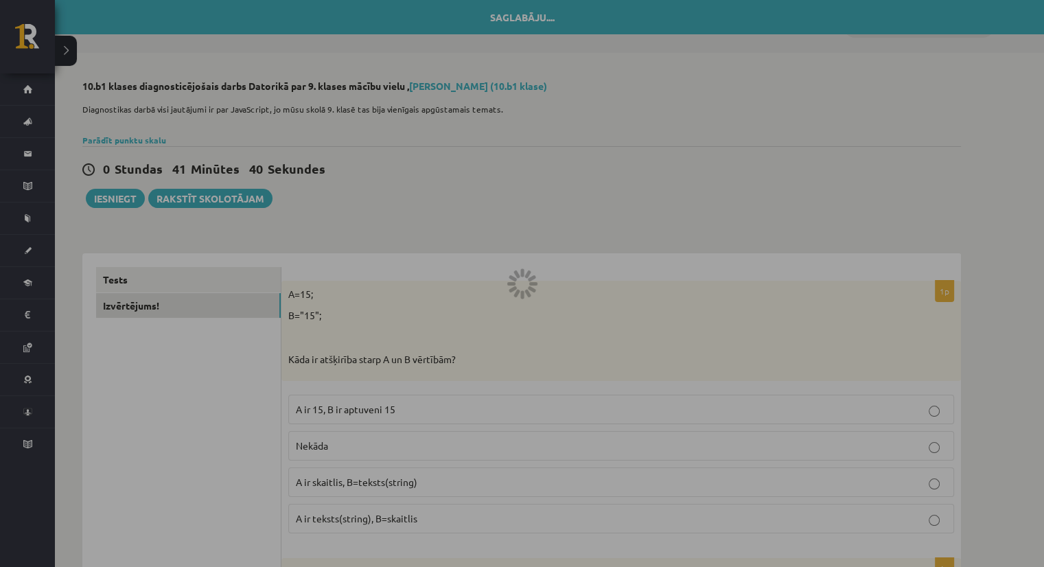
click at [480, 244] on div at bounding box center [522, 283] width 1044 height 567
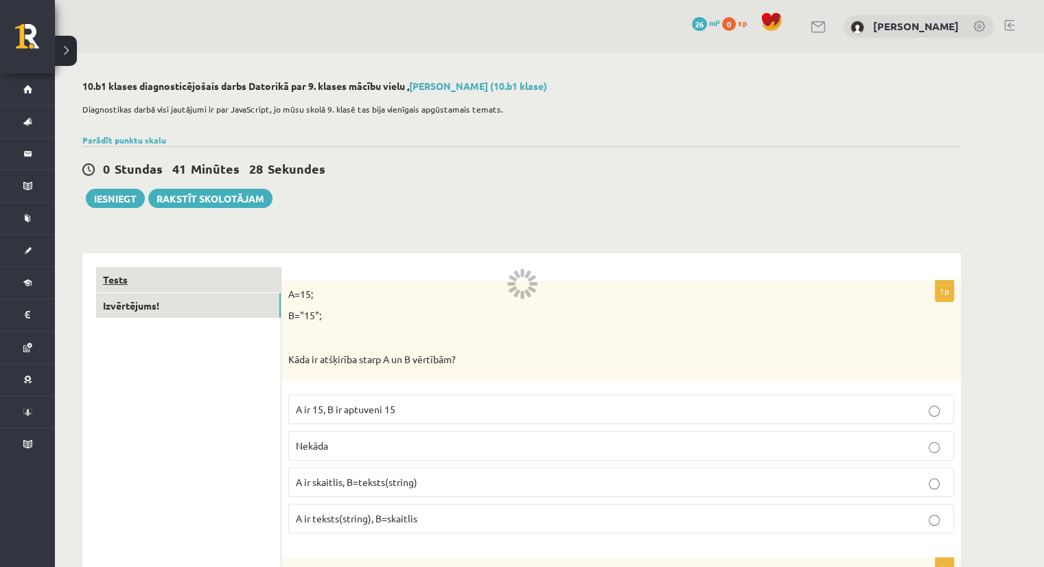
click at [167, 279] on link "Tests" at bounding box center [188, 279] width 185 height 25
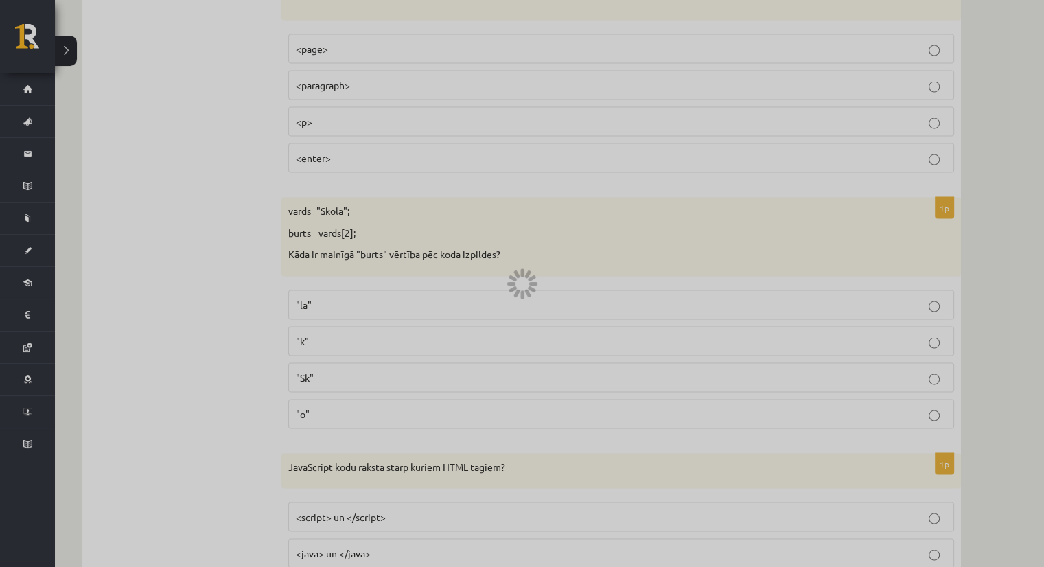
scroll to position [2676, 0]
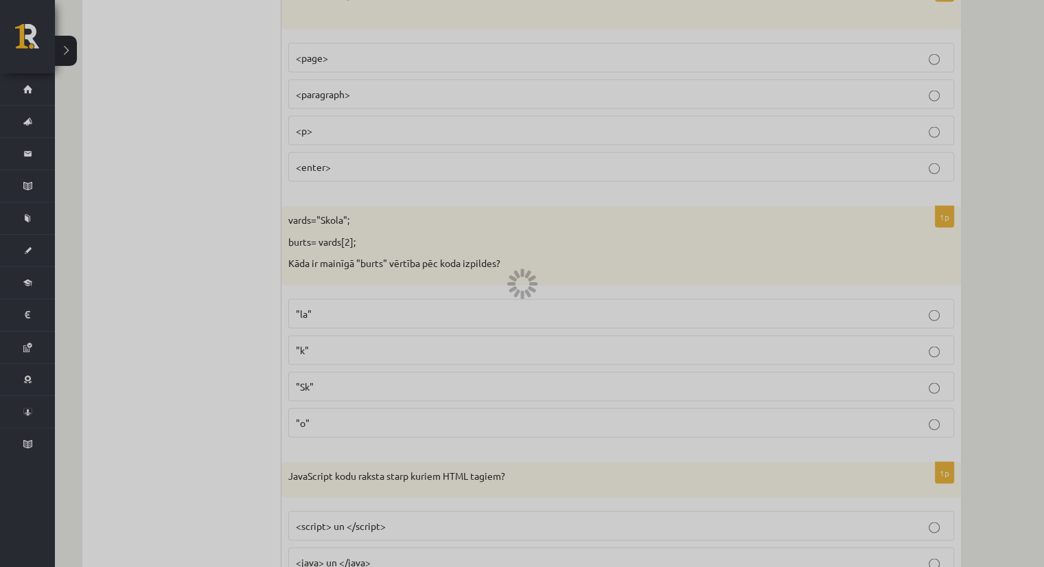
click at [422, 305] on div at bounding box center [522, 283] width 1044 height 567
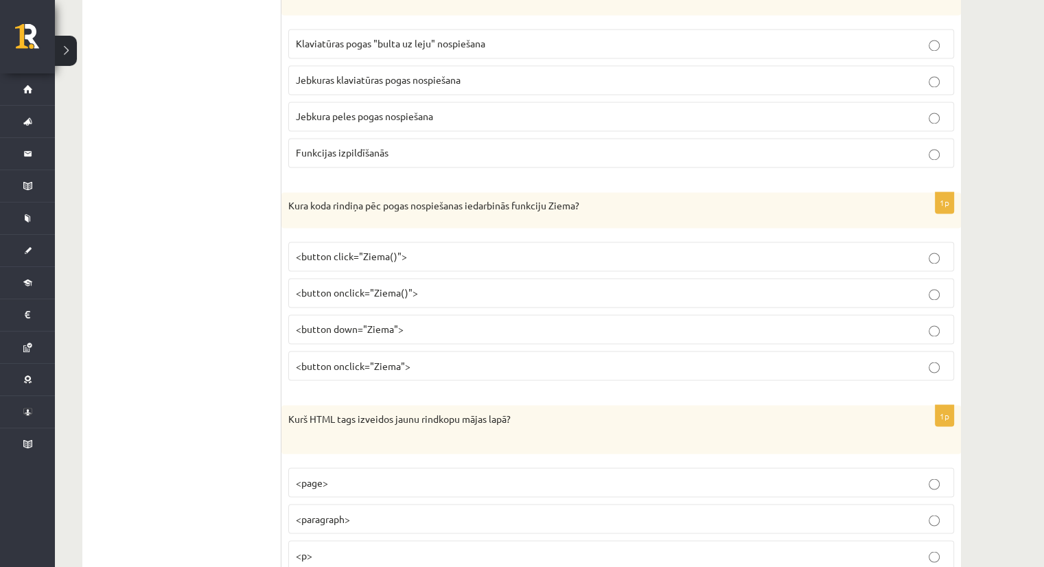
scroll to position [2196, 0]
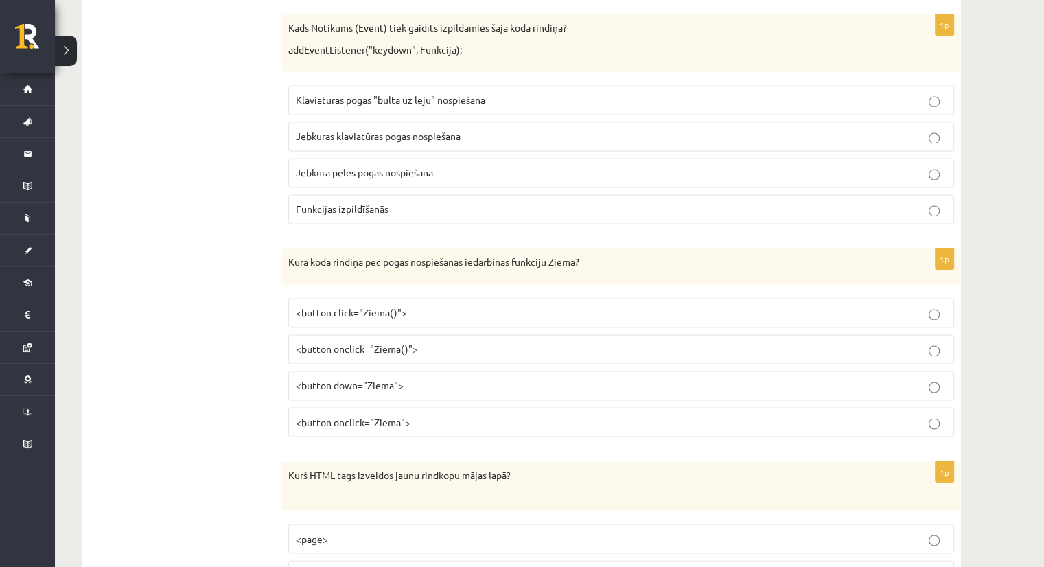
click at [349, 415] on span "<button onclick="Ziema">" at bounding box center [353, 421] width 115 height 12
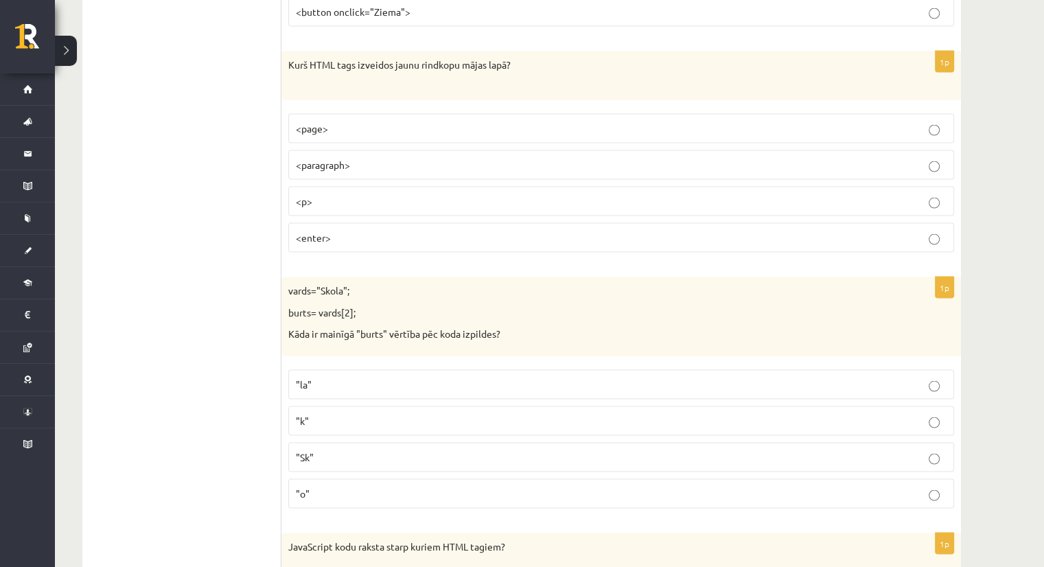
scroll to position [2607, 0]
click at [363, 228] on p "<enter>" at bounding box center [621, 235] width 650 height 14
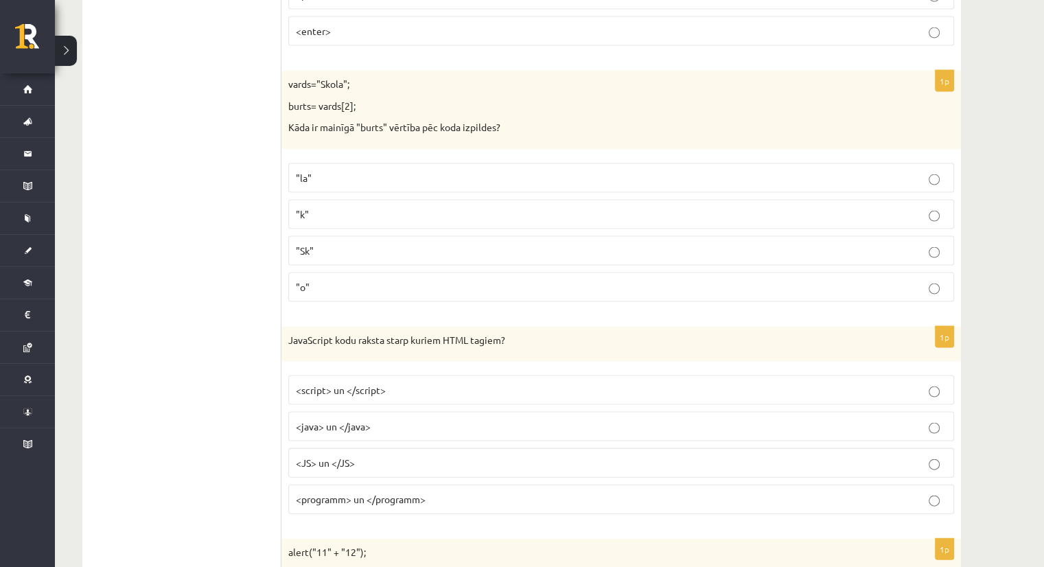
scroll to position [2813, 0]
click at [328, 198] on label ""k"" at bounding box center [621, 213] width 666 height 30
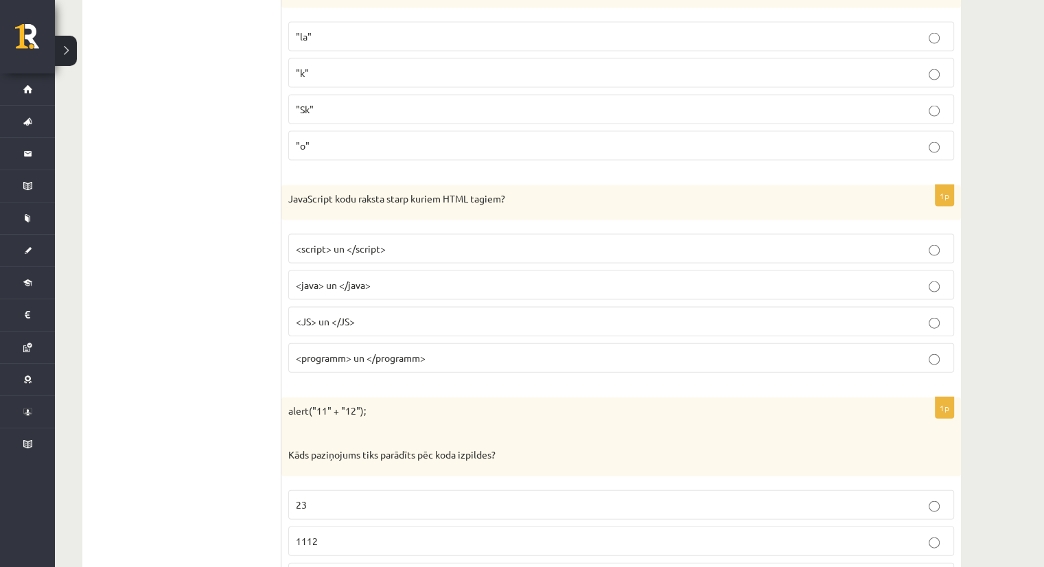
scroll to position [2950, 0]
click at [324, 247] on label "<script> un </script>" at bounding box center [621, 252] width 666 height 30
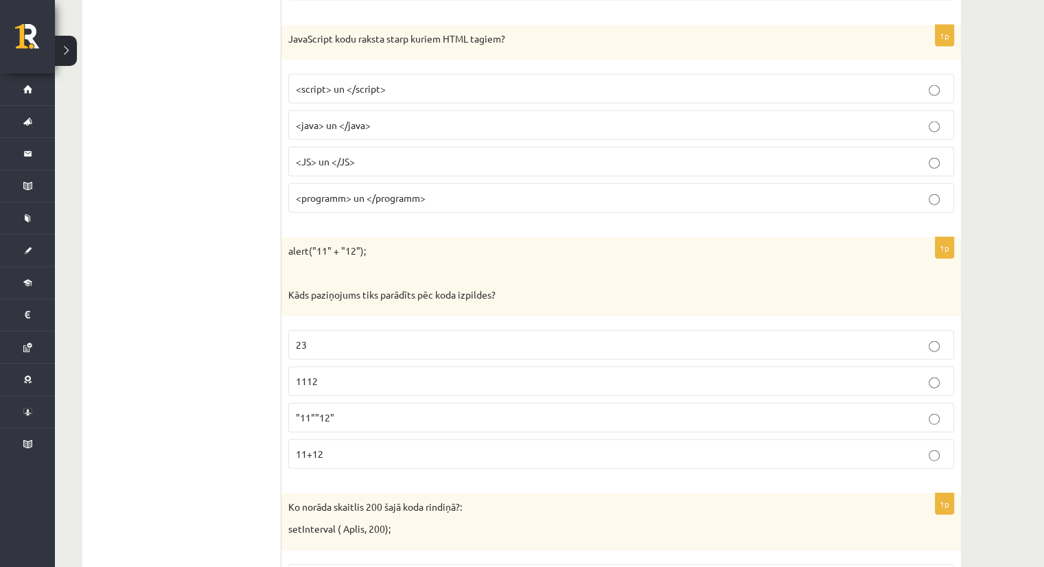
scroll to position [3156, 0]
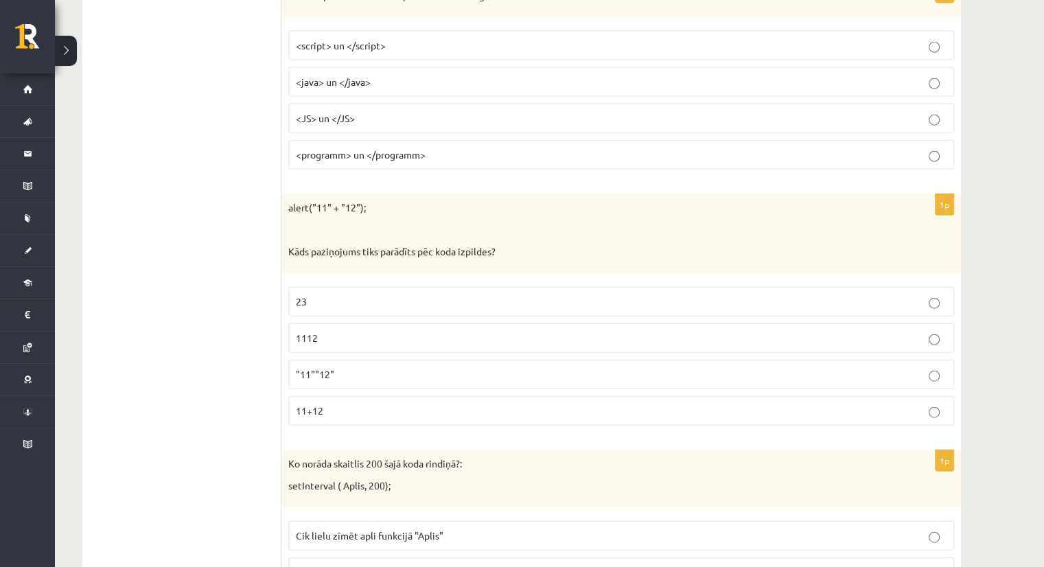
click at [312, 294] on p "23" at bounding box center [621, 301] width 650 height 14
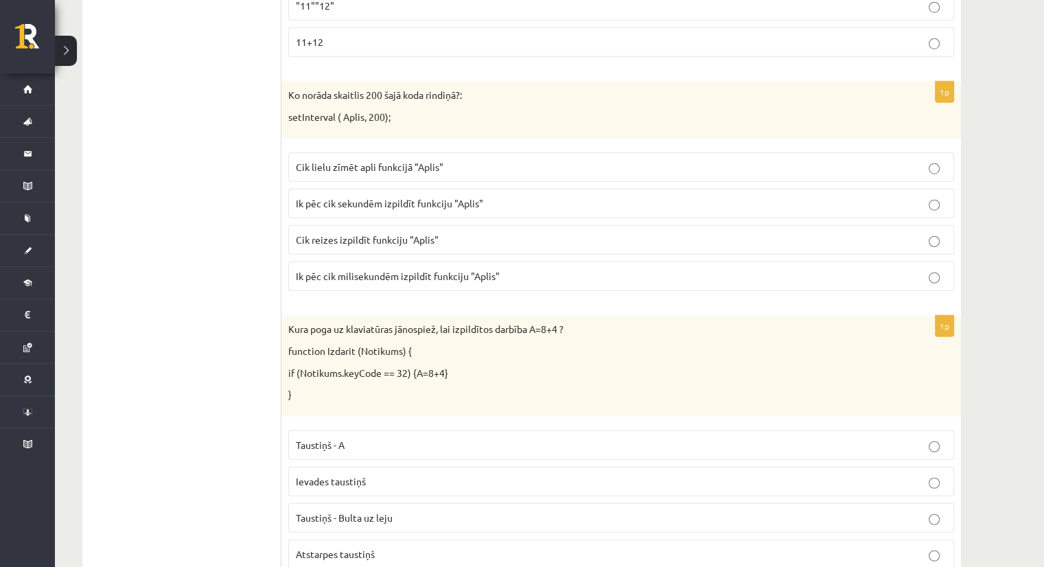
scroll to position [3568, 0]
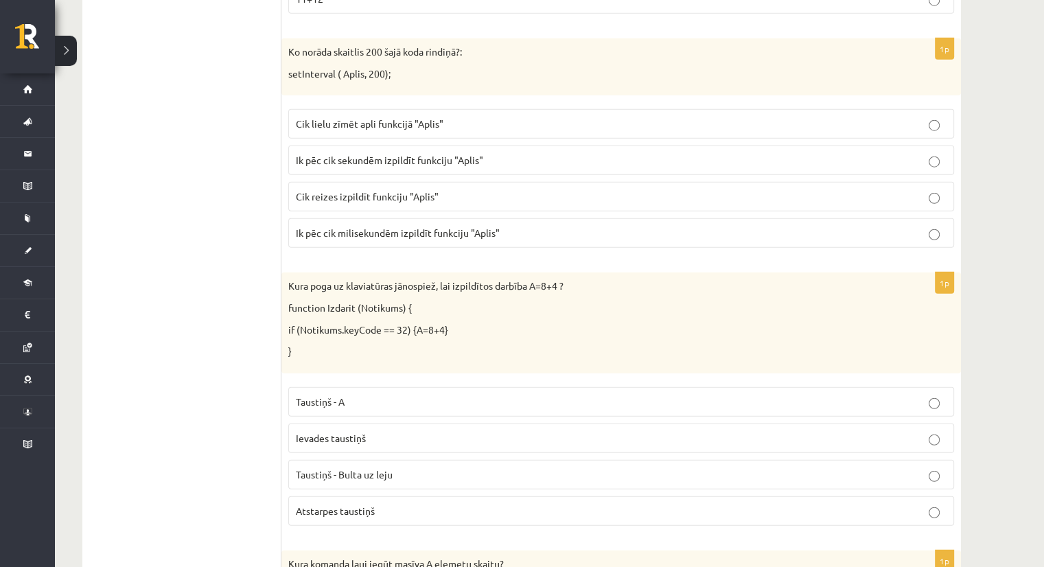
click at [376, 190] on span "Cik reizes izpildīt funkciju "Aplis"" at bounding box center [367, 196] width 143 height 12
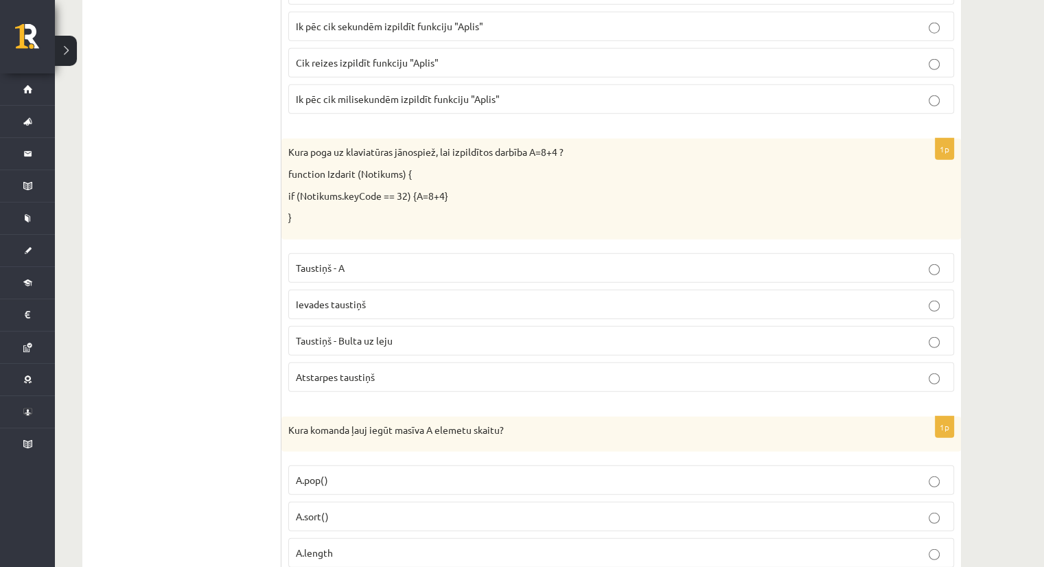
scroll to position [3705, 0]
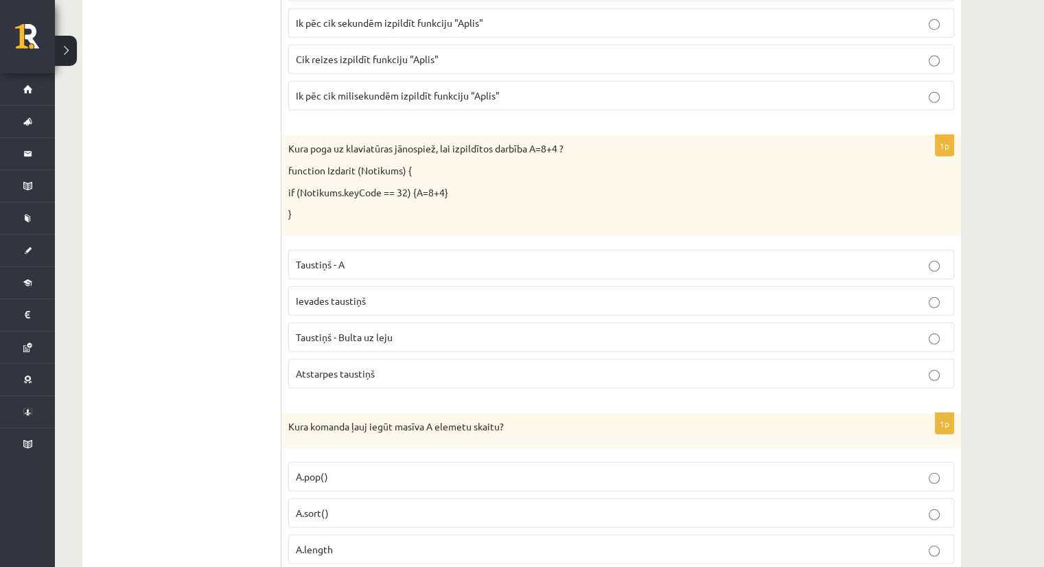
click at [360, 257] on p "Taustiņš - A" at bounding box center [621, 264] width 650 height 14
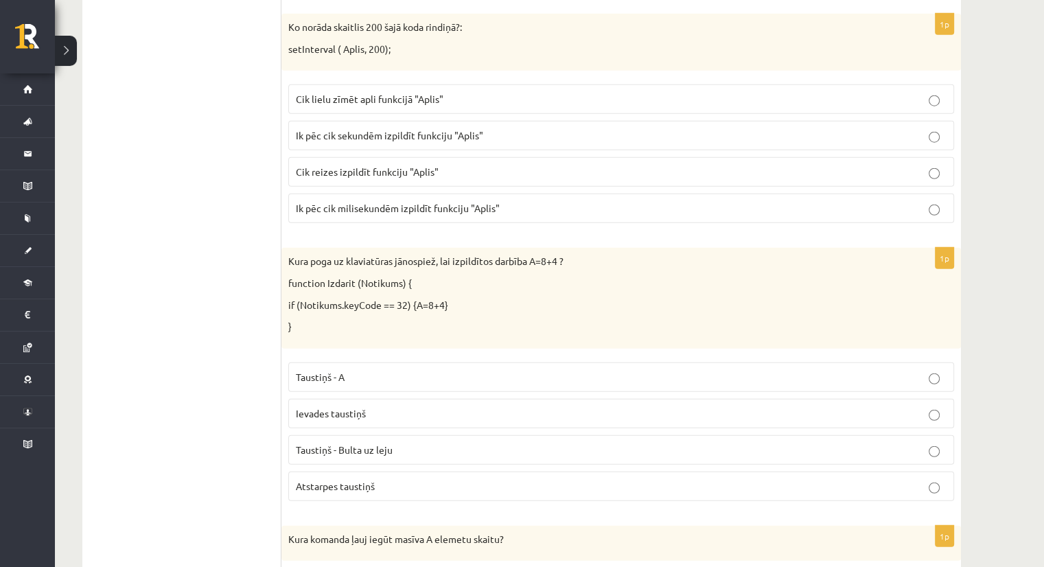
scroll to position [3568, 0]
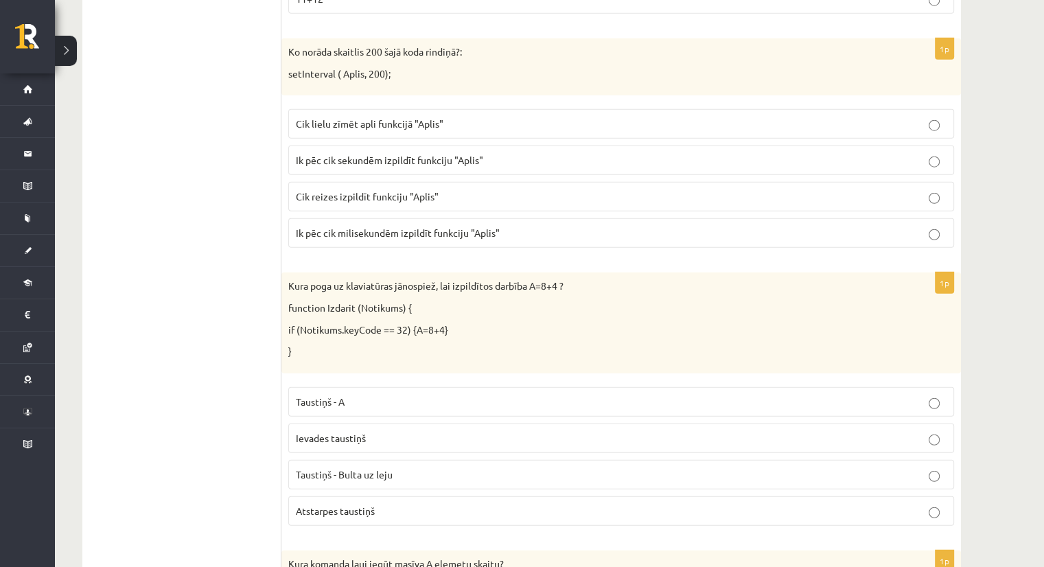
click at [373, 226] on p "Ik pēc cik milisekundēm izpildīt funkciju "Aplis"" at bounding box center [621, 233] width 650 height 14
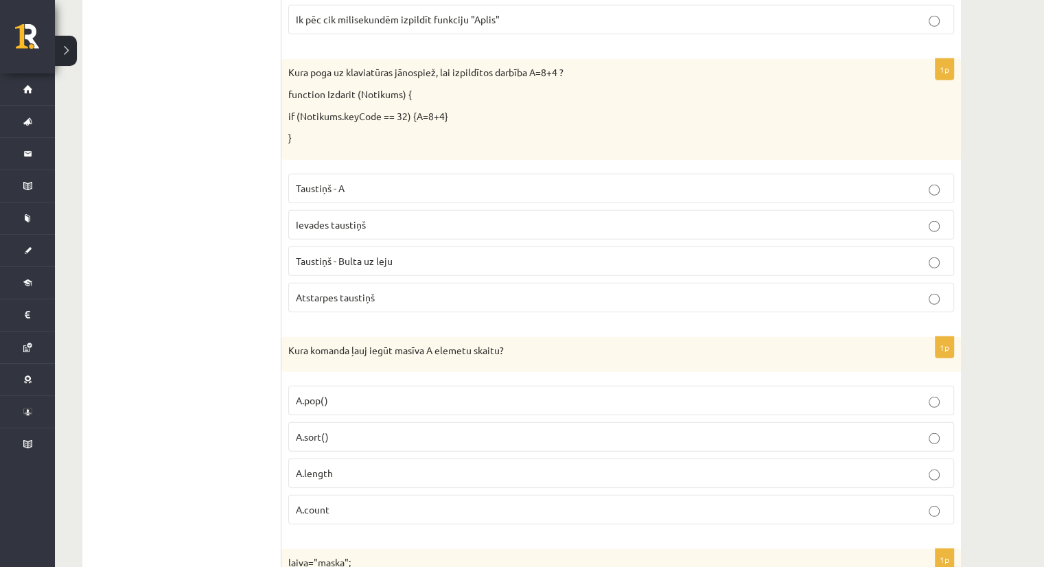
scroll to position [3774, 0]
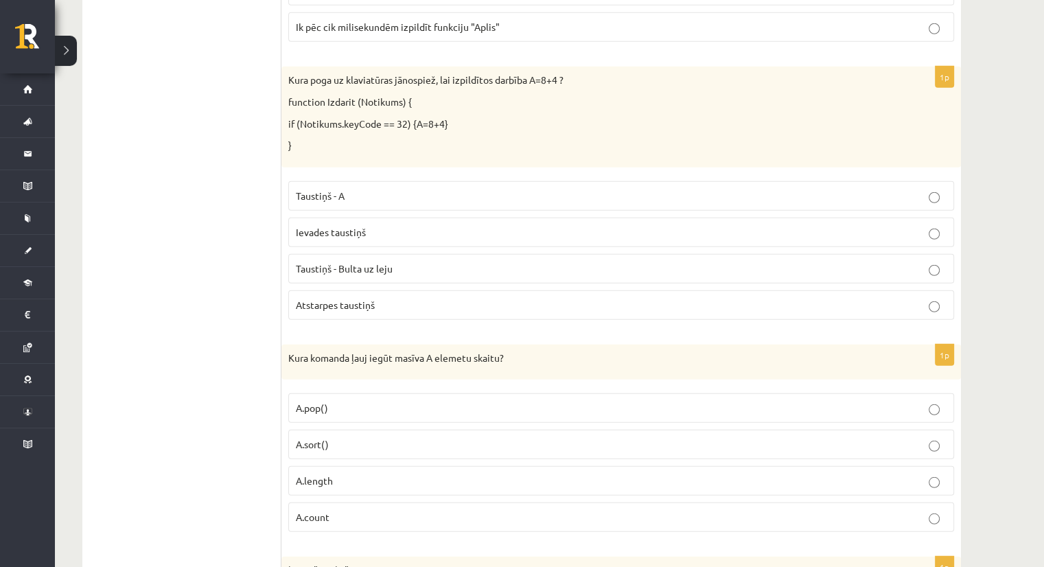
click at [336, 510] on p "A.count" at bounding box center [621, 517] width 650 height 14
click at [318, 225] on p "Ievades taustiņš" at bounding box center [621, 232] width 650 height 14
click at [363, 262] on span "Taustiņš - Bulta uz leju" at bounding box center [344, 268] width 97 height 12
click at [382, 225] on p "Ievades taustiņš" at bounding box center [621, 232] width 650 height 14
click at [369, 262] on span "Taustiņš - Bulta uz leju" at bounding box center [344, 268] width 97 height 12
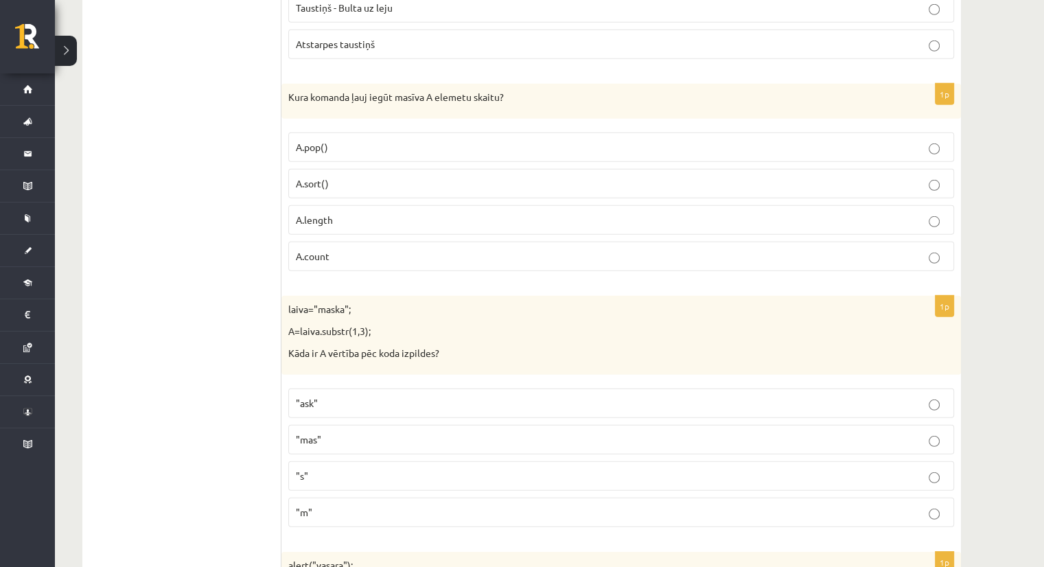
scroll to position [4048, 0]
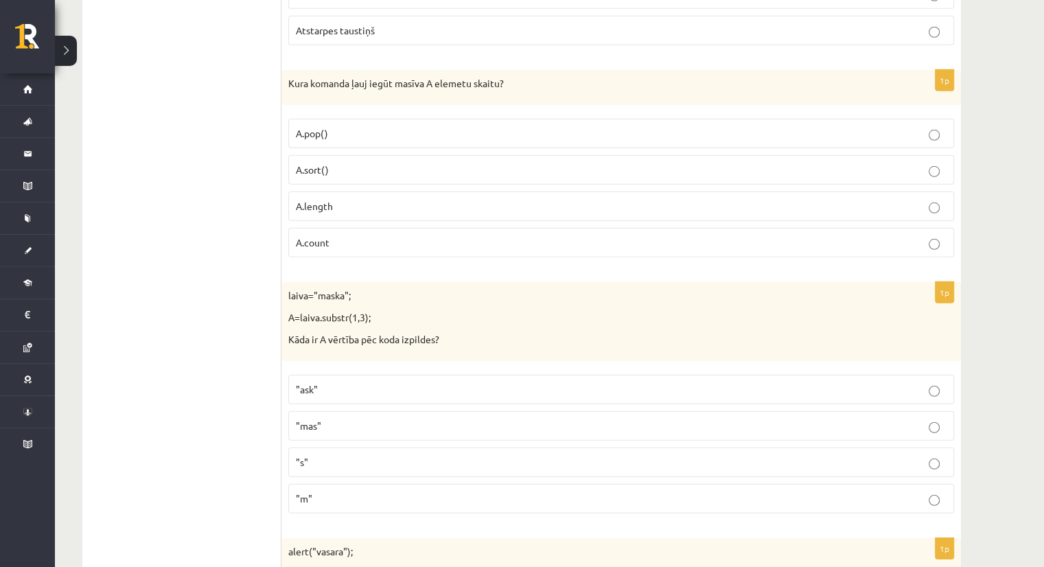
click at [325, 419] on p ""mas"" at bounding box center [621, 426] width 650 height 14
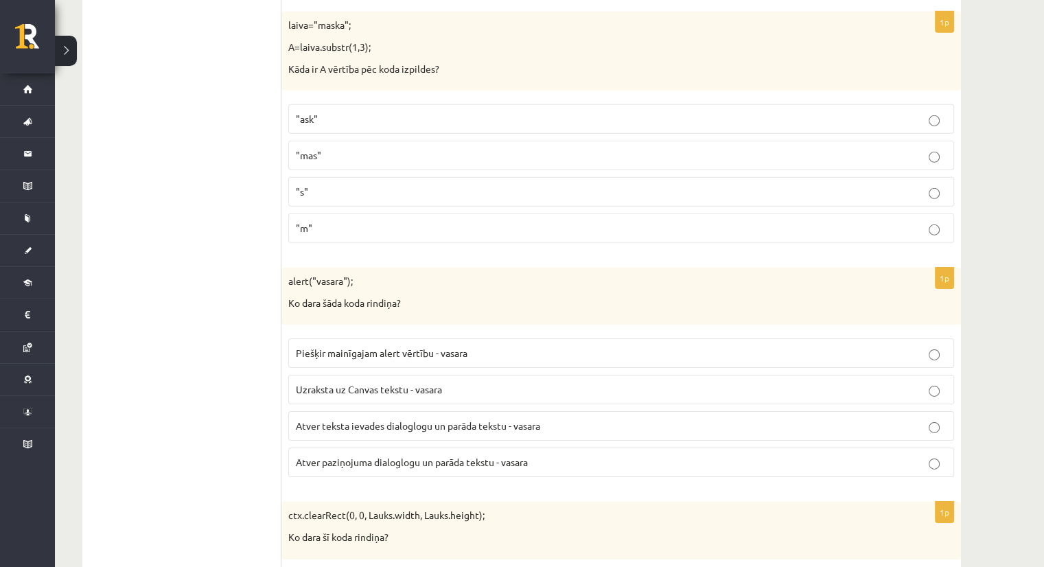
scroll to position [4323, 0]
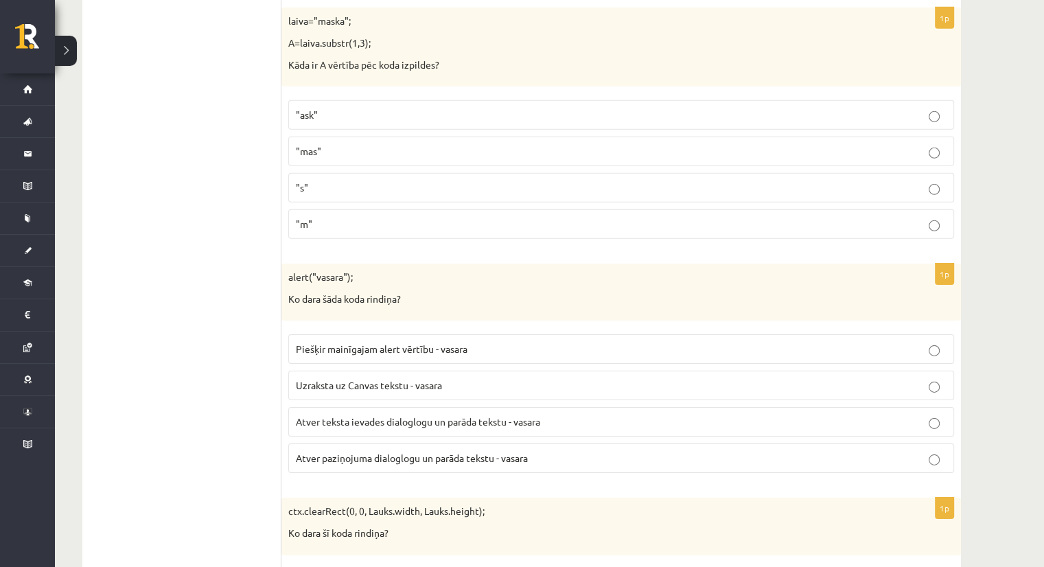
click at [370, 342] on span "Piešķir mainīgajam alert vērtību - vasara" at bounding box center [382, 348] width 172 height 12
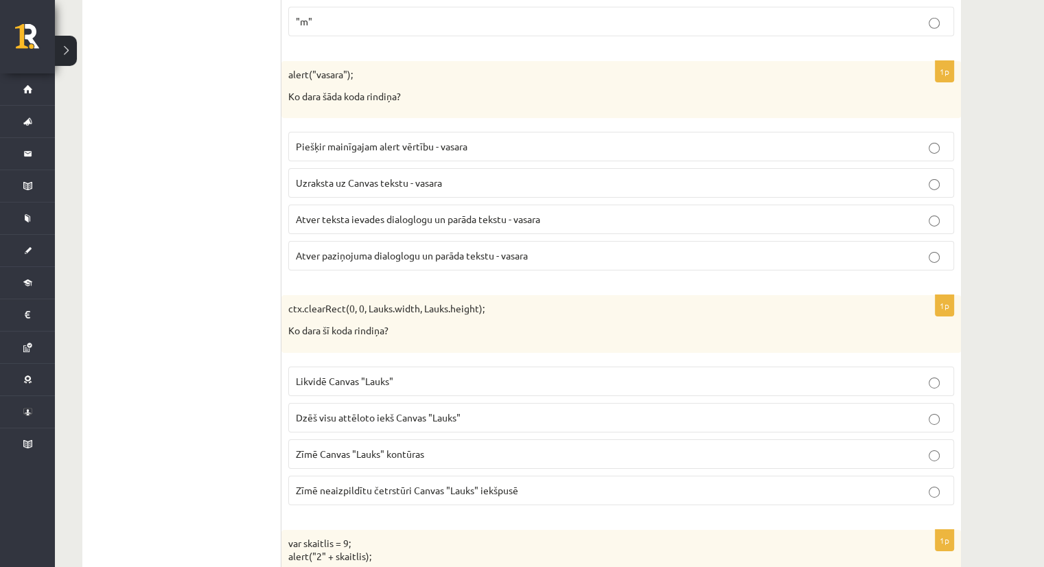
scroll to position [4528, 0]
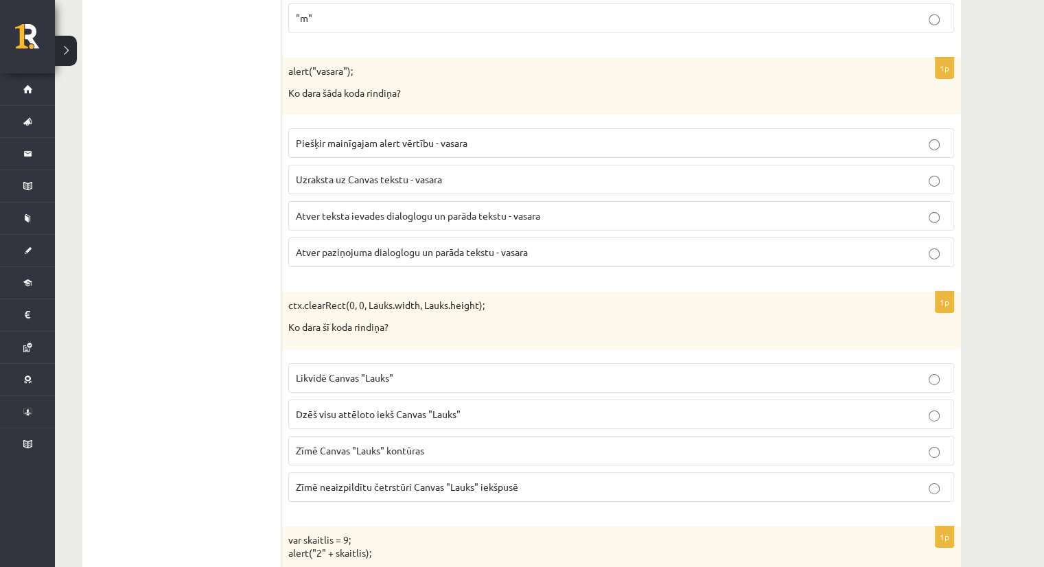
click at [344, 246] on span "Atver paziņojuma dialoglogu un parāda tekstu - vasara" at bounding box center [412, 252] width 232 height 12
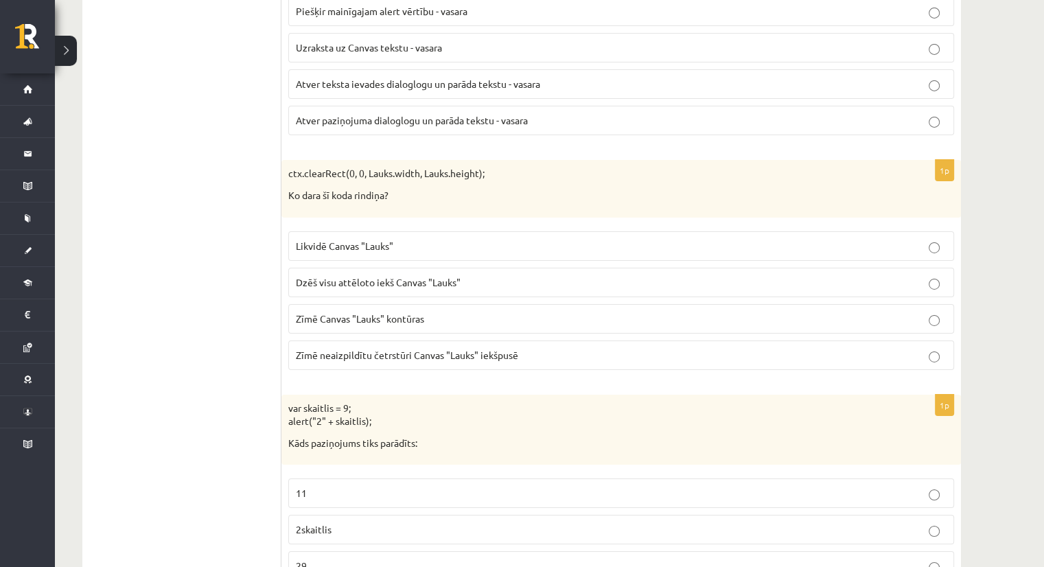
scroll to position [4666, 0]
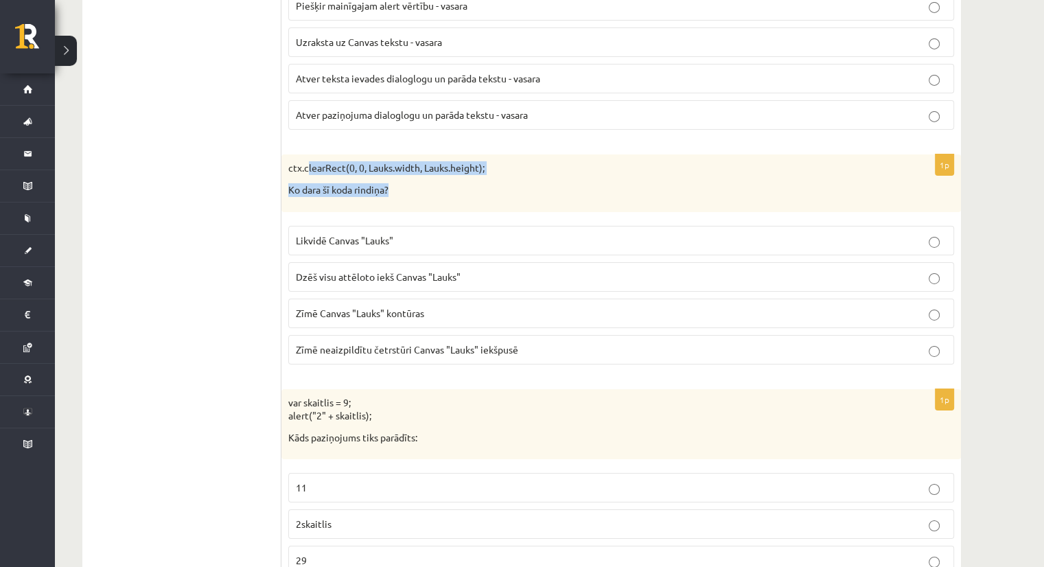
drag, startPoint x: 305, startPoint y: 150, endPoint x: 406, endPoint y: 160, distance: 101.4
click at [406, 160] on div "ctx.clearRect(0, 0, Lauks.width, Lauks.height); Ko dara šī koda rindiņa?" at bounding box center [620, 182] width 679 height 57
click at [489, 161] on div "ctx.clearRect(0, 0, Lauks.width, Lauks.height); Ko dara šī koda rindiņa?" at bounding box center [620, 182] width 679 height 57
click at [392, 270] on span "Dzēš visu attēloto iekš Canvas "Lauks"" at bounding box center [378, 276] width 165 height 12
click at [411, 231] on label "Likvidē Canvas "Lauks"" at bounding box center [621, 241] width 666 height 30
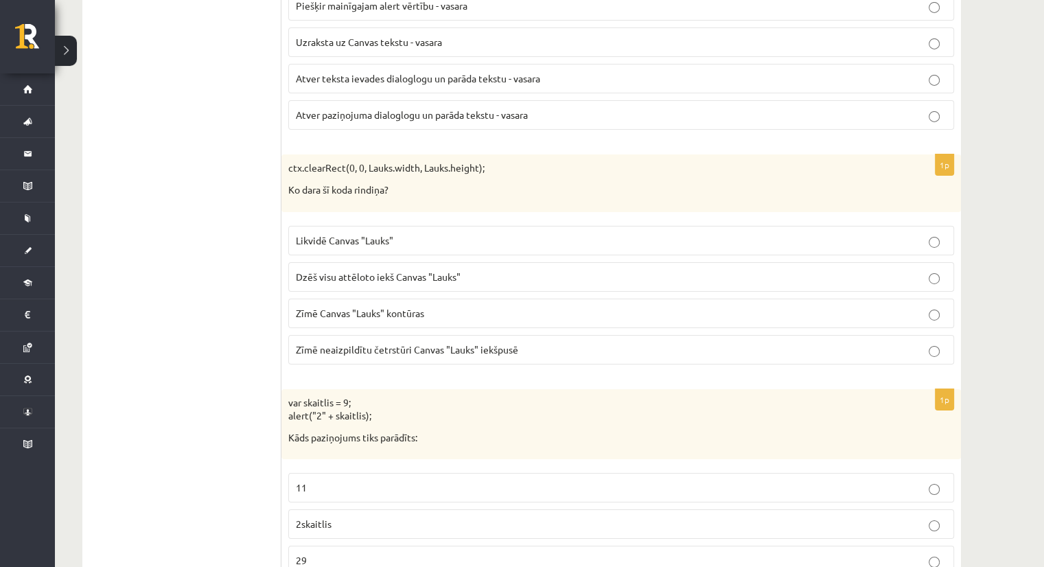
drag, startPoint x: 457, startPoint y: 150, endPoint x: 497, endPoint y: 151, distance: 40.5
click at [497, 161] on p "ctx.clearRect(0, 0, Lauks.width, Lauks.height);" at bounding box center [586, 168] width 597 height 14
drag, startPoint x: 497, startPoint y: 151, endPoint x: 371, endPoint y: 141, distance: 126.7
click at [371, 161] on p "ctx.clearRect(0, 0, Lauks.width, Lauks.height);" at bounding box center [586, 168] width 597 height 14
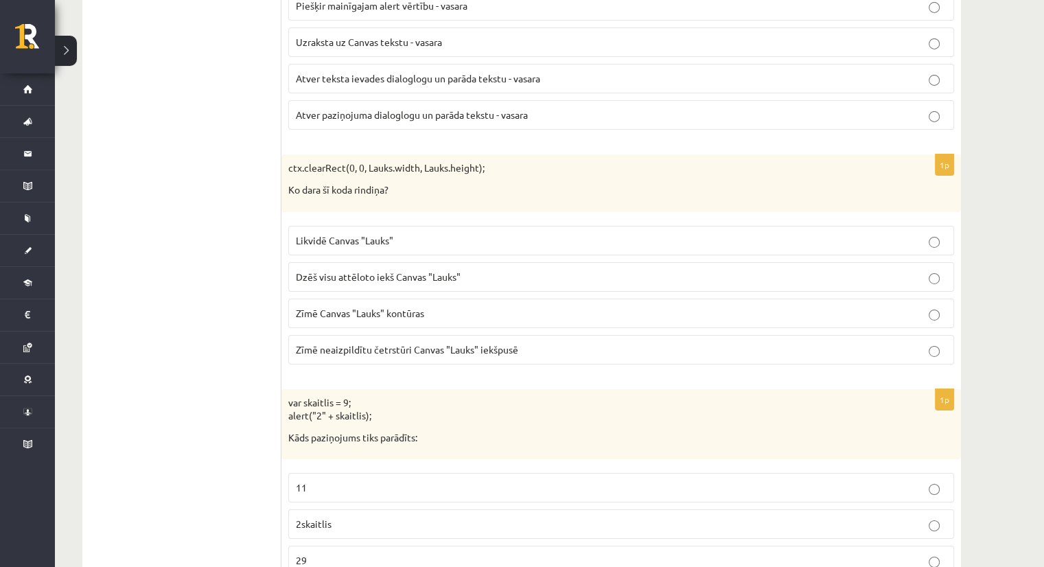
click at [427, 270] on span "Dzēš visu attēloto iekš Canvas "Lauks"" at bounding box center [378, 276] width 165 height 12
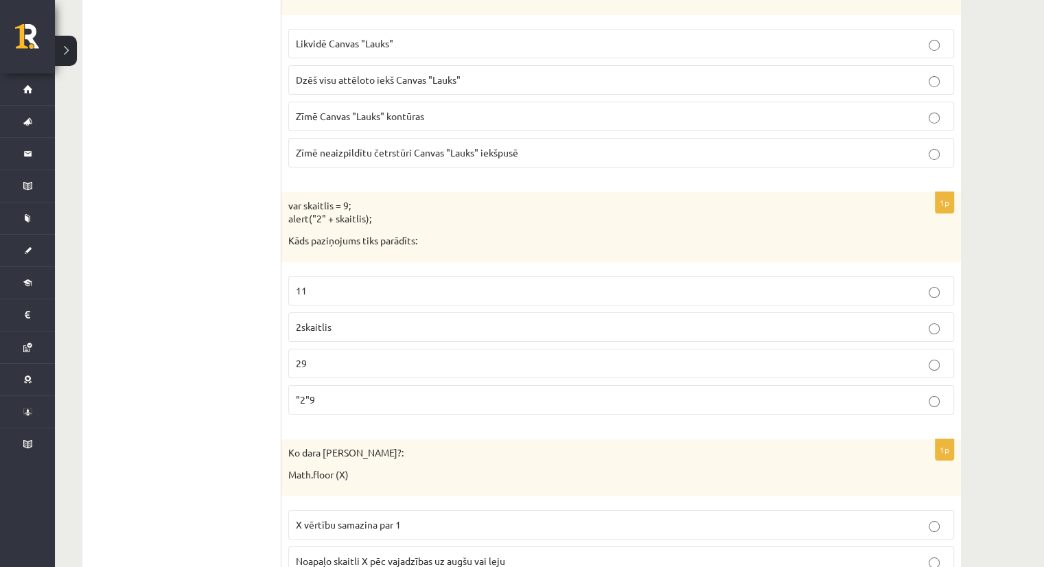
scroll to position [4872, 0]
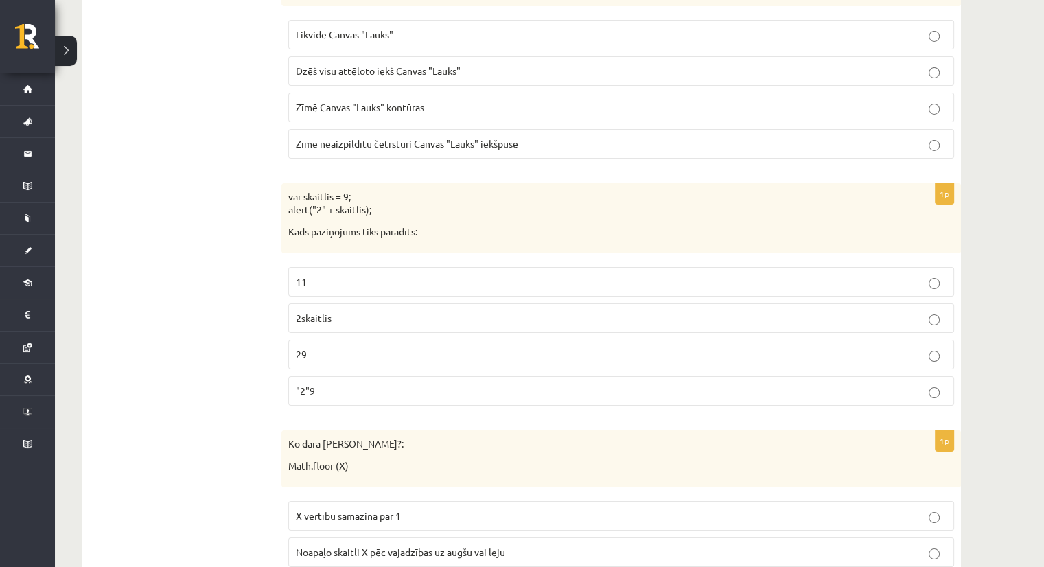
click at [316, 274] on p "11" at bounding box center [621, 281] width 650 height 14
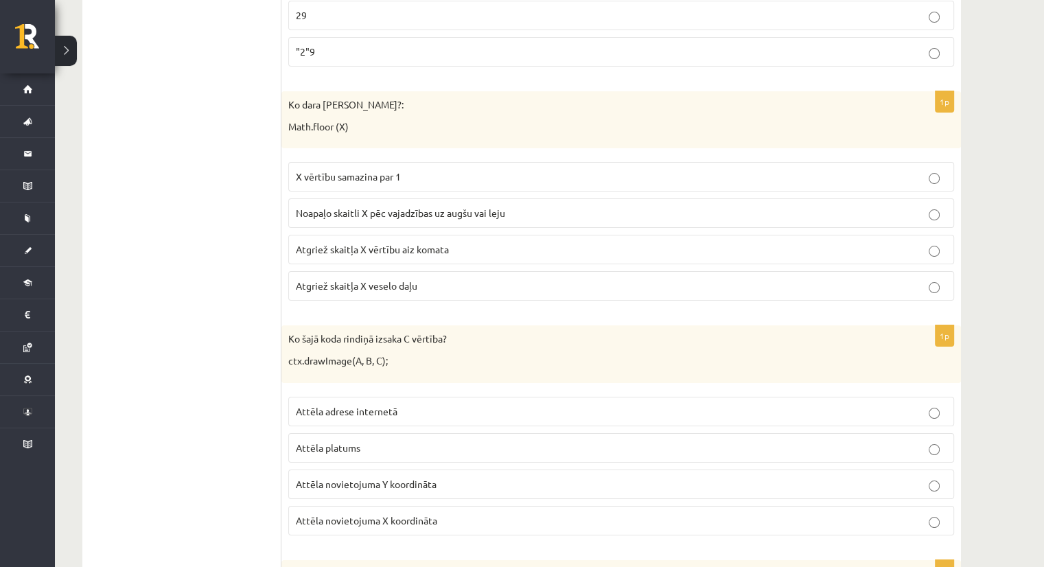
scroll to position [5215, 0]
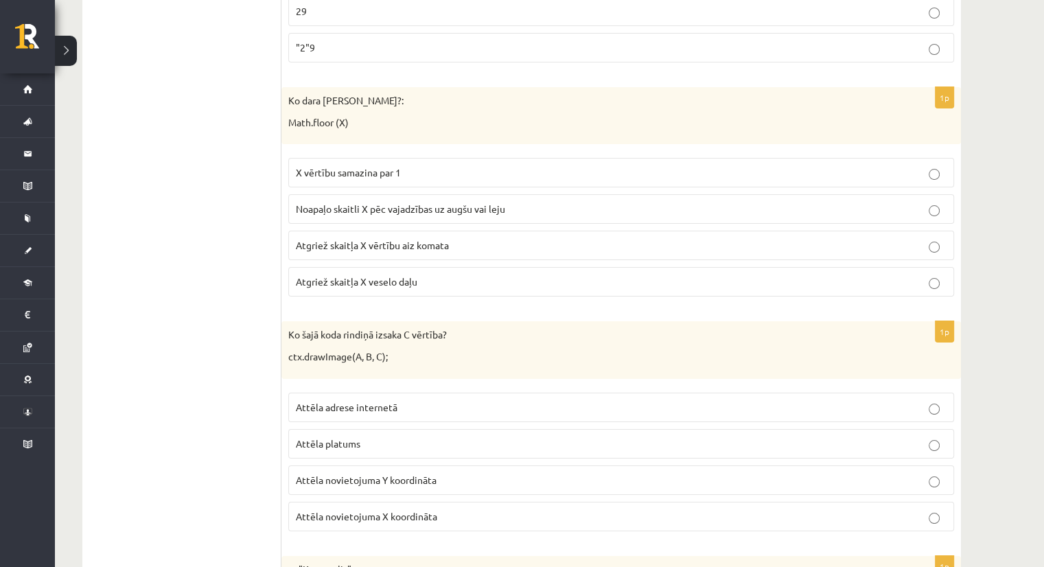
click at [420, 202] on span "Noapaļo skaitli X pēc vajadzības uz augšu vai leju" at bounding box center [400, 208] width 209 height 12
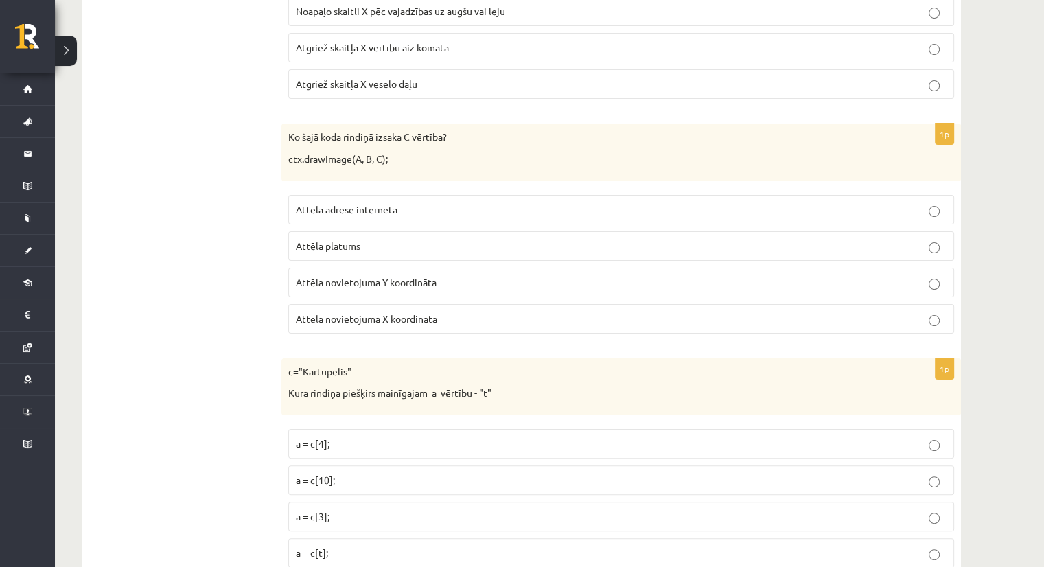
scroll to position [5420, 0]
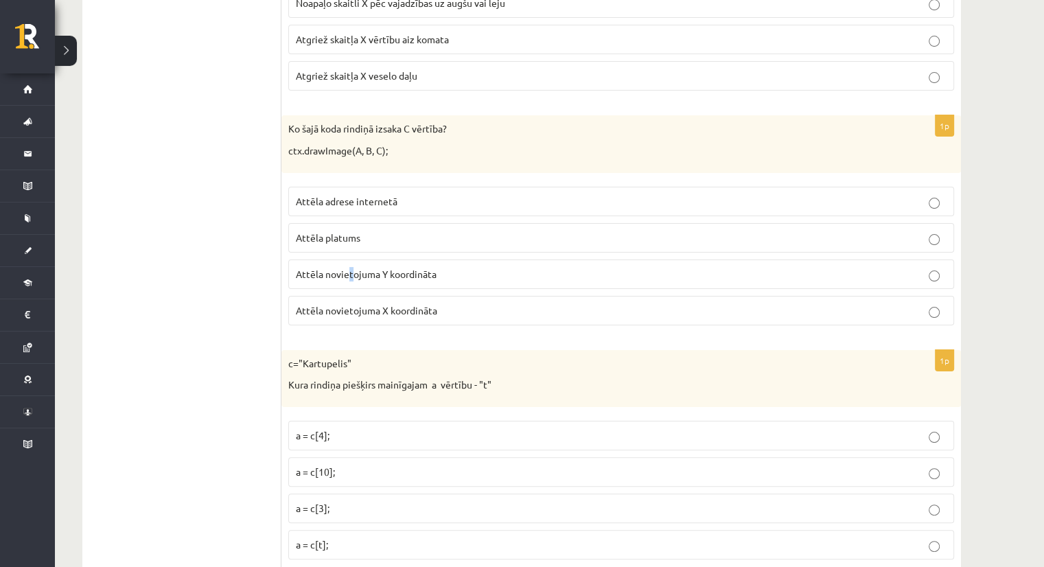
click at [351, 267] on p "Attēla novietojuma Y koordināta" at bounding box center [621, 274] width 650 height 14
click at [395, 259] on label "Attēla novietojuma Y koordināta" at bounding box center [621, 274] width 666 height 30
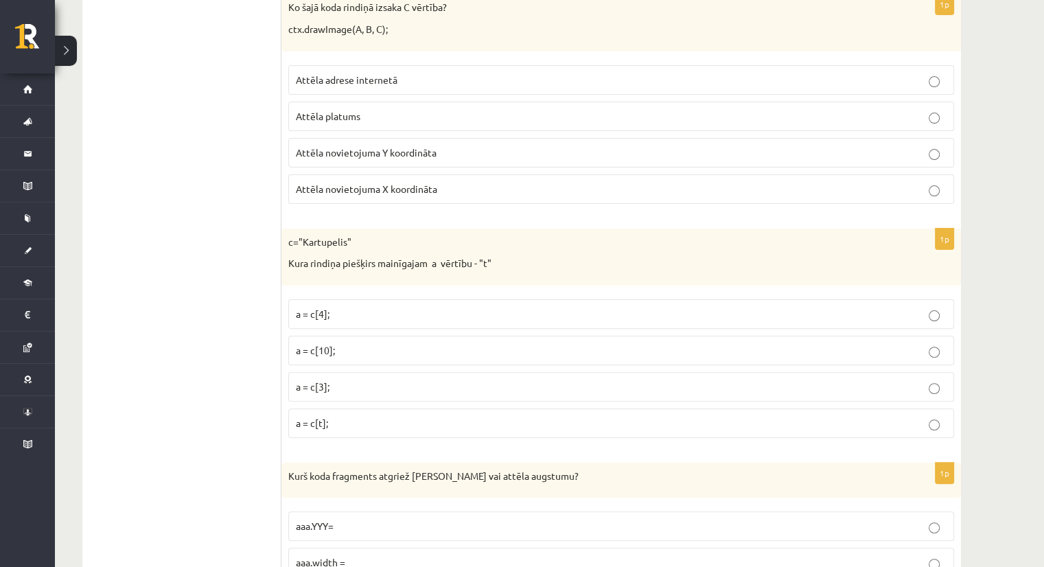
scroll to position [5558, 0]
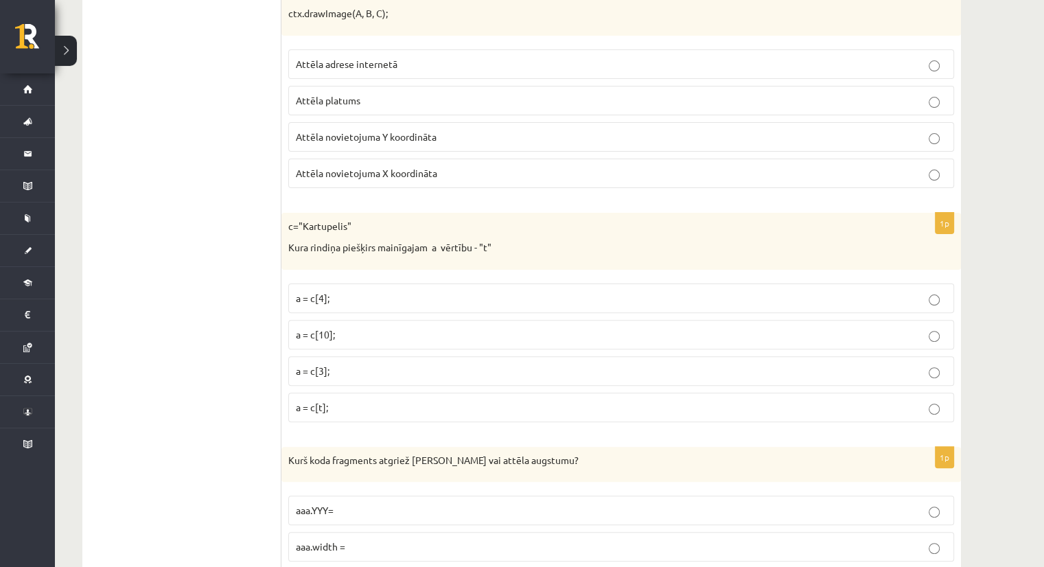
click at [318, 364] on span "a = c[3];" at bounding box center [313, 370] width 34 height 12
click at [343, 283] on label "a = c[4];" at bounding box center [621, 298] width 666 height 30
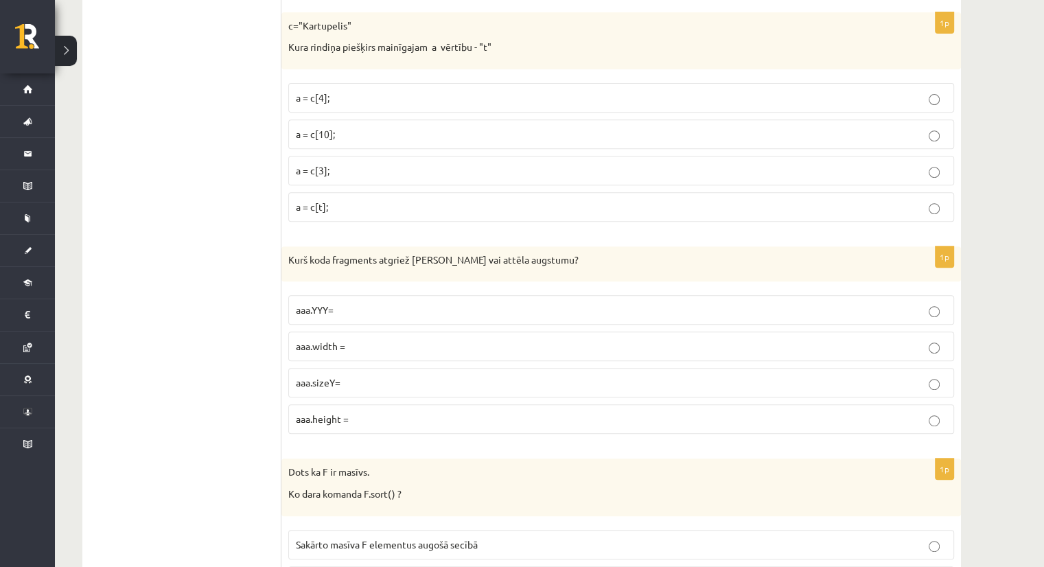
scroll to position [5764, 0]
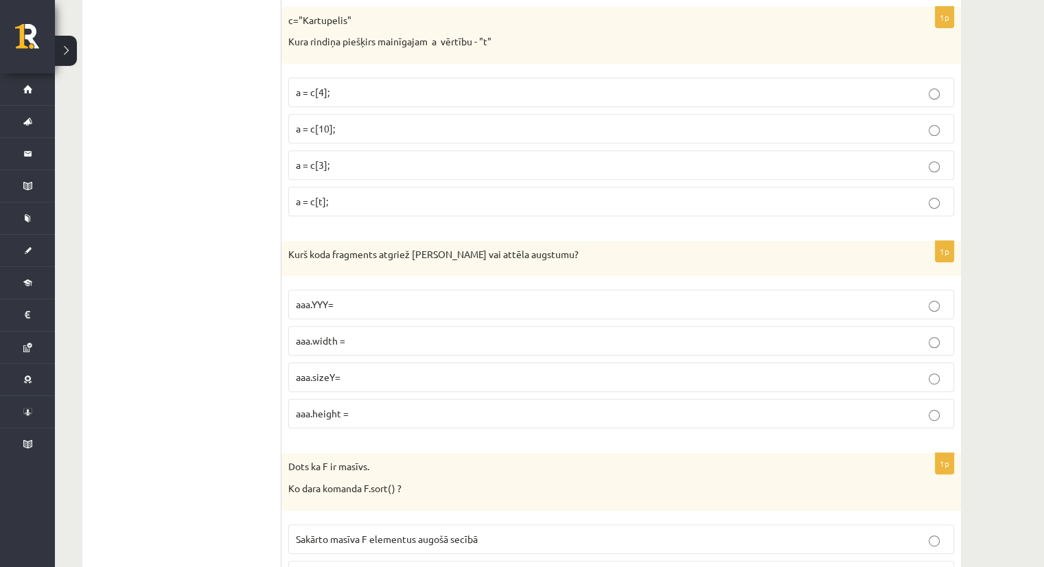
click at [340, 399] on label "aaa.height =" at bounding box center [621, 414] width 666 height 30
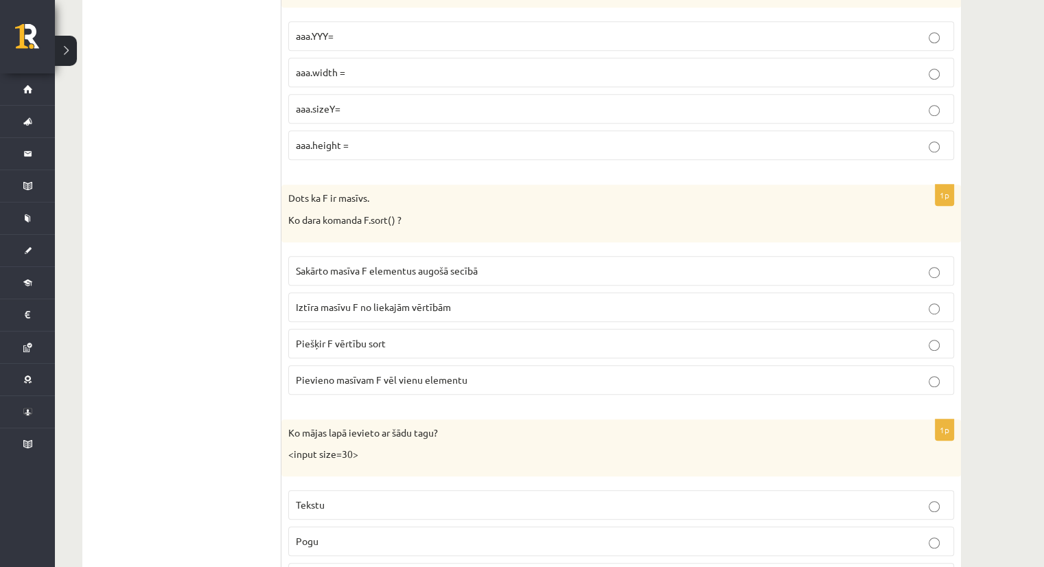
scroll to position [6038, 0]
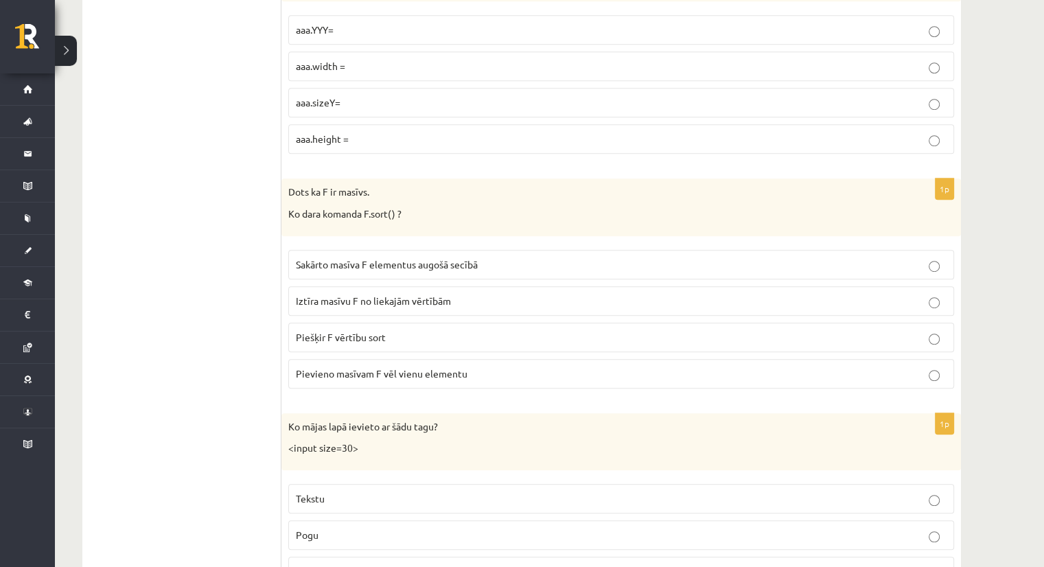
click at [468, 258] on span "Sakārto masīva F elementus augošā secībā" at bounding box center [387, 264] width 182 height 12
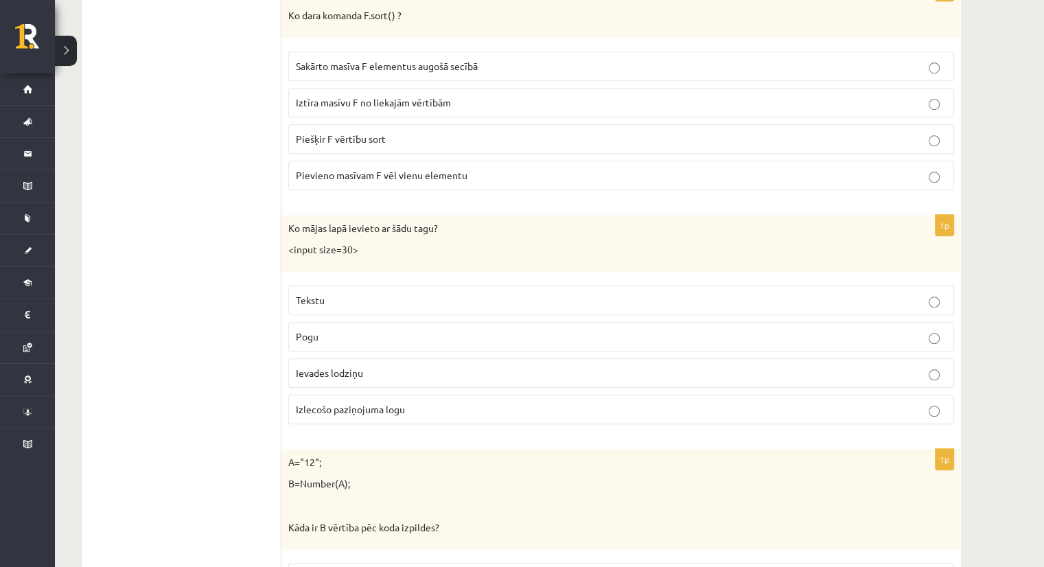
scroll to position [6244, 0]
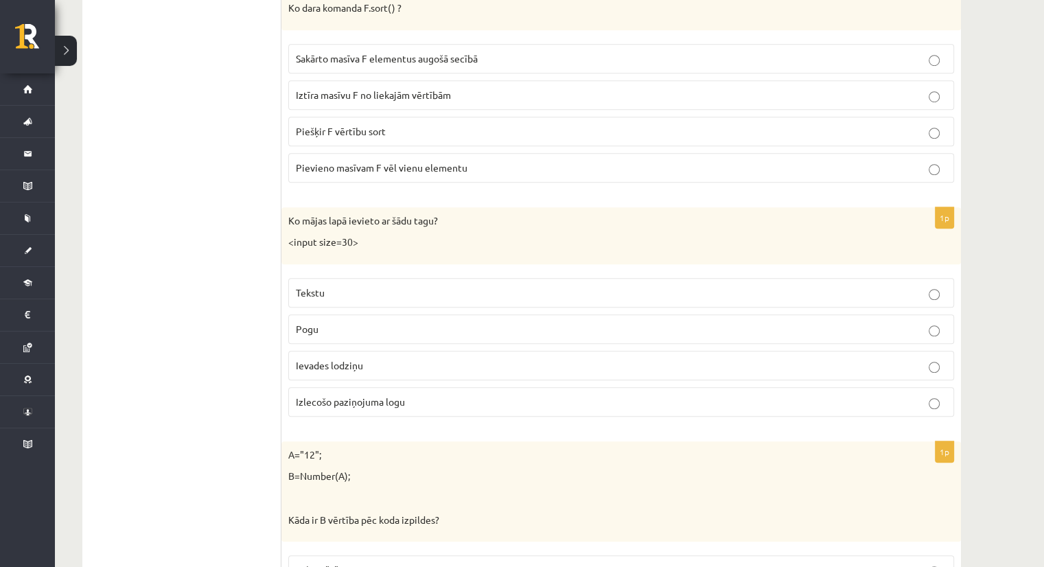
click at [327, 278] on label "Tekstu" at bounding box center [621, 293] width 666 height 30
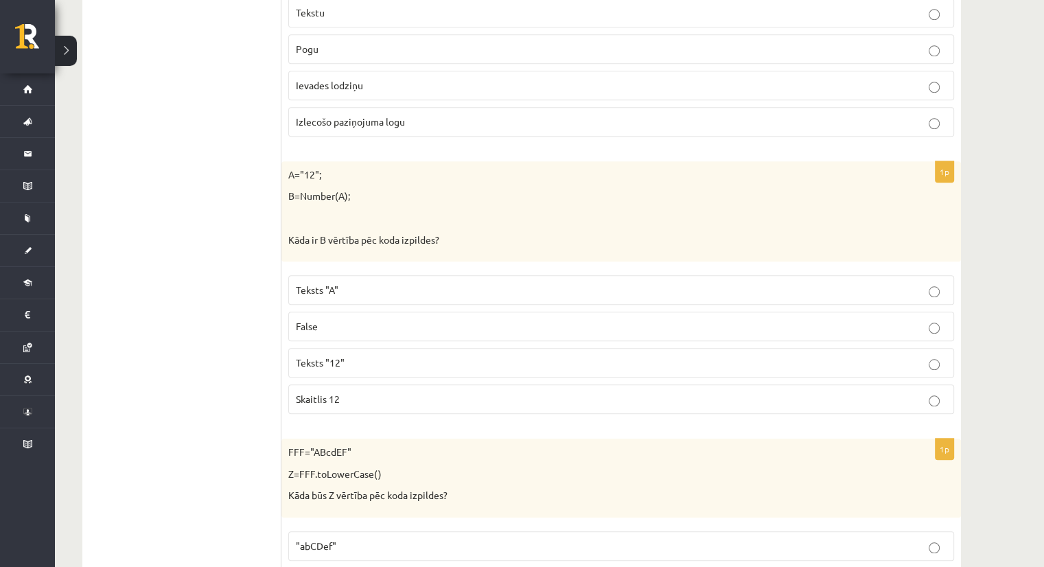
scroll to position [6518, 0]
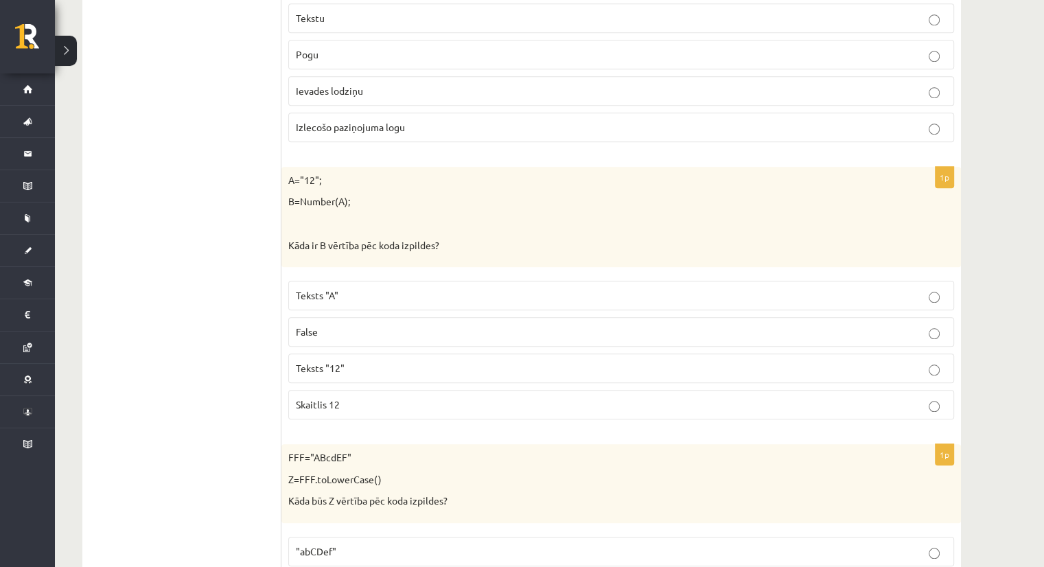
click at [325, 397] on p "Skaitlis 12" at bounding box center [621, 404] width 650 height 14
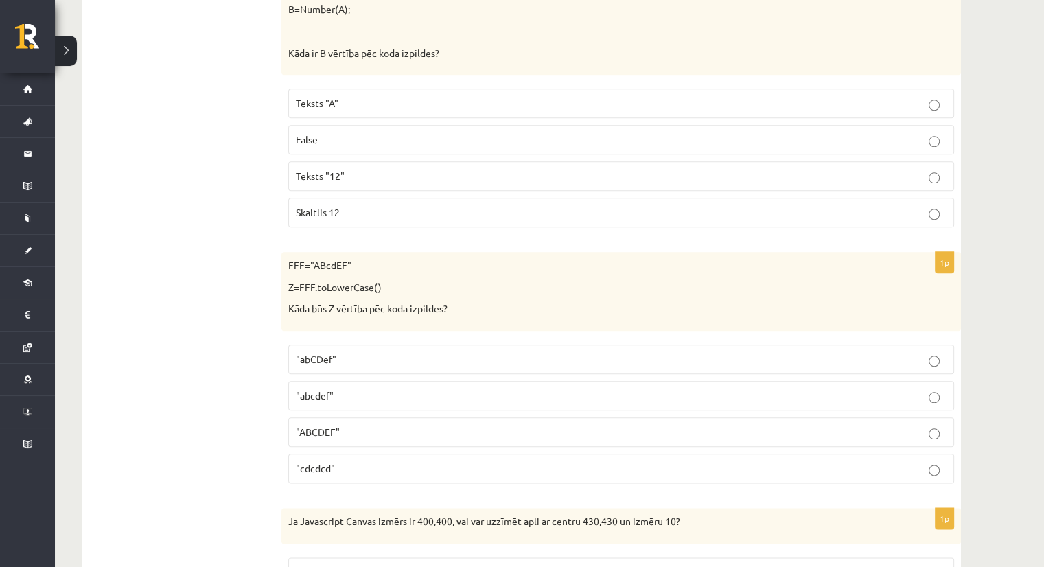
scroll to position [6793, 0]
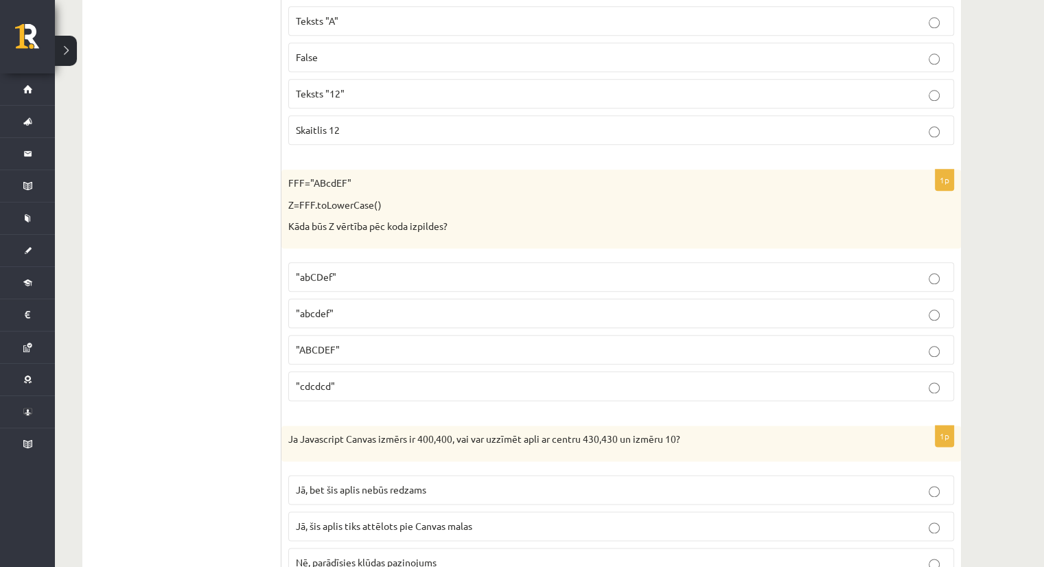
click at [303, 307] on span ""abcdef"" at bounding box center [315, 313] width 38 height 12
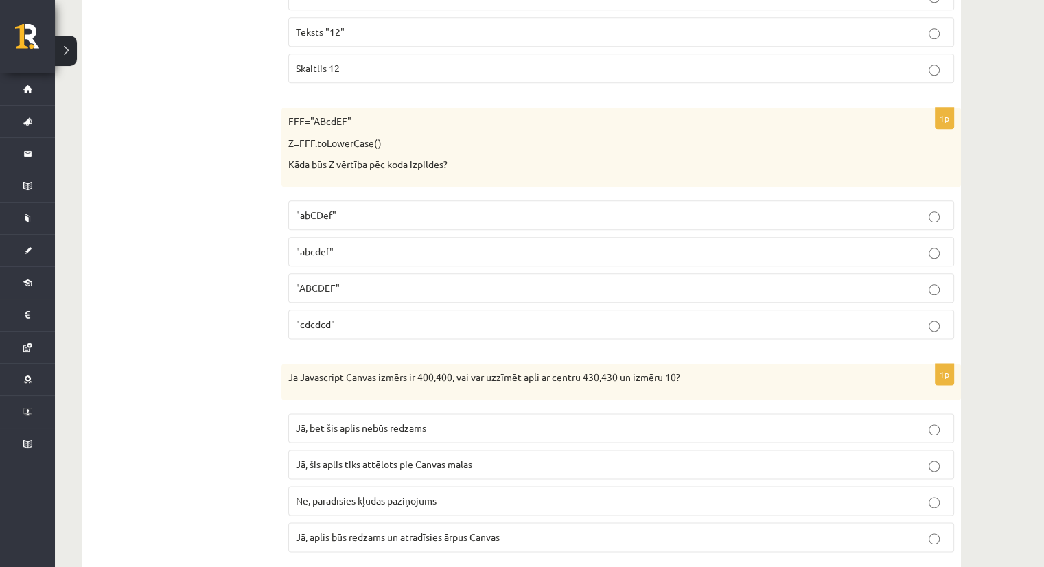
scroll to position [6859, 0]
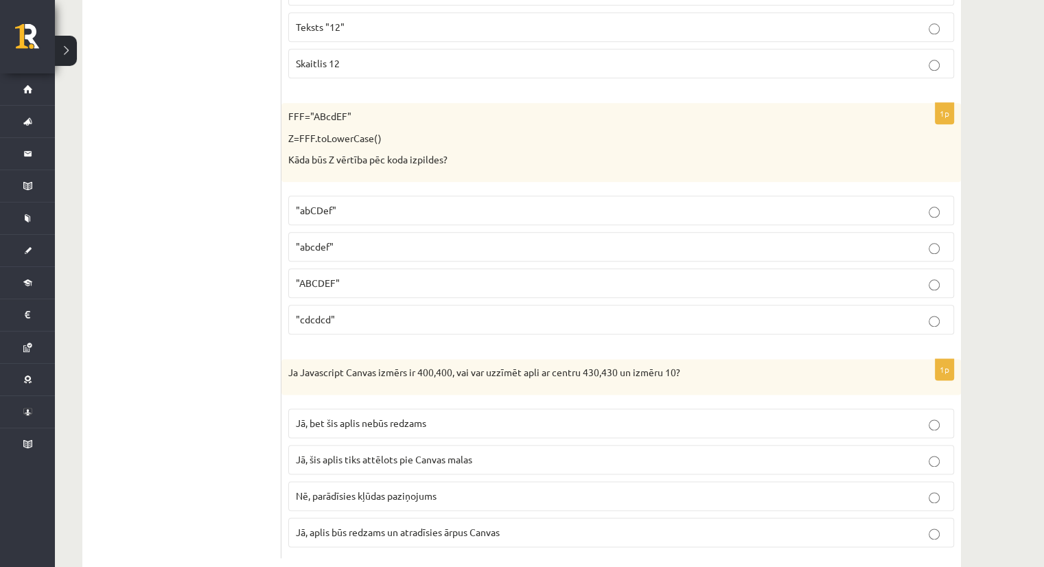
click at [498, 517] on label "Jā, aplis būs redzams un atradīsies ārpus Canvas" at bounding box center [621, 532] width 666 height 30
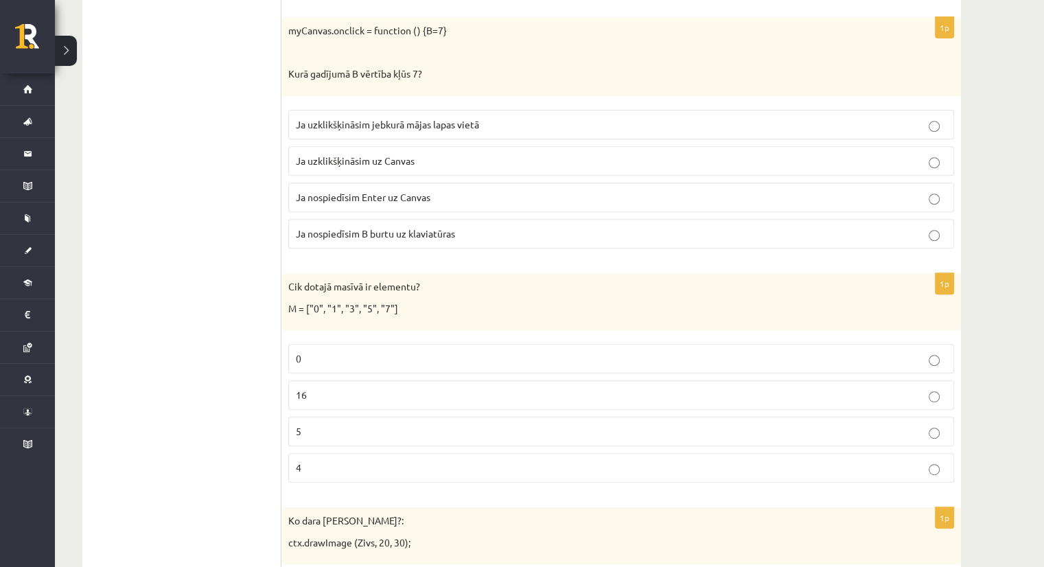
scroll to position [0, 0]
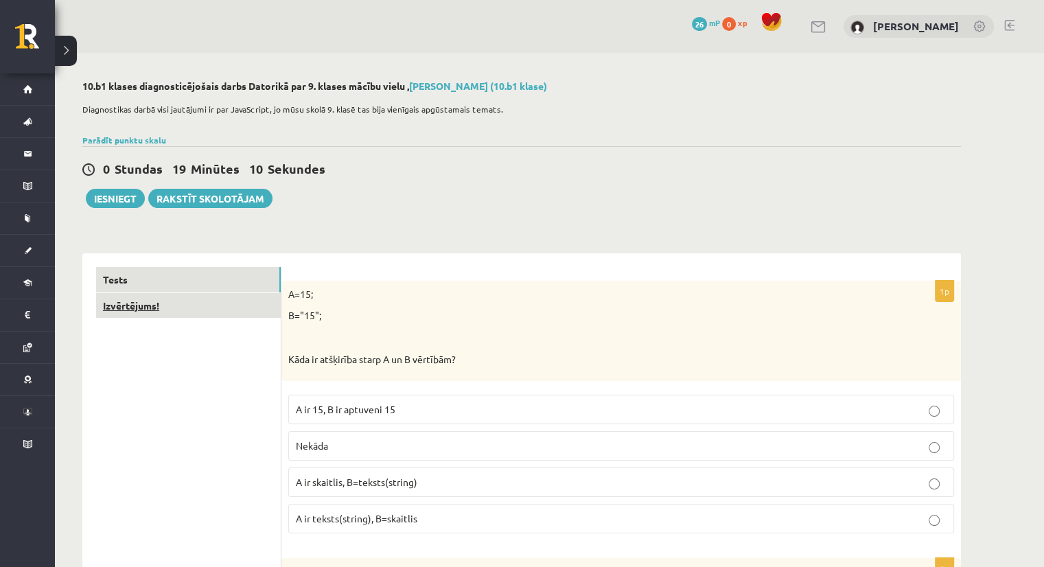
click at [132, 309] on link "Izvērtējums!" at bounding box center [188, 305] width 185 height 25
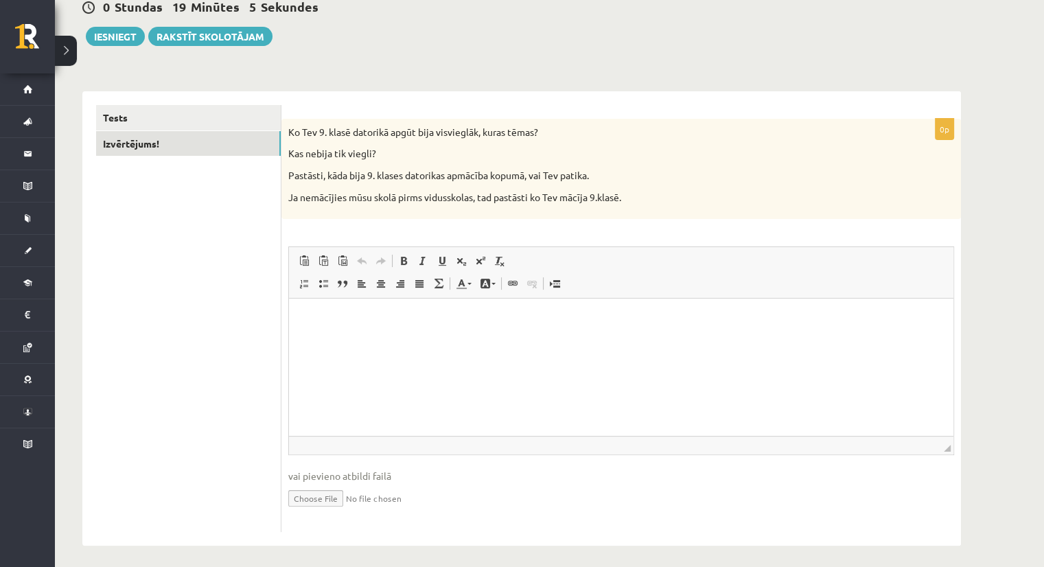
scroll to position [168, 0]
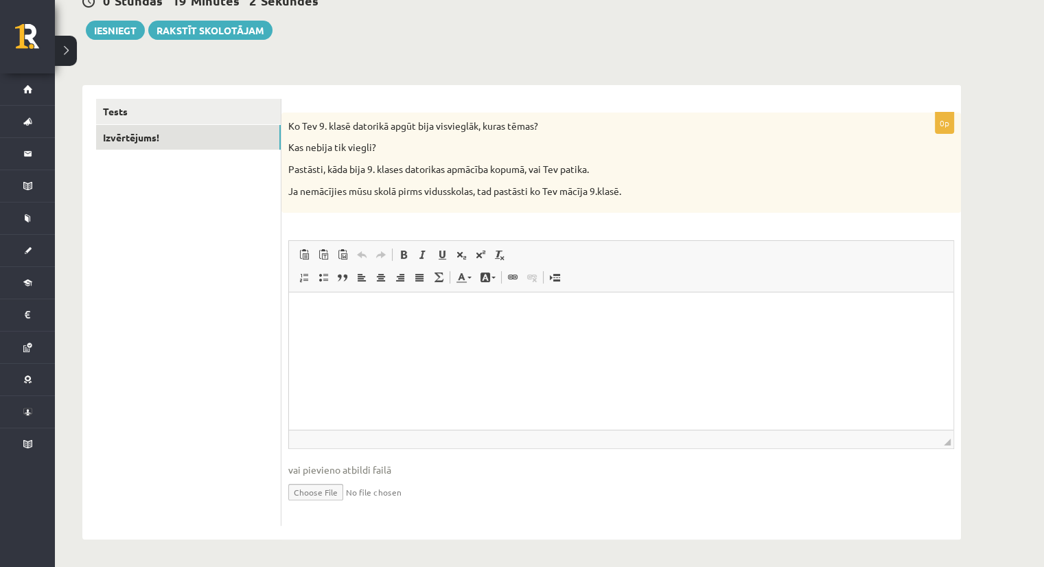
click at [373, 327] on html at bounding box center [621, 313] width 664 height 42
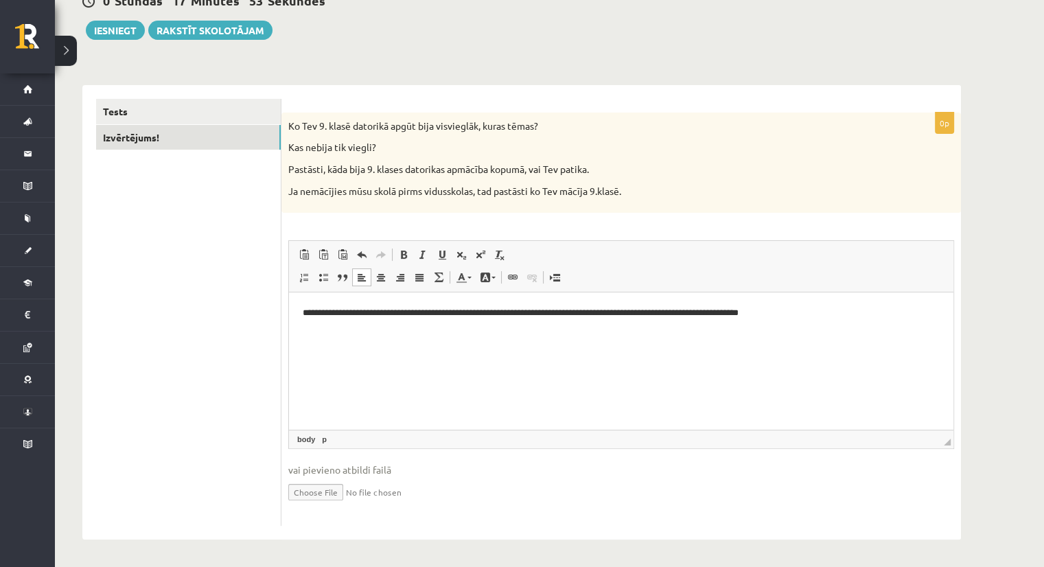
click at [672, 314] on p "**********" at bounding box center [621, 313] width 637 height 14
click at [344, 316] on p "**********" at bounding box center [621, 313] width 637 height 14
click at [880, 334] on html "**********" at bounding box center [621, 313] width 664 height 42
click at [420, 336] on p "**********" at bounding box center [621, 336] width 637 height 14
click at [506, 333] on p "**********" at bounding box center [621, 336] width 637 height 14
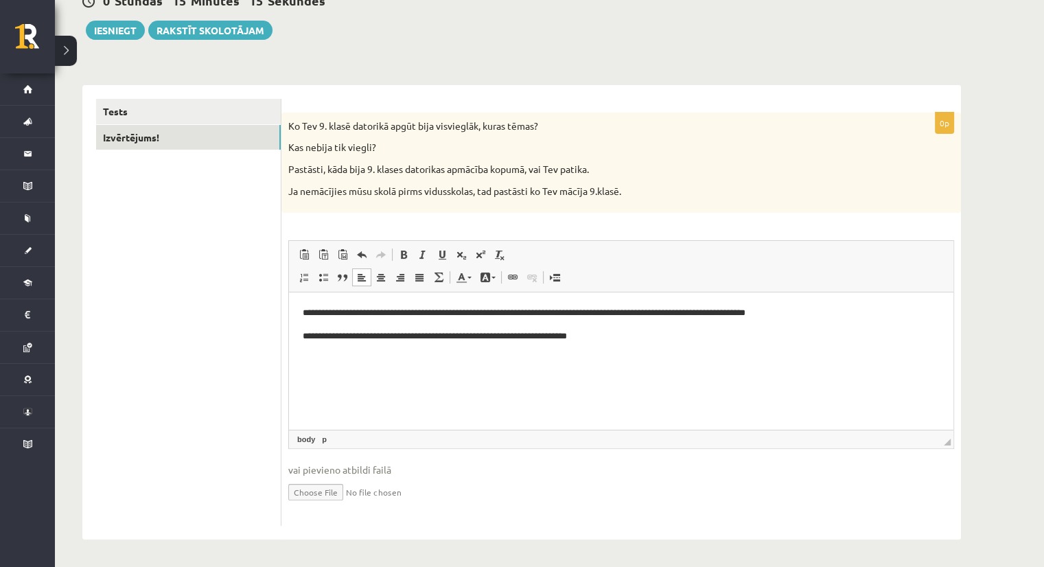
click at [841, 313] on p "**********" at bounding box center [621, 313] width 637 height 14
click at [121, 105] on link "Tests" at bounding box center [188, 111] width 185 height 25
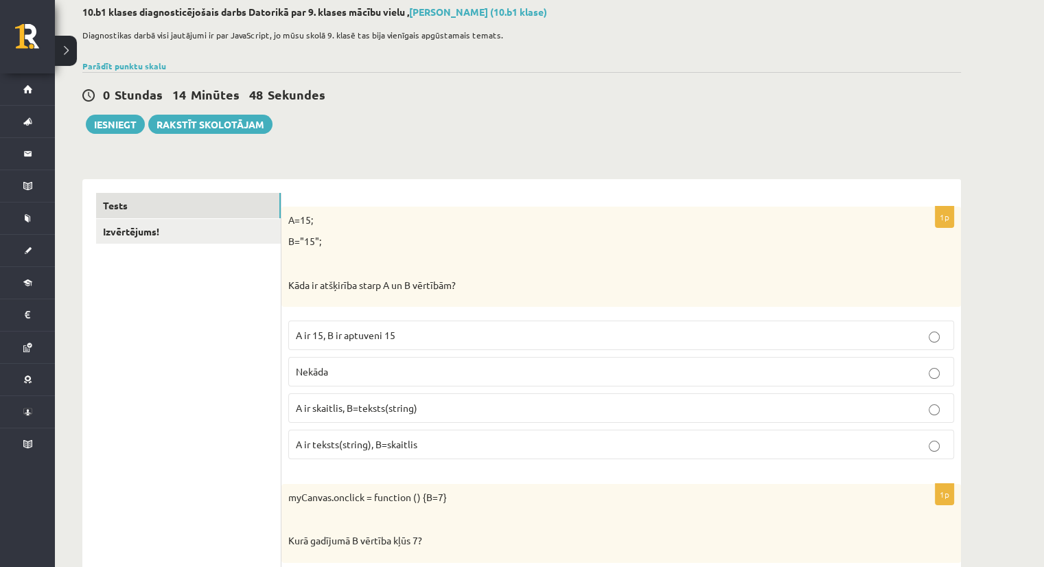
scroll to position [69, 0]
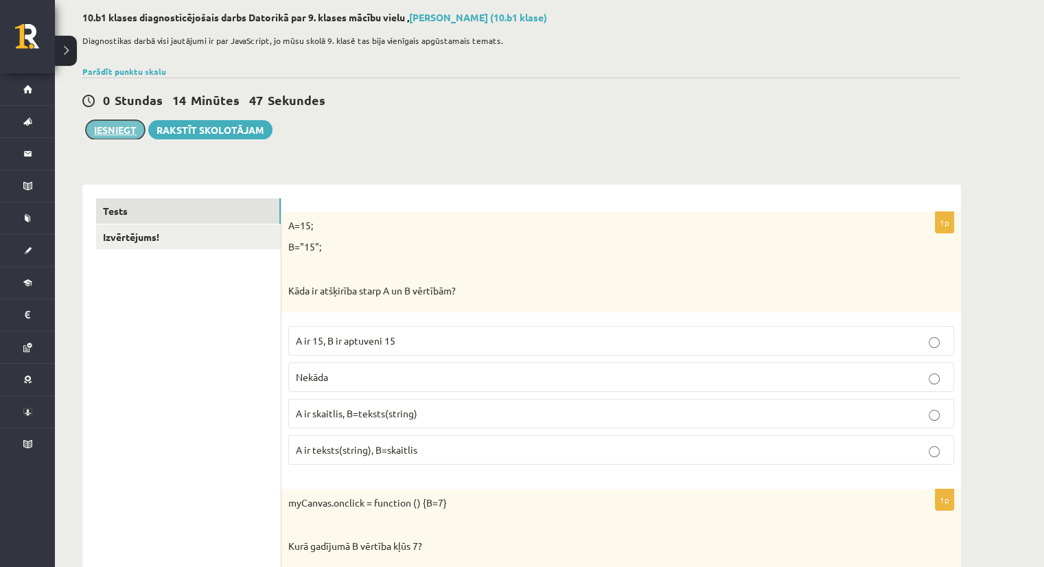
click at [113, 130] on button "Iesniegt" at bounding box center [115, 129] width 59 height 19
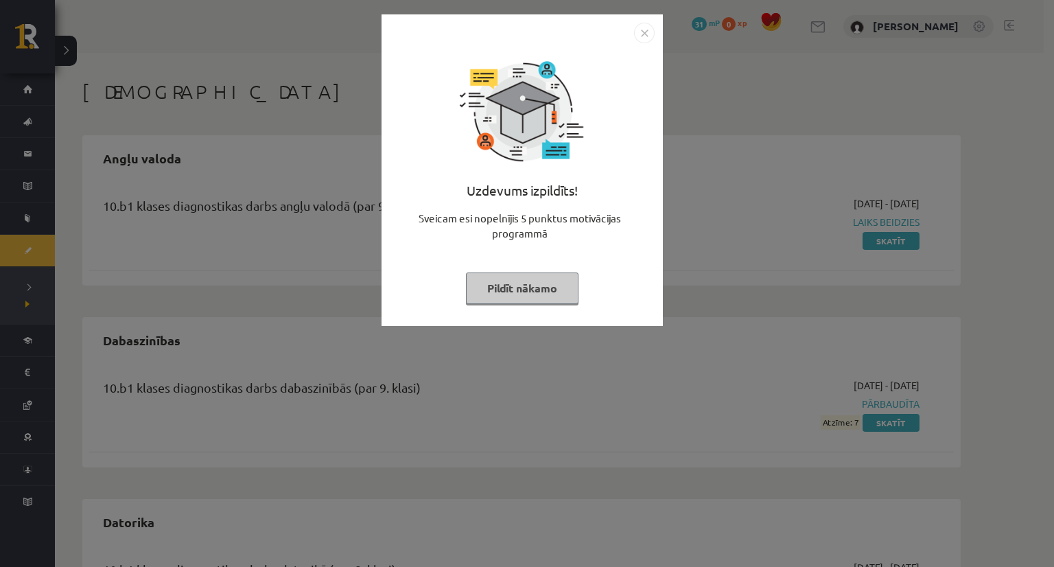
click at [505, 287] on button "Pildīt nākamo" at bounding box center [522, 288] width 113 height 32
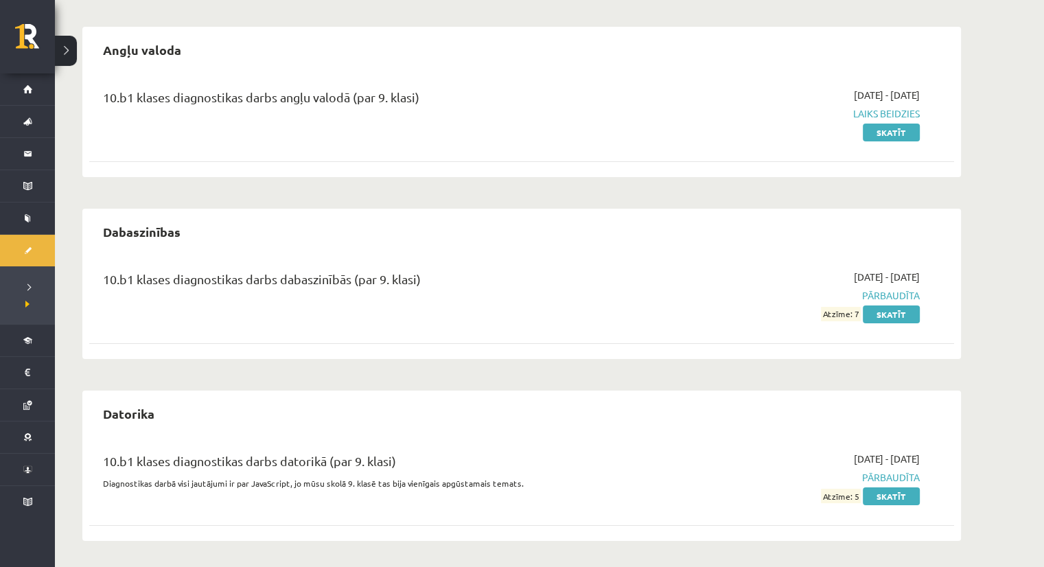
scroll to position [109, 0]
click at [881, 478] on span "Pārbaudīta" at bounding box center [790, 476] width 259 height 14
click at [373, 475] on div "10.b1 klases diagnostikas darbs datorikā (par 9. klasi)" at bounding box center [371, 463] width 537 height 25
click at [902, 500] on link "Skatīt" at bounding box center [890, 495] width 57 height 18
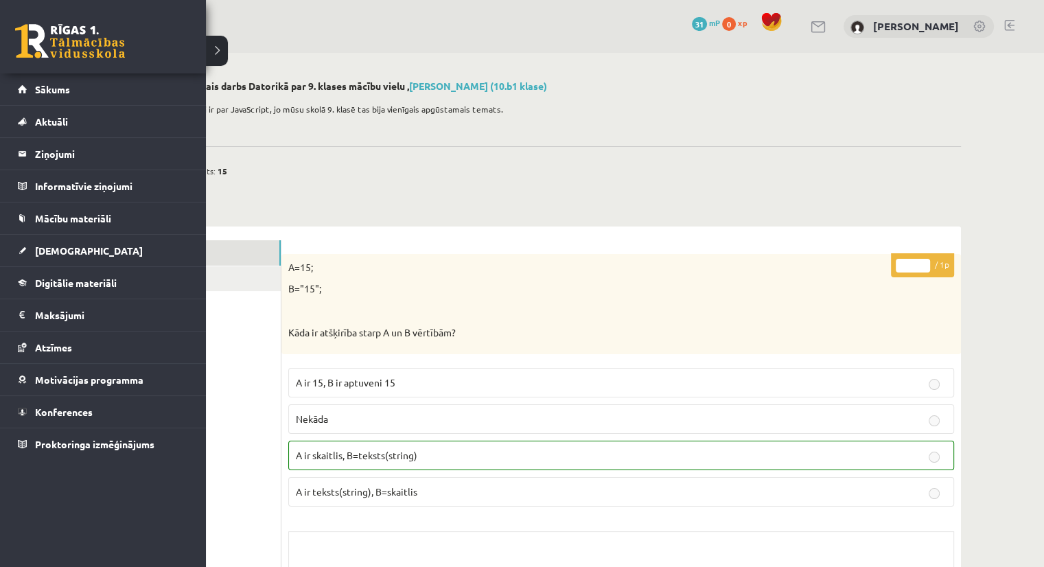
click at [58, 25] on link at bounding box center [70, 41] width 110 height 34
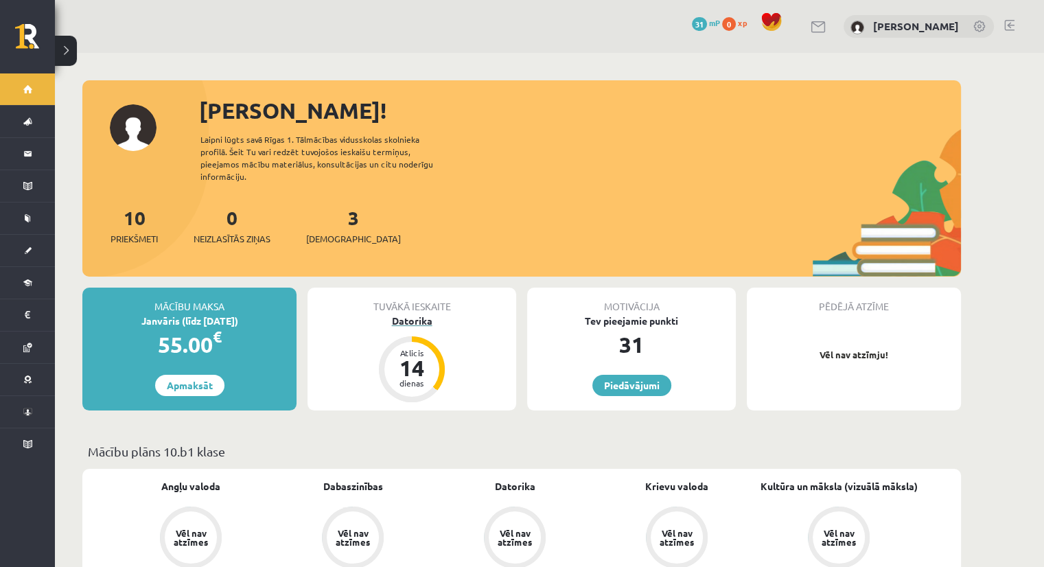
click at [403, 360] on div "14" at bounding box center [411, 368] width 41 height 22
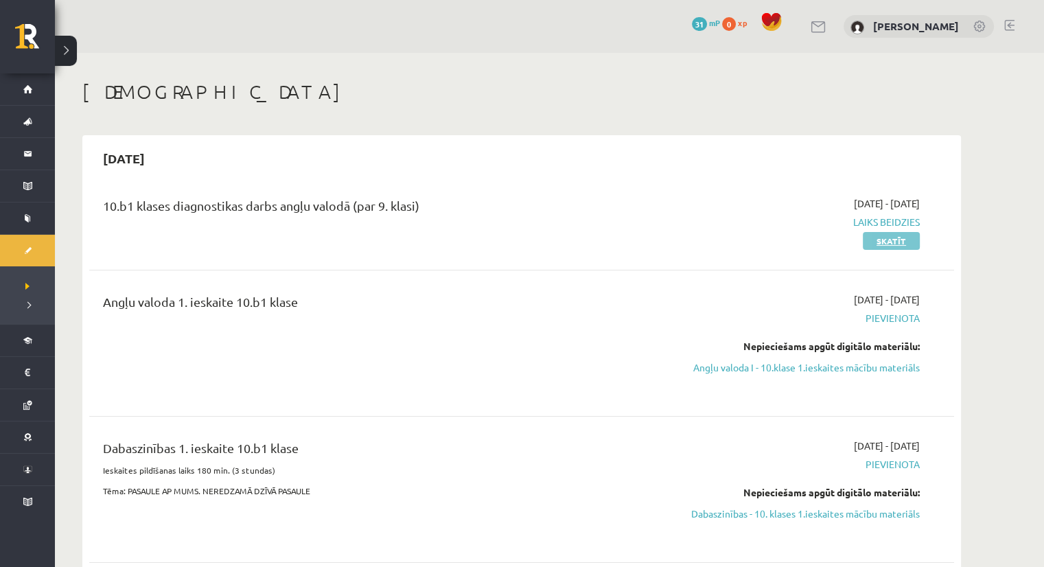
click at [887, 244] on link "Skatīt" at bounding box center [890, 241] width 57 height 18
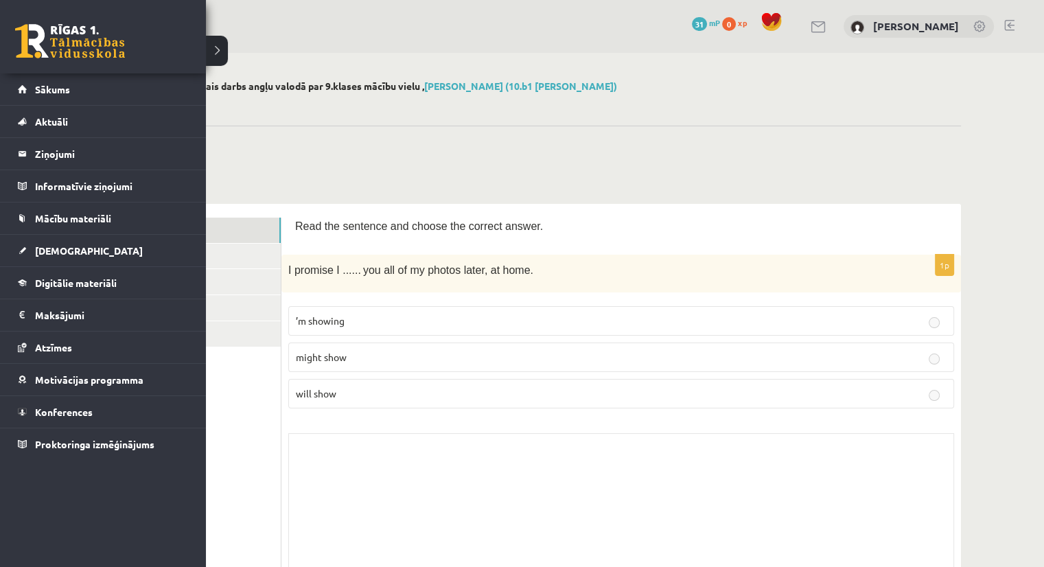
click at [34, 45] on link at bounding box center [70, 41] width 110 height 34
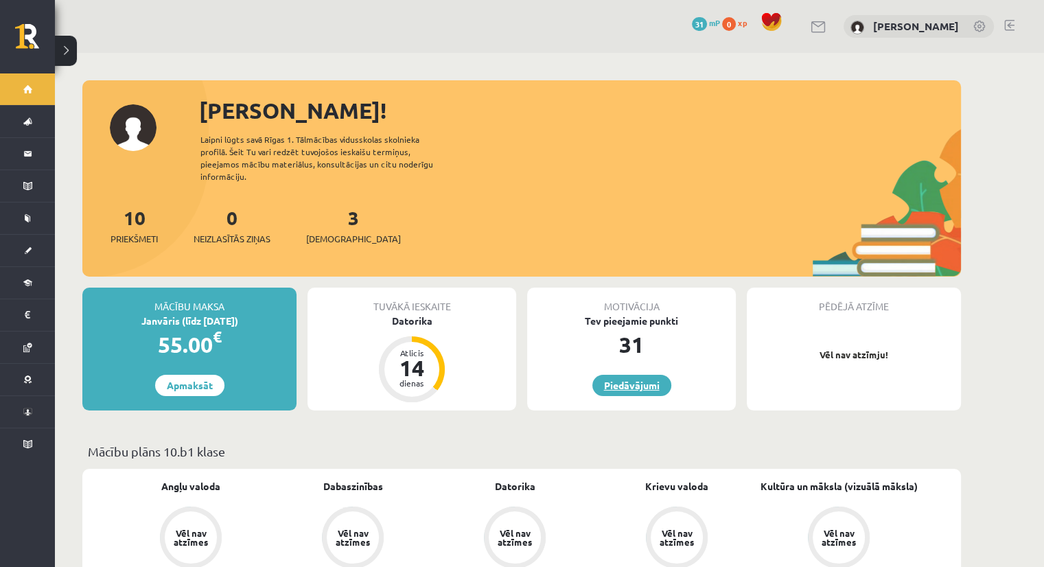
click at [629, 375] on link "Piedāvājumi" at bounding box center [631, 385] width 79 height 21
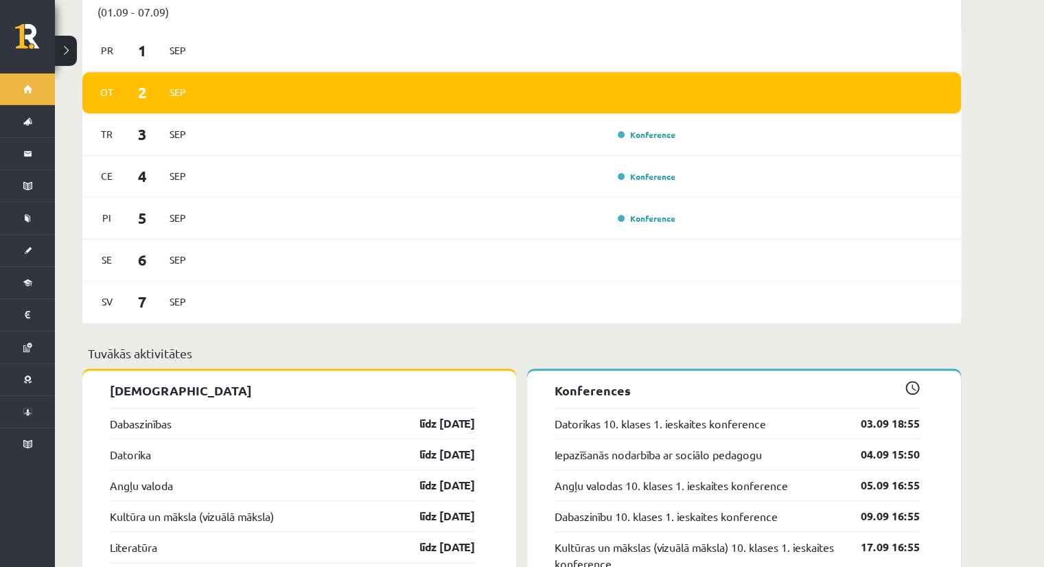
scroll to position [823, 0]
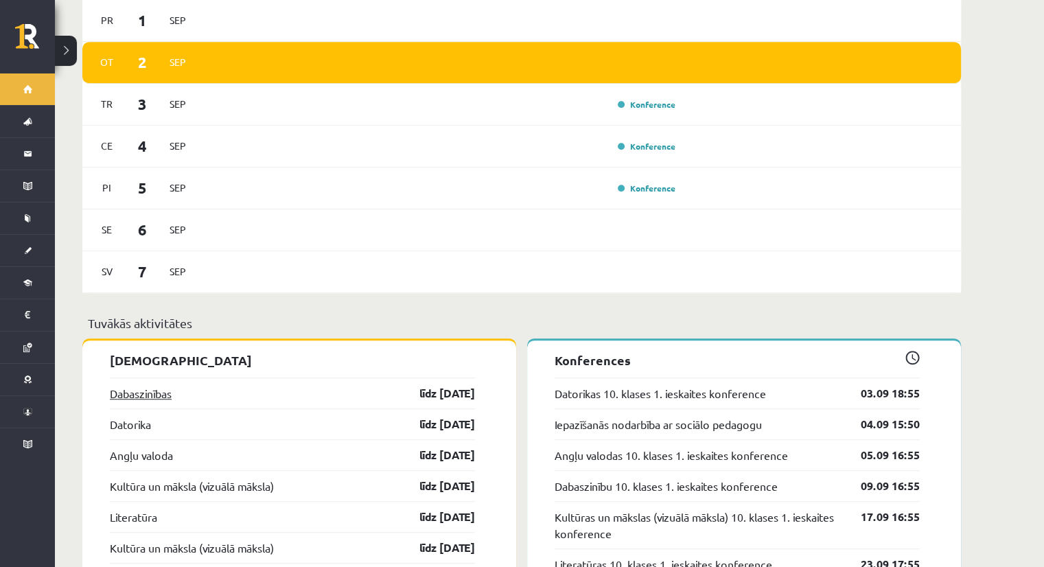
click at [130, 385] on link "Dabaszinības" at bounding box center [141, 393] width 62 height 16
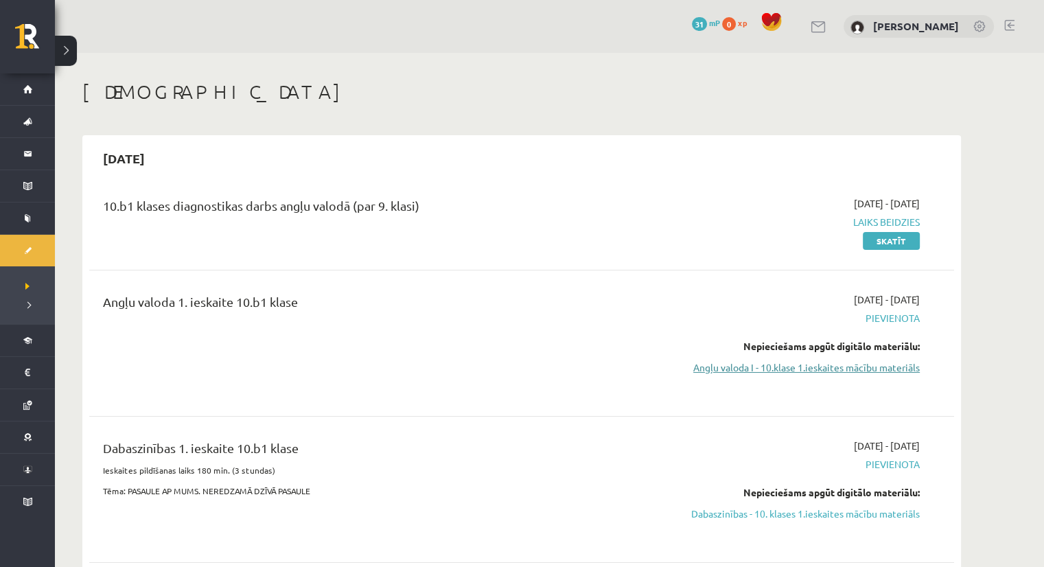
click at [801, 368] on link "Angļu valoda I - 10.klase 1.ieskaites mācību materiāls" at bounding box center [790, 367] width 259 height 14
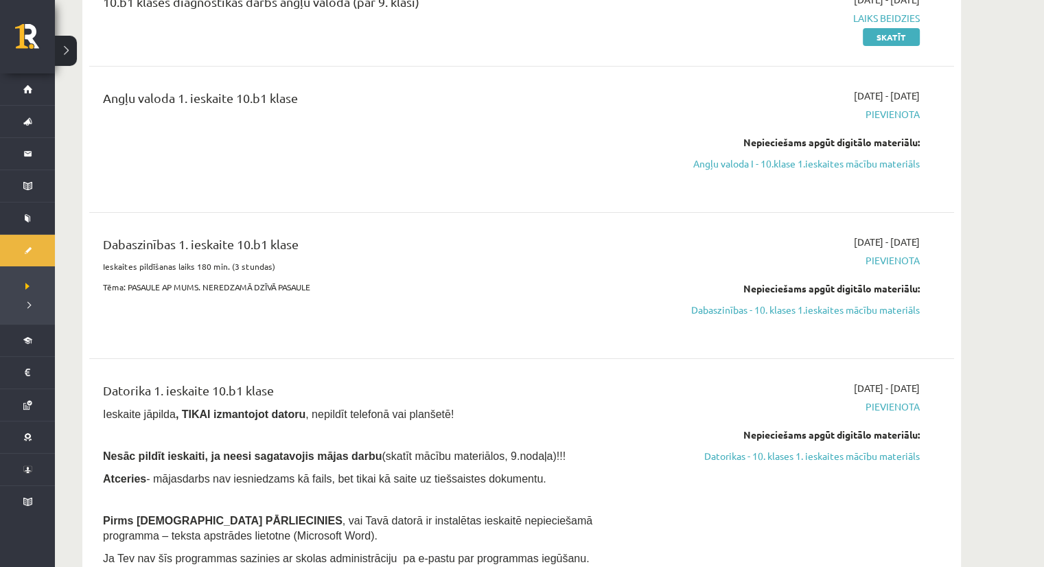
scroll to position [206, 0]
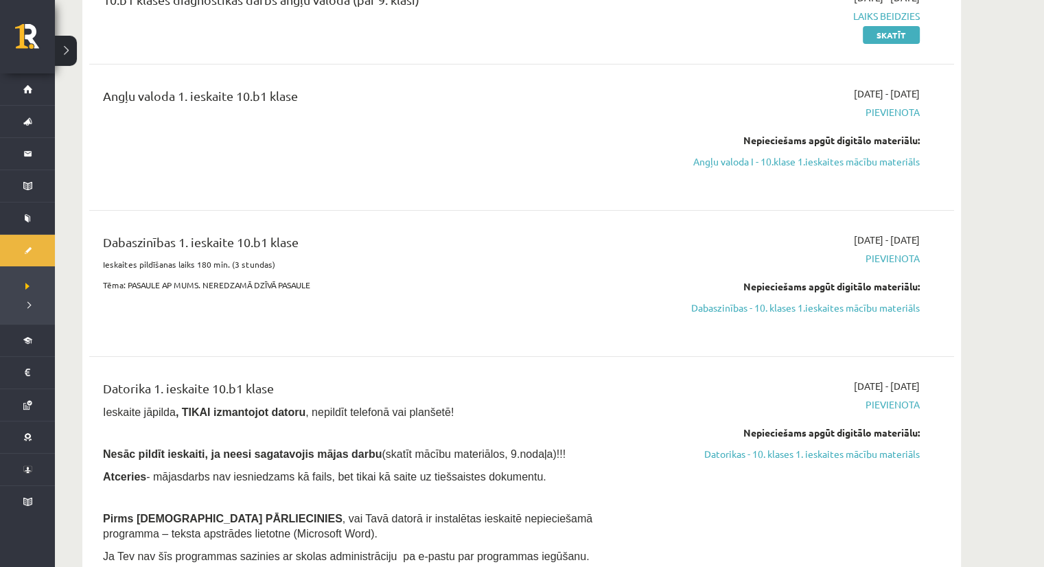
drag, startPoint x: 765, startPoint y: 163, endPoint x: 601, endPoint y: 80, distance: 183.5
click at [765, 163] on link "Angļu valoda I - 10.klase 1.ieskaites mācību materiāls" at bounding box center [790, 161] width 259 height 14
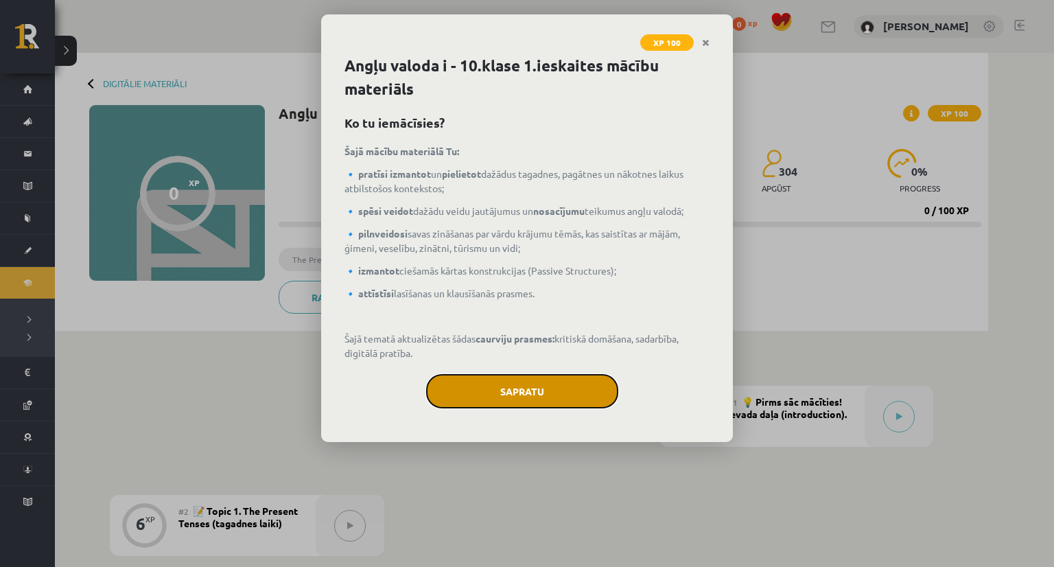
click at [498, 395] on button "Sapratu" at bounding box center [522, 391] width 192 height 34
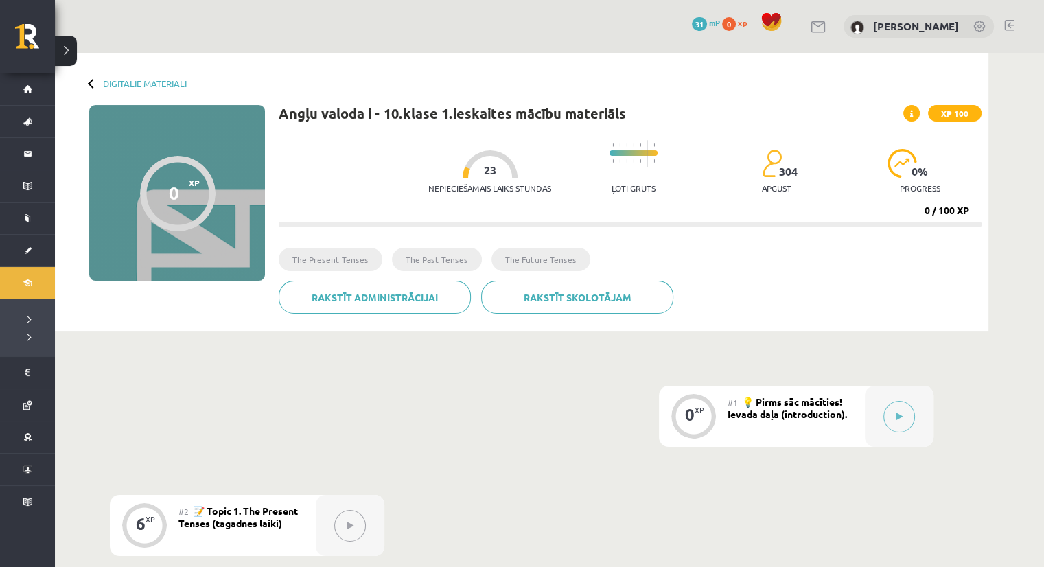
click at [465, 173] on div at bounding box center [489, 163] width 55 height 27
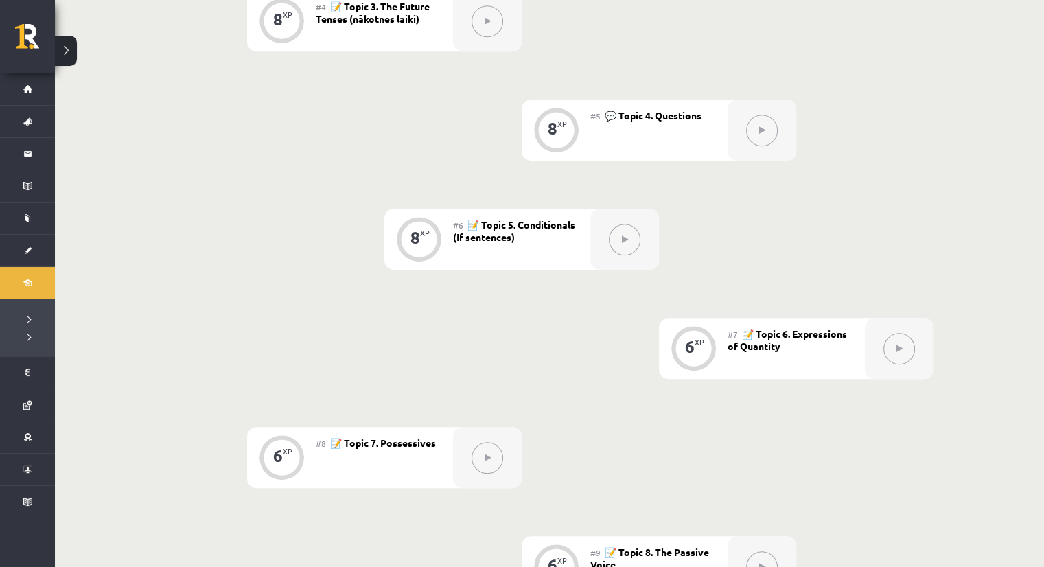
scroll to position [715, 0]
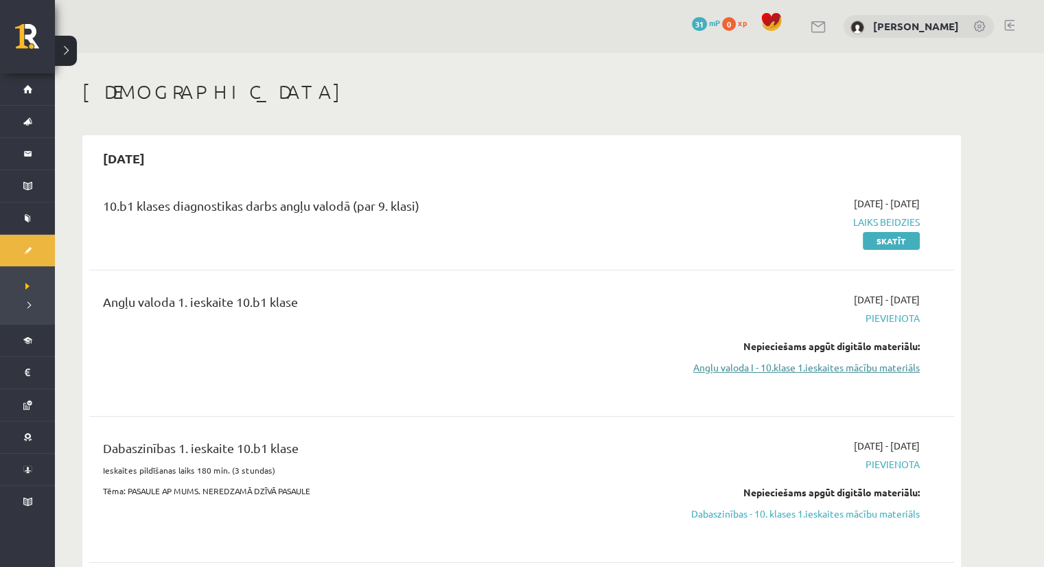
click at [786, 370] on link "Angļu valoda I - 10.klase 1.ieskaites mācību materiāls" at bounding box center [790, 367] width 259 height 14
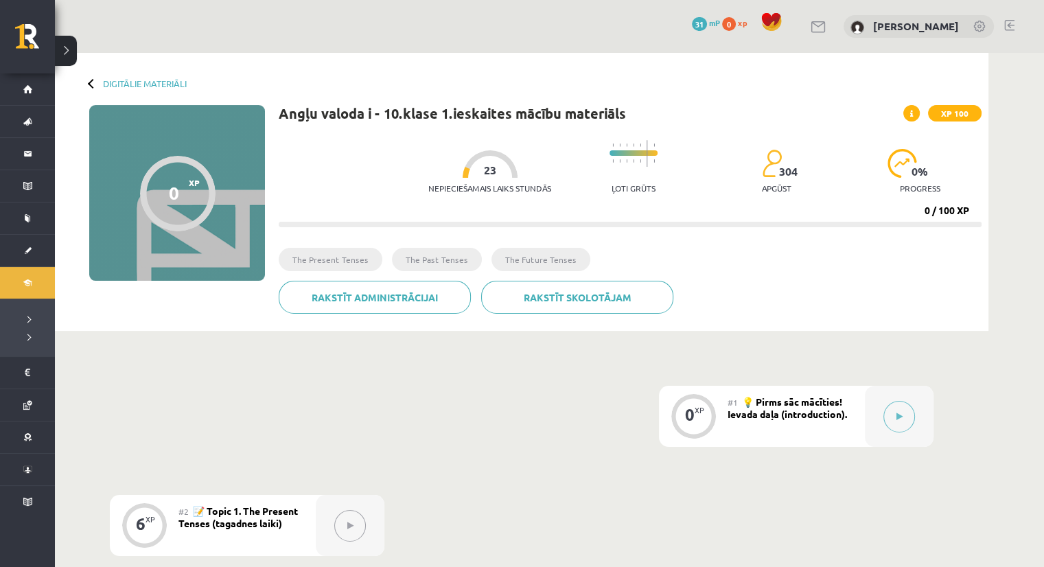
click at [911, 113] on icon at bounding box center [911, 114] width 3 height 8
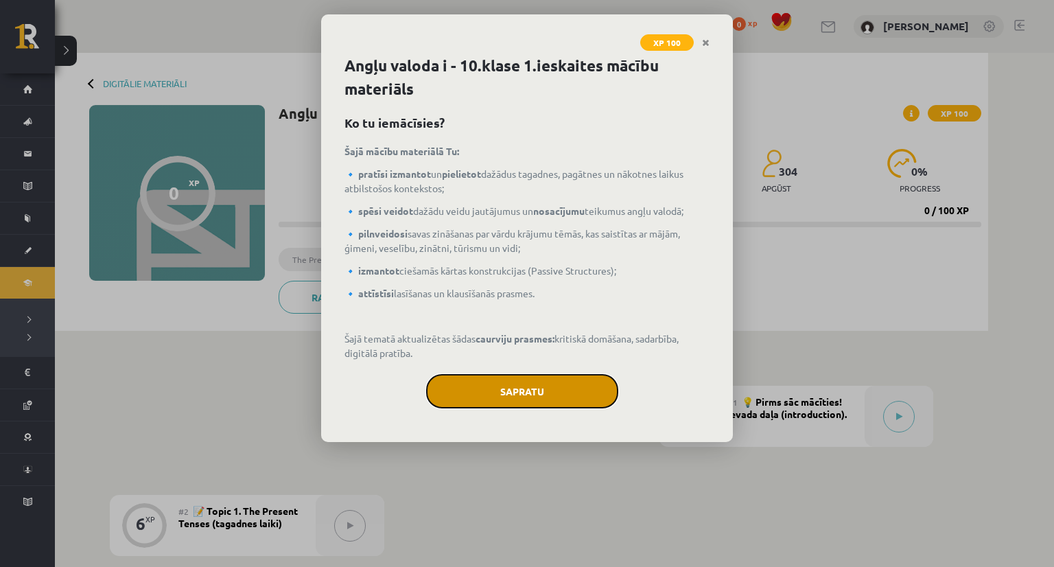
click at [556, 396] on button "Sapratu" at bounding box center [522, 391] width 192 height 34
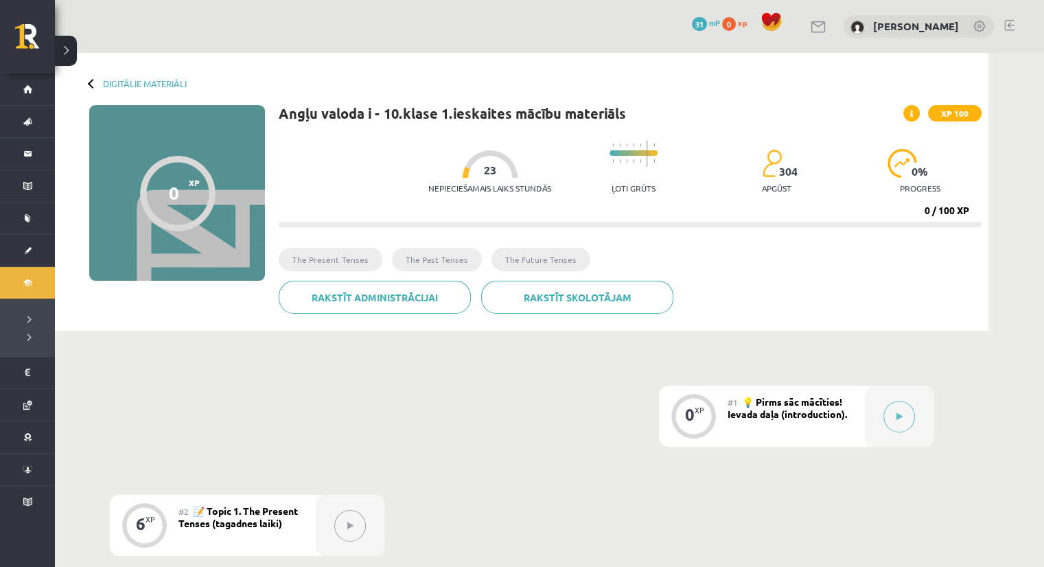
click at [166, 196] on div at bounding box center [177, 193] width 75 height 75
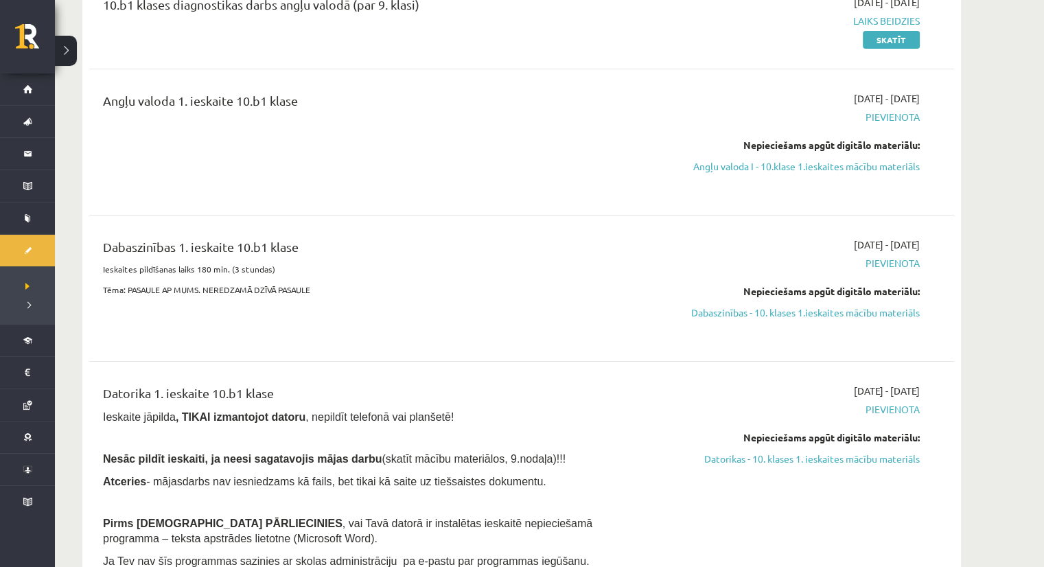
scroll to position [206, 0]
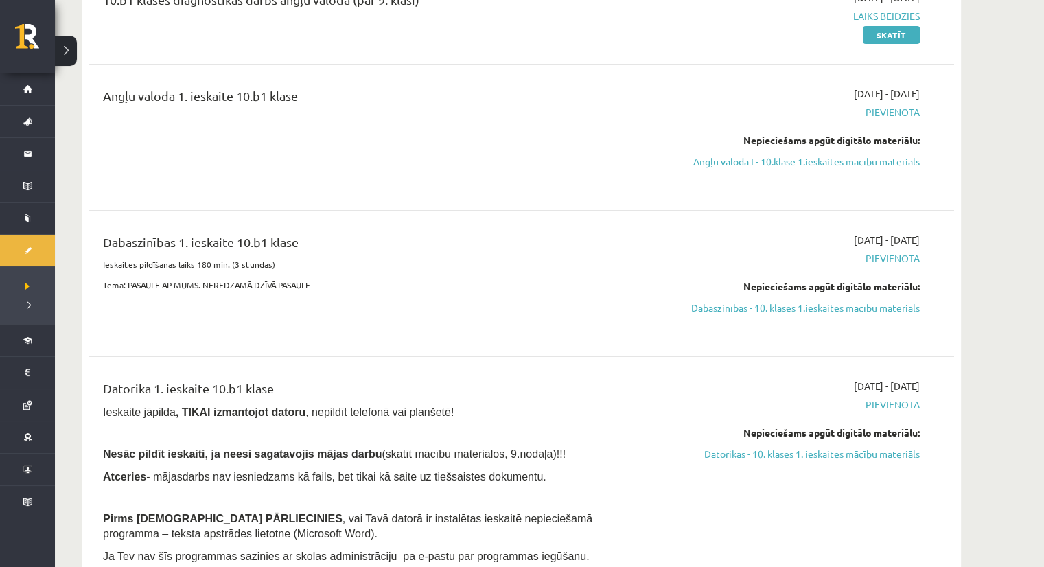
drag, startPoint x: 779, startPoint y: 304, endPoint x: 579, endPoint y: 75, distance: 304.4
click at [779, 304] on link "Dabaszinības - 10. klases 1.ieskaites mācību materiāls" at bounding box center [790, 308] width 259 height 14
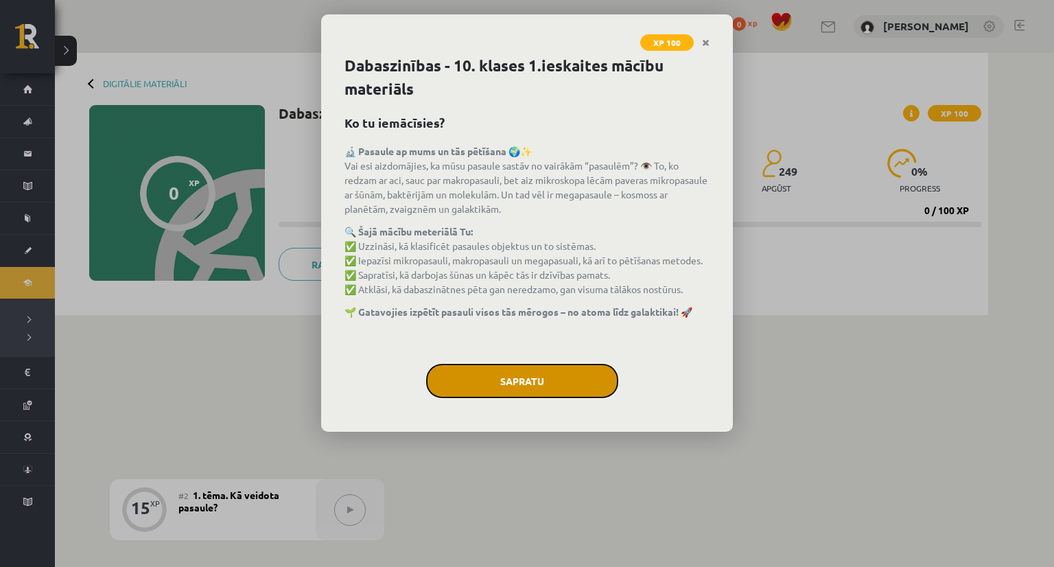
click at [522, 374] on button "Sapratu" at bounding box center [522, 381] width 192 height 34
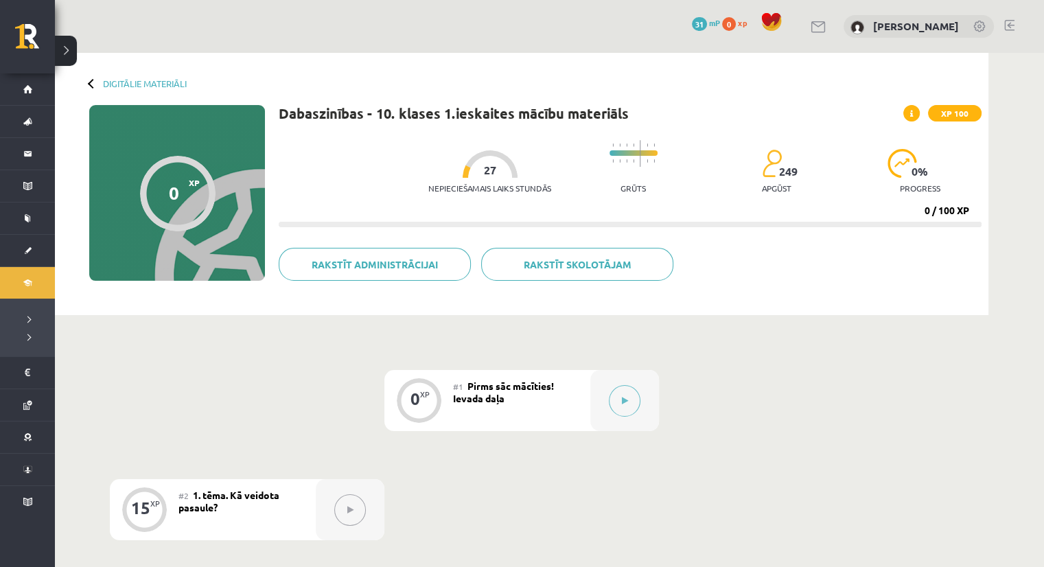
drag, startPoint x: 246, startPoint y: 338, endPoint x: 277, endPoint y: 346, distance: 31.8
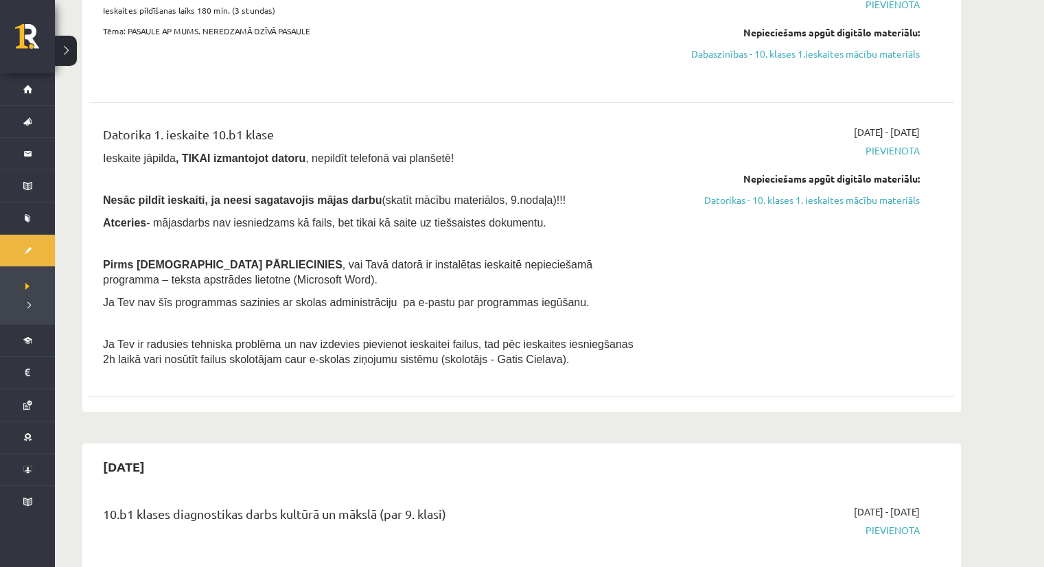
scroll to position [478, 0]
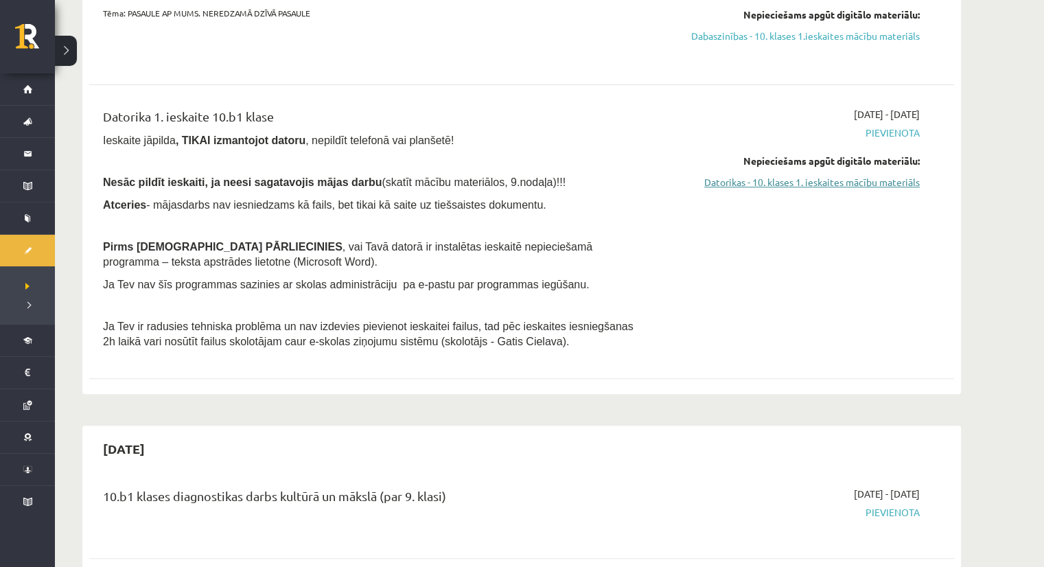
click at [762, 183] on link "Datorikas - 10. klases 1. ieskaites mācību materiāls" at bounding box center [790, 182] width 259 height 14
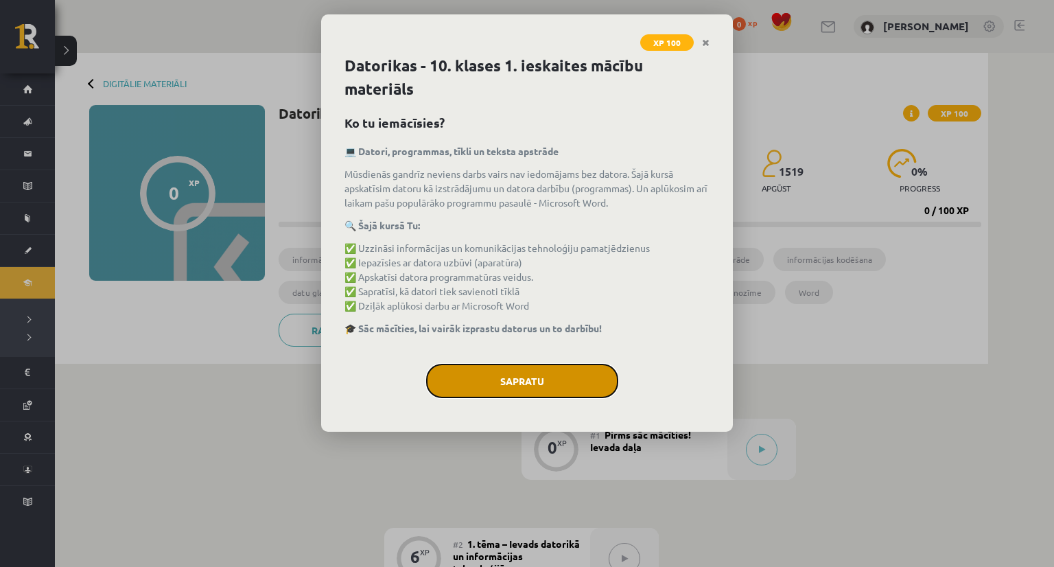
click at [514, 382] on button "Sapratu" at bounding box center [522, 381] width 192 height 34
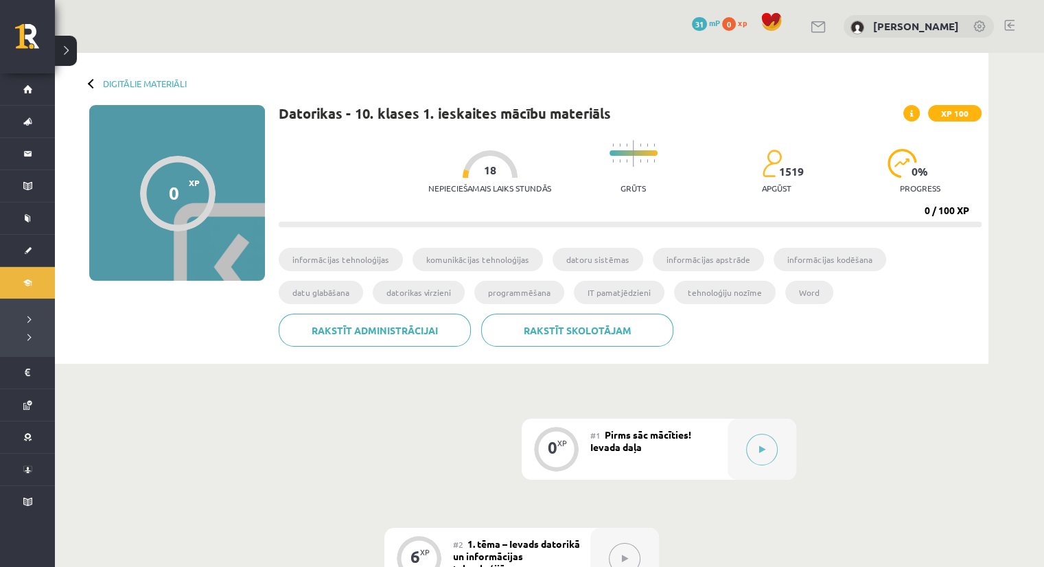
drag, startPoint x: 220, startPoint y: 78, endPoint x: 220, endPoint y: 69, distance: 8.3
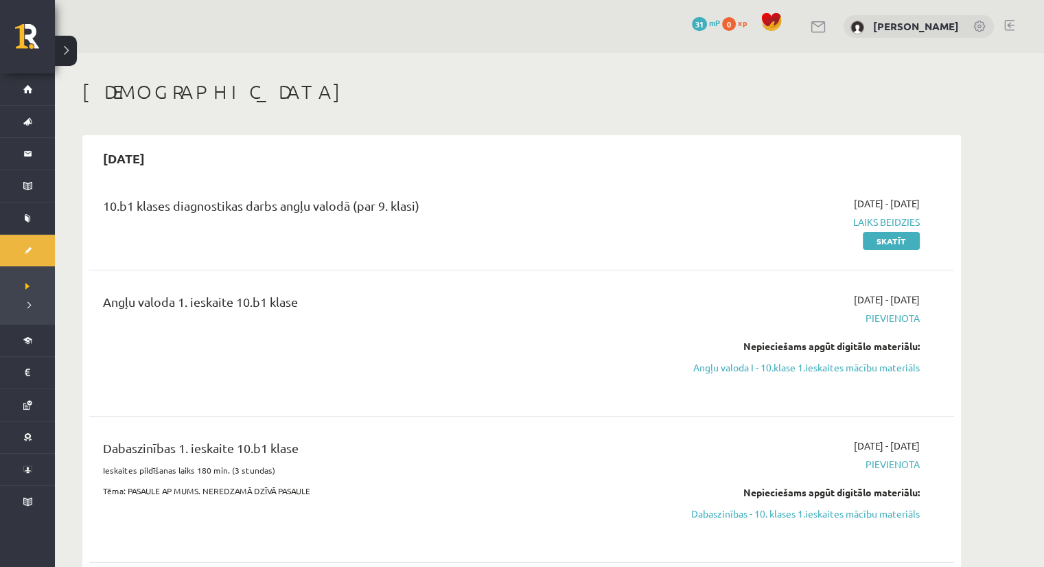
drag, startPoint x: 780, startPoint y: 373, endPoint x: 582, endPoint y: 78, distance: 356.1
click at [780, 373] on link "Angļu valoda I - 10.klase 1.ieskaites mācību materiāls" at bounding box center [790, 367] width 259 height 14
click at [838, 364] on link "Angļu valoda I - 10.klase 1.ieskaites mācību materiāls" at bounding box center [790, 367] width 259 height 14
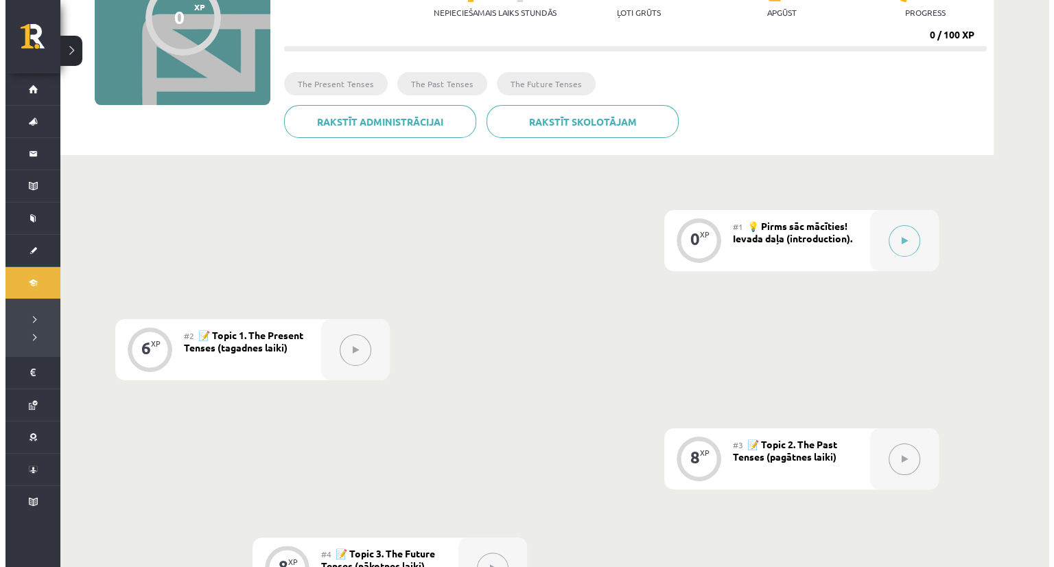
scroll to position [137, 0]
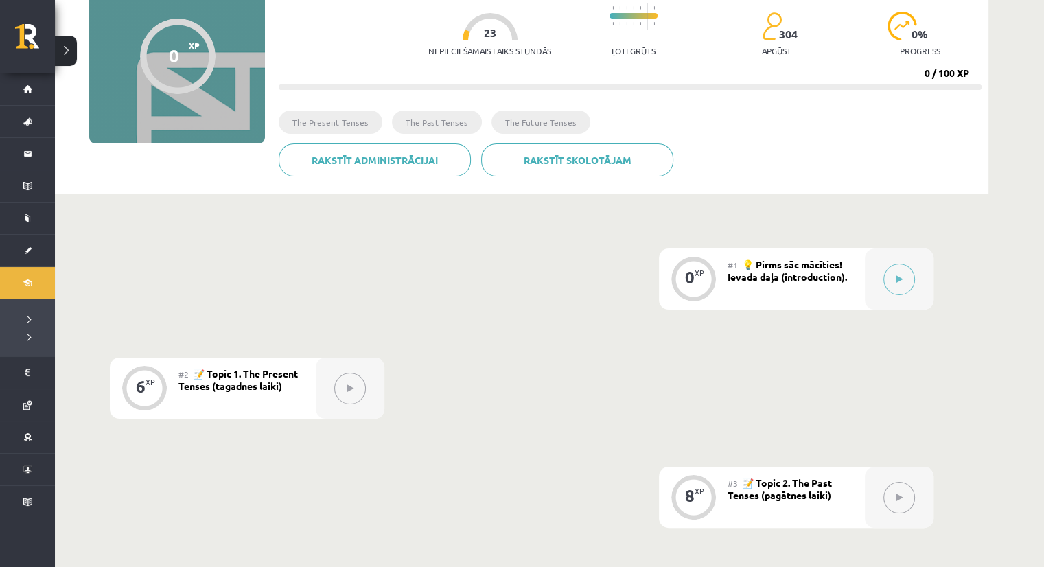
click at [779, 282] on div "#1 💡 Pirms sāc mācīties! Ievada daļa (introduction)." at bounding box center [795, 278] width 137 height 61
click at [905, 274] on button at bounding box center [899, 279] width 32 height 32
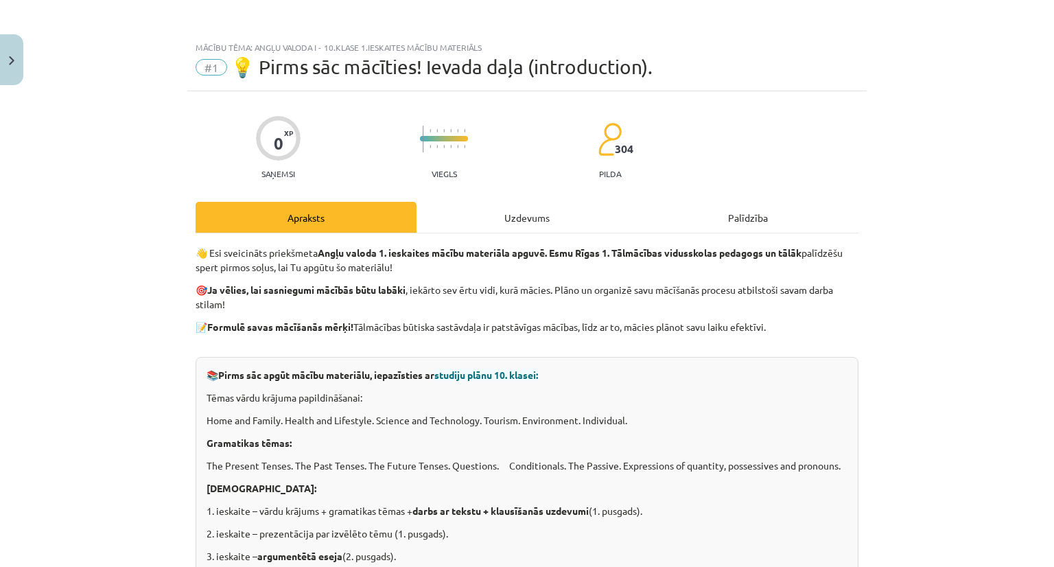
click at [564, 222] on div "Uzdevums" at bounding box center [526, 217] width 221 height 31
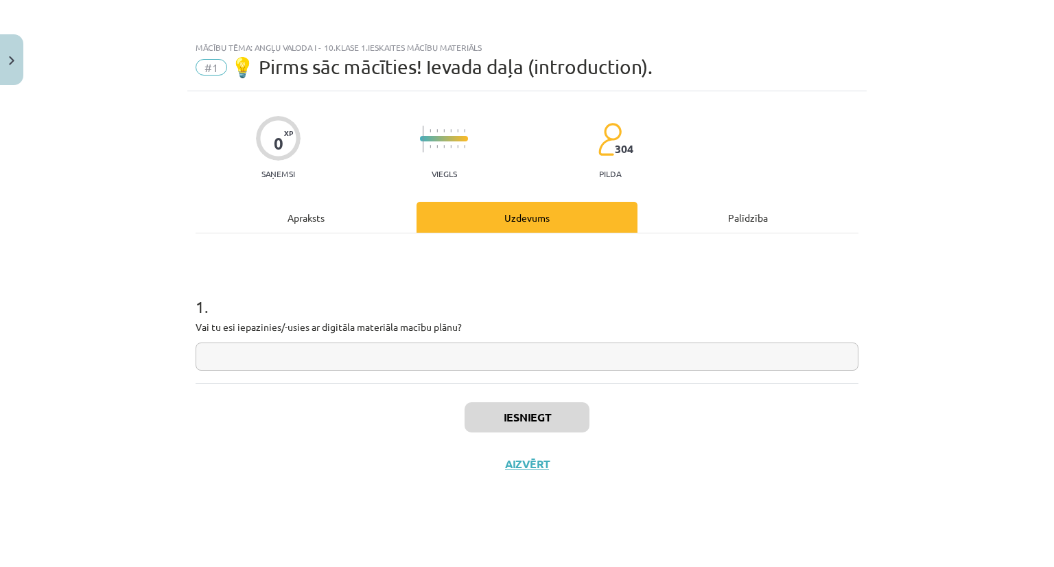
click at [748, 214] on div "Palīdzība" at bounding box center [747, 217] width 221 height 31
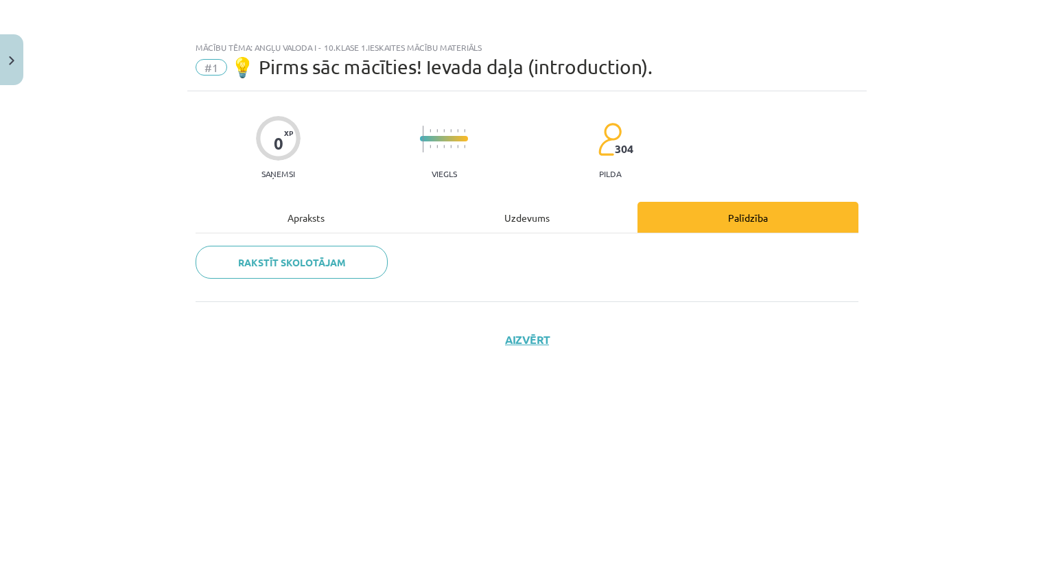
click at [305, 212] on div "Apraksts" at bounding box center [306, 217] width 221 height 31
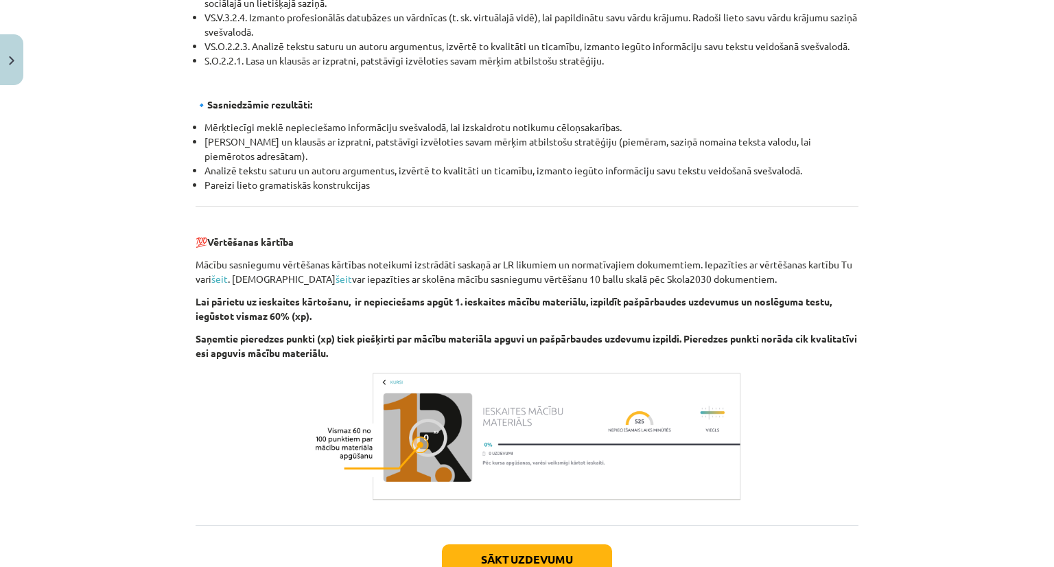
scroll to position [1496, 0]
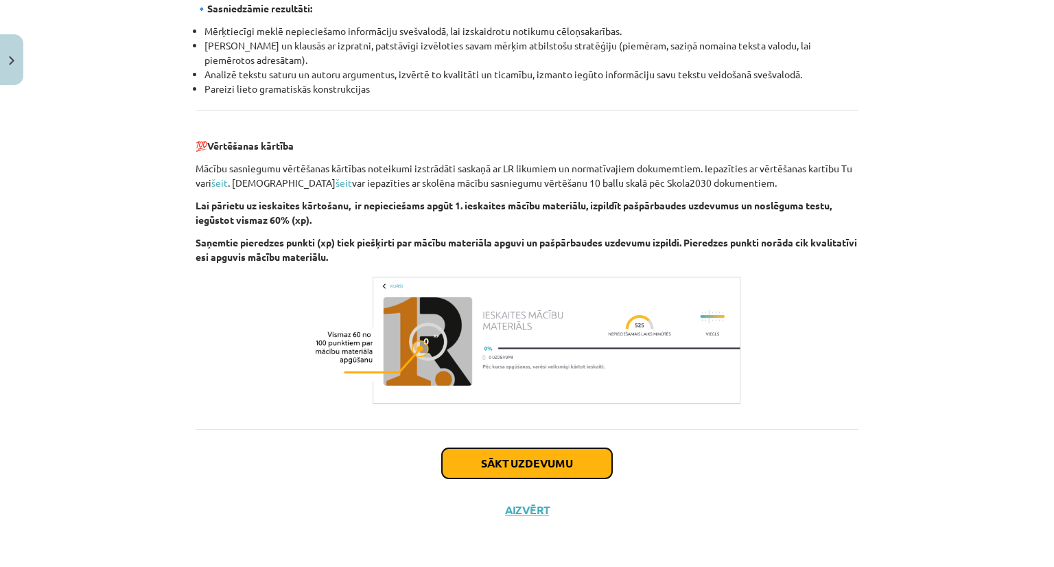
click at [515, 454] on button "Sākt uzdevumu" at bounding box center [527, 463] width 170 height 30
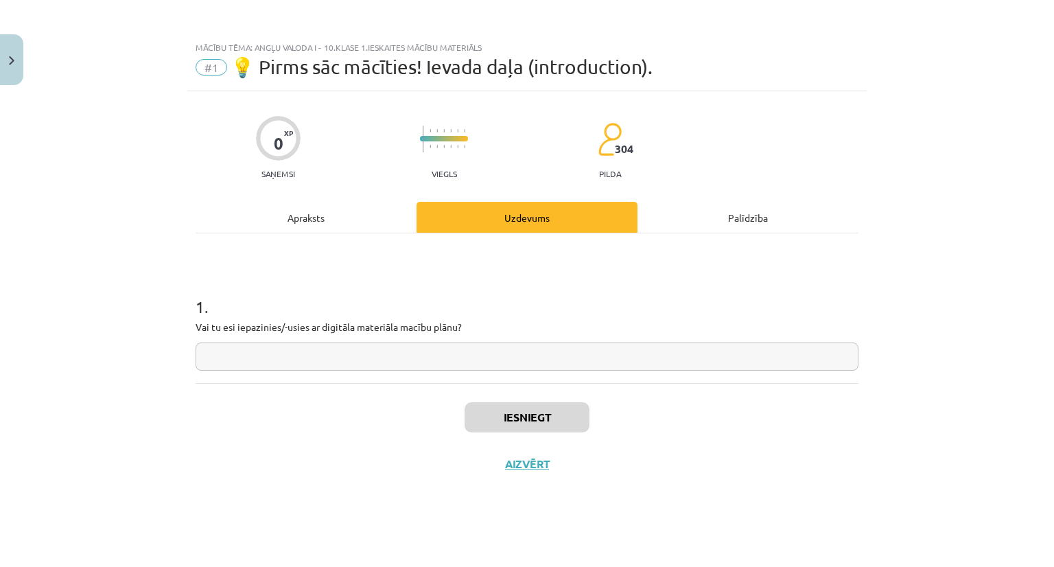
scroll to position [0, 0]
click at [447, 368] on input "text" at bounding box center [527, 356] width 663 height 28
click at [444, 361] on input "text" at bounding box center [527, 356] width 663 height 28
click at [711, 209] on div "Palīdzība" at bounding box center [747, 217] width 221 height 31
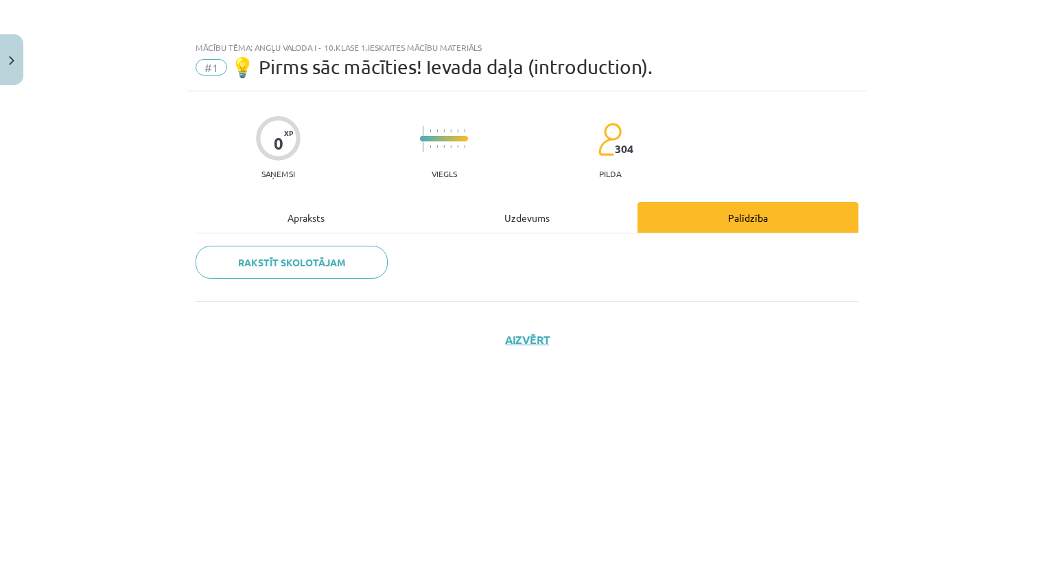
click at [498, 212] on div "Uzdevums" at bounding box center [526, 217] width 221 height 31
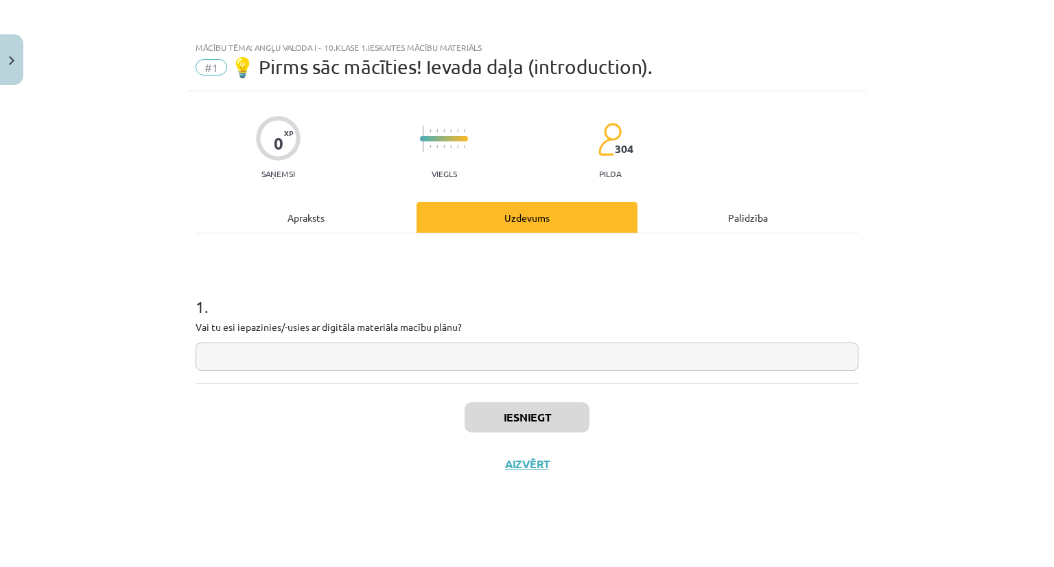
click at [288, 218] on div "Apraksts" at bounding box center [306, 217] width 221 height 31
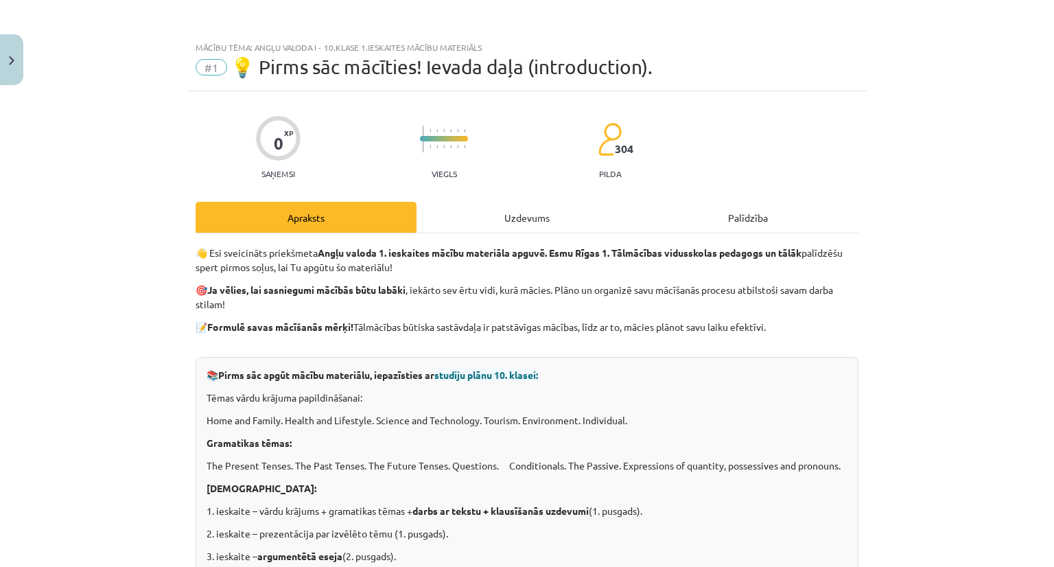
click at [505, 211] on div "Uzdevums" at bounding box center [526, 217] width 221 height 31
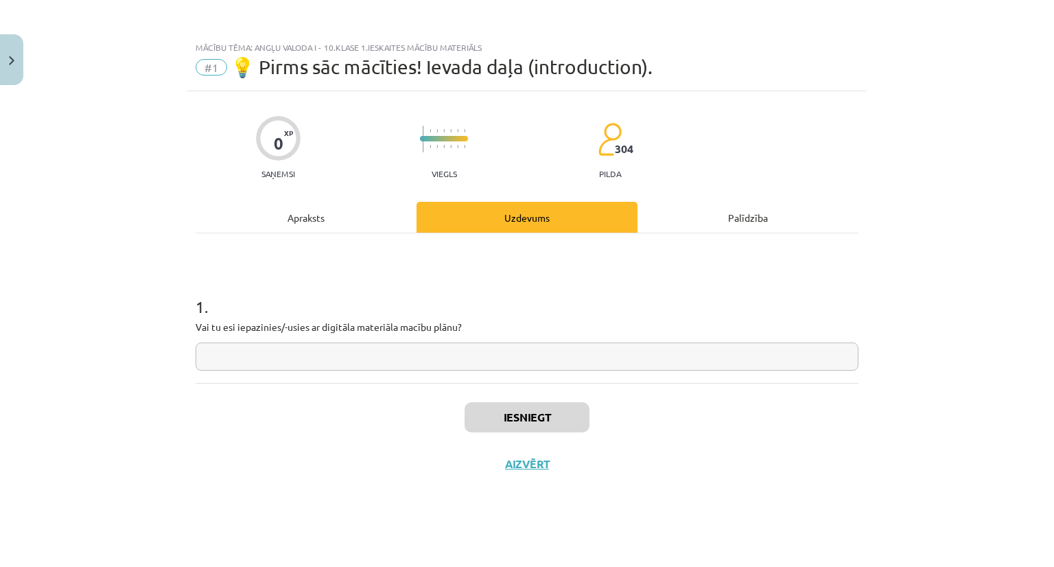
click at [419, 349] on input "text" at bounding box center [527, 356] width 663 height 28
click at [418, 349] on input "text" at bounding box center [527, 356] width 663 height 28
click at [526, 215] on div "Uzdevums" at bounding box center [526, 217] width 221 height 31
click at [307, 218] on div "Apraksts" at bounding box center [306, 217] width 221 height 31
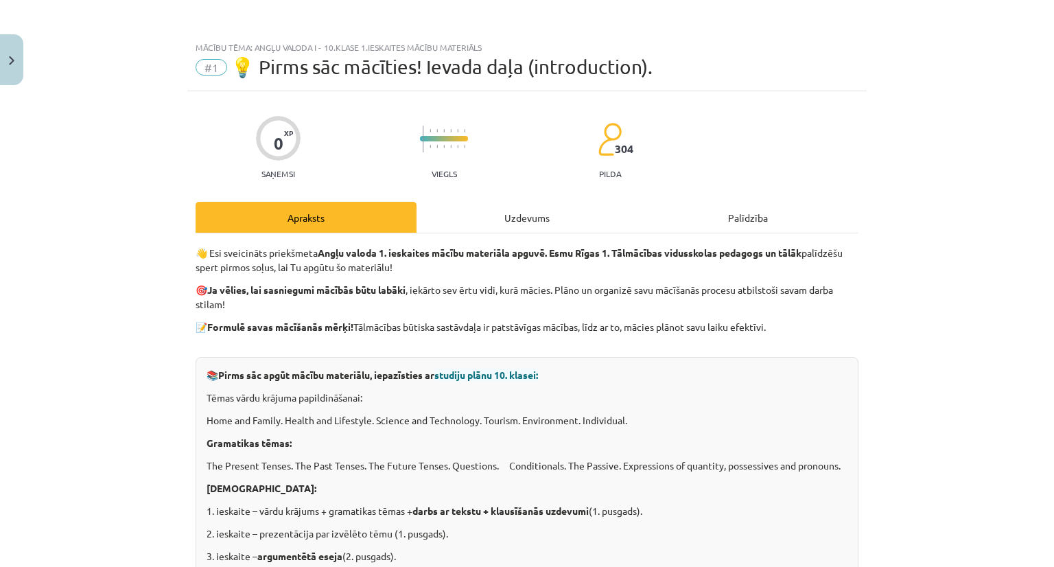
click at [510, 219] on div "Uzdevums" at bounding box center [526, 217] width 221 height 31
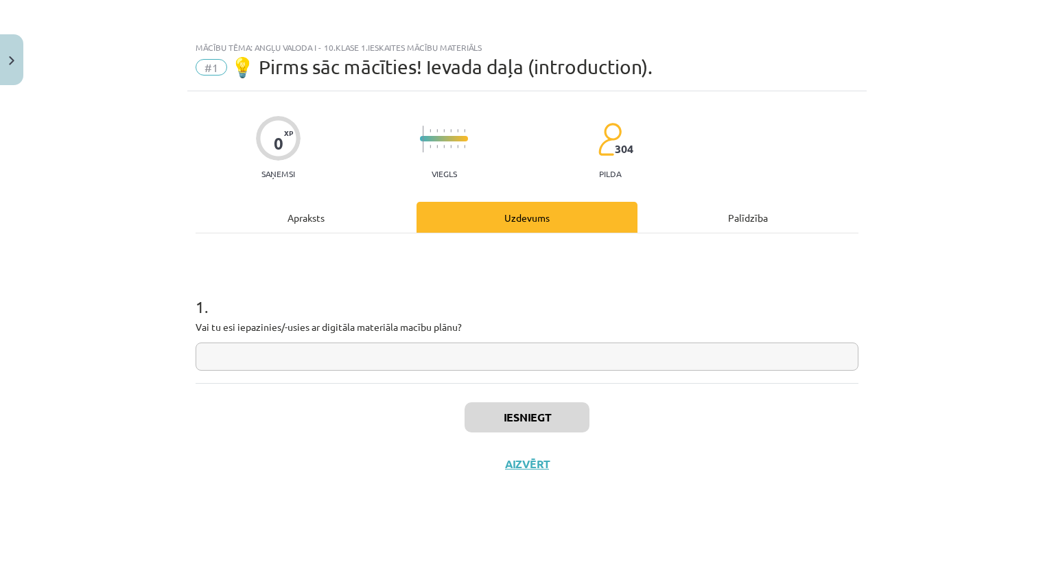
click at [317, 382] on div "1 . Vai tu esi iepazinies/-usies ar digitāla materiāla macību plānu?" at bounding box center [527, 308] width 663 height 150
click at [312, 355] on input "text" at bounding box center [527, 356] width 663 height 28
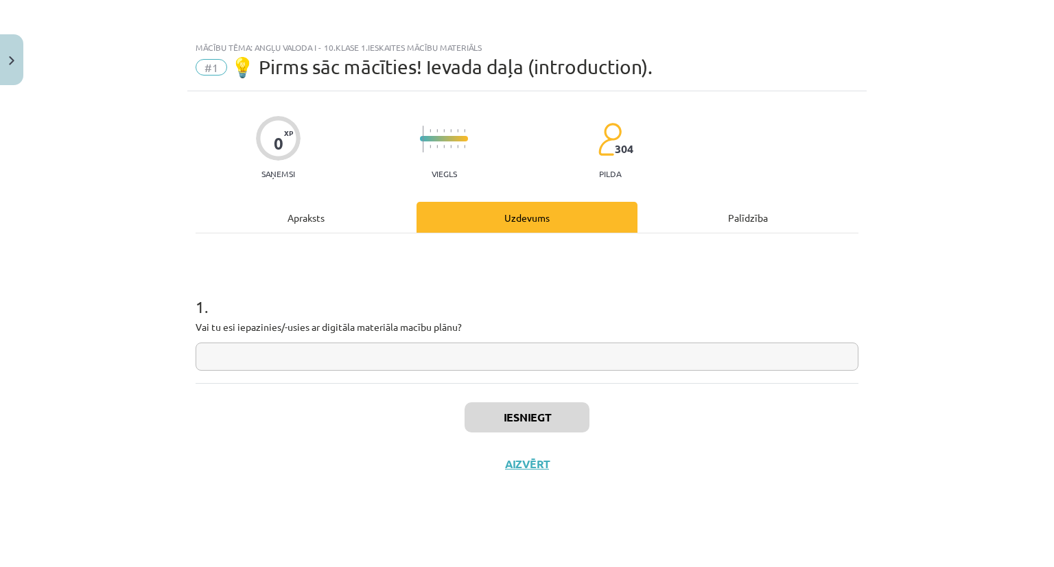
click at [312, 355] on input "text" at bounding box center [527, 356] width 663 height 28
type input "**"
click at [280, 421] on div "Iesniegt Aizvērt" at bounding box center [527, 431] width 663 height 96
click at [526, 411] on button "Iesniegt" at bounding box center [527, 417] width 125 height 30
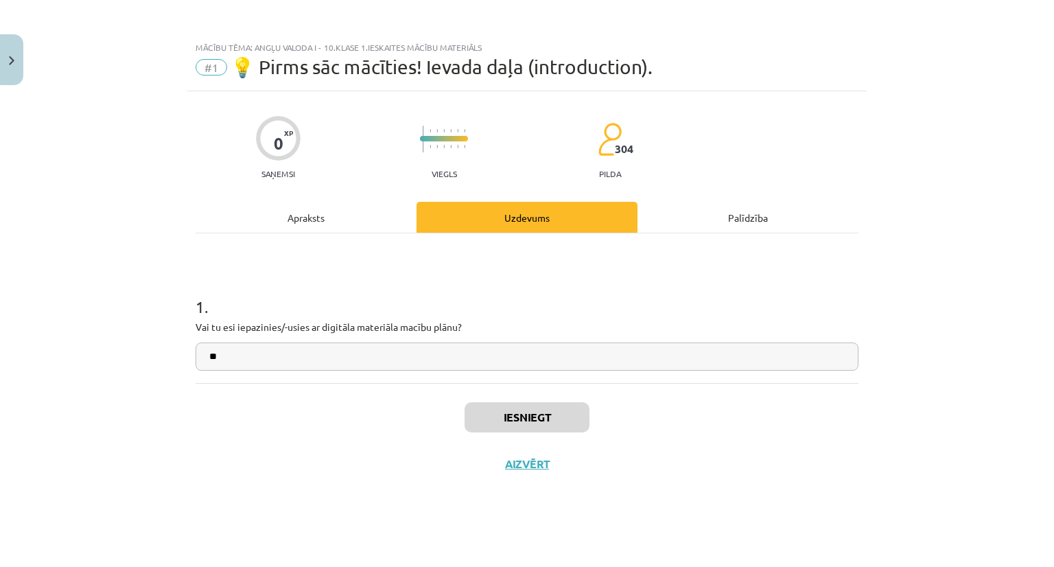
click at [481, 360] on input "**" at bounding box center [527, 356] width 663 height 28
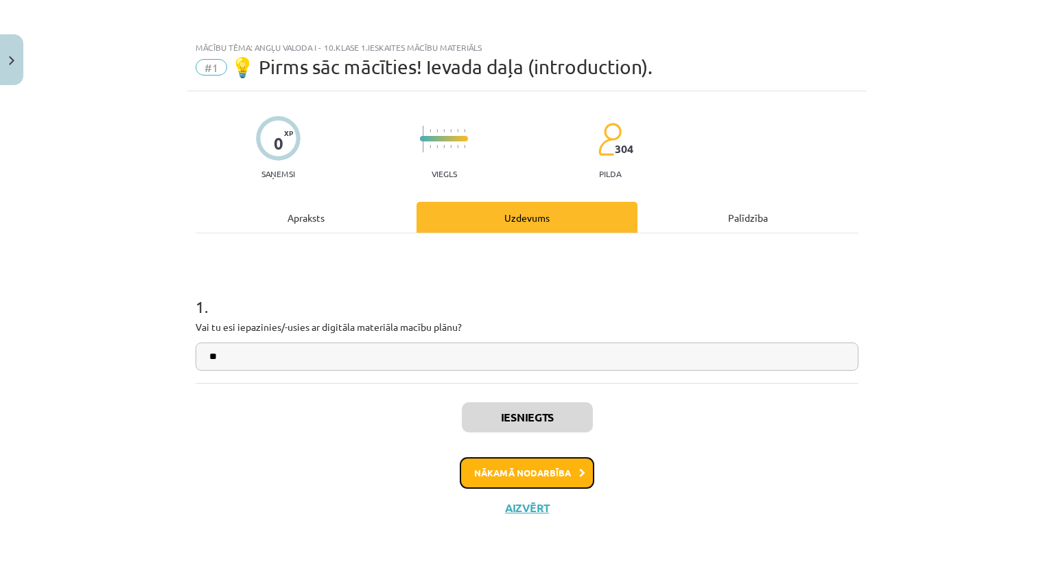
click at [519, 470] on button "Nākamā nodarbība" at bounding box center [527, 473] width 134 height 32
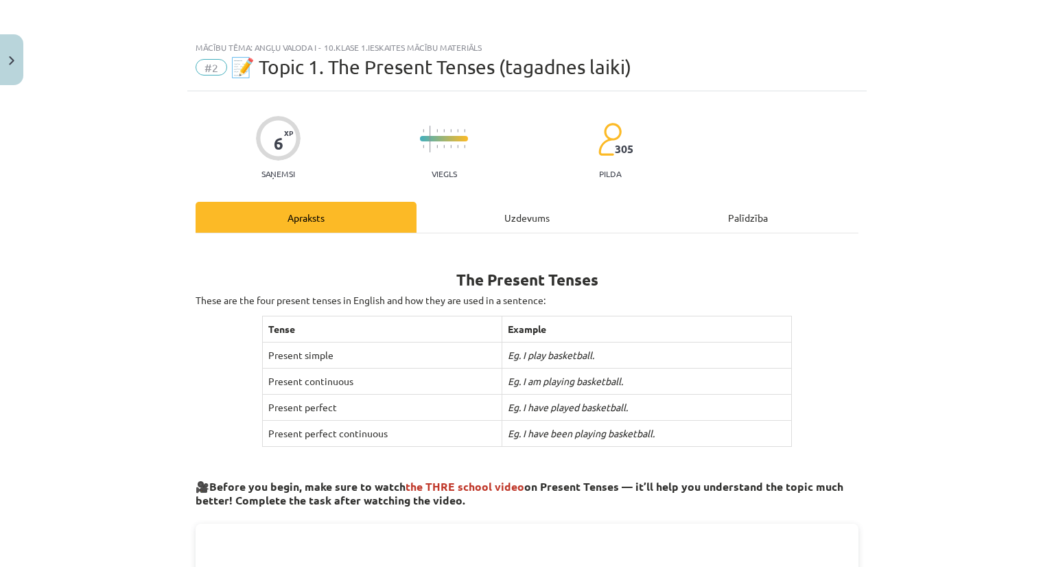
click at [504, 207] on div "Uzdevums" at bounding box center [526, 217] width 221 height 31
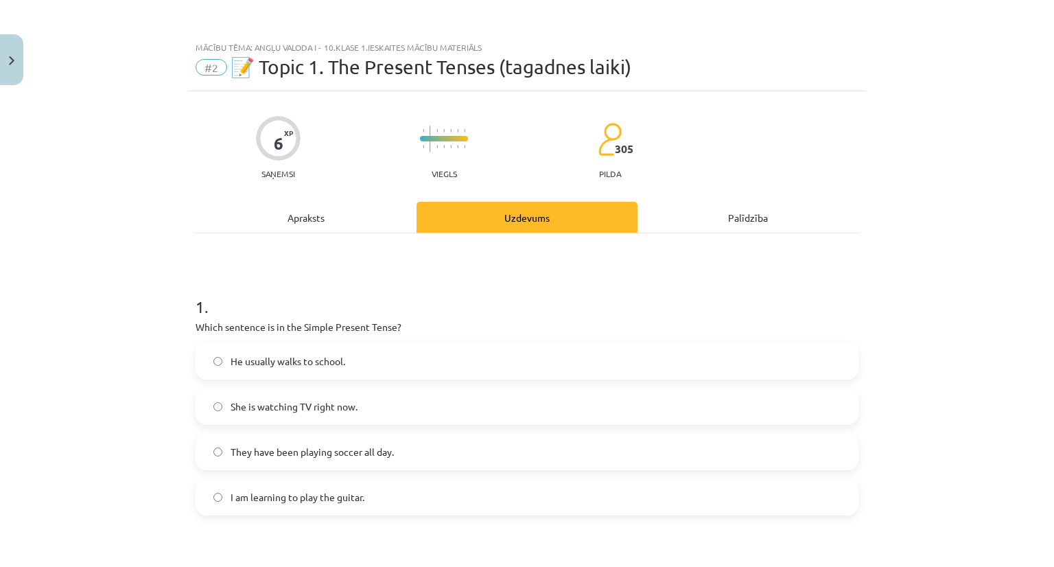
scroll to position [34, 0]
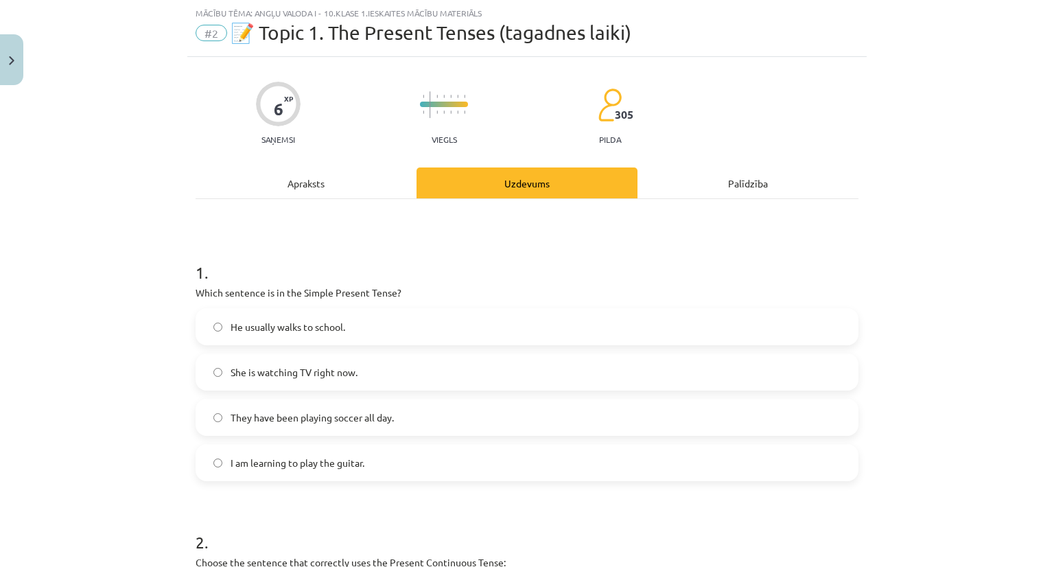
click at [292, 176] on div "Apraksts" at bounding box center [306, 182] width 221 height 31
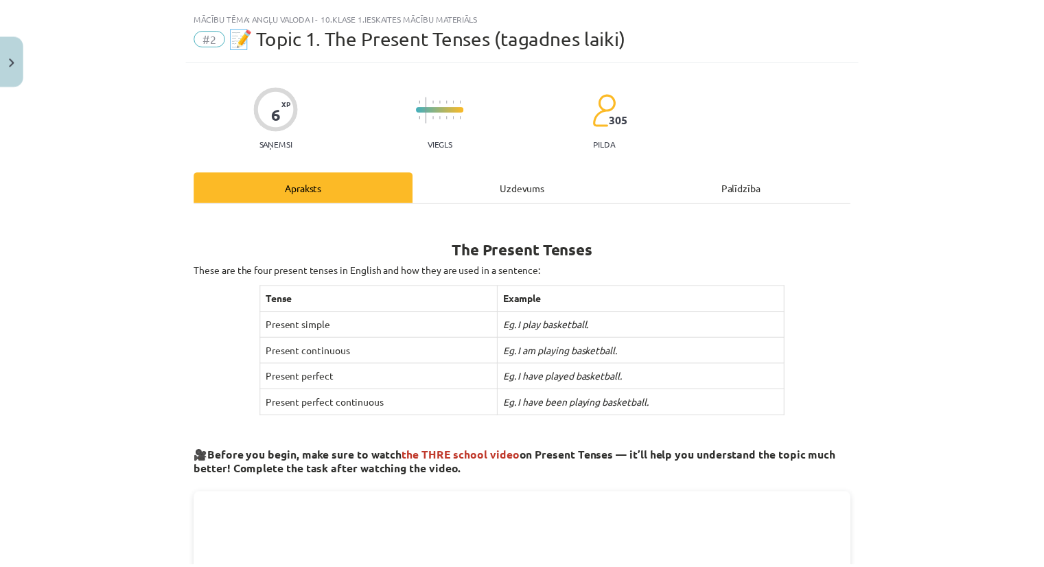
scroll to position [0, 0]
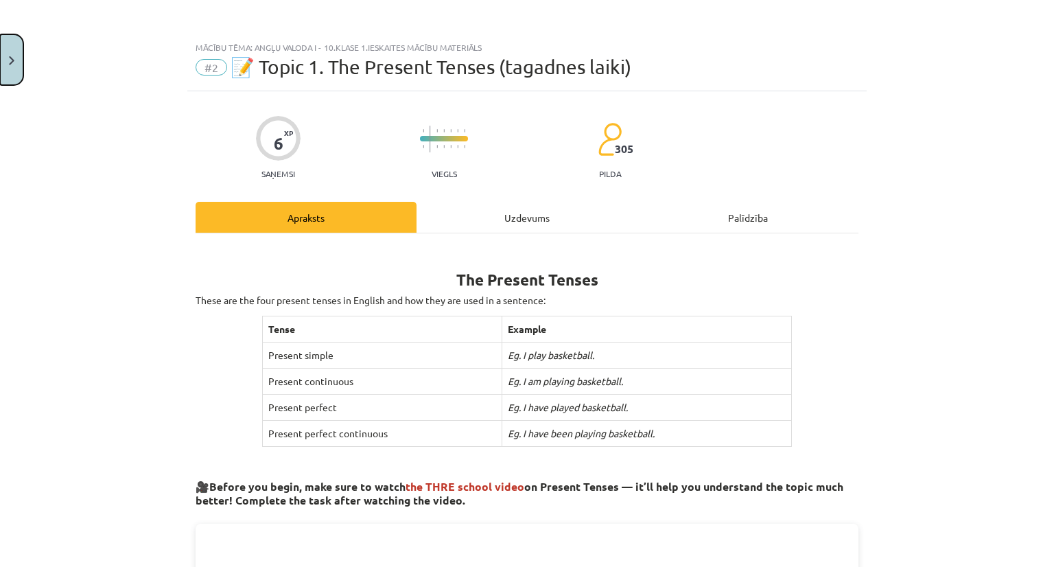
click at [5, 61] on button "Close" at bounding box center [11, 59] width 23 height 51
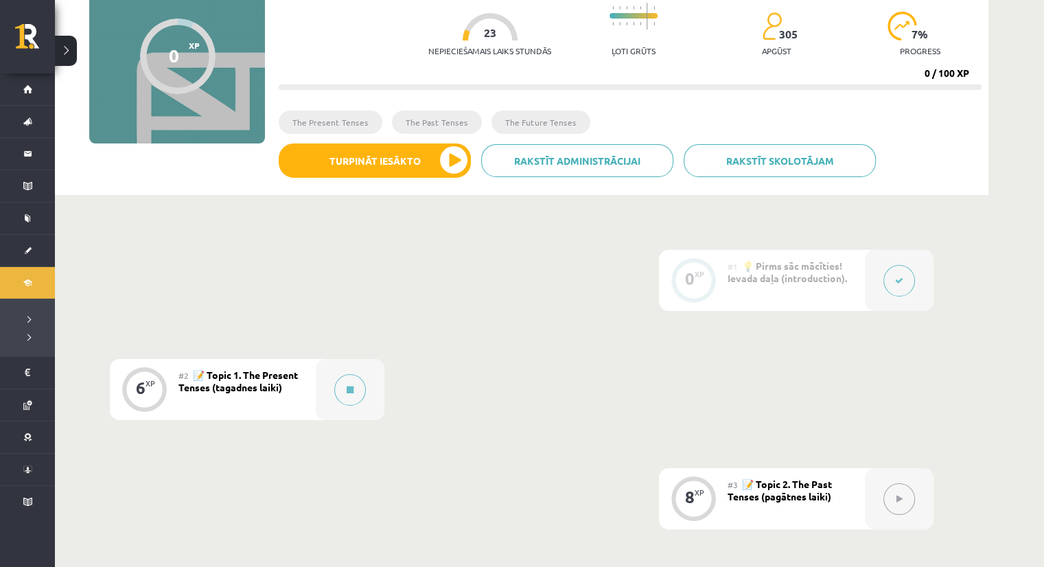
click at [78, 56] on div "0 XP XP 100 0 / 100 XP Angļu valoda i - 10.[PERSON_NAME] 1.ieskaites mācību mat…" at bounding box center [521, 78] width 919 height 220
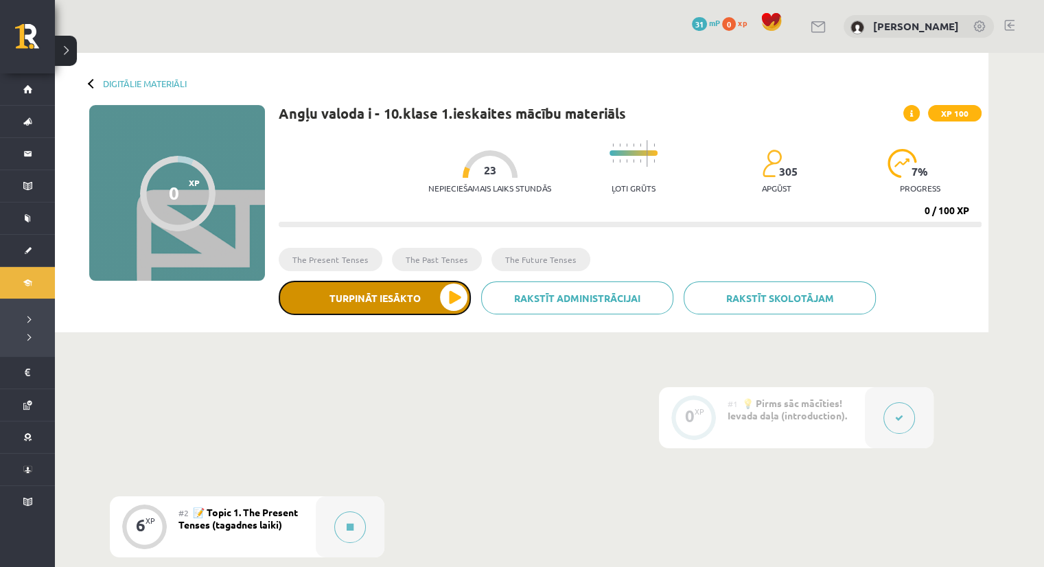
click at [428, 298] on button "Turpināt iesākto" at bounding box center [375, 298] width 192 height 34
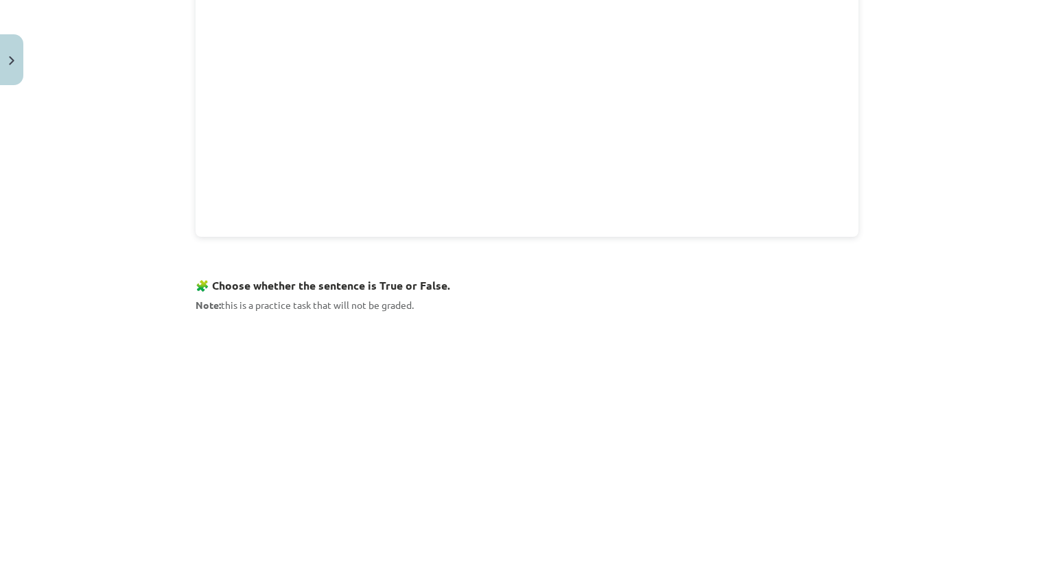
scroll to position [755, 0]
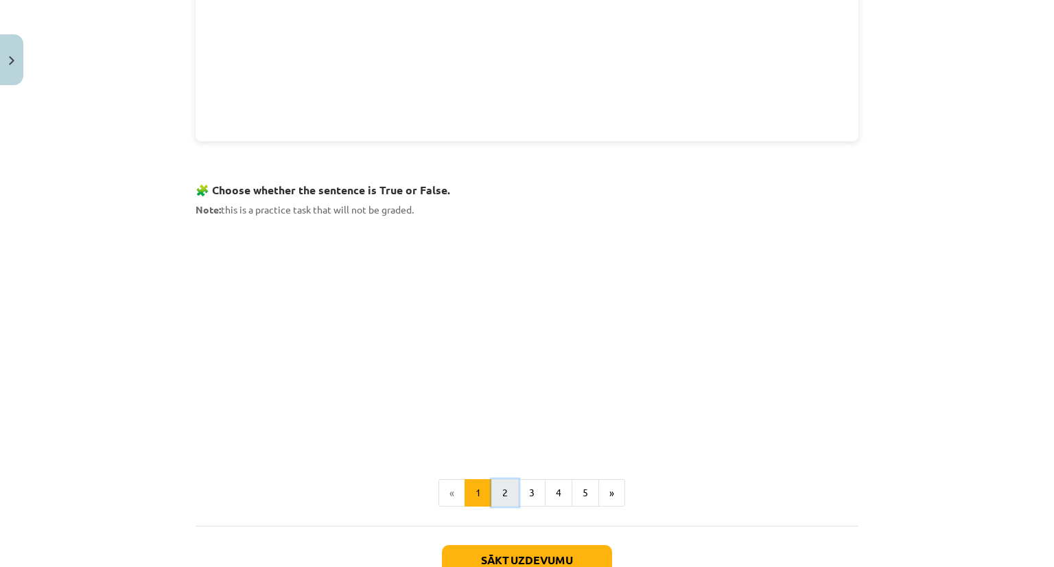
click at [494, 495] on button "2" at bounding box center [504, 492] width 27 height 27
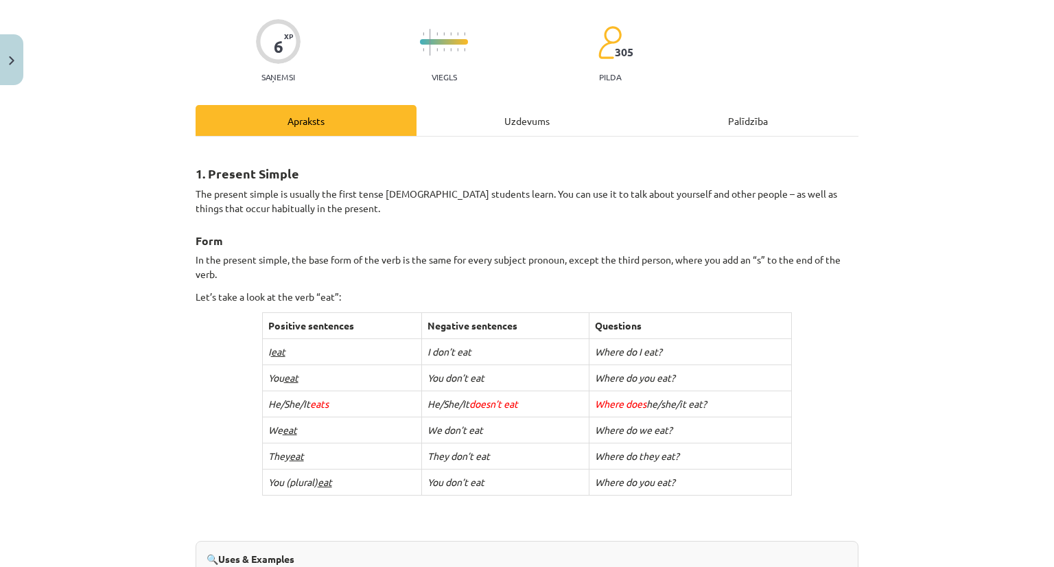
scroll to position [137, 0]
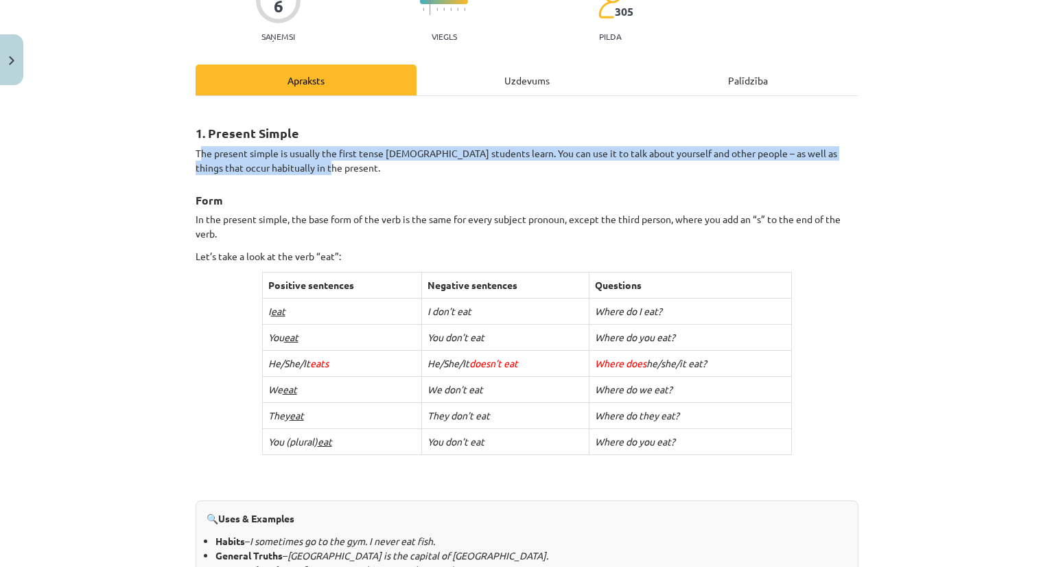
drag, startPoint x: 194, startPoint y: 146, endPoint x: 300, endPoint y: 165, distance: 107.4
click at [300, 165] on p "The present simple is usually the first tense [DEMOGRAPHIC_DATA] students learn…" at bounding box center [527, 160] width 663 height 29
click at [347, 167] on p "The present simple is usually the first tense [DEMOGRAPHIC_DATA] students learn…" at bounding box center [527, 160] width 663 height 29
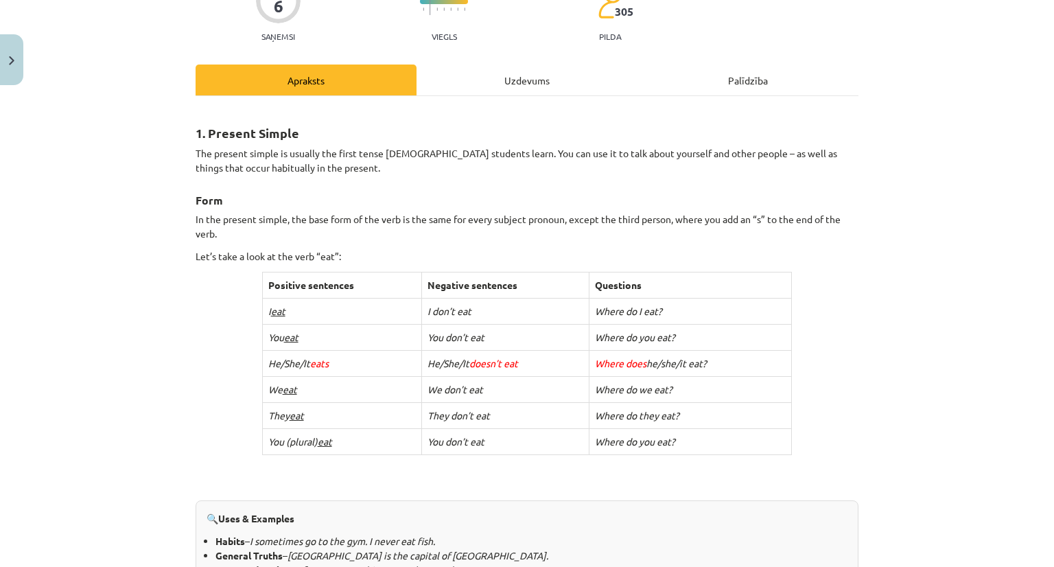
click at [296, 164] on p "The present simple is usually the first tense [DEMOGRAPHIC_DATA] students learn…" at bounding box center [527, 160] width 663 height 29
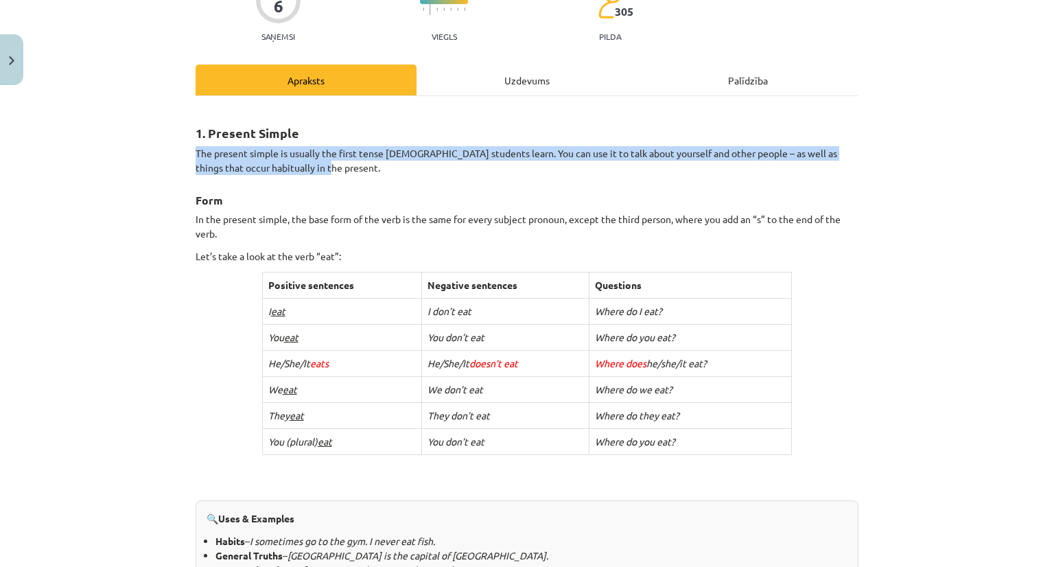
drag, startPoint x: 185, startPoint y: 147, endPoint x: 307, endPoint y: 171, distance: 124.5
click at [307, 171] on div "6 XP Saņemsi Viegls 305 pilda Apraksts Uzdevums Palīdzība 1. Present Simple The…" at bounding box center [526, 568] width 679 height 1228
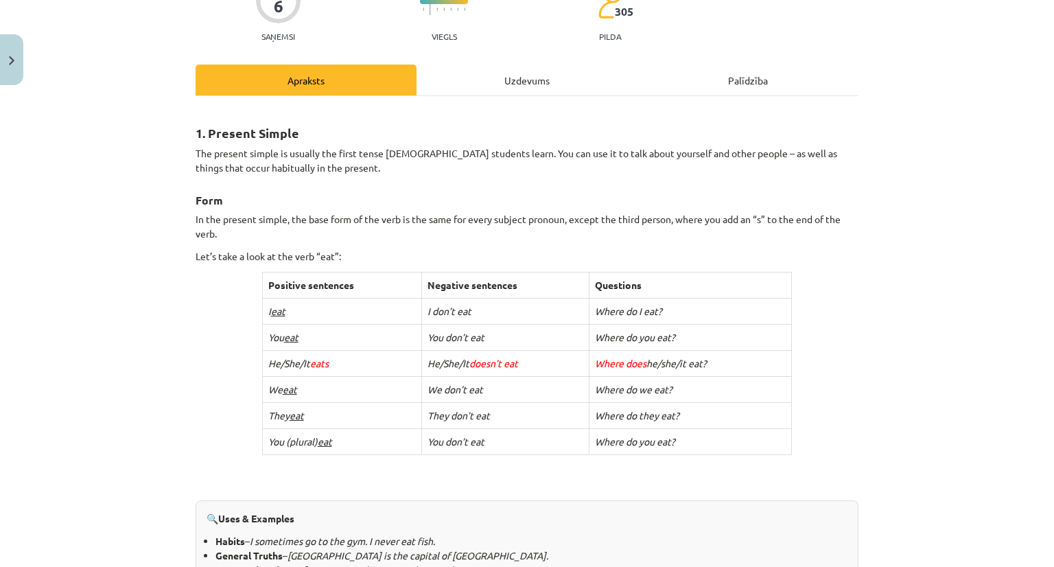
click at [292, 187] on h3 "Form" at bounding box center [527, 195] width 663 height 25
drag, startPoint x: 283, startPoint y: 443, endPoint x: 313, endPoint y: 434, distance: 31.7
click at [313, 435] on icon "You (plural) eat" at bounding box center [300, 441] width 64 height 12
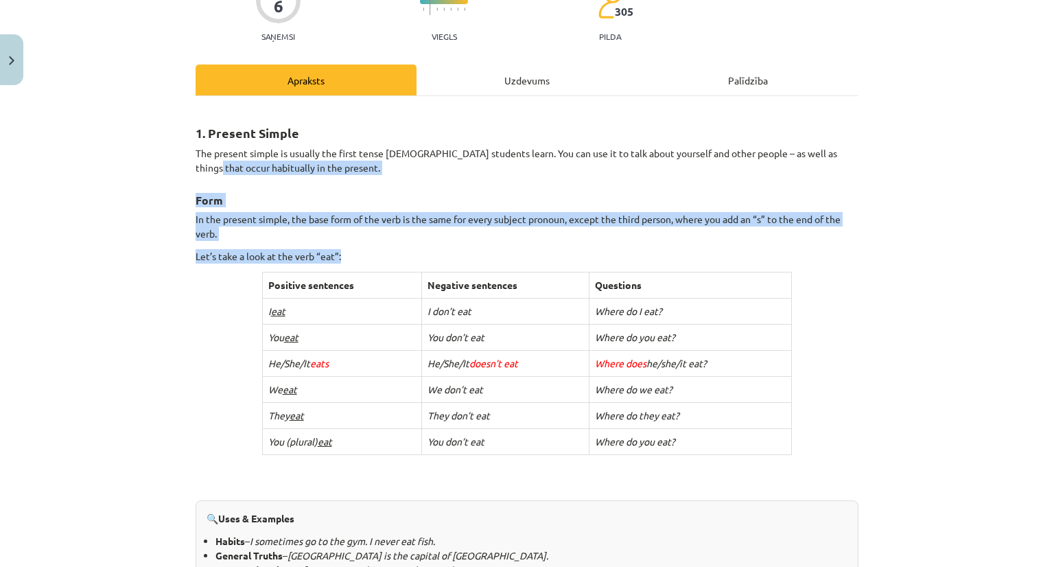
drag, startPoint x: 948, startPoint y: 220, endPoint x: 958, endPoint y: 279, distance: 59.9
click at [958, 279] on div "Mācību tēma: Angļu valoda i - 10.[PERSON_NAME] 1.ieskaites mācību materiāls #2 …" at bounding box center [527, 283] width 1054 height 567
drag, startPoint x: 882, startPoint y: 281, endPoint x: 925, endPoint y: 272, distance: 43.5
click at [882, 281] on div "Mācību tēma: Angļu valoda i - 10.[PERSON_NAME] 1.ieskaites mācību materiāls #2 …" at bounding box center [527, 283] width 1054 height 567
click at [714, 290] on th "Questions" at bounding box center [690, 285] width 202 height 26
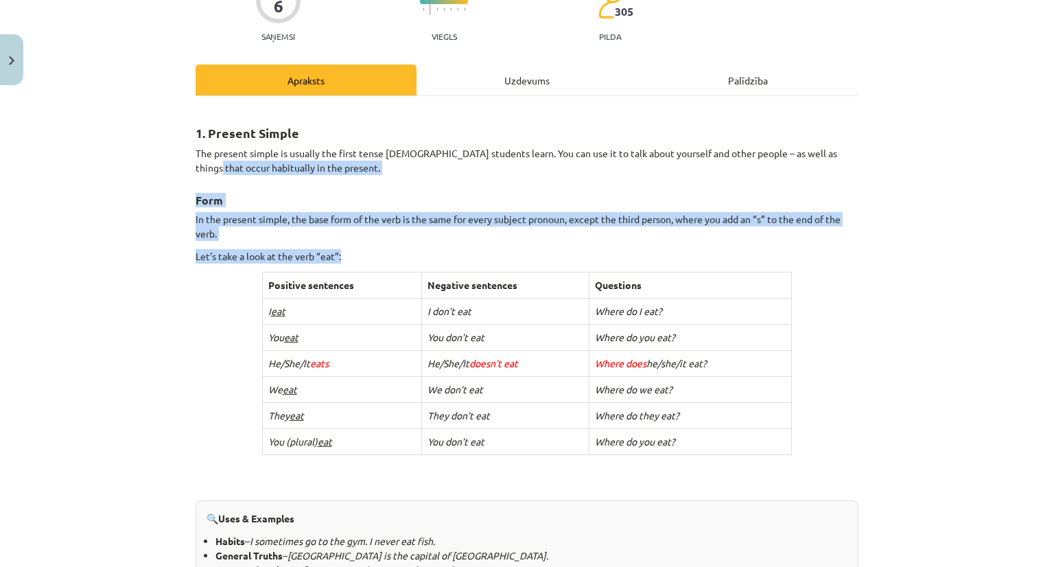
click at [346, 253] on p "Let’s take a look at the verb “eat”:" at bounding box center [527, 256] width 663 height 14
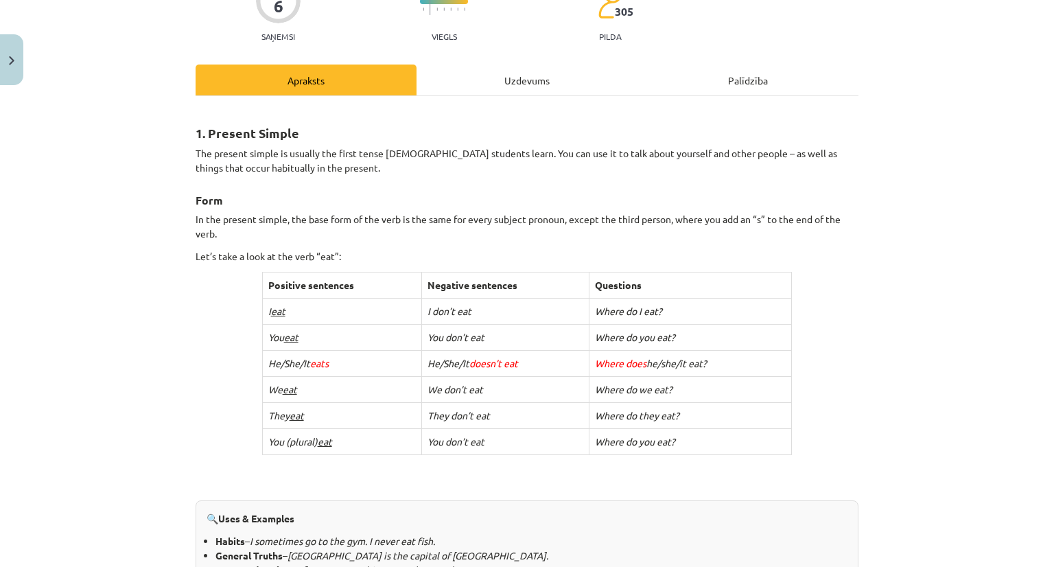
click at [346, 253] on p "Let’s take a look at the verb “eat”:" at bounding box center [527, 256] width 663 height 14
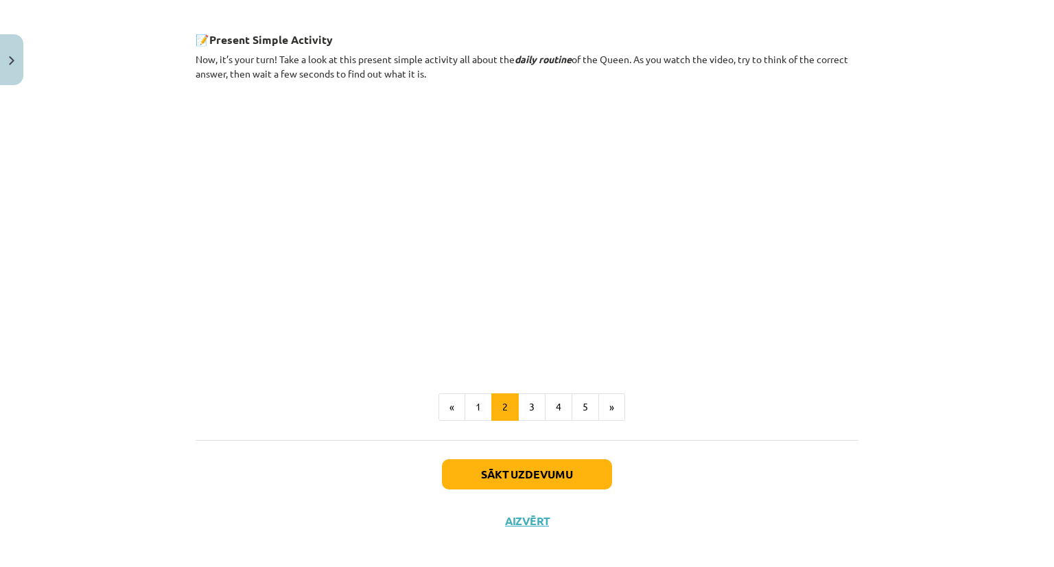
scroll to position [784, 0]
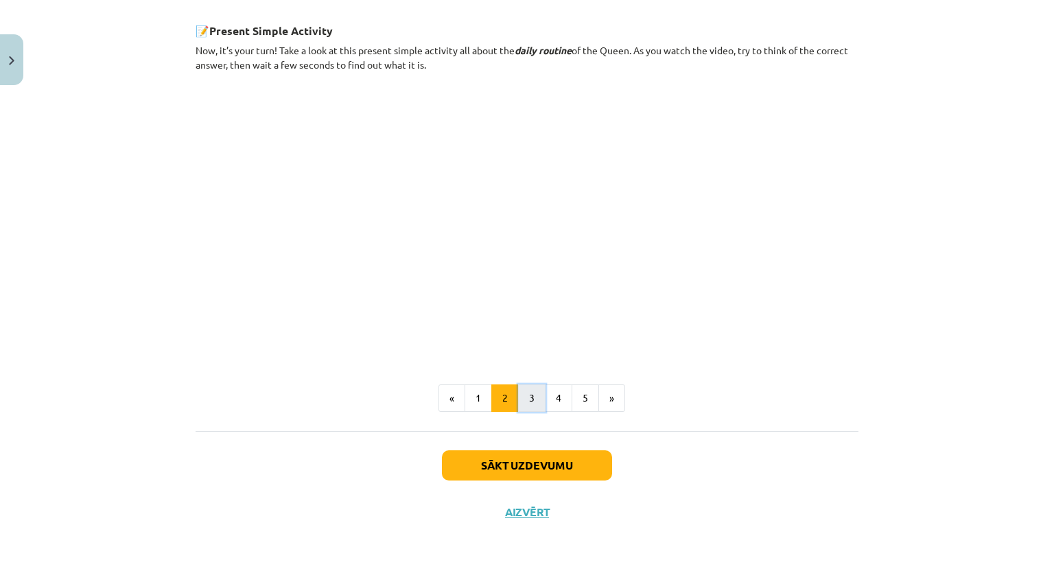
click at [532, 396] on button "3" at bounding box center [531, 397] width 27 height 27
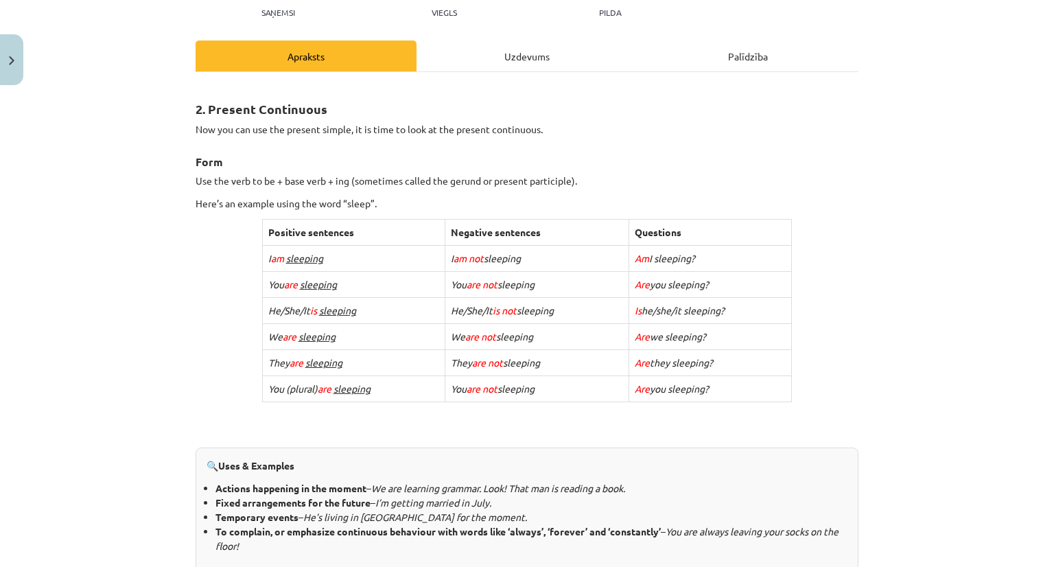
scroll to position [108, 0]
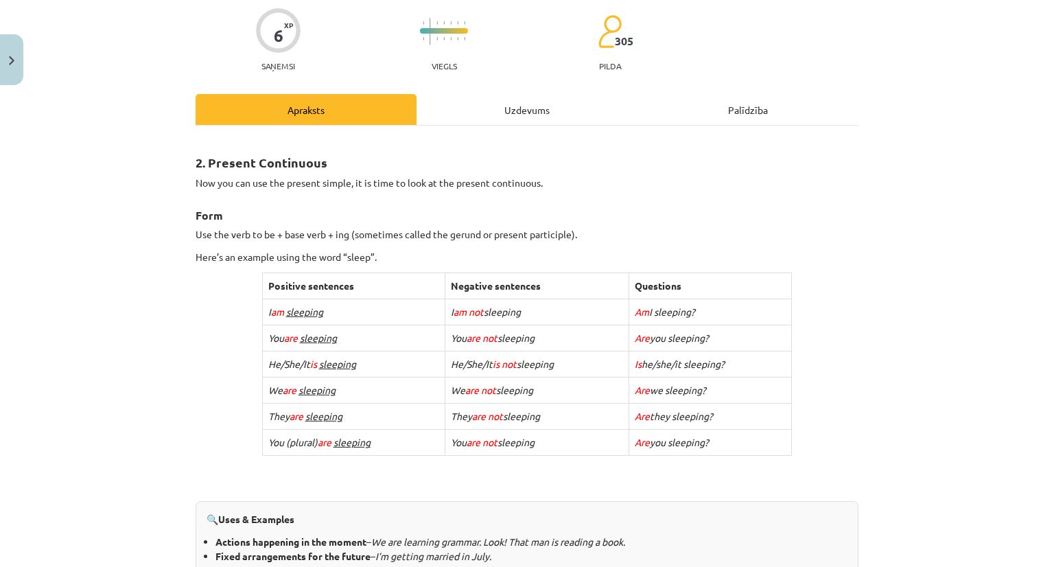
drag, startPoint x: 540, startPoint y: 258, endPoint x: 413, endPoint y: 319, distance: 140.9
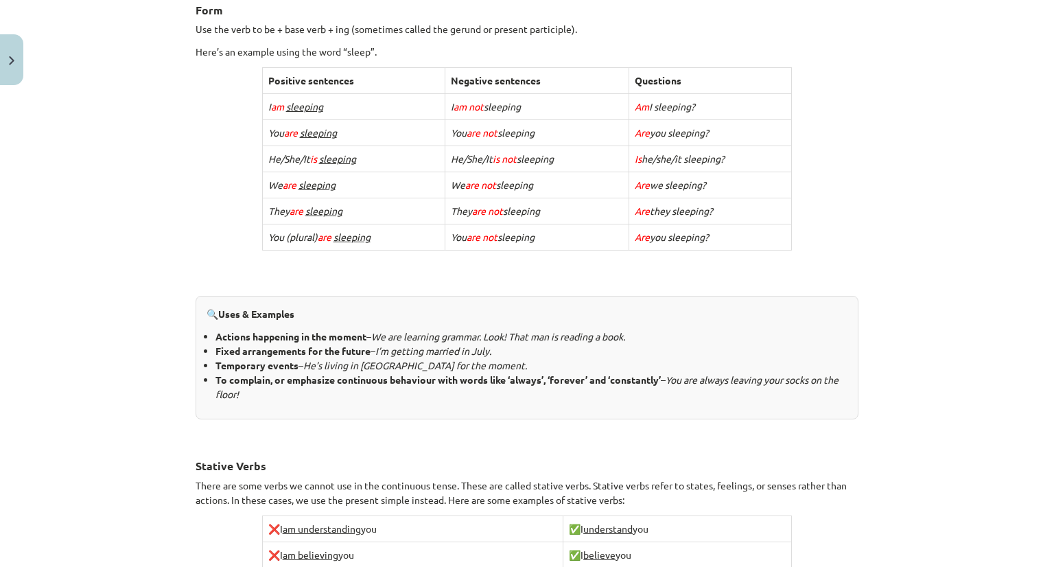
scroll to position [314, 0]
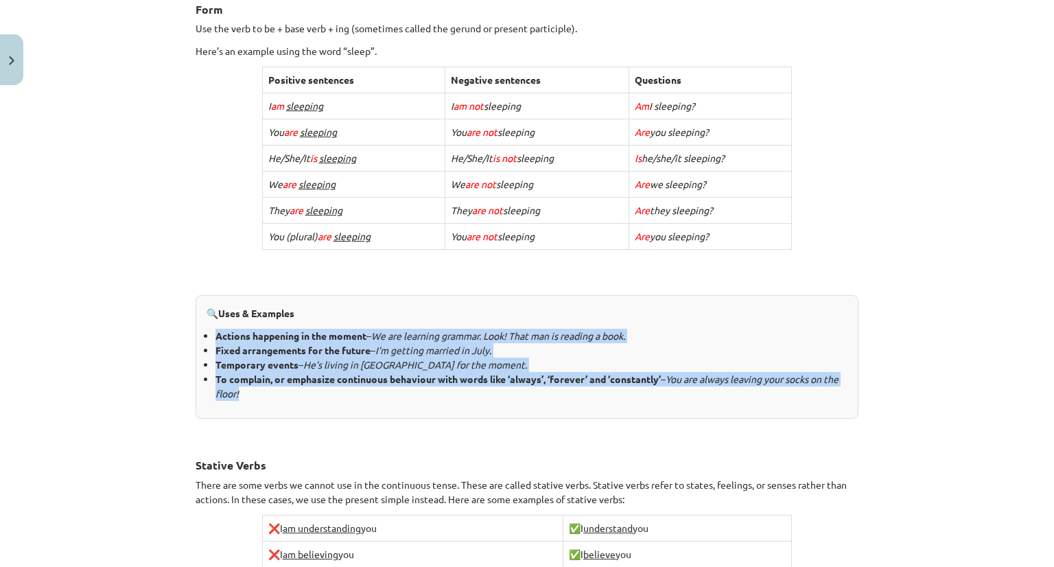
drag, startPoint x: 277, startPoint y: 399, endPoint x: 202, endPoint y: 320, distance: 108.2
click at [202, 320] on div "🔍 Uses & Examples Actions happening in the moment – We are learning grammar. Lo…" at bounding box center [527, 357] width 663 height 124
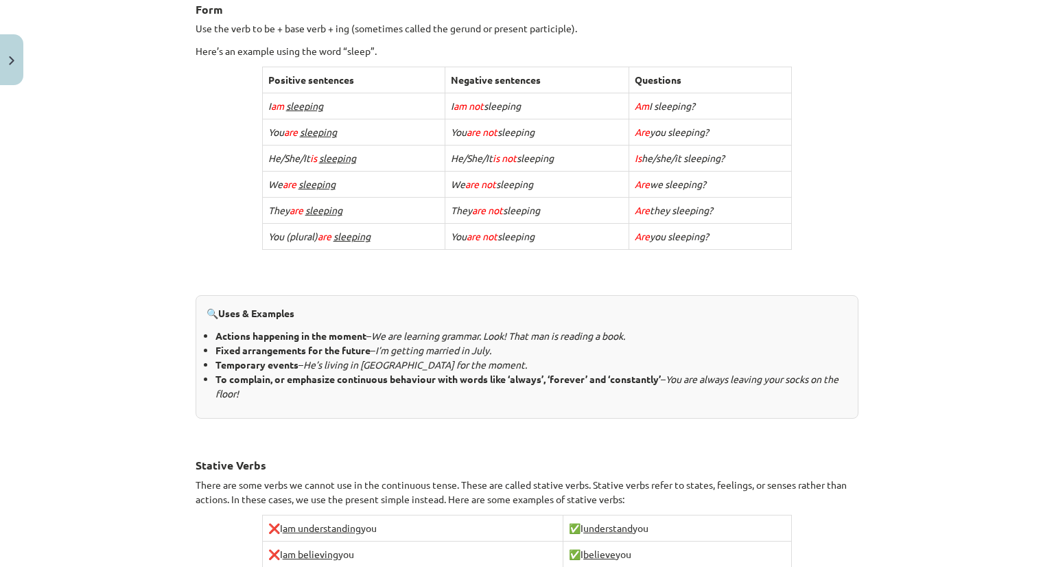
click at [279, 418] on div "2. Present Continuous Now you can use the present simple, it is time to look at…" at bounding box center [527, 431] width 663 height 998
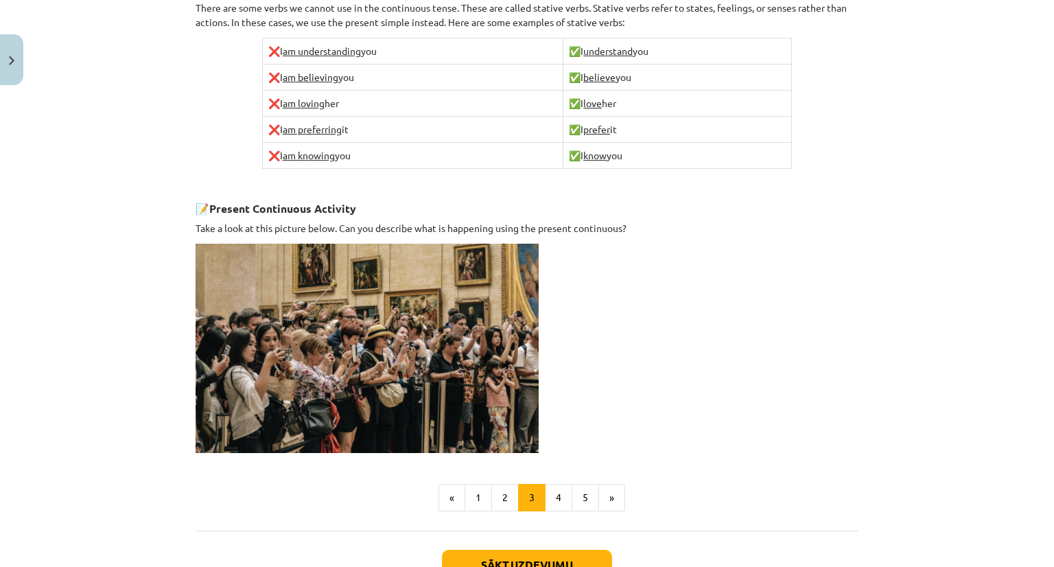
scroll to position [794, 0]
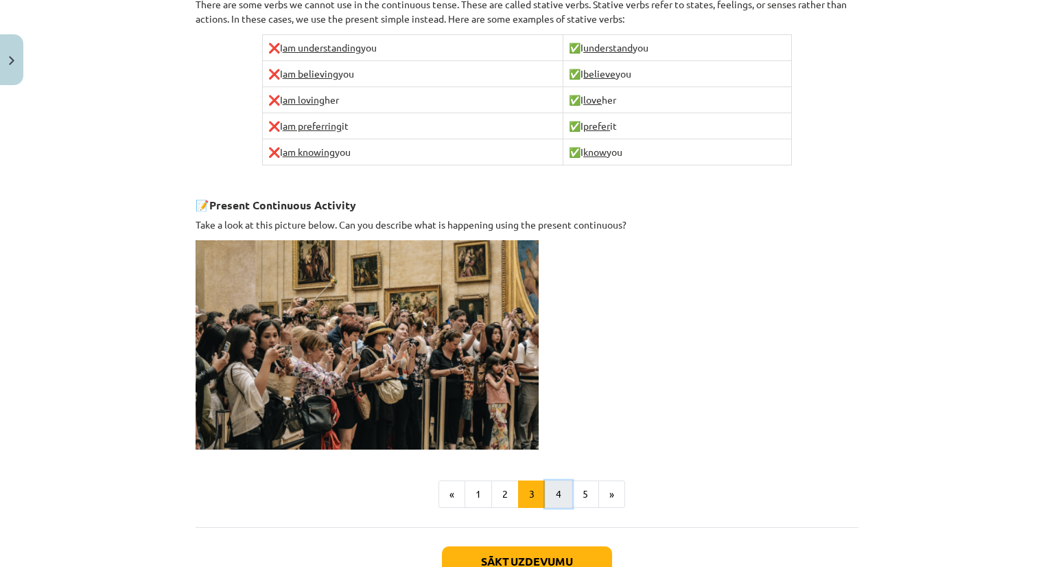
click at [554, 495] on button "4" at bounding box center [558, 493] width 27 height 27
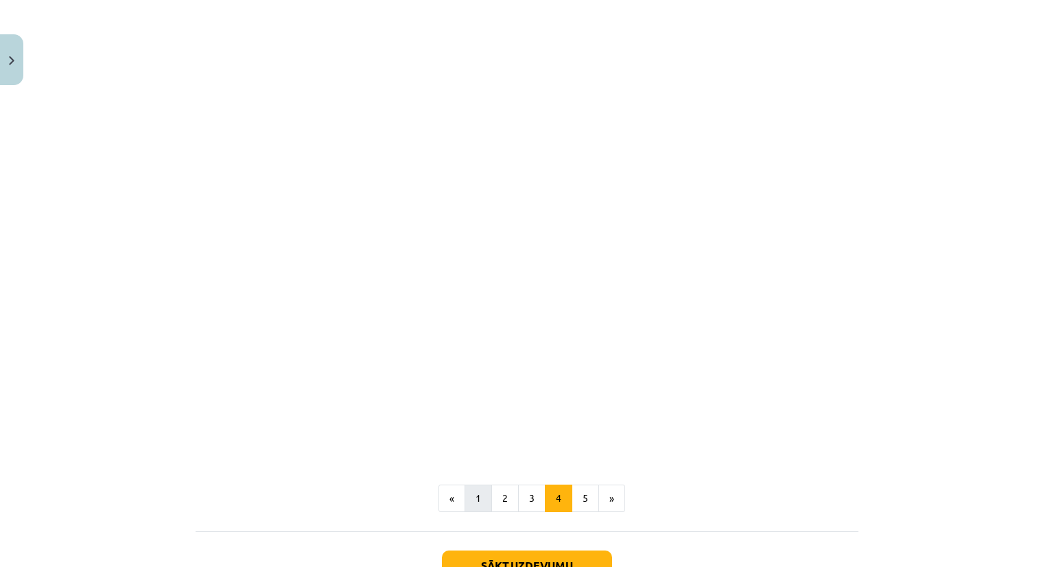
scroll to position [1153, 0]
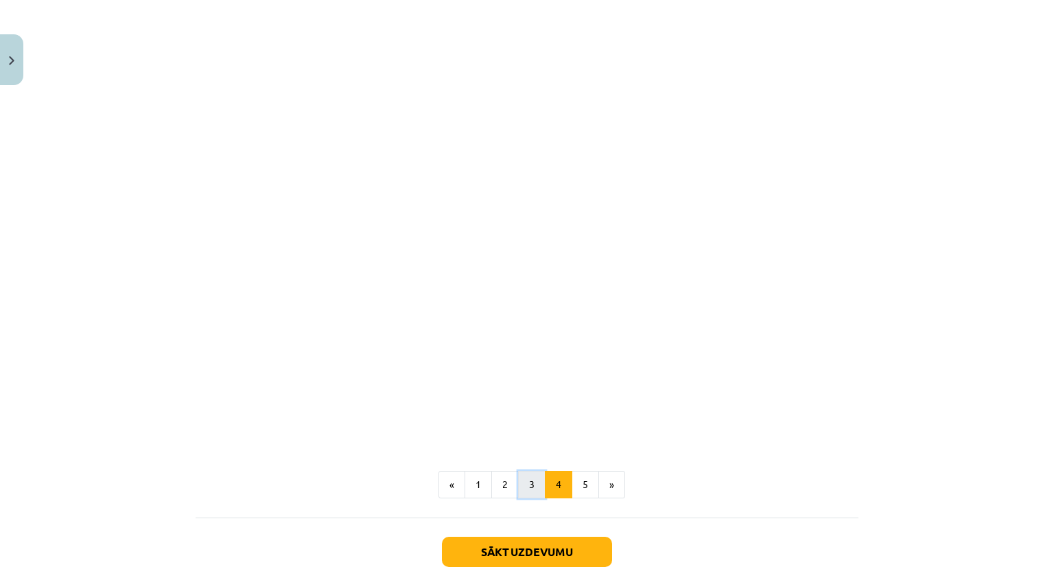
click at [526, 471] on button "3" at bounding box center [531, 484] width 27 height 27
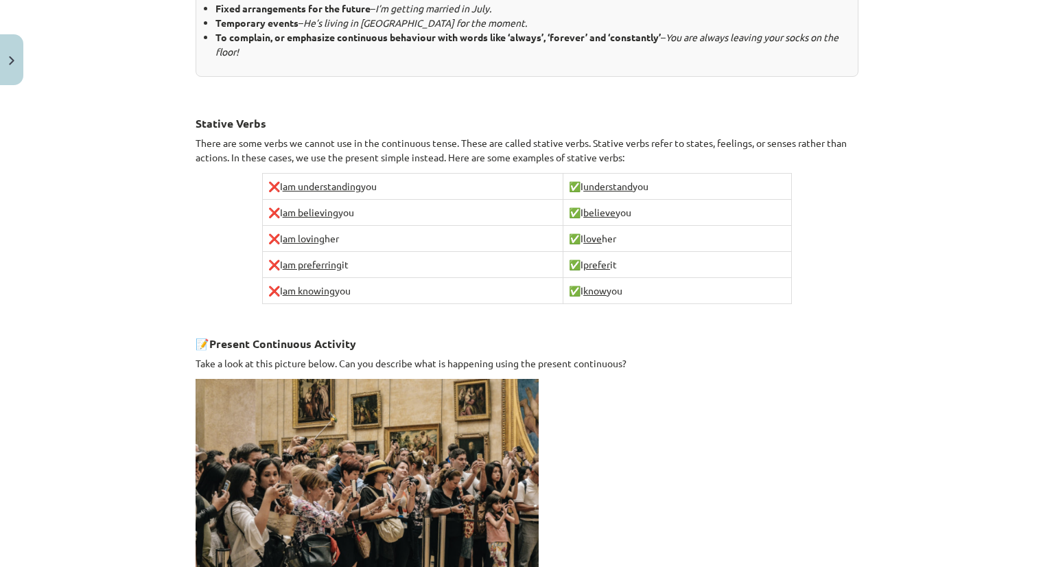
scroll to position [794, 0]
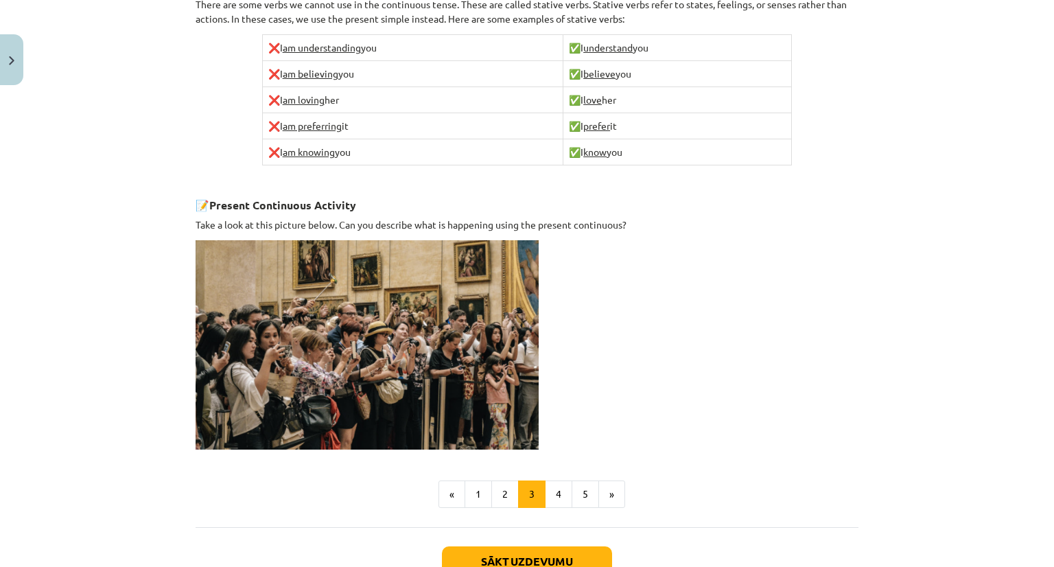
click at [351, 336] on img at bounding box center [367, 344] width 343 height 209
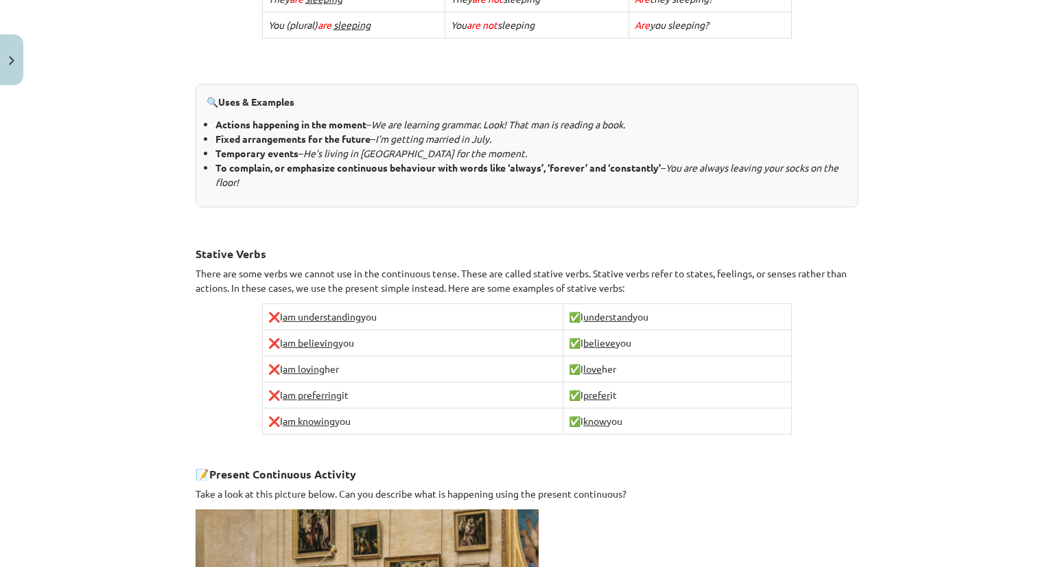
scroll to position [819, 0]
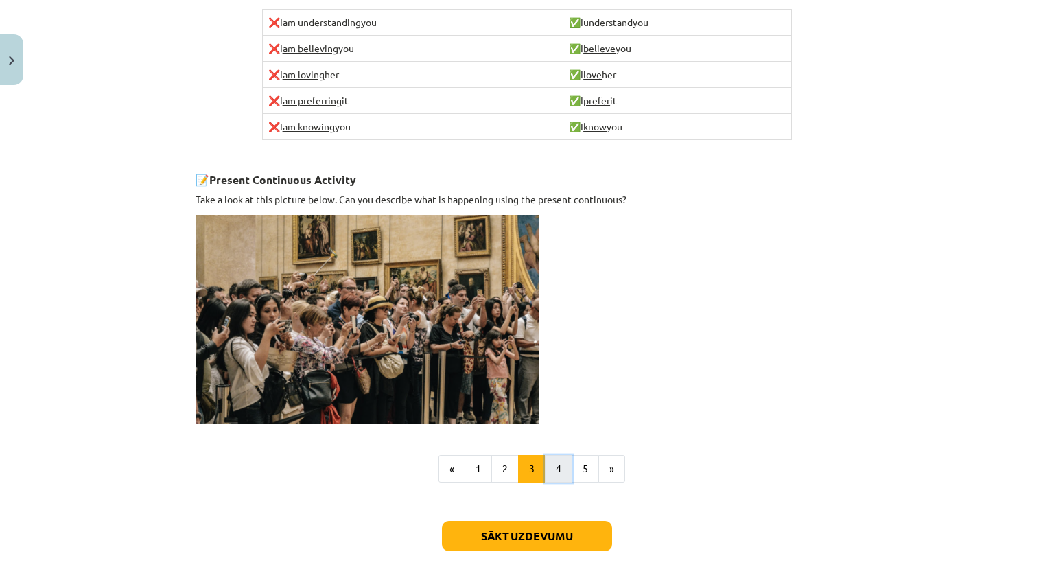
click at [561, 465] on button "4" at bounding box center [558, 468] width 27 height 27
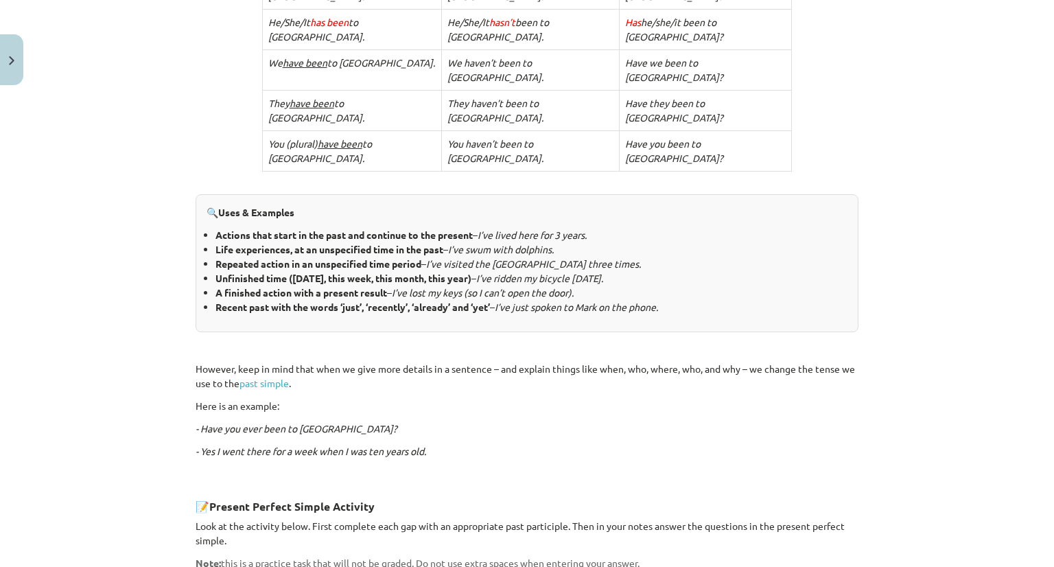
scroll to position [245, 0]
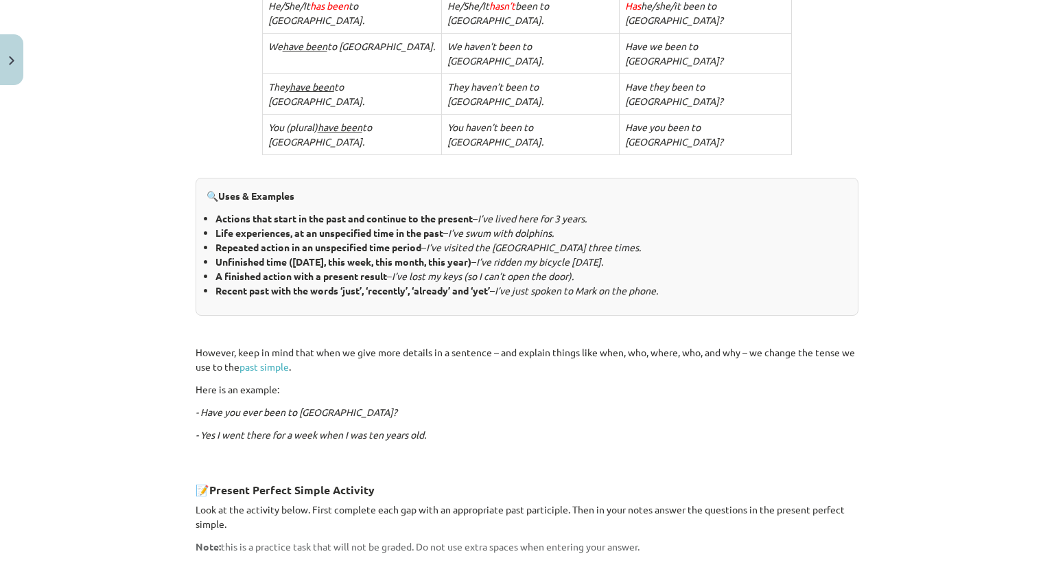
scroll to position [588, 0]
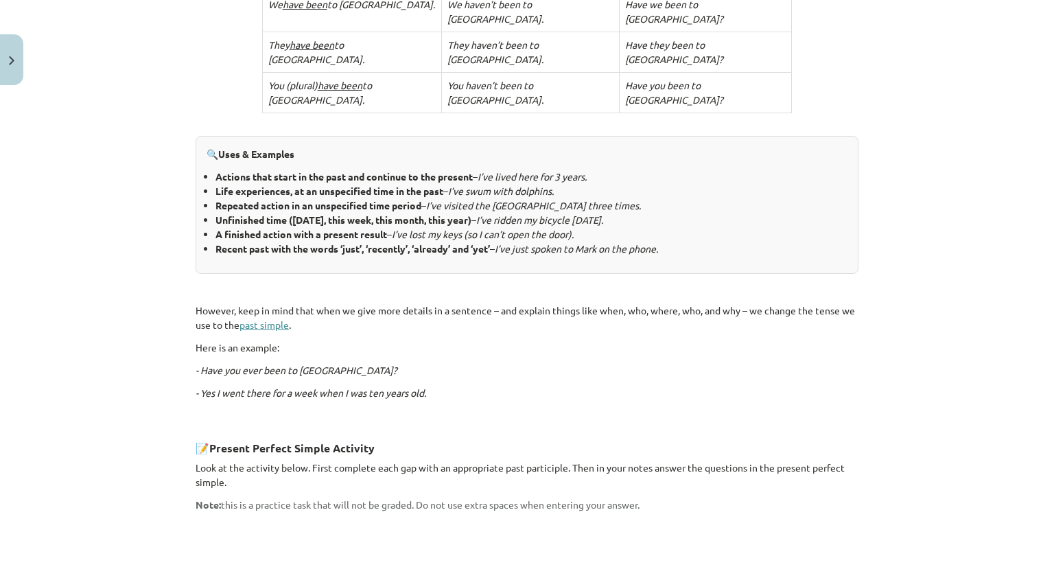
click at [248, 318] on link "past simple" at bounding box center [263, 324] width 49 height 12
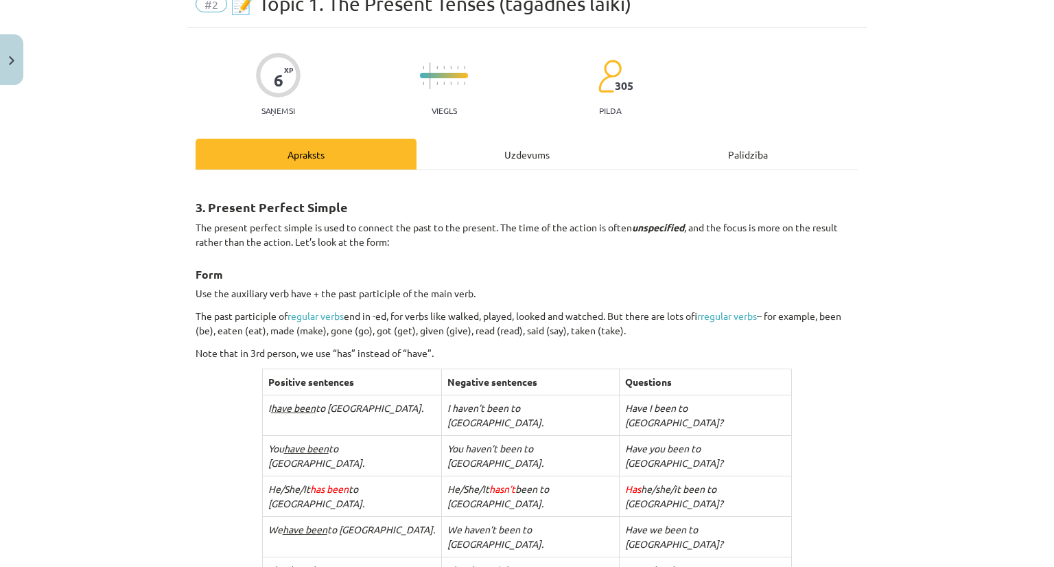
scroll to position [69, 0]
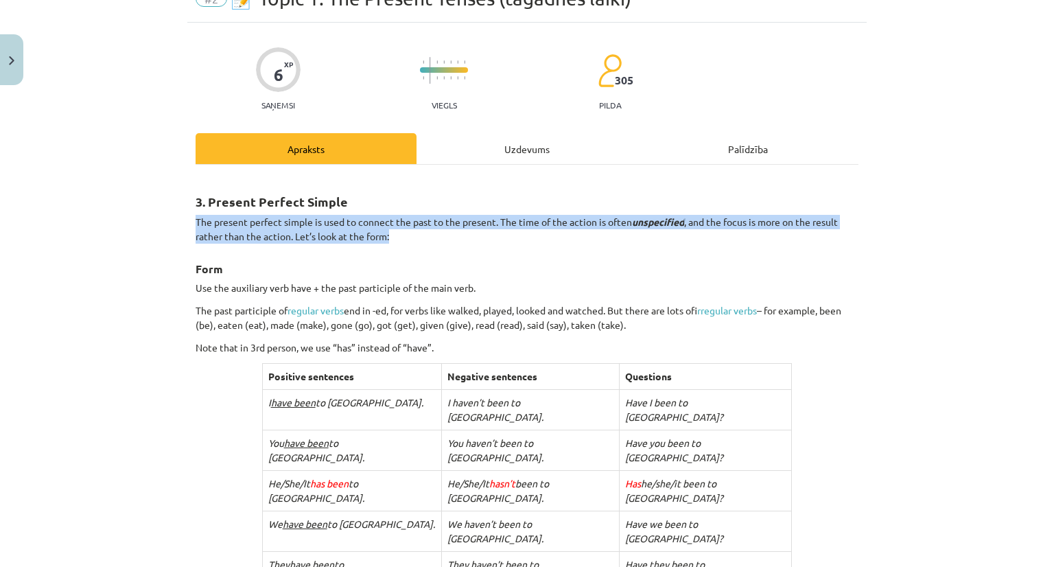
drag, startPoint x: 181, startPoint y: 222, endPoint x: 401, endPoint y: 232, distance: 220.5
click at [401, 232] on div "Mācību tēma: Angļu valoda i - 10.[PERSON_NAME] 1.ieskaites mācību materiāls #2 …" at bounding box center [527, 283] width 1054 height 567
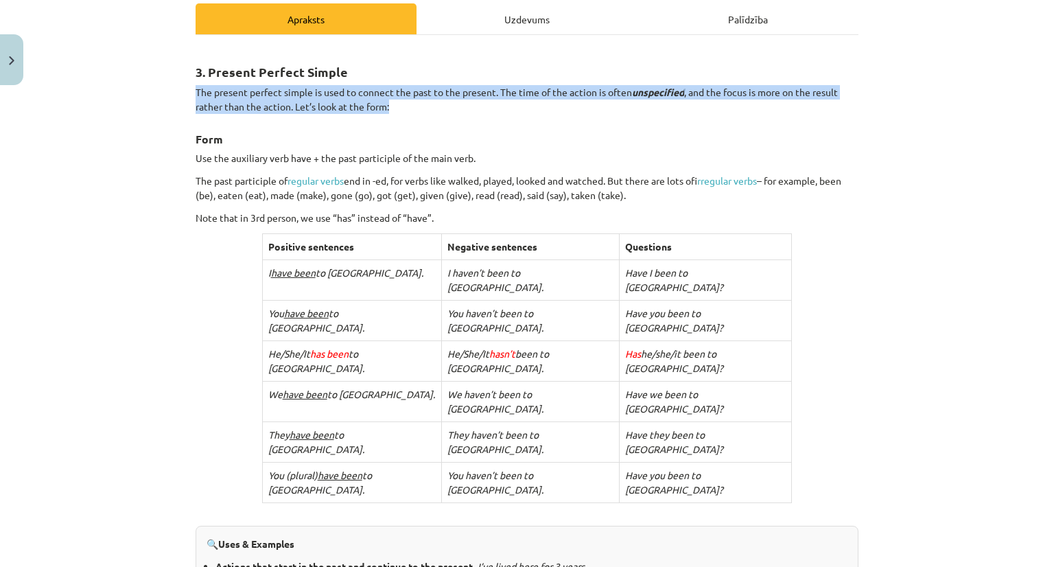
scroll to position [206, 0]
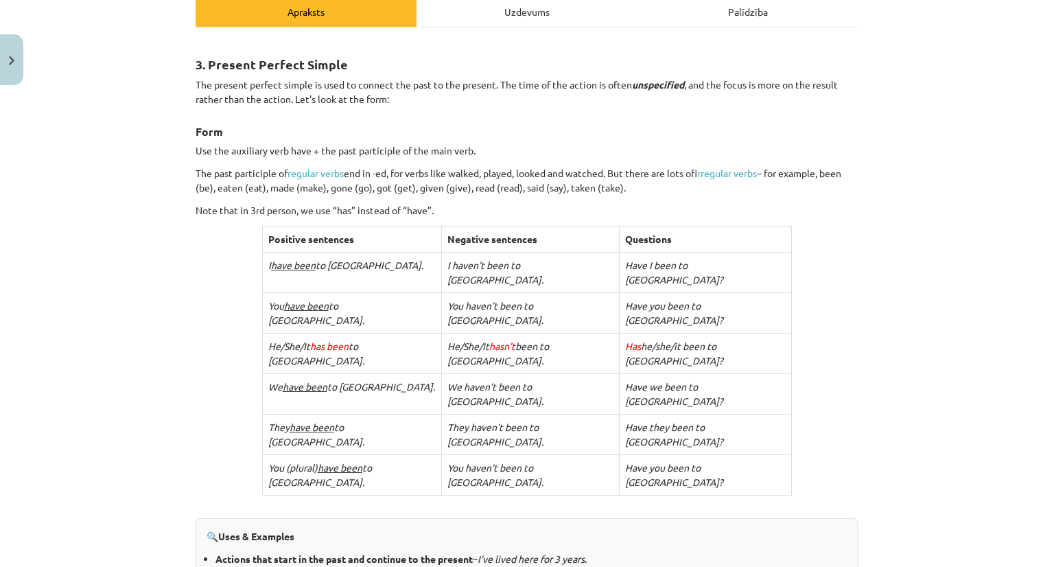
click at [140, 187] on div "Mācību tēma: Angļu valoda i - 10.[PERSON_NAME] 1.ieskaites mācību materiāls #2 …" at bounding box center [527, 283] width 1054 height 567
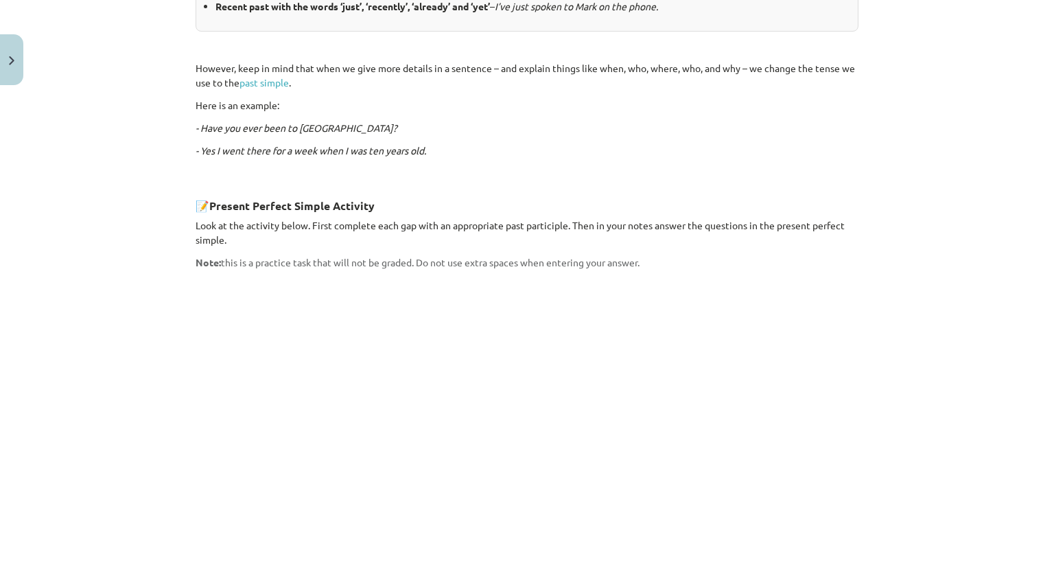
scroll to position [1015, 0]
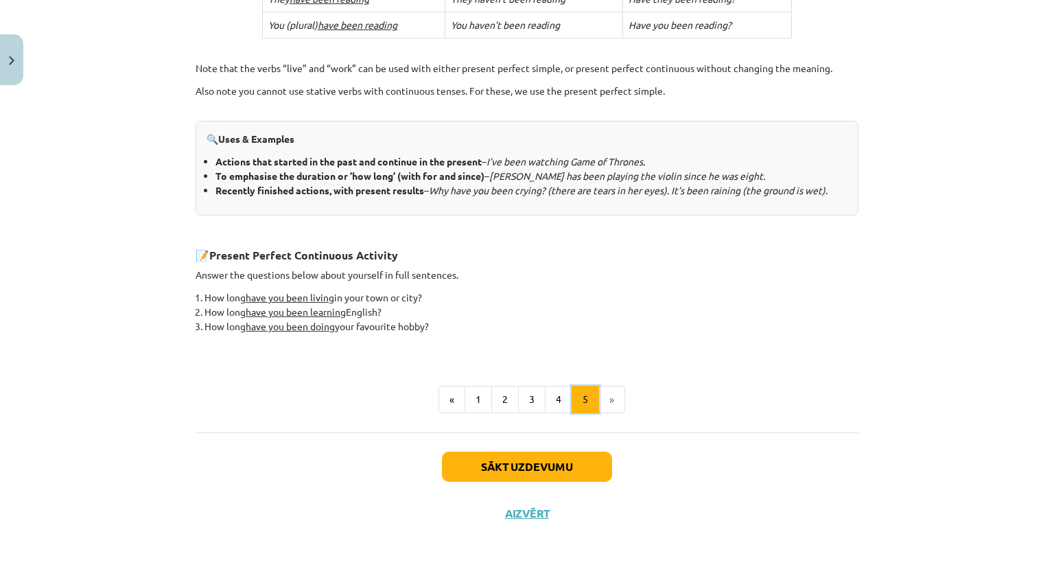
scroll to position [517, 0]
click at [610, 393] on li "»" at bounding box center [612, 398] width 26 height 27
click at [604, 396] on li "»" at bounding box center [612, 398] width 26 height 27
click at [514, 466] on button "Sākt uzdevumu" at bounding box center [527, 466] width 170 height 30
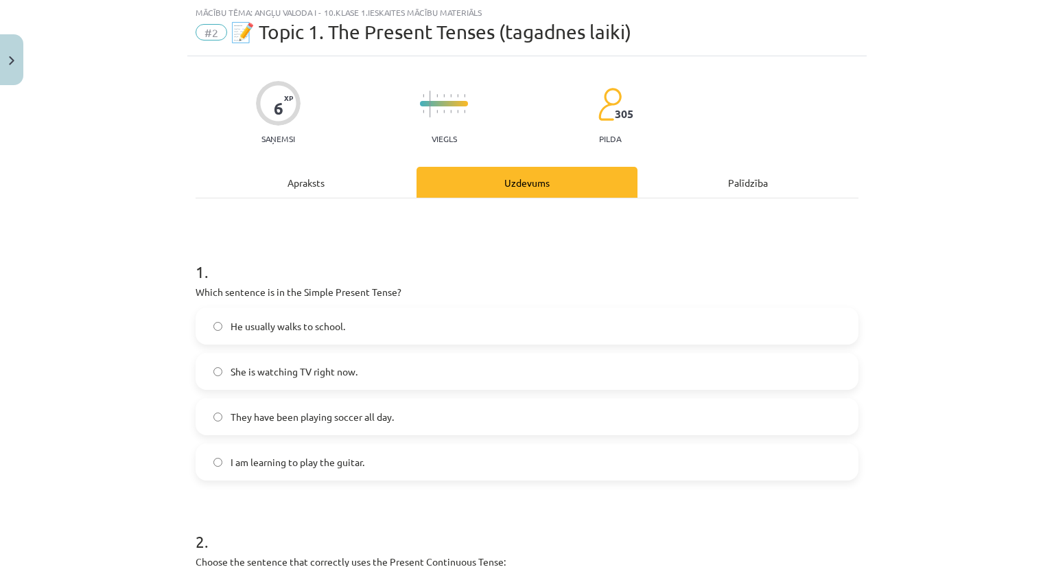
scroll to position [34, 0]
click at [328, 386] on label "She is watching TV right now." at bounding box center [527, 372] width 660 height 34
click at [316, 471] on label "I am learning to play the guitar." at bounding box center [527, 462] width 660 height 34
click at [247, 368] on span "She is watching TV right now." at bounding box center [294, 372] width 127 height 14
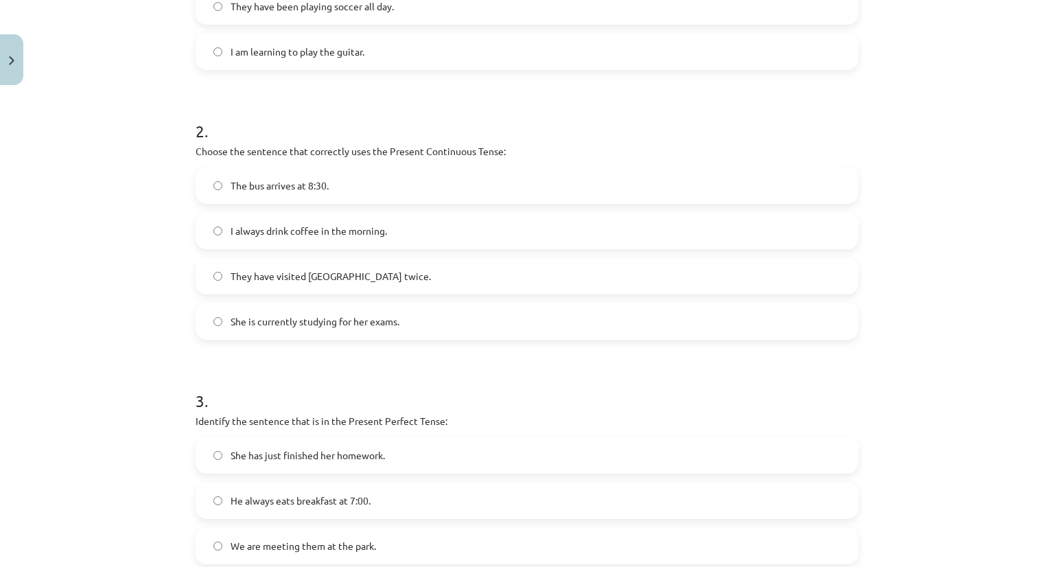
scroll to position [480, 0]
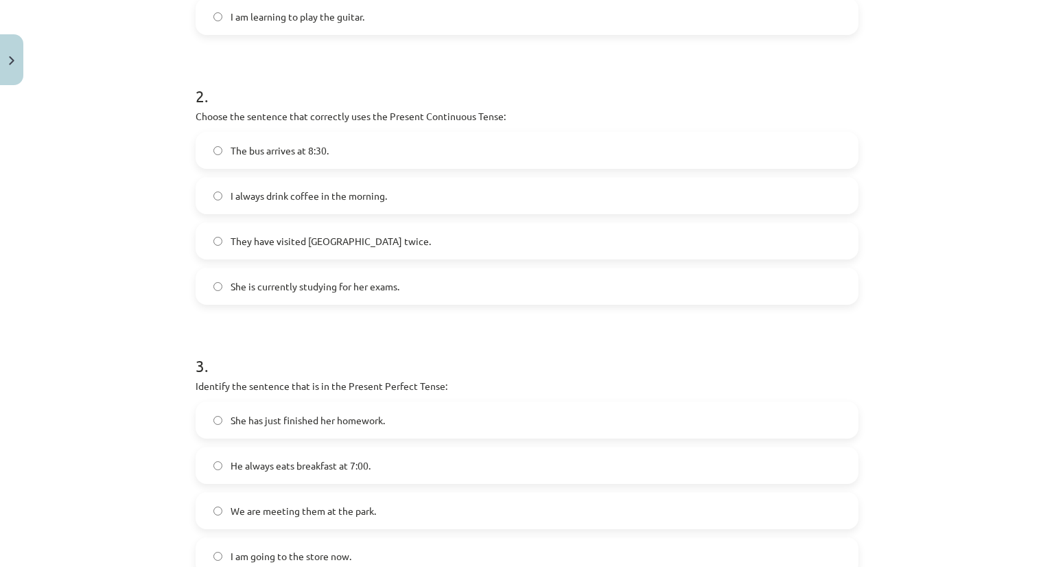
click at [242, 291] on span "She is currently studying for her exams." at bounding box center [315, 286] width 169 height 14
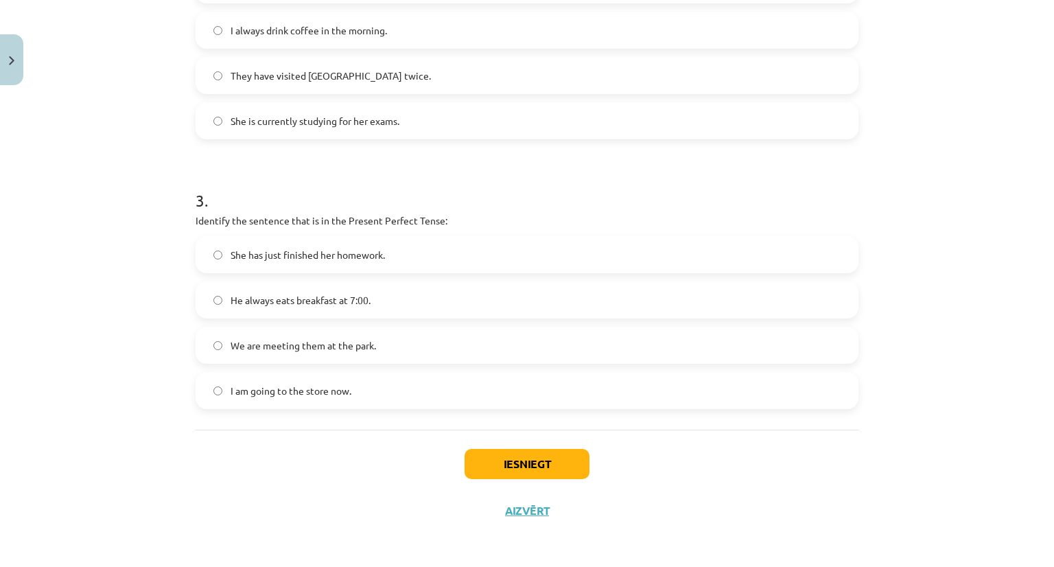
scroll to position [647, 0]
click at [266, 259] on span "She has just finished her homework." at bounding box center [308, 253] width 154 height 14
click at [538, 469] on button "Iesniegt" at bounding box center [527, 462] width 125 height 30
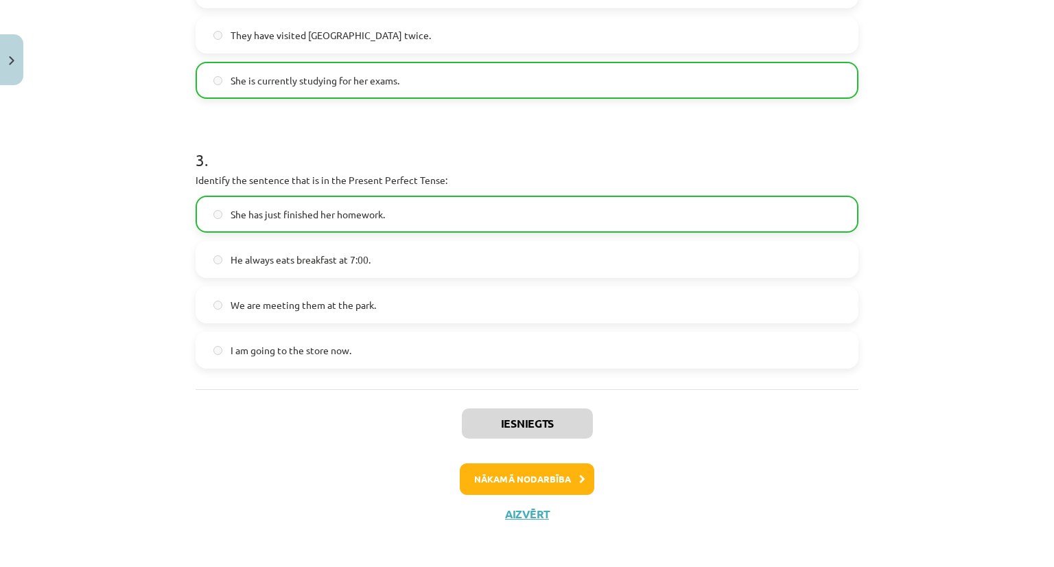
scroll to position [690, 0]
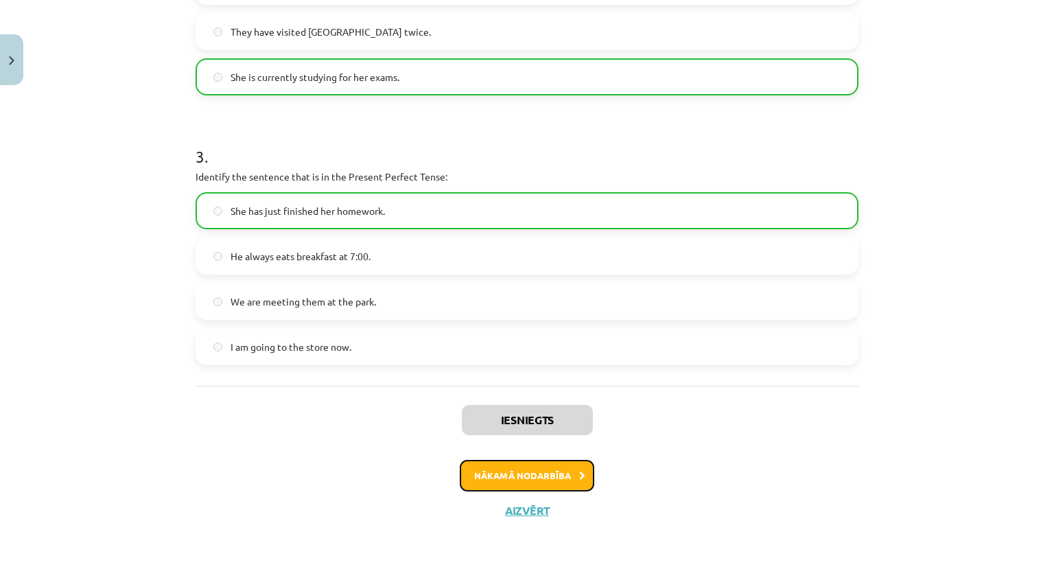
click at [509, 469] on button "Nākamā nodarbība" at bounding box center [527, 476] width 134 height 32
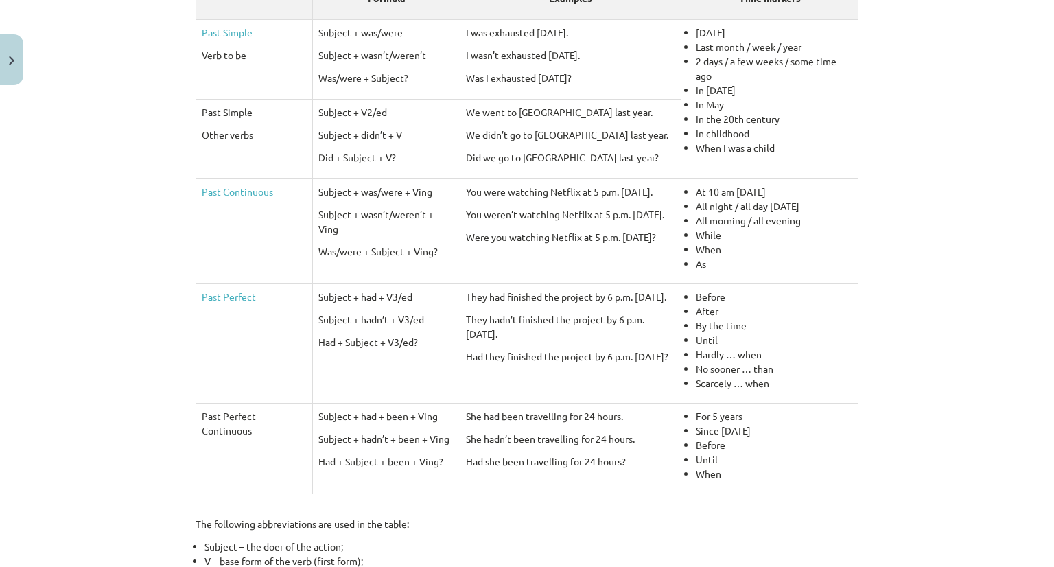
scroll to position [343, 0]
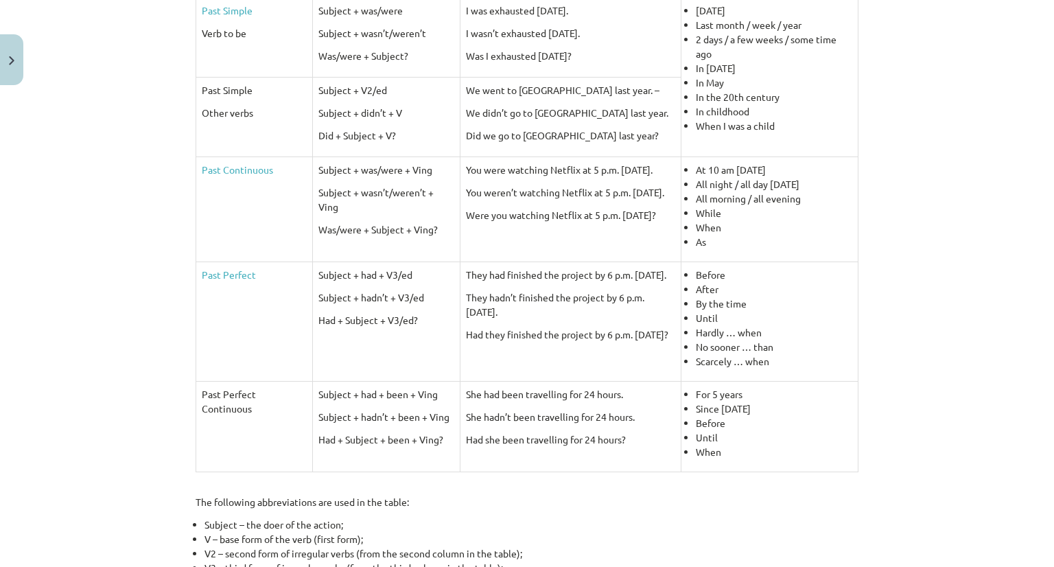
click at [346, 300] on p "Subject + hadn’t + V3/ed" at bounding box center [386, 297] width 136 height 14
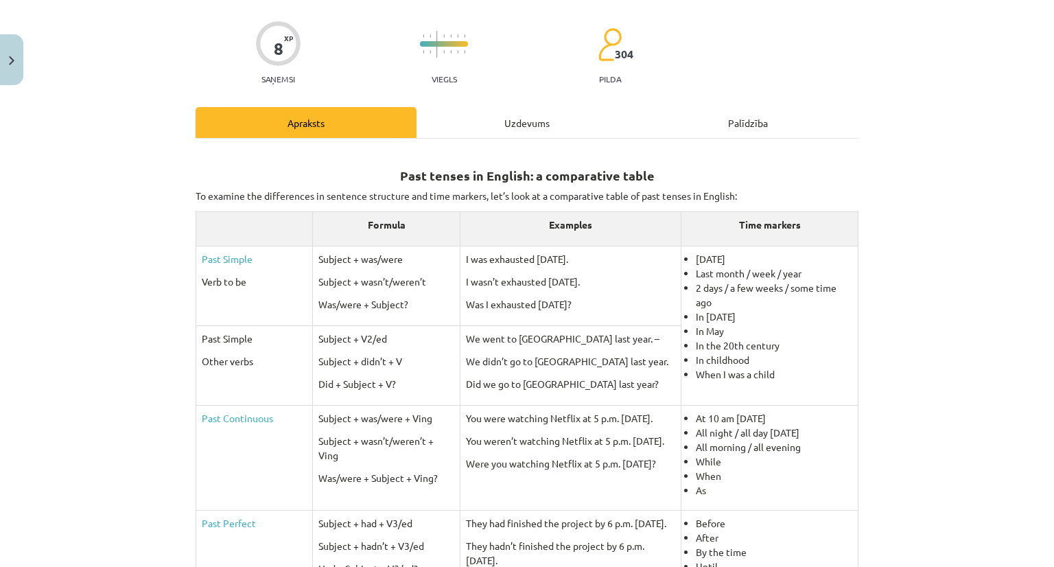
scroll to position [0, 0]
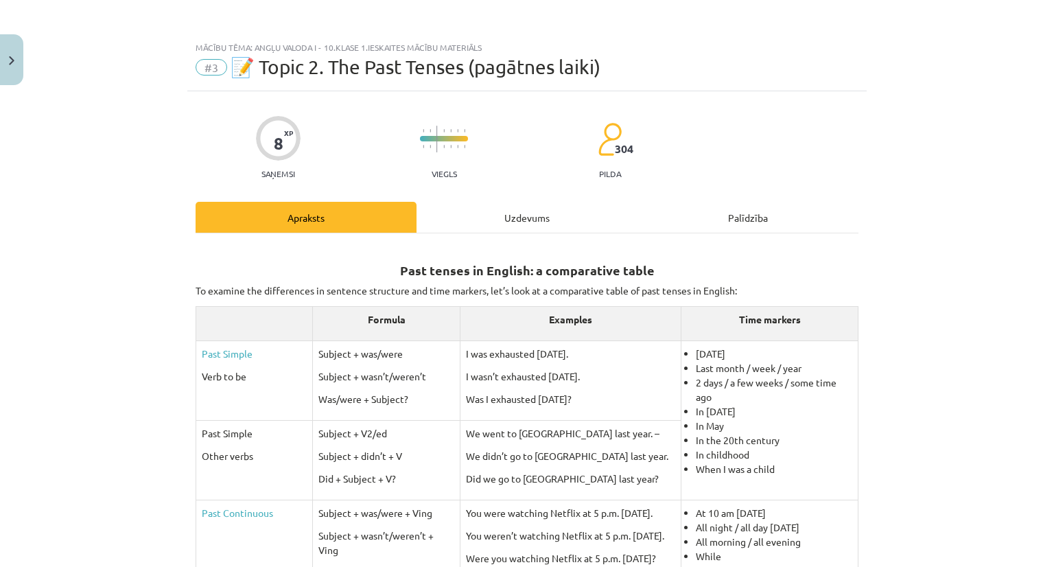
click at [524, 219] on div "Uzdevums" at bounding box center [526, 217] width 221 height 31
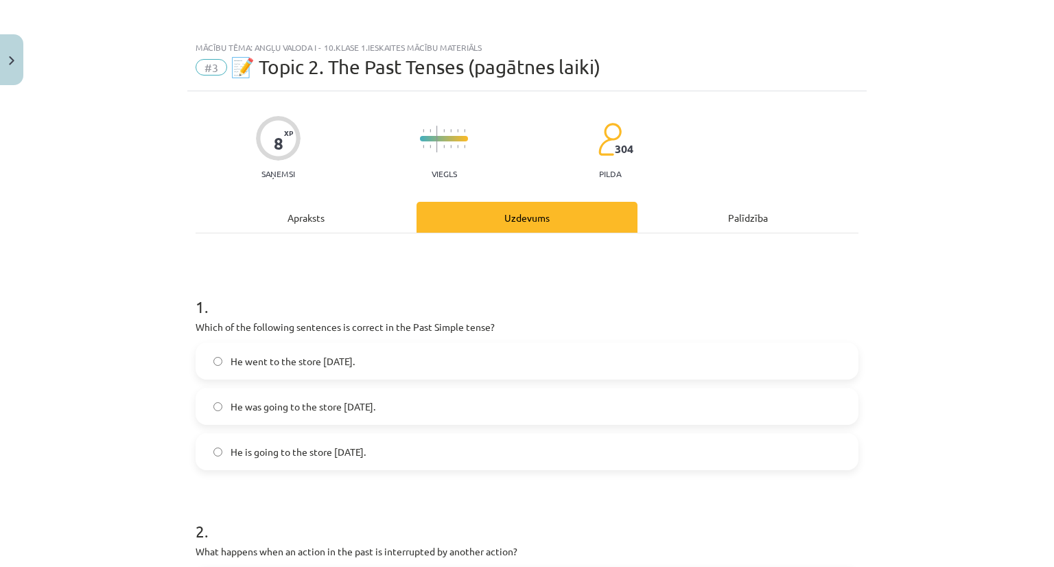
click at [301, 209] on div "Apraksts" at bounding box center [306, 217] width 221 height 31
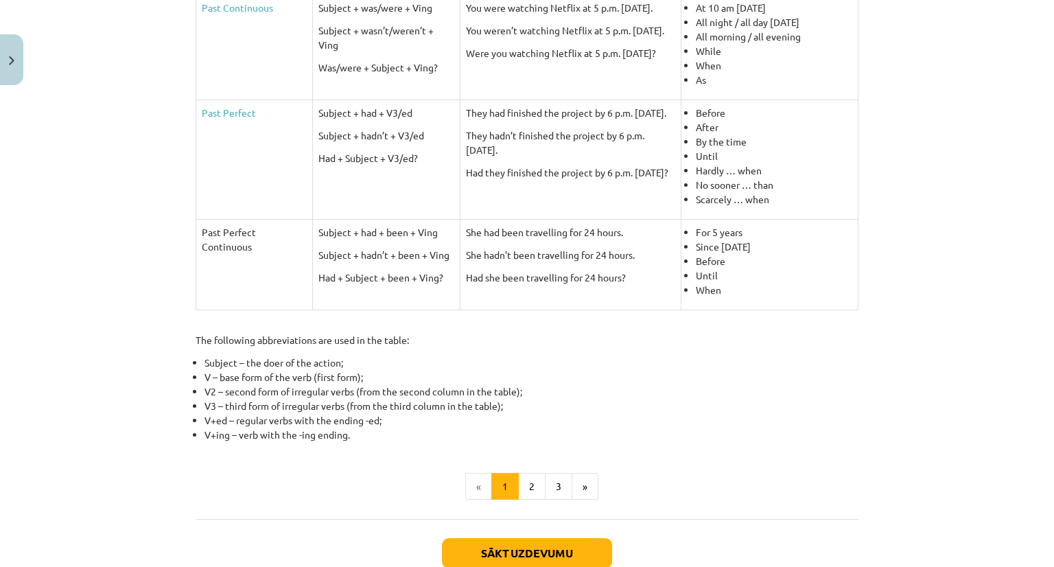
scroll to position [515, 0]
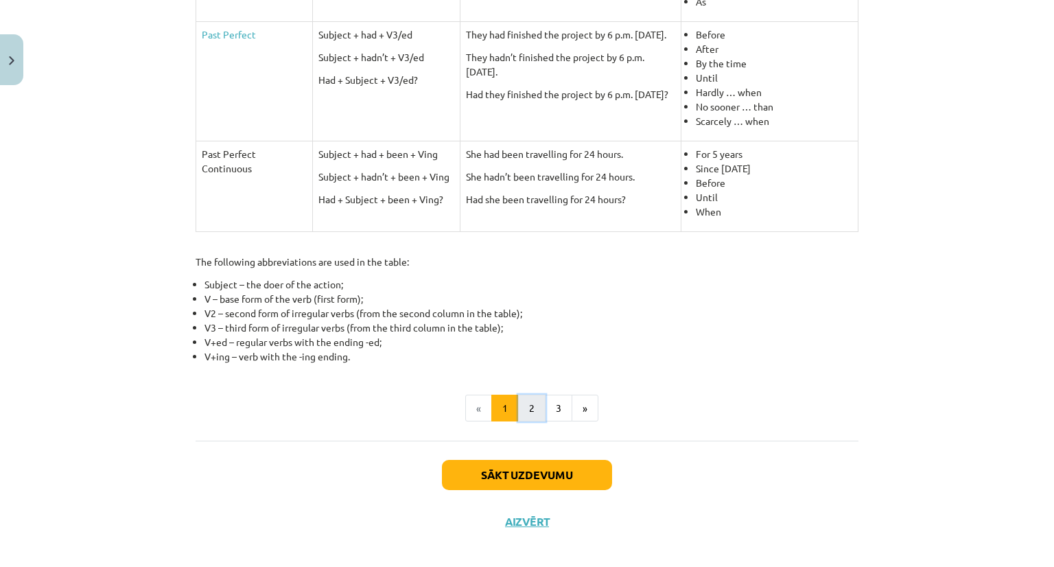
click at [526, 403] on button "2" at bounding box center [531, 408] width 27 height 27
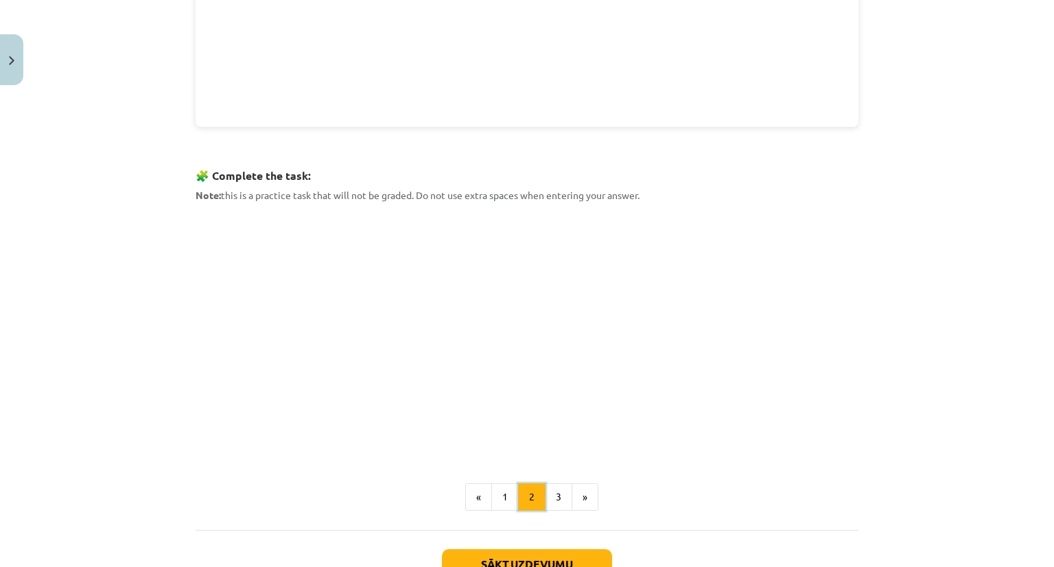
scroll to position [549, 0]
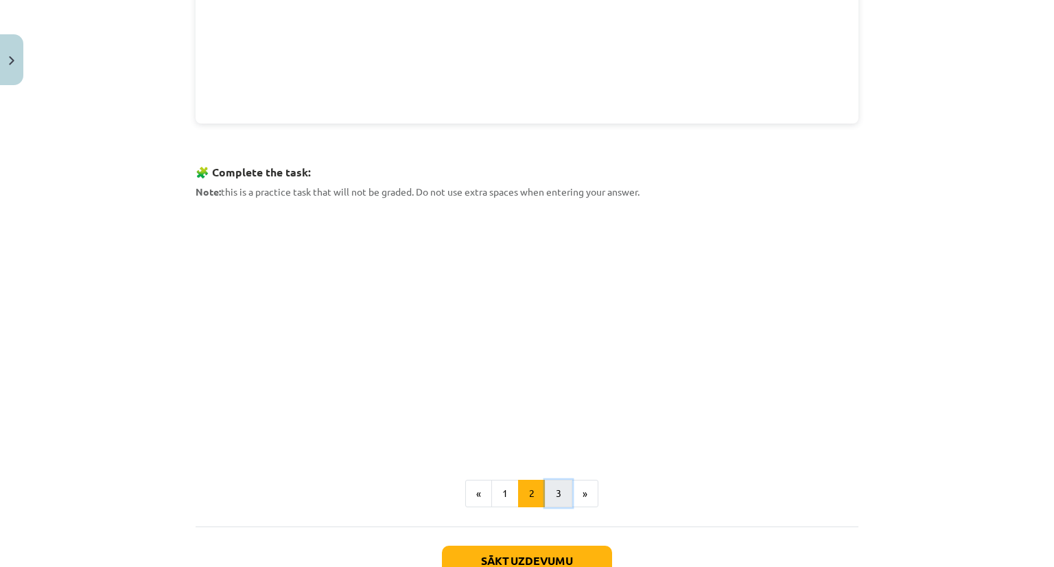
click at [546, 491] on button "3" at bounding box center [558, 493] width 27 height 27
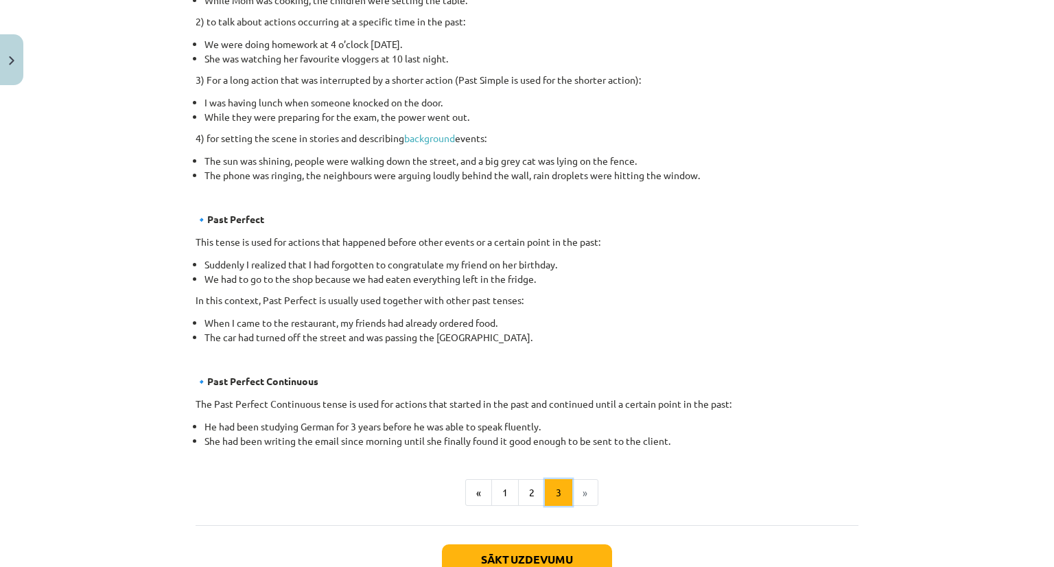
scroll to position [734, 0]
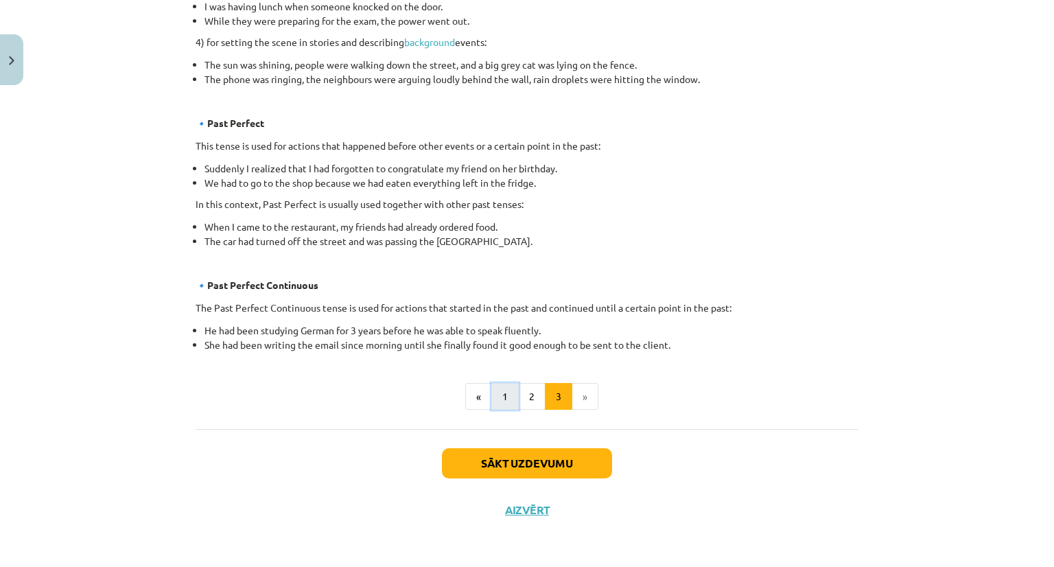
click at [502, 404] on button "1" at bounding box center [504, 396] width 27 height 27
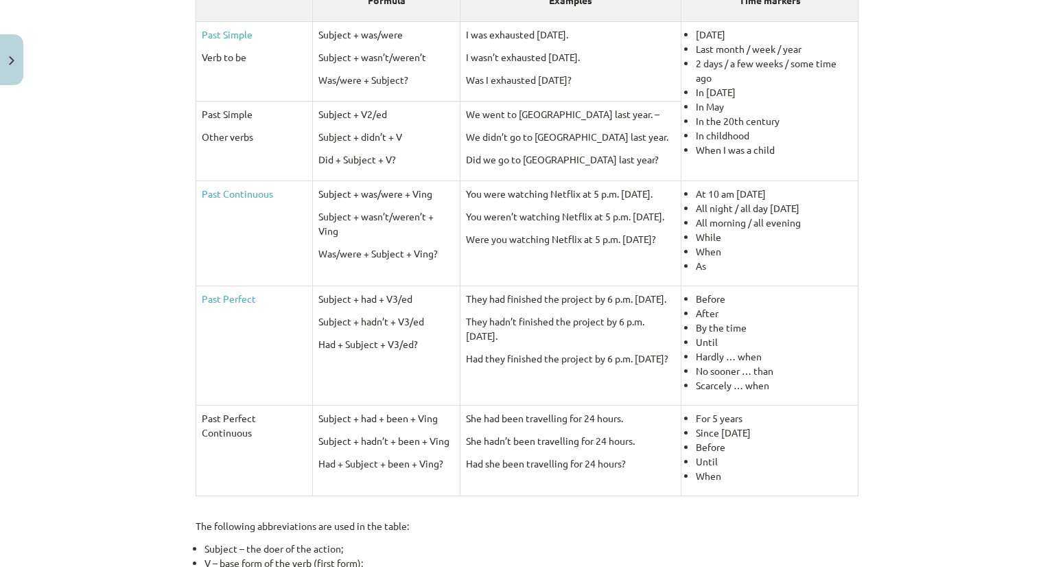
scroll to position [329, 0]
